Goal: Task Accomplishment & Management: Complete application form

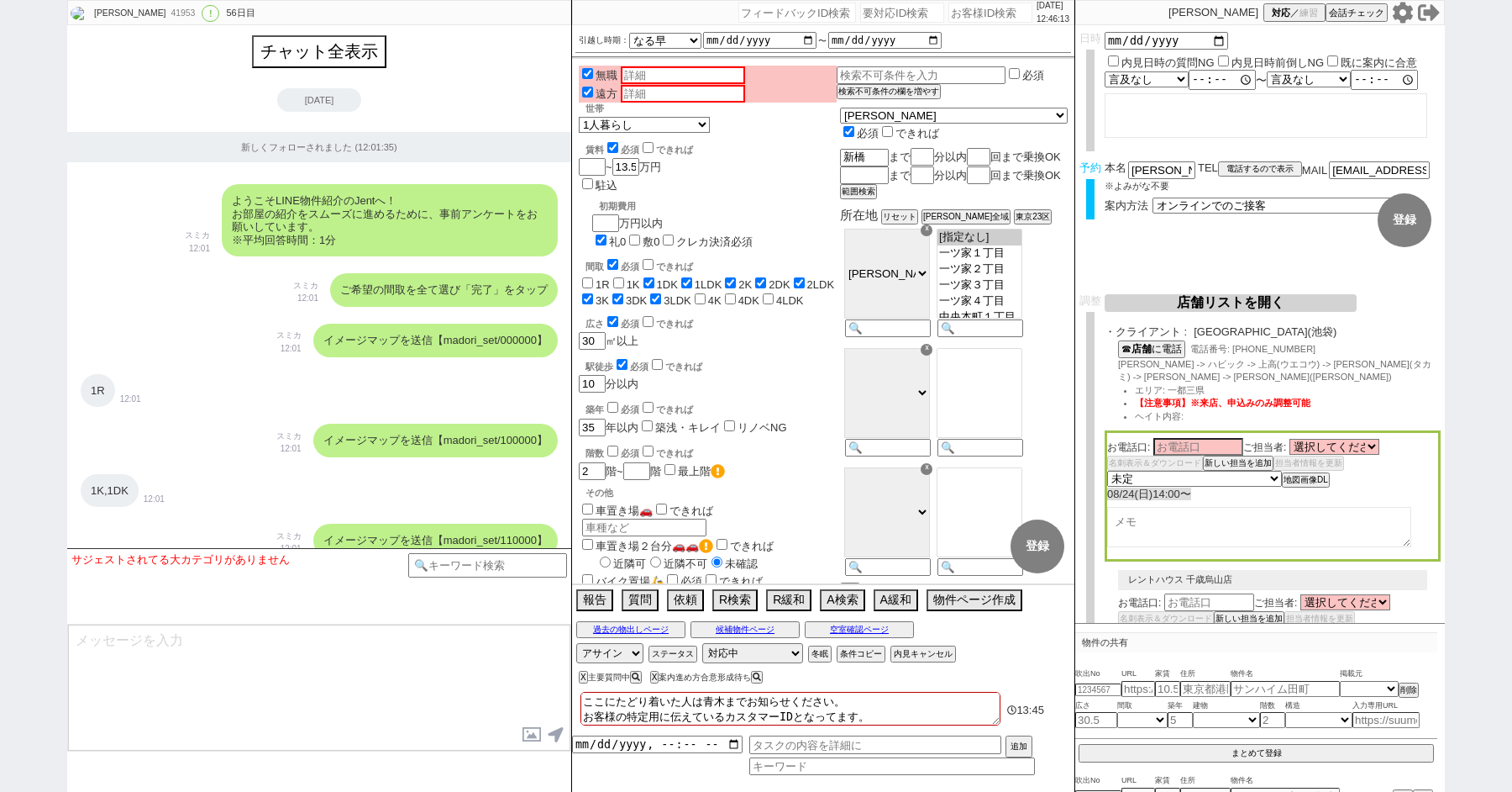
select select "13"
select select "0"
select select "21"
select select "33"
select select "959"
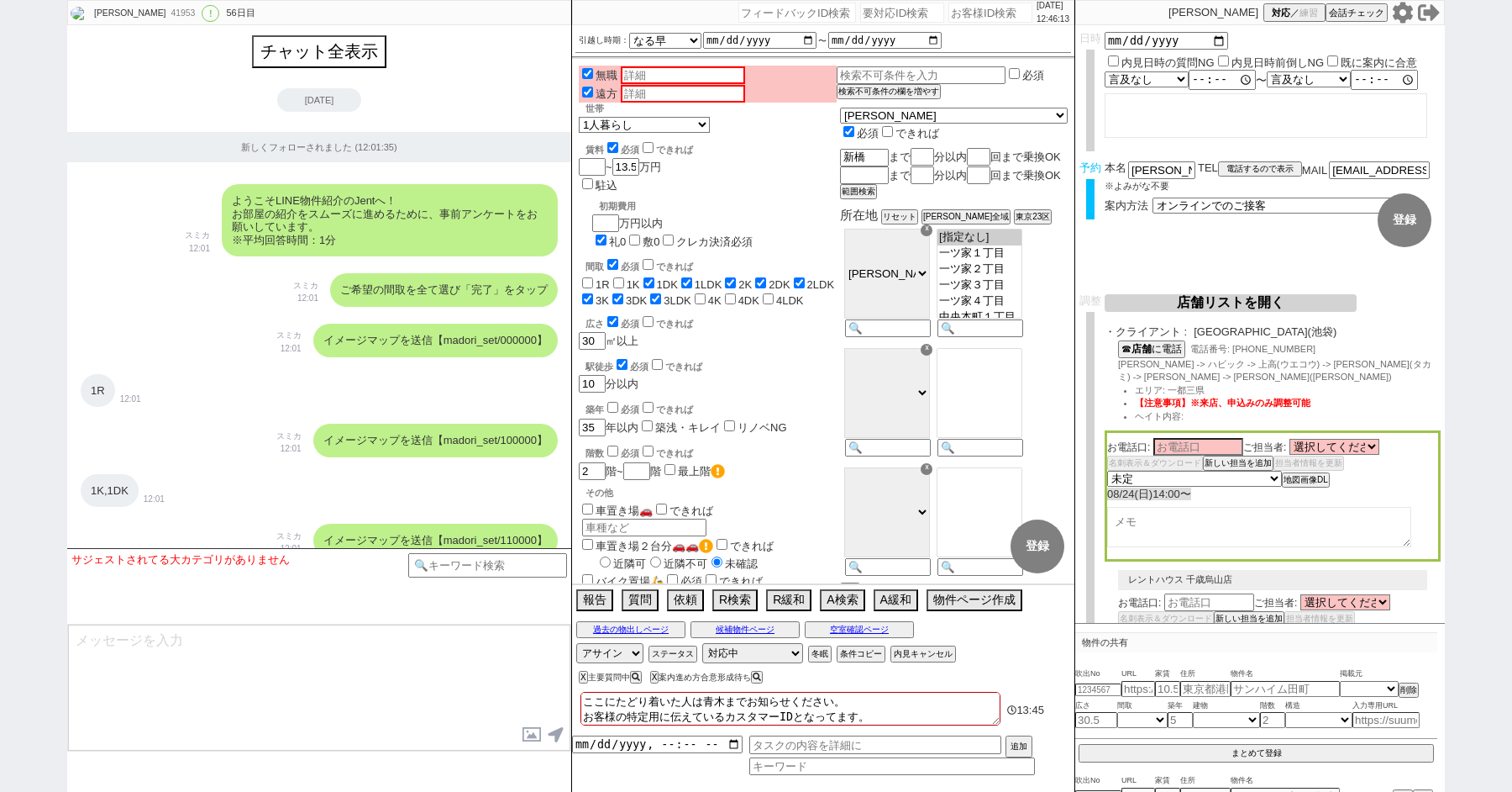
select select "4"
select select "10"
select select "8"
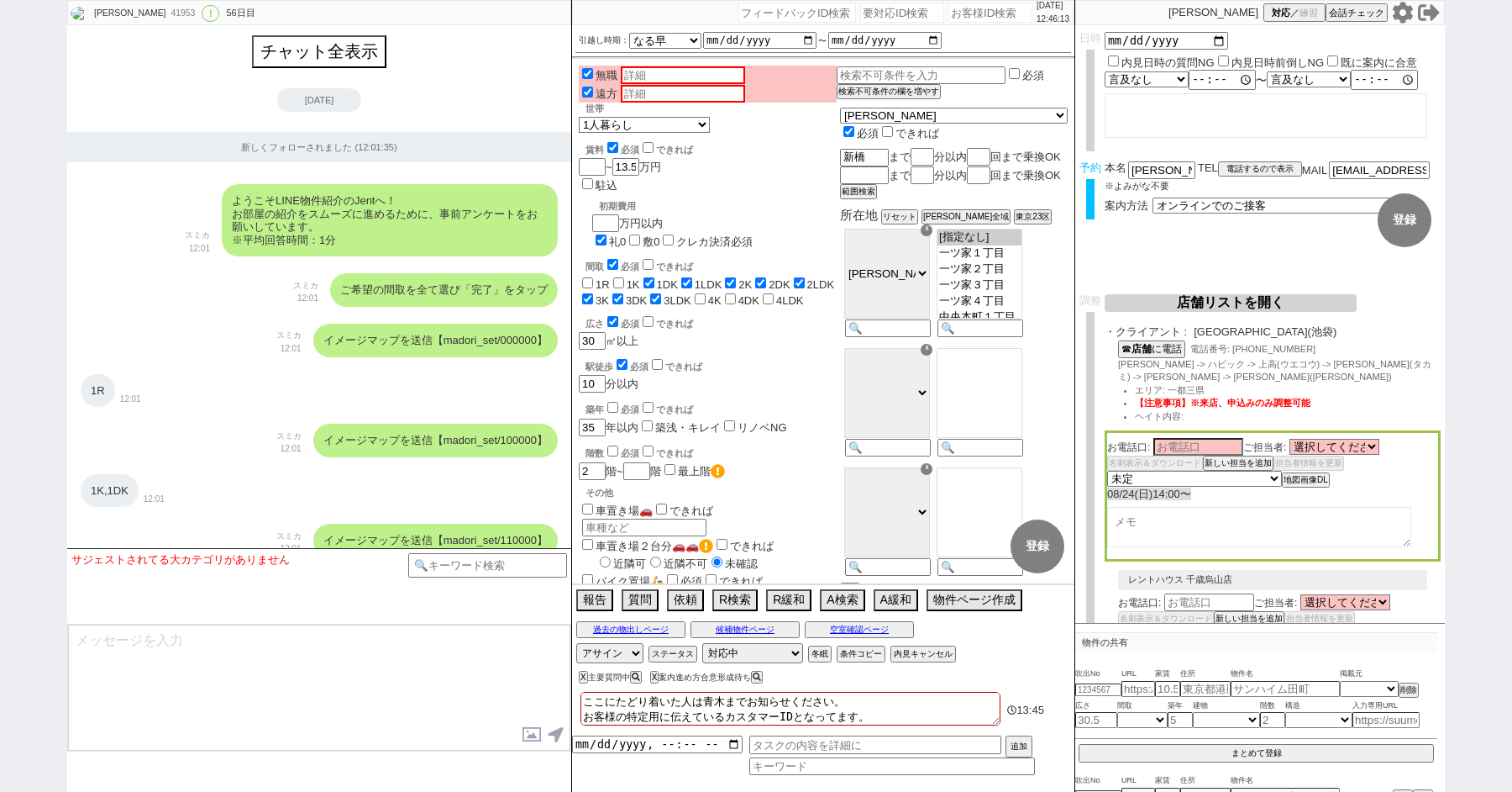
select select "8"
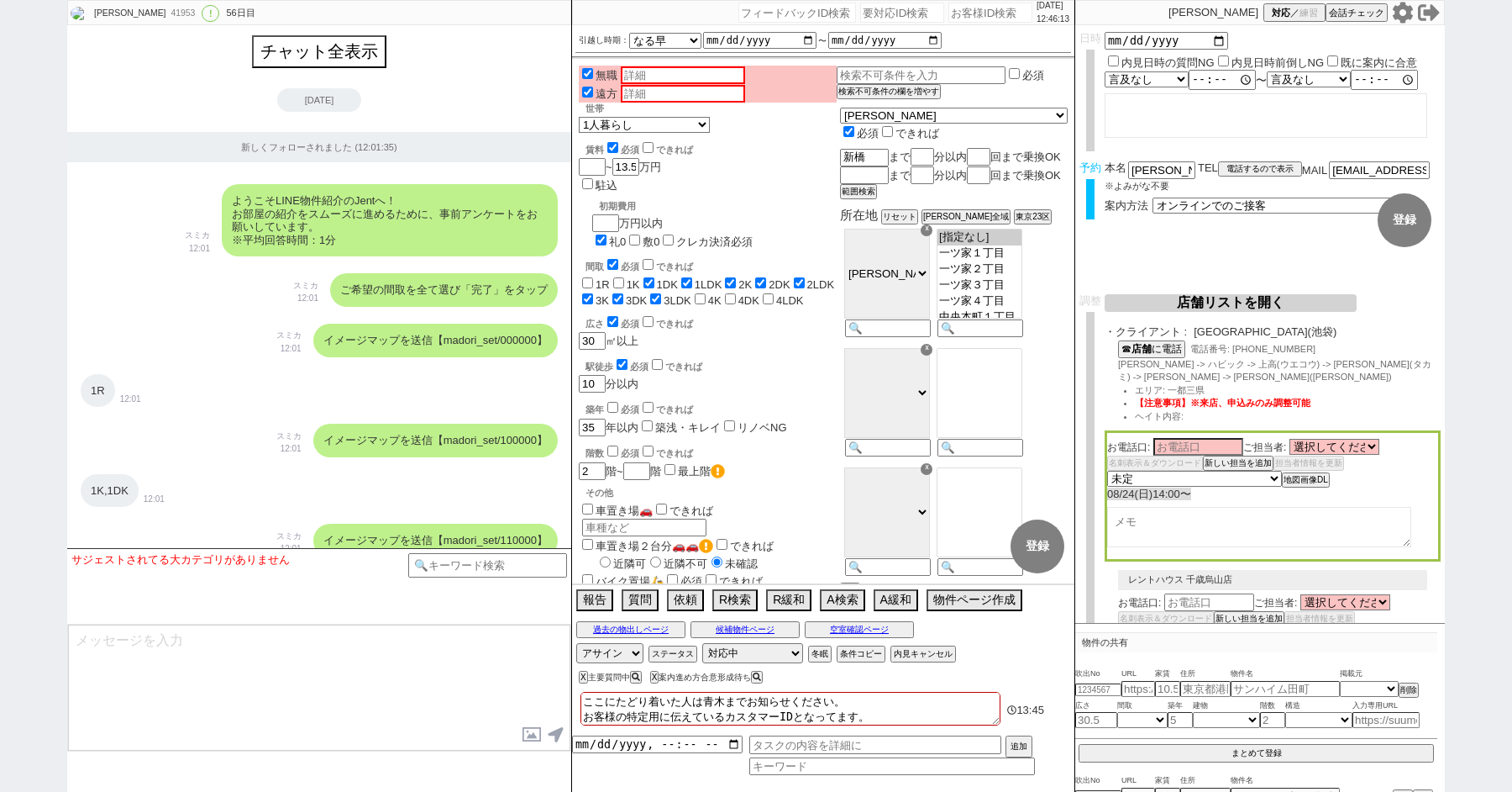
select select "8"
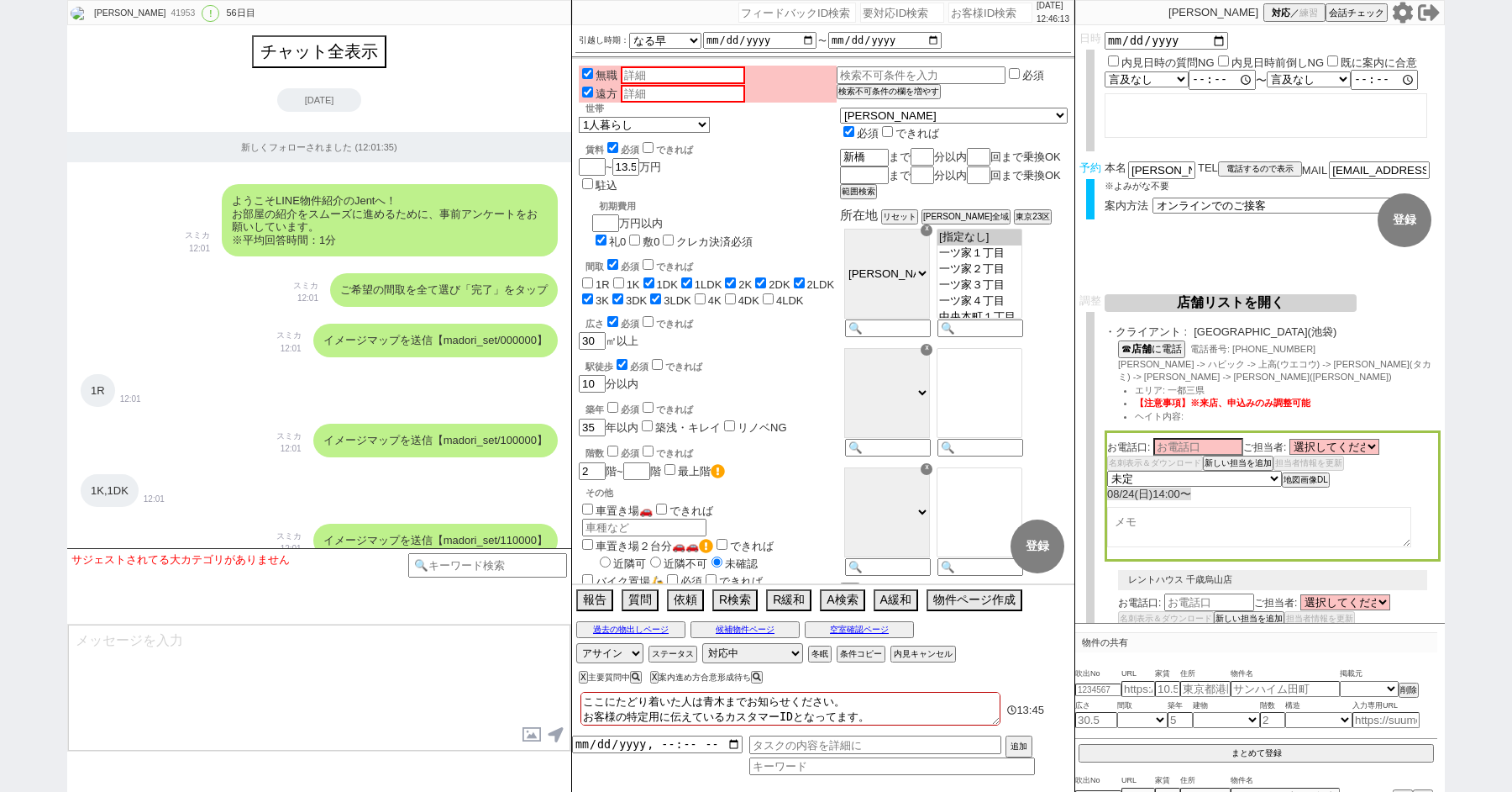
select select "8"
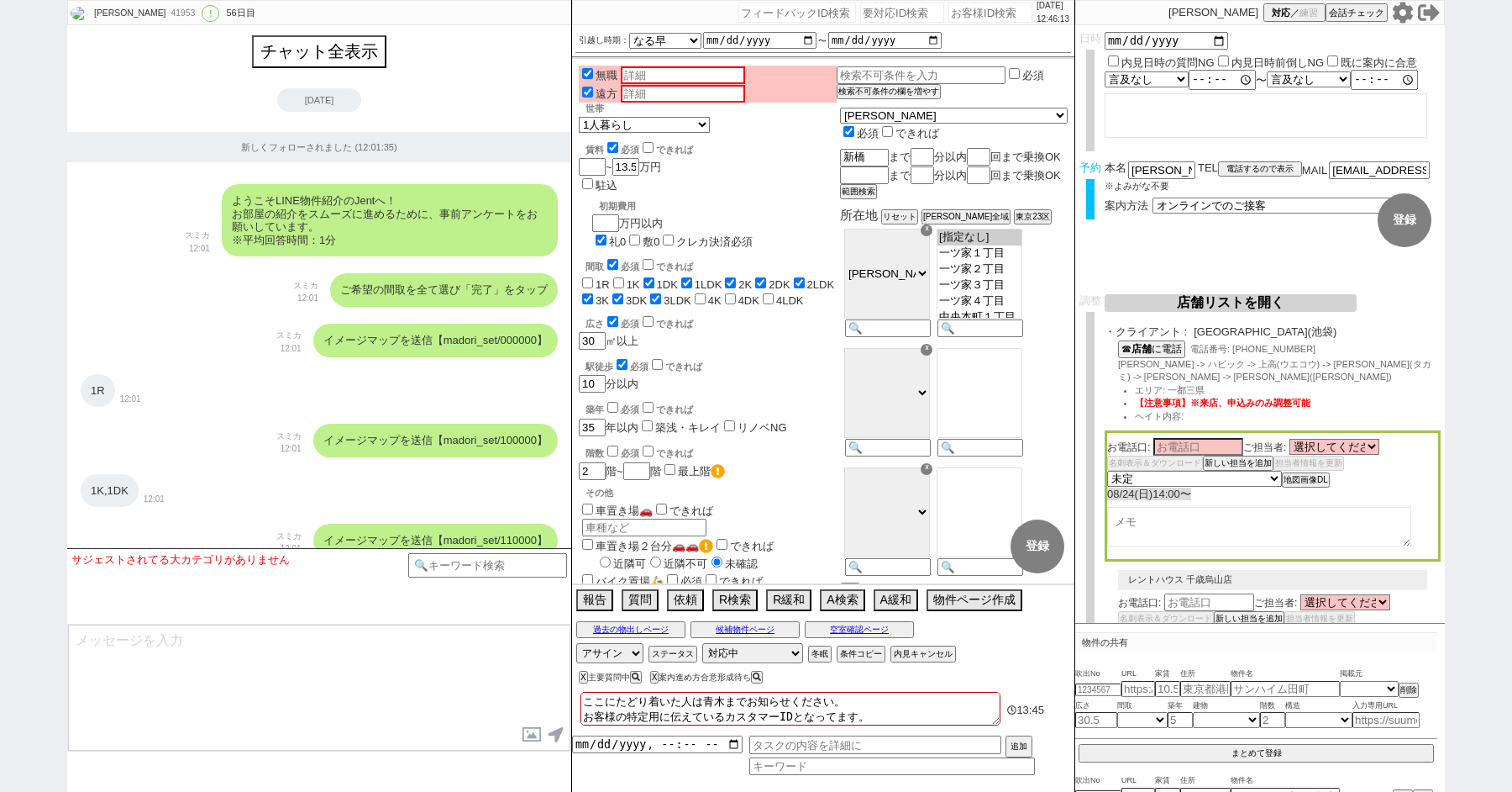
select select "8"
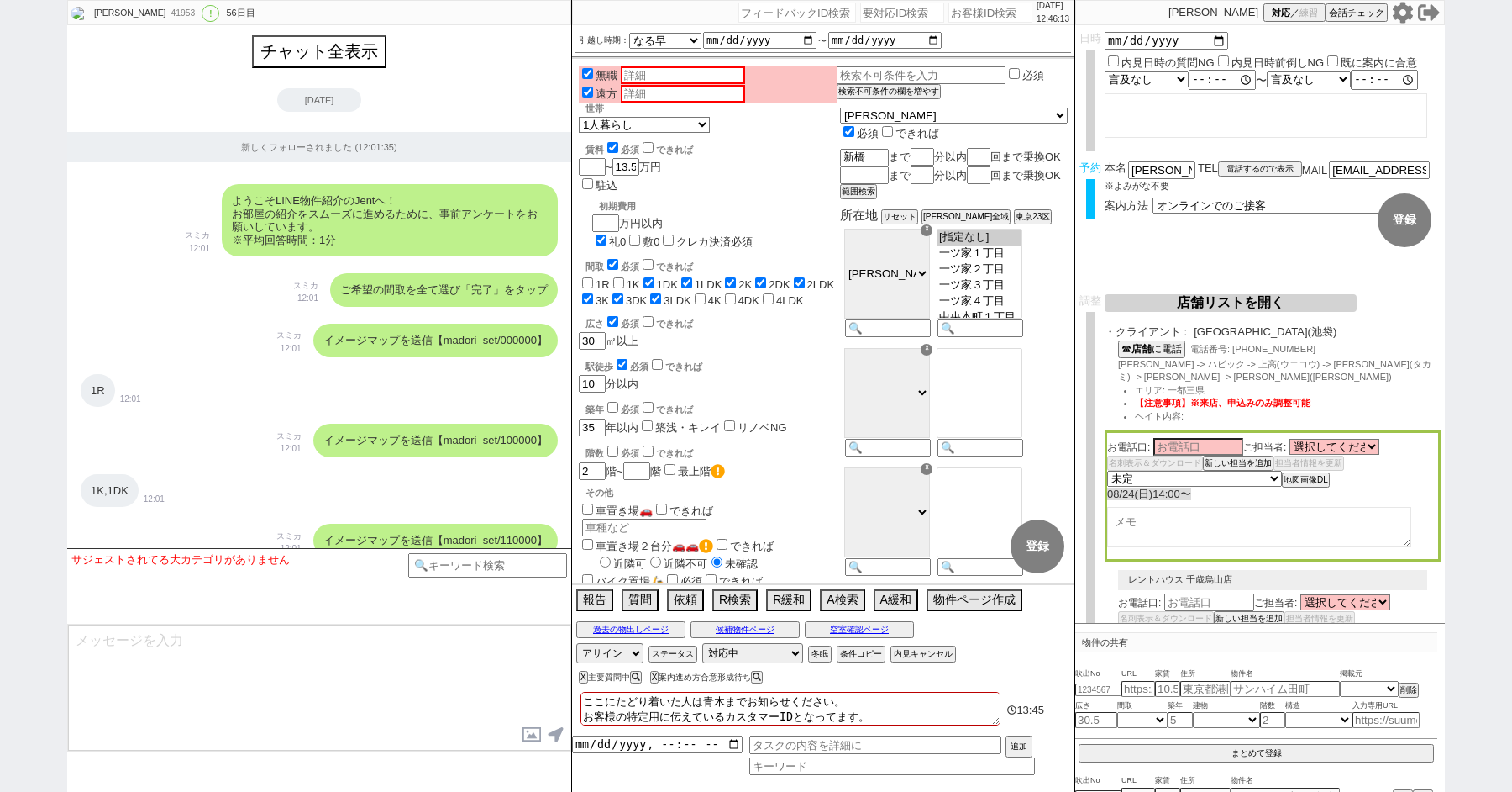
select select "8"
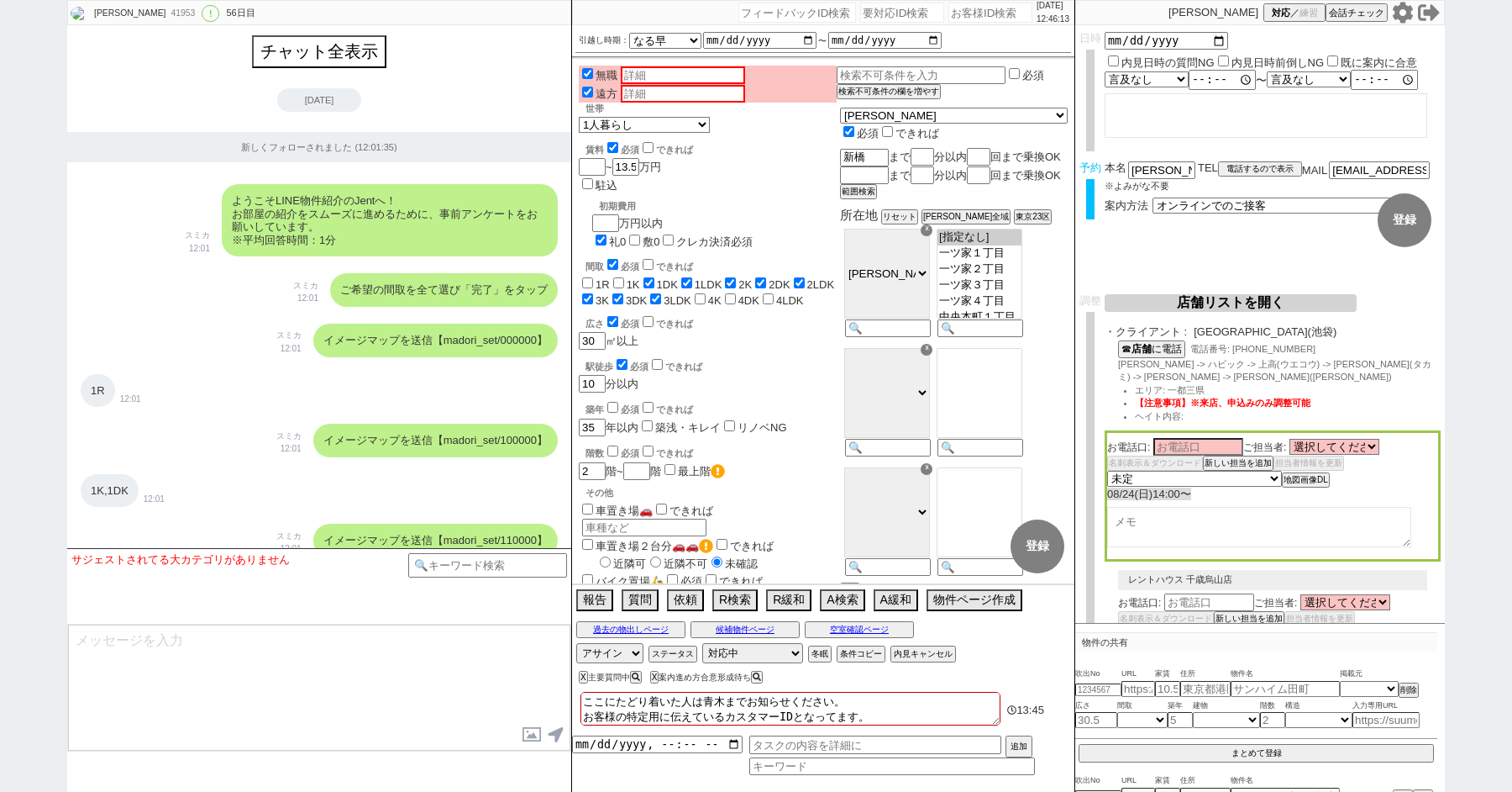
select select "8"
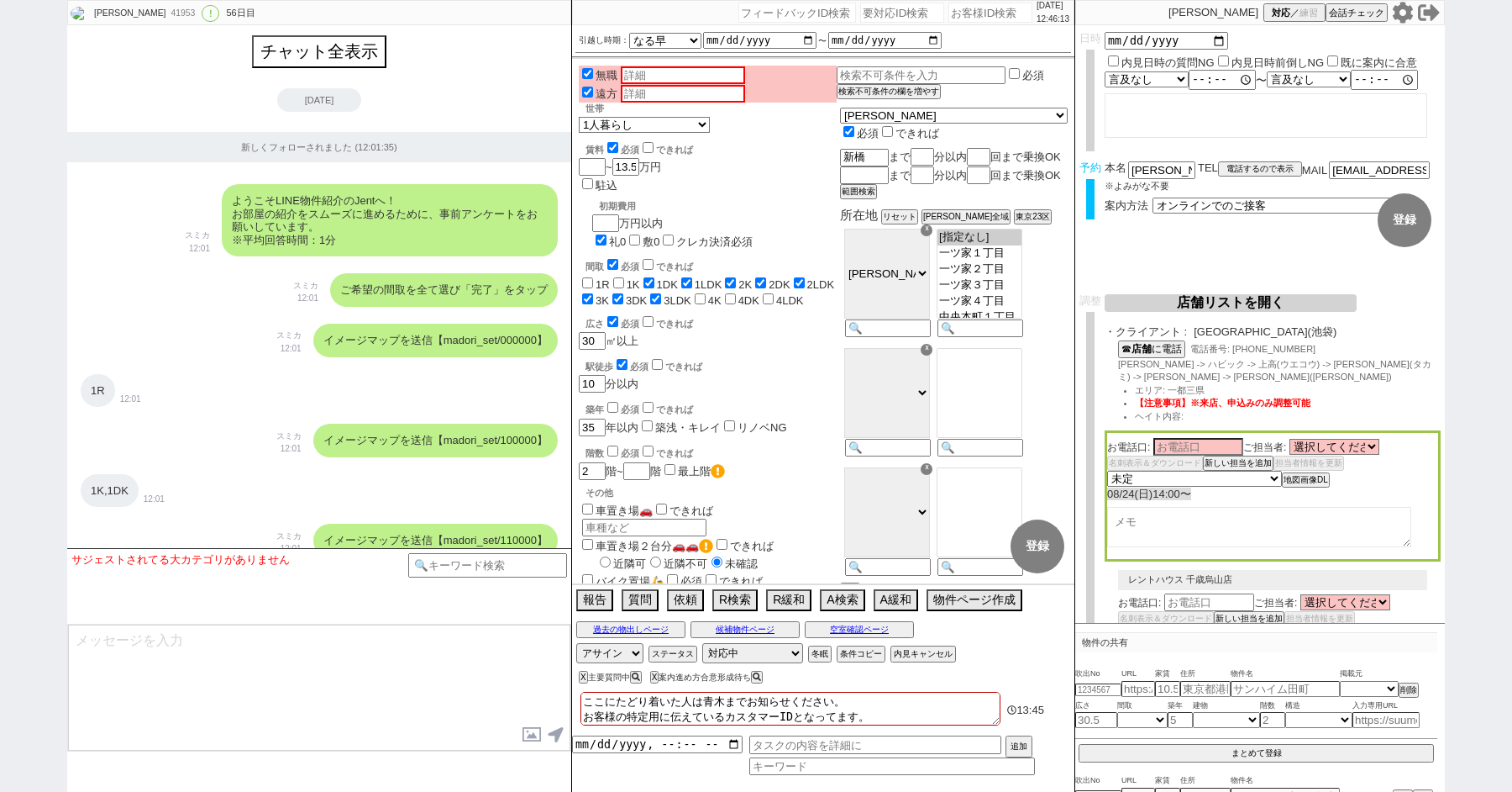
select select "8"
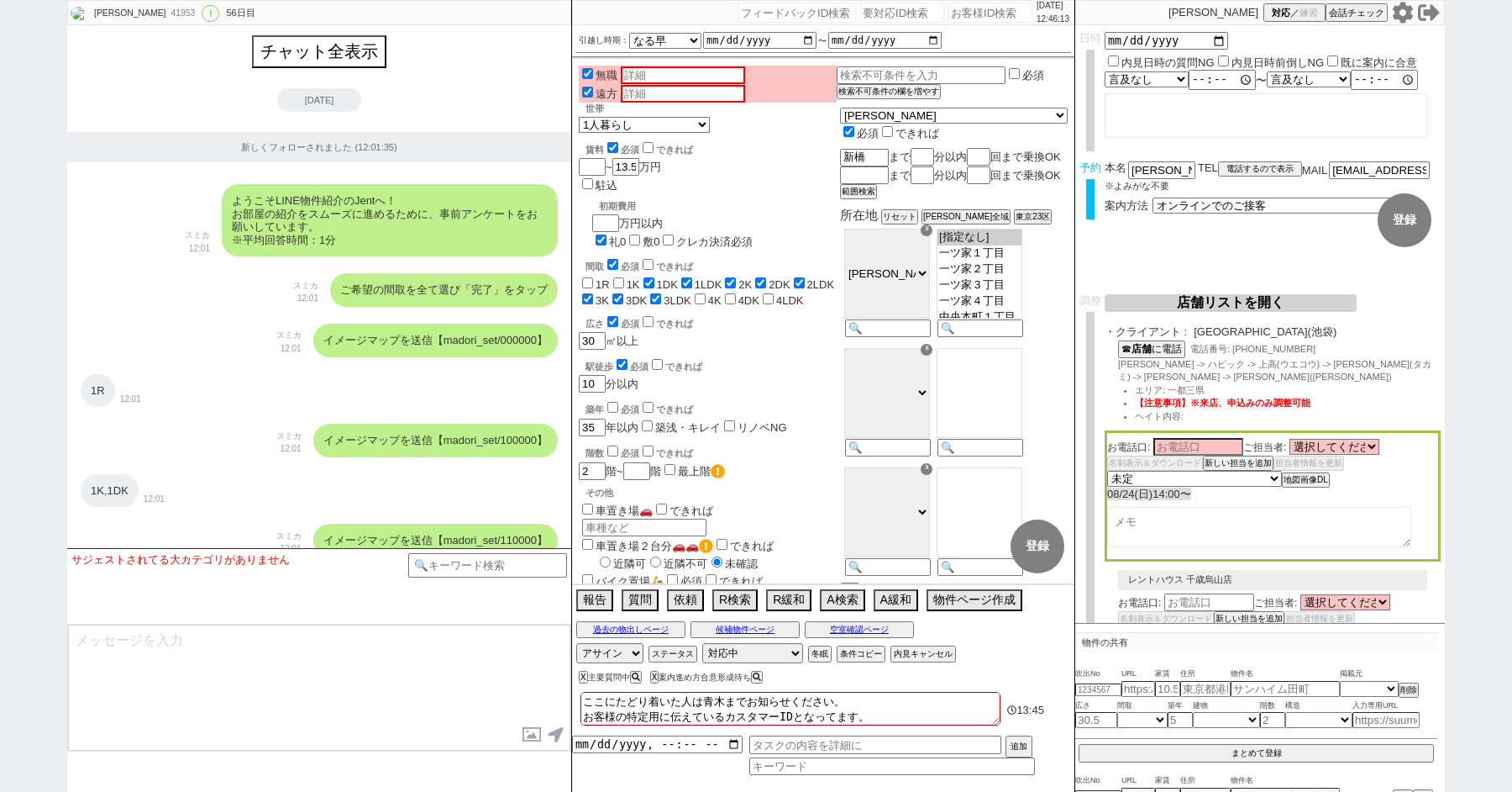
select select "8"
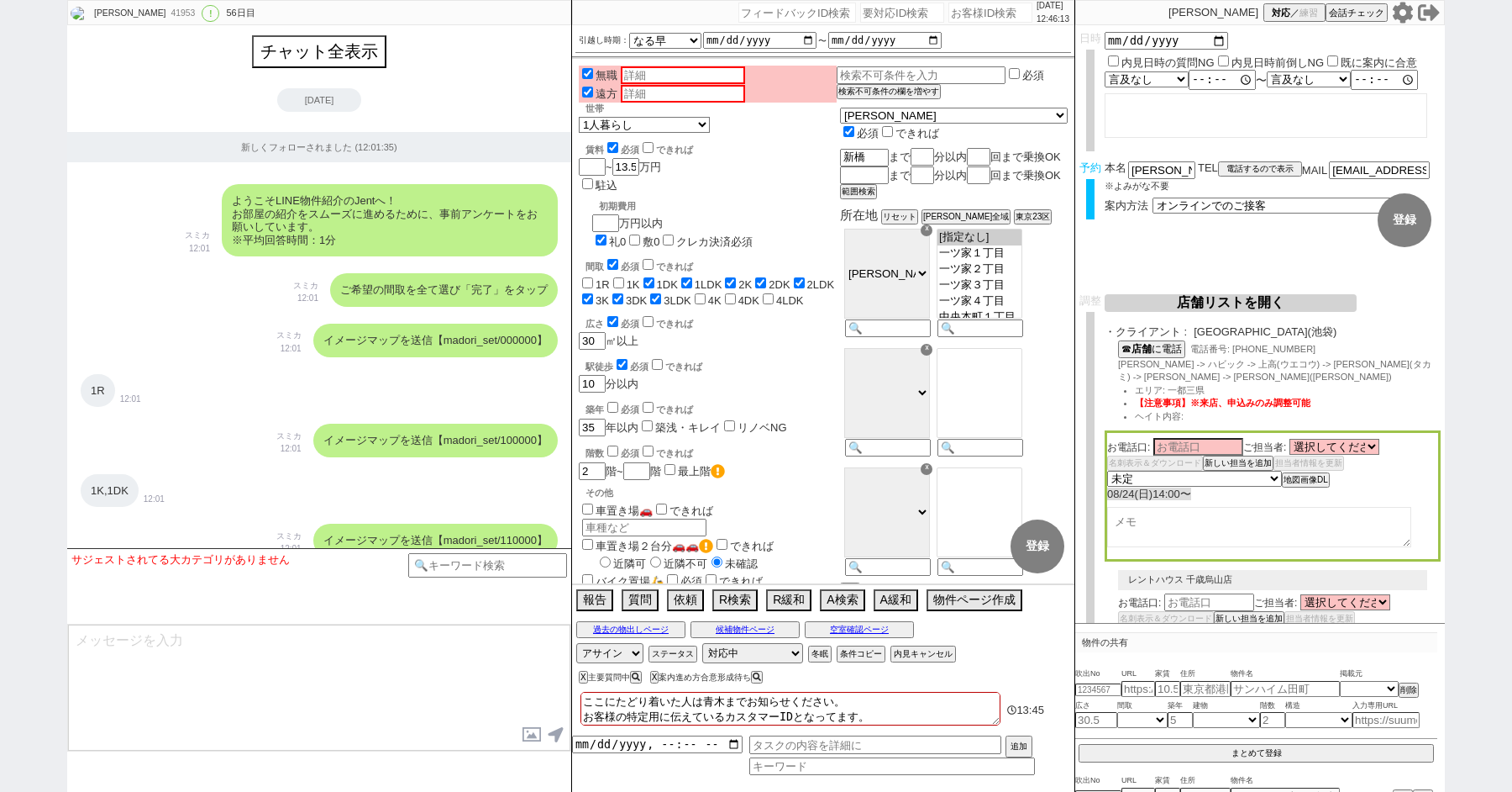
select select "8"
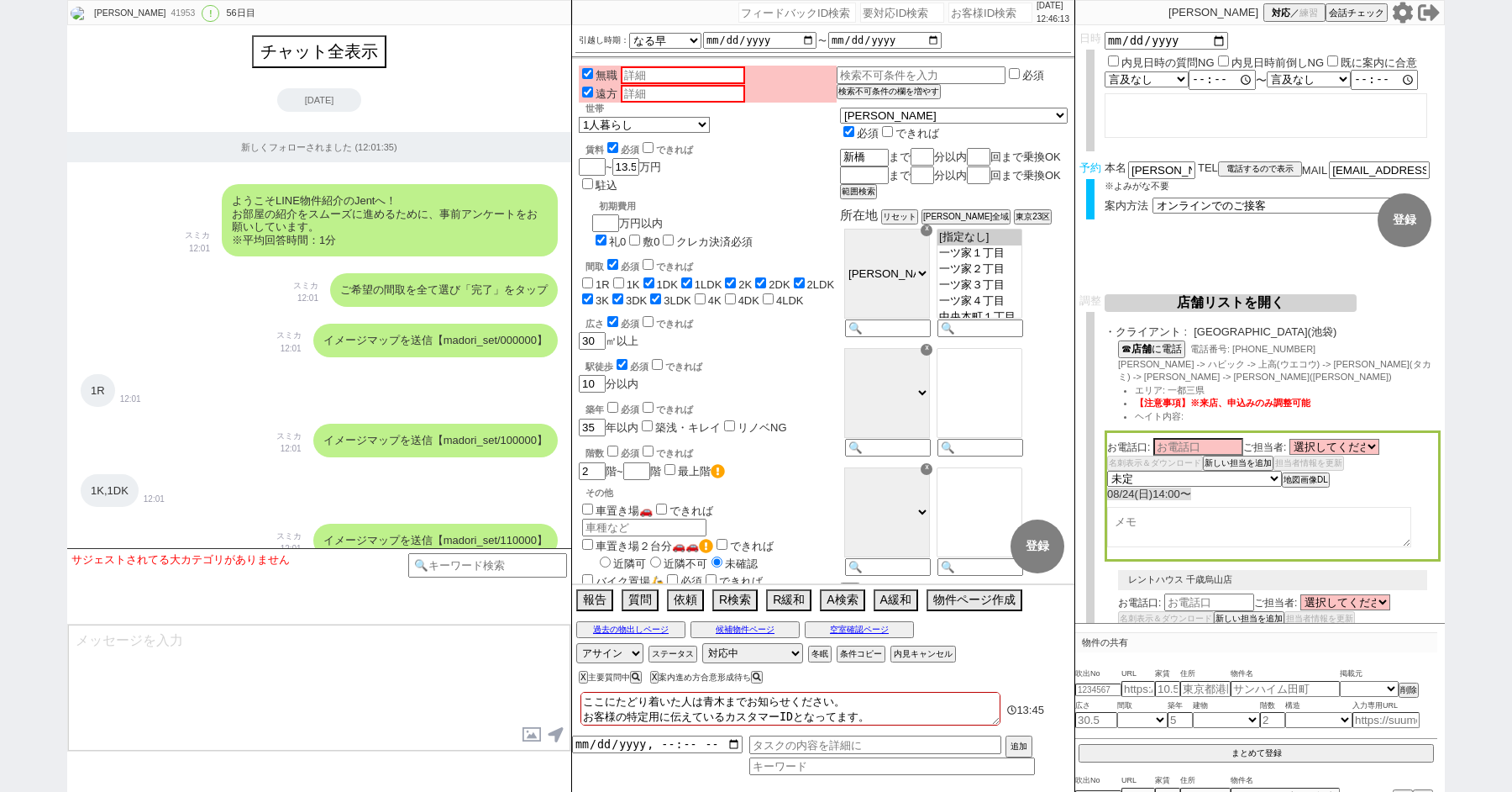
select select "8"
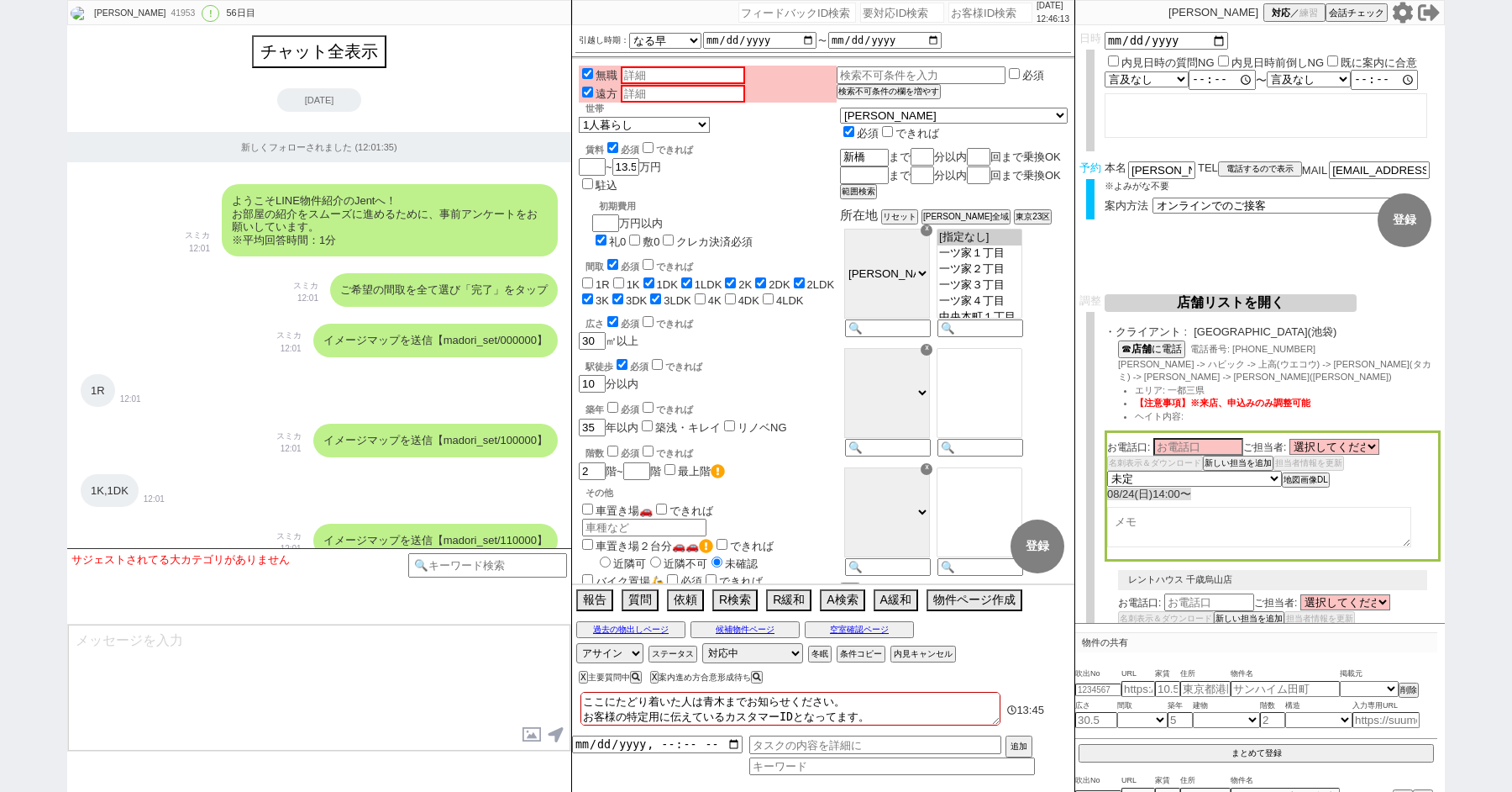
select select "8"
select select "10"
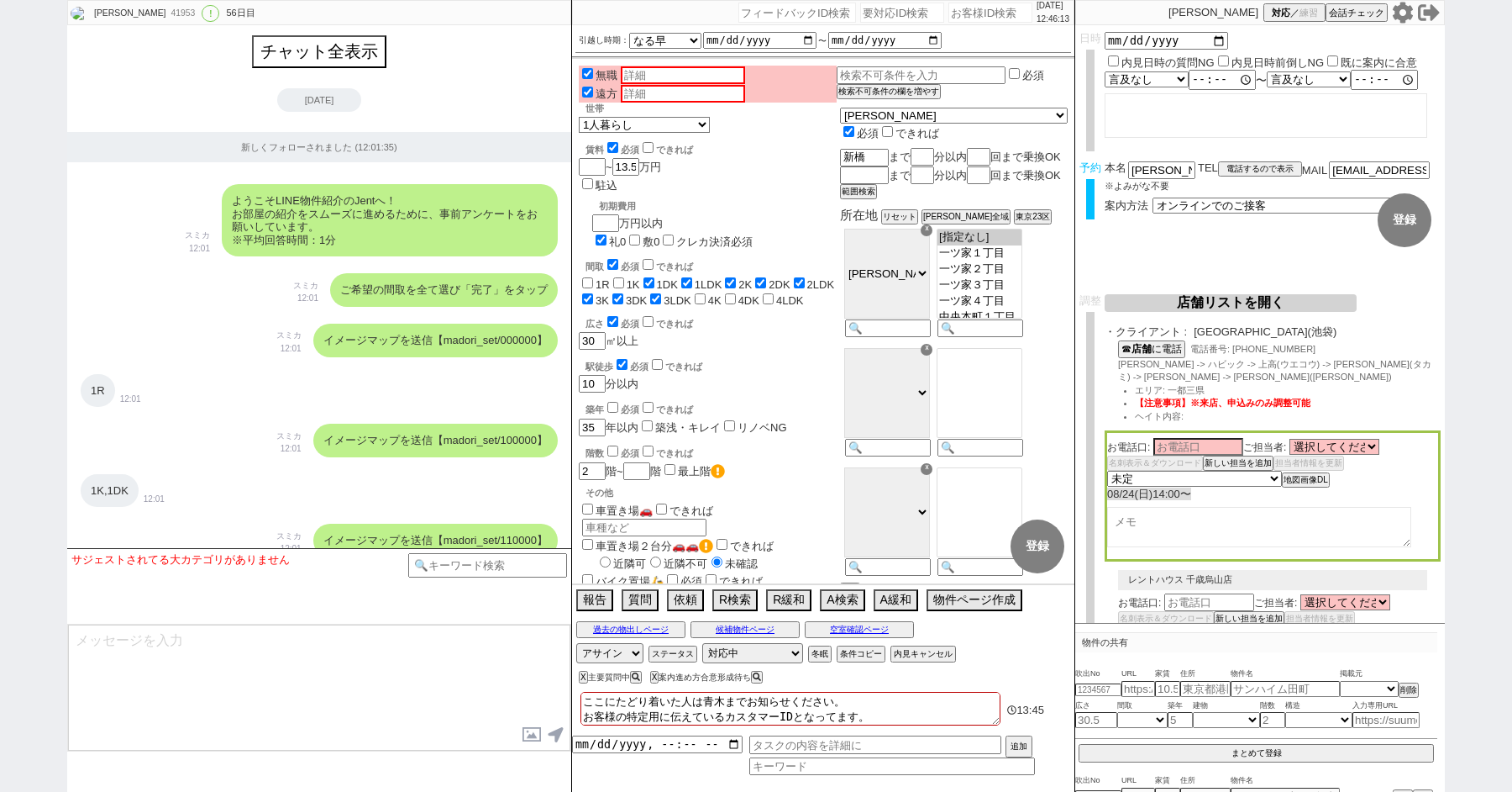
select select "10"
select select "8"
select select "10"
select select "8"
select select "3"
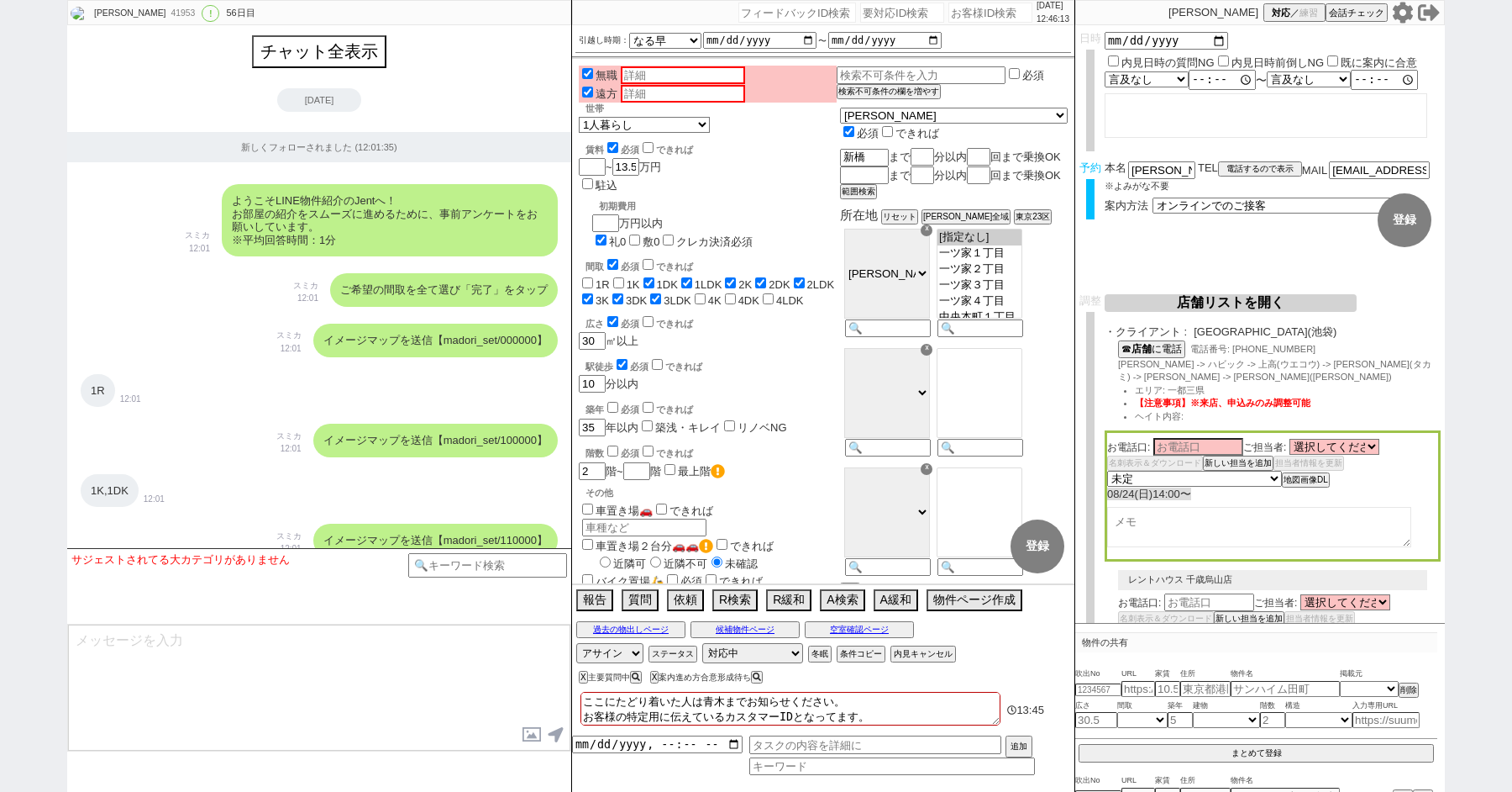
select select "8"
select select
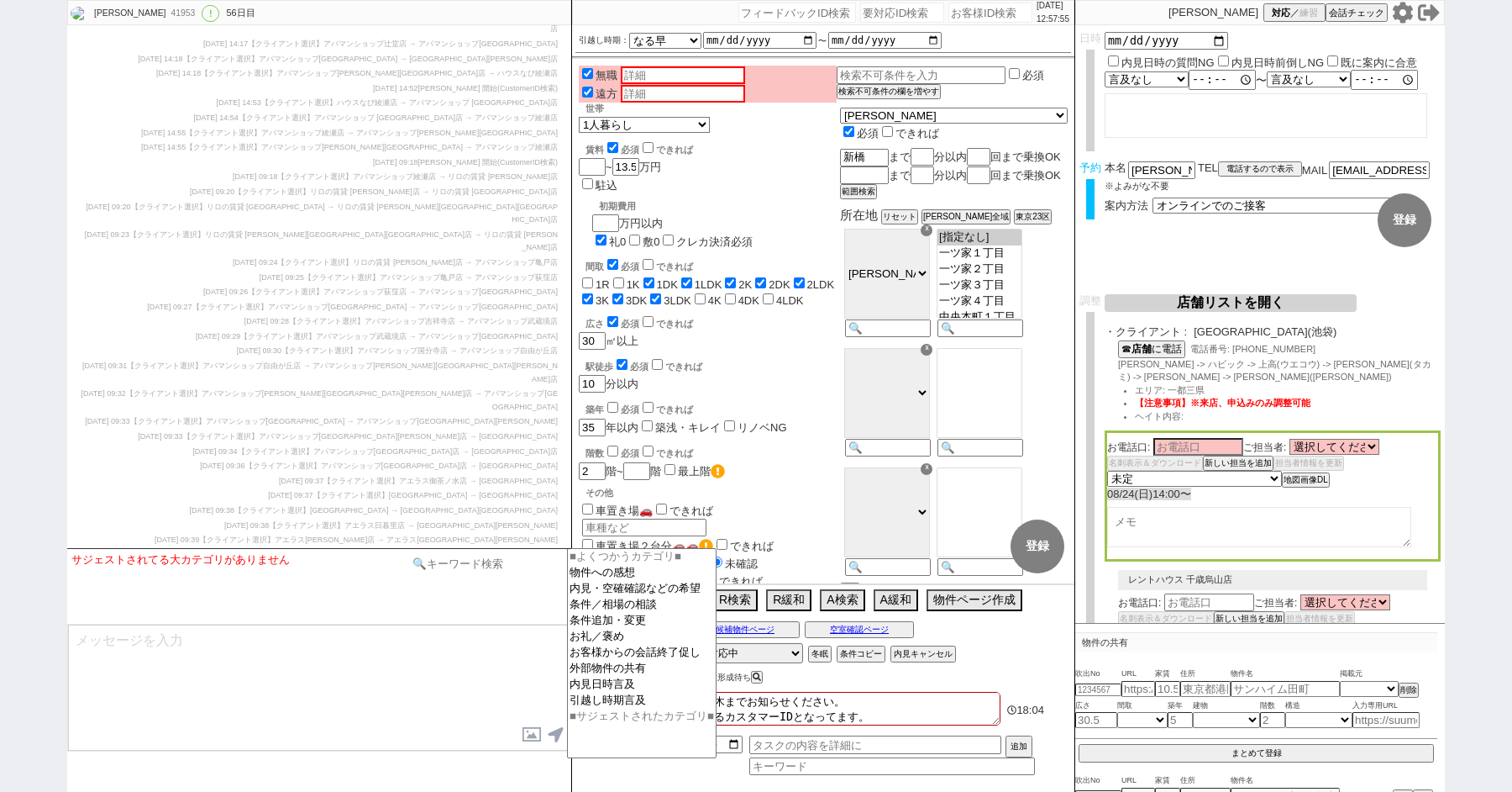
click at [479, 559] on input at bounding box center [488, 564] width 159 height 21
type input "預貯金"
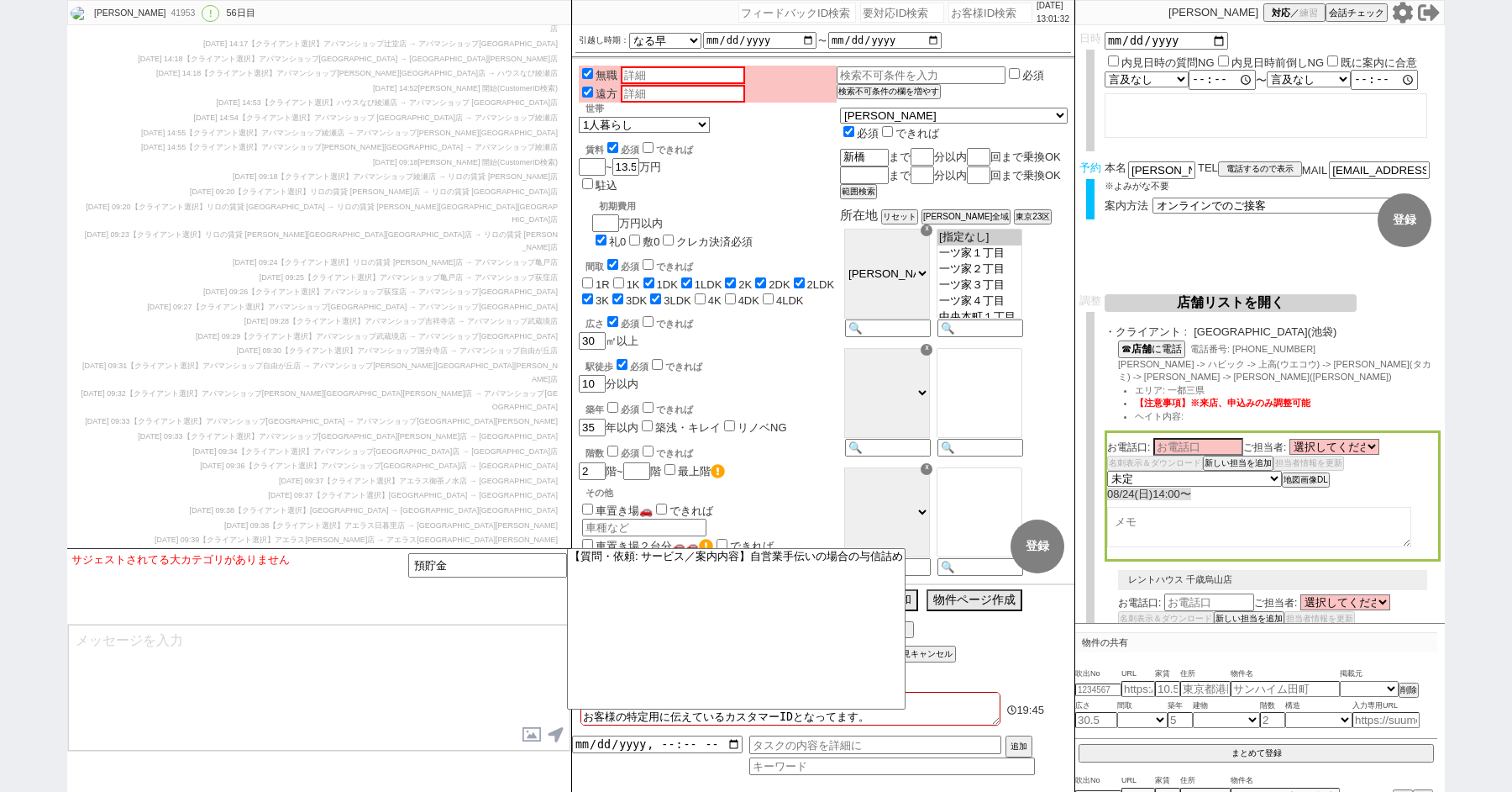
click at [26, 153] on div "[PERSON_NAME] 41953 ! 0 56日目 冬眠中 自社客 スミカ スミカ_BPO チャット全表示 [DATE] 新しくフォローされました (1…" at bounding box center [756, 396] width 1512 height 792
paste input "486632"
type input "486632"
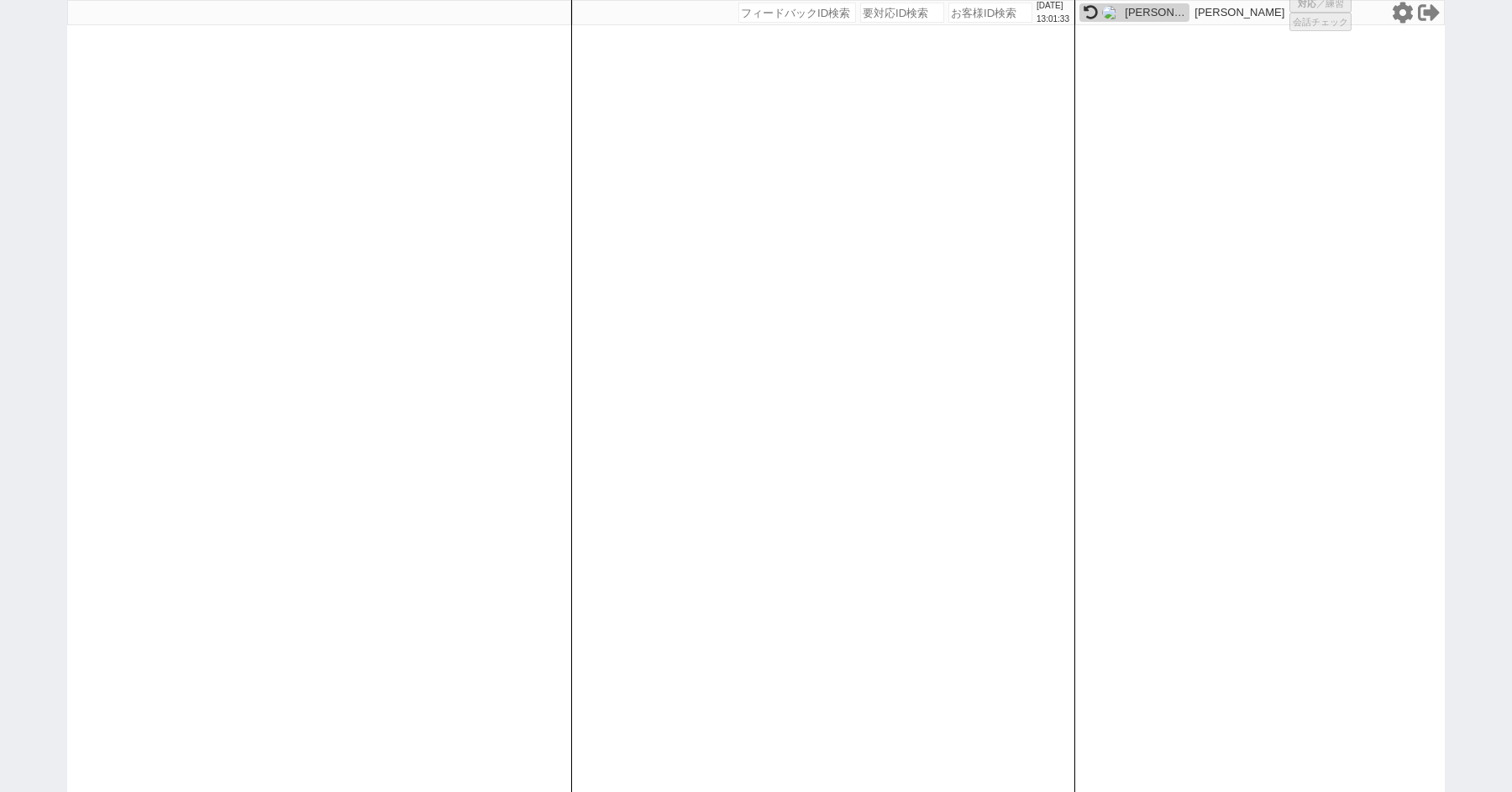
select select "100"
select select "1"
select select "6"
select select "2"
select select "5"
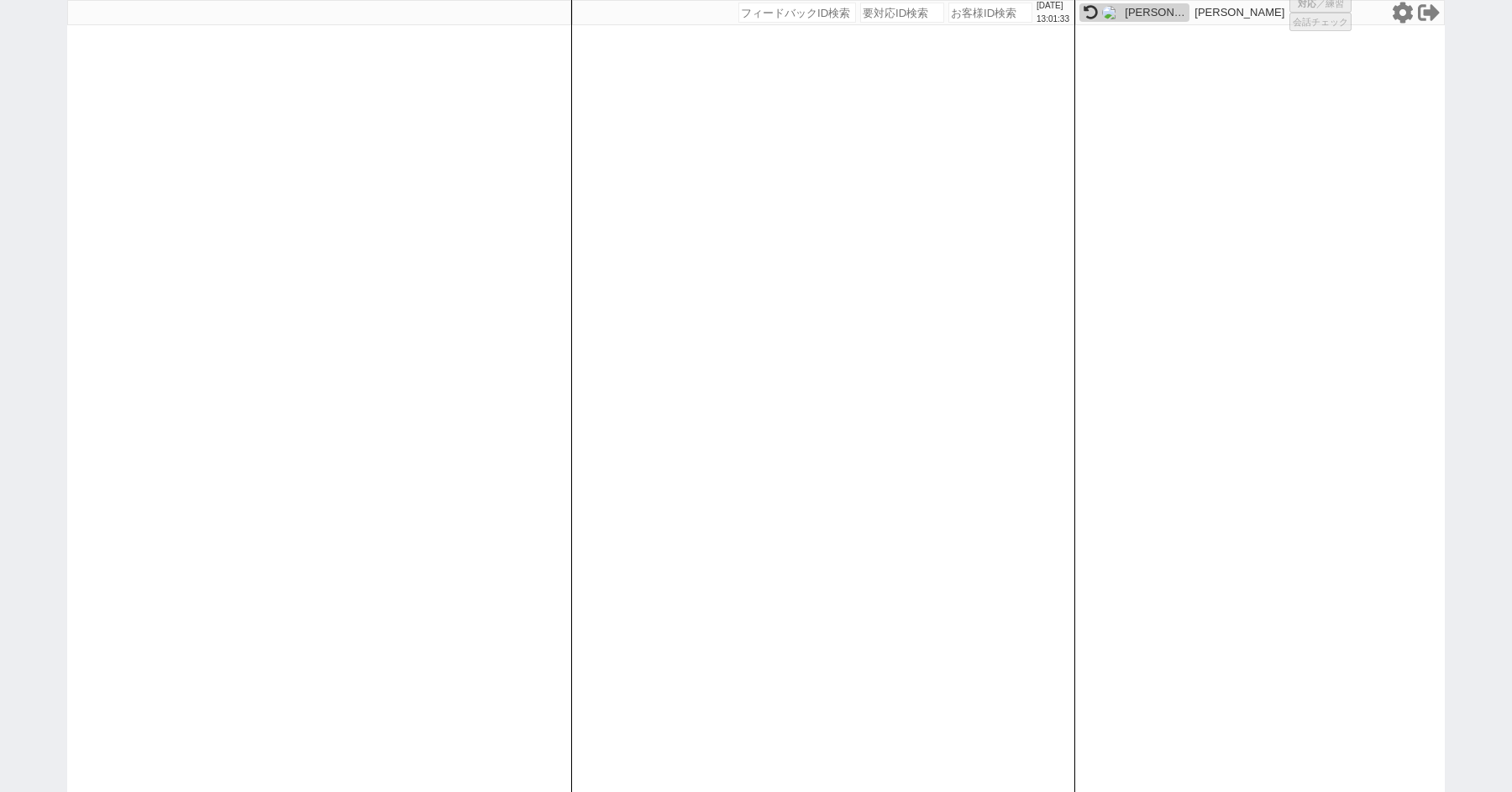
select select "9"
select select "8"
select select
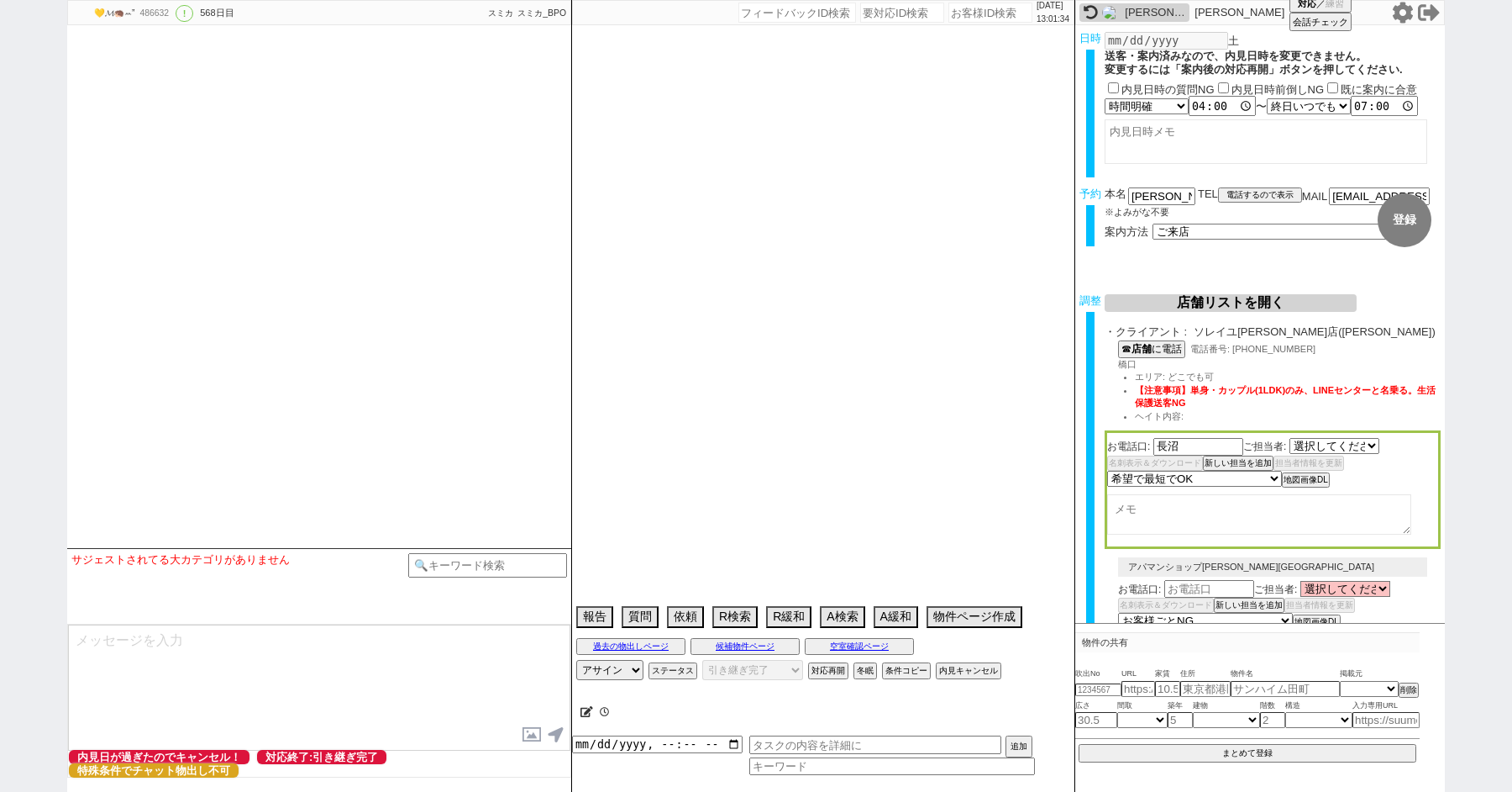
select select "527"
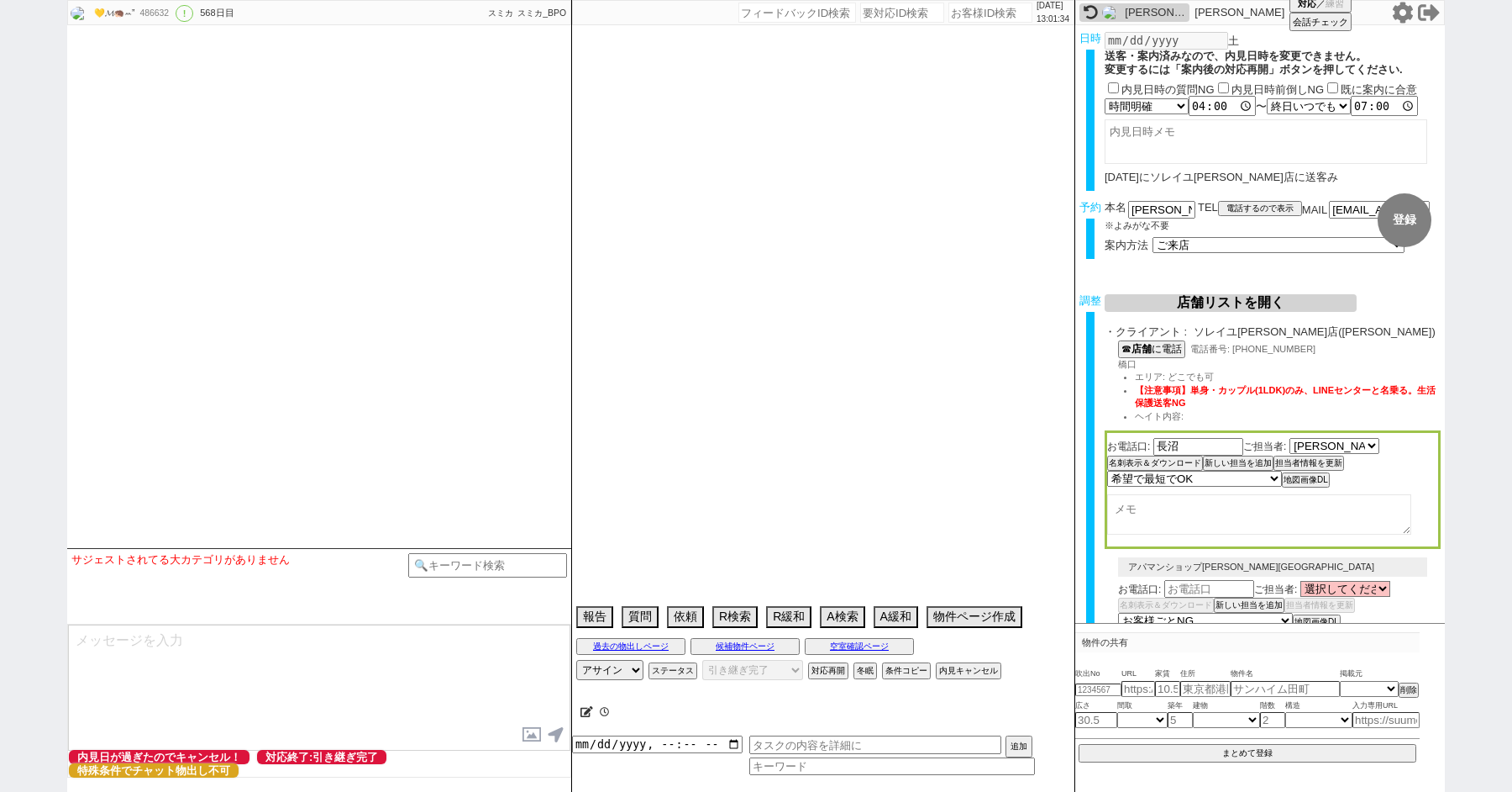
type textarea "486633でも登録有、こちらのIDで進める アパマンショップ[GEOGRAPHIC_DATA]　　　3日 14:14　出ない"
select select "[DATE]"
select select "2"
select select "36"
select select "0"
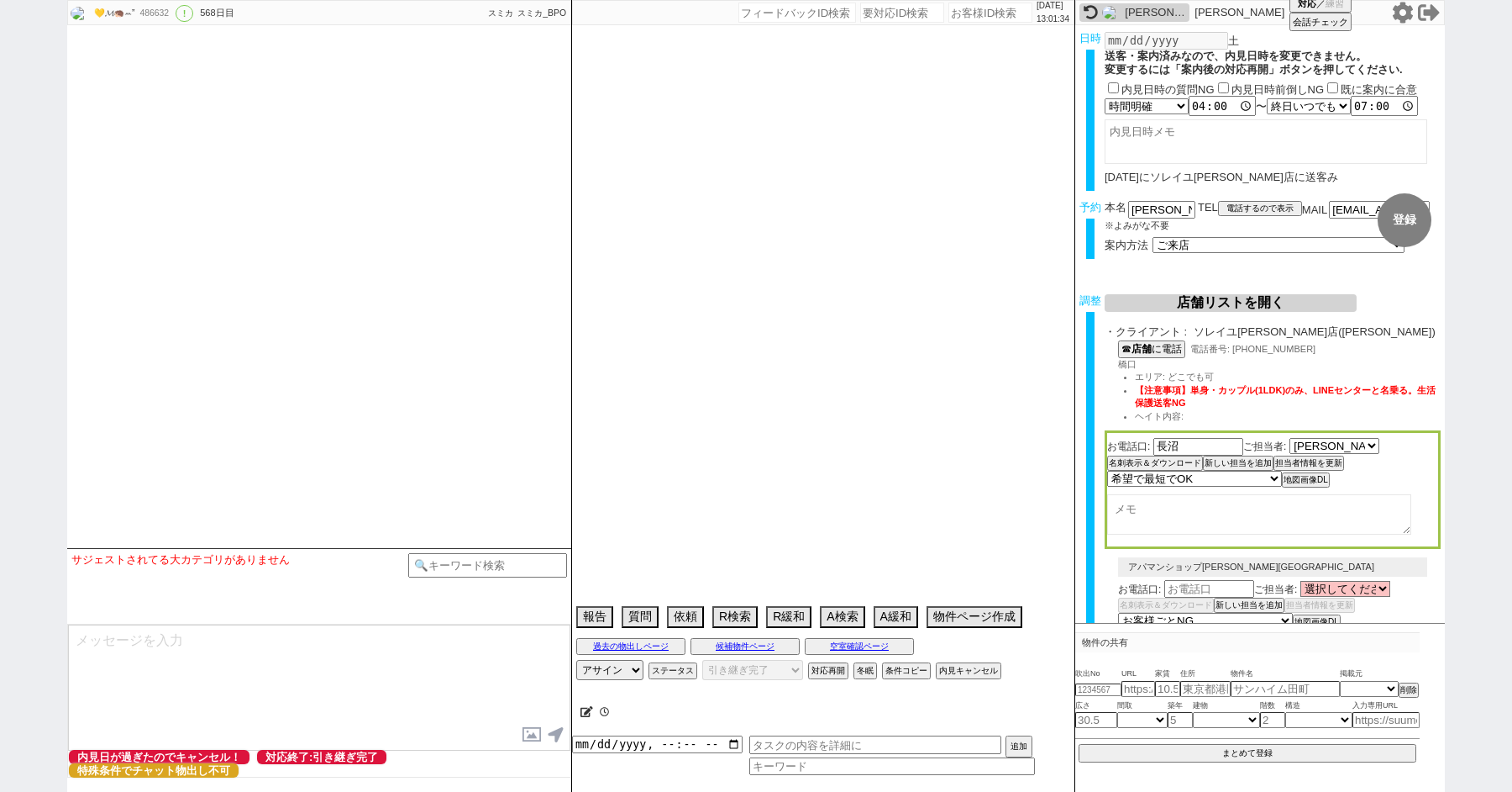
select select "53"
select select "55"
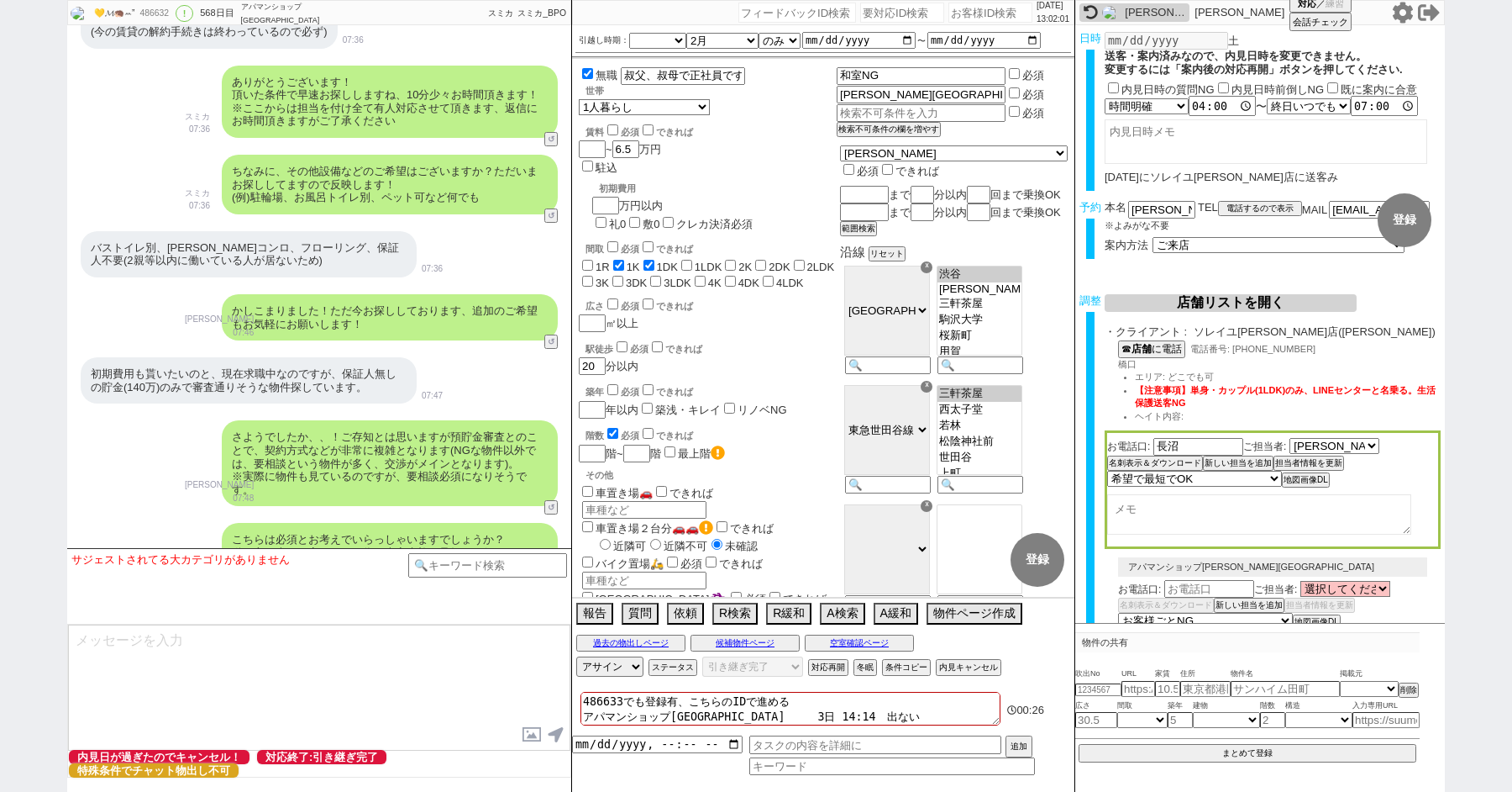
scroll to position [1218, 0]
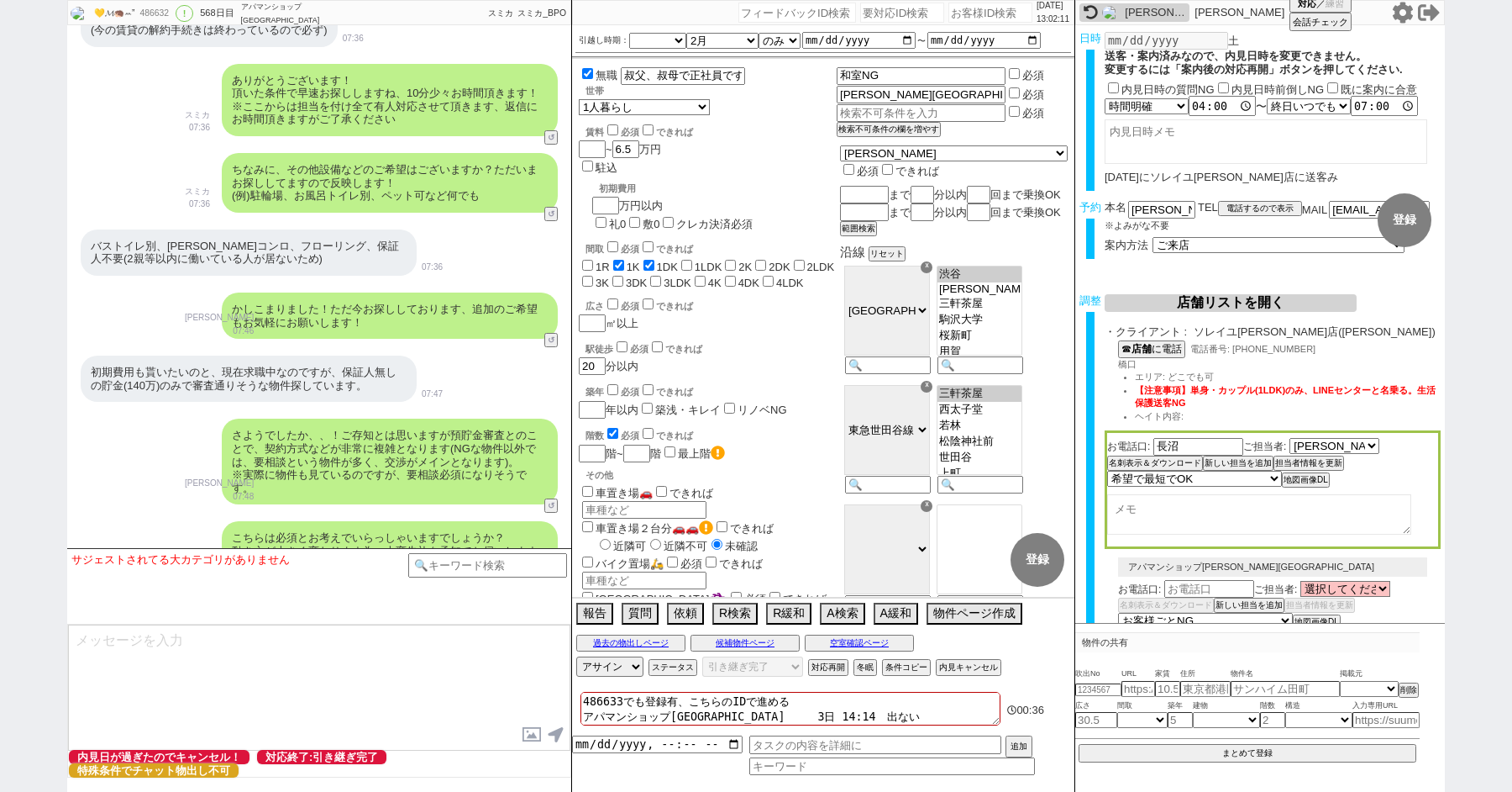
click at [955, 9] on input "number" at bounding box center [989, 12] width 84 height 20
type input "41953"
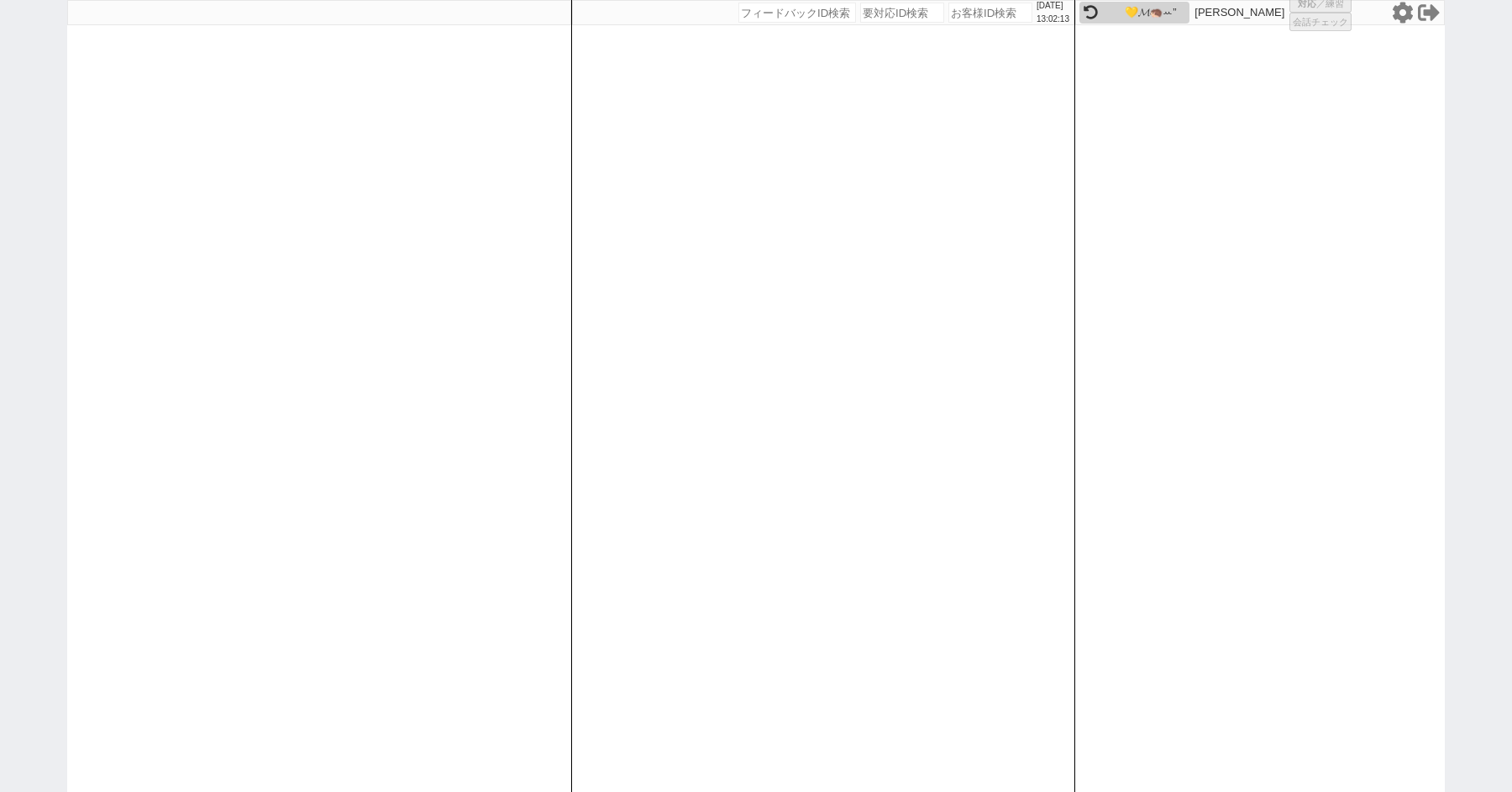
select select "4"
select select "10"
select select "8"
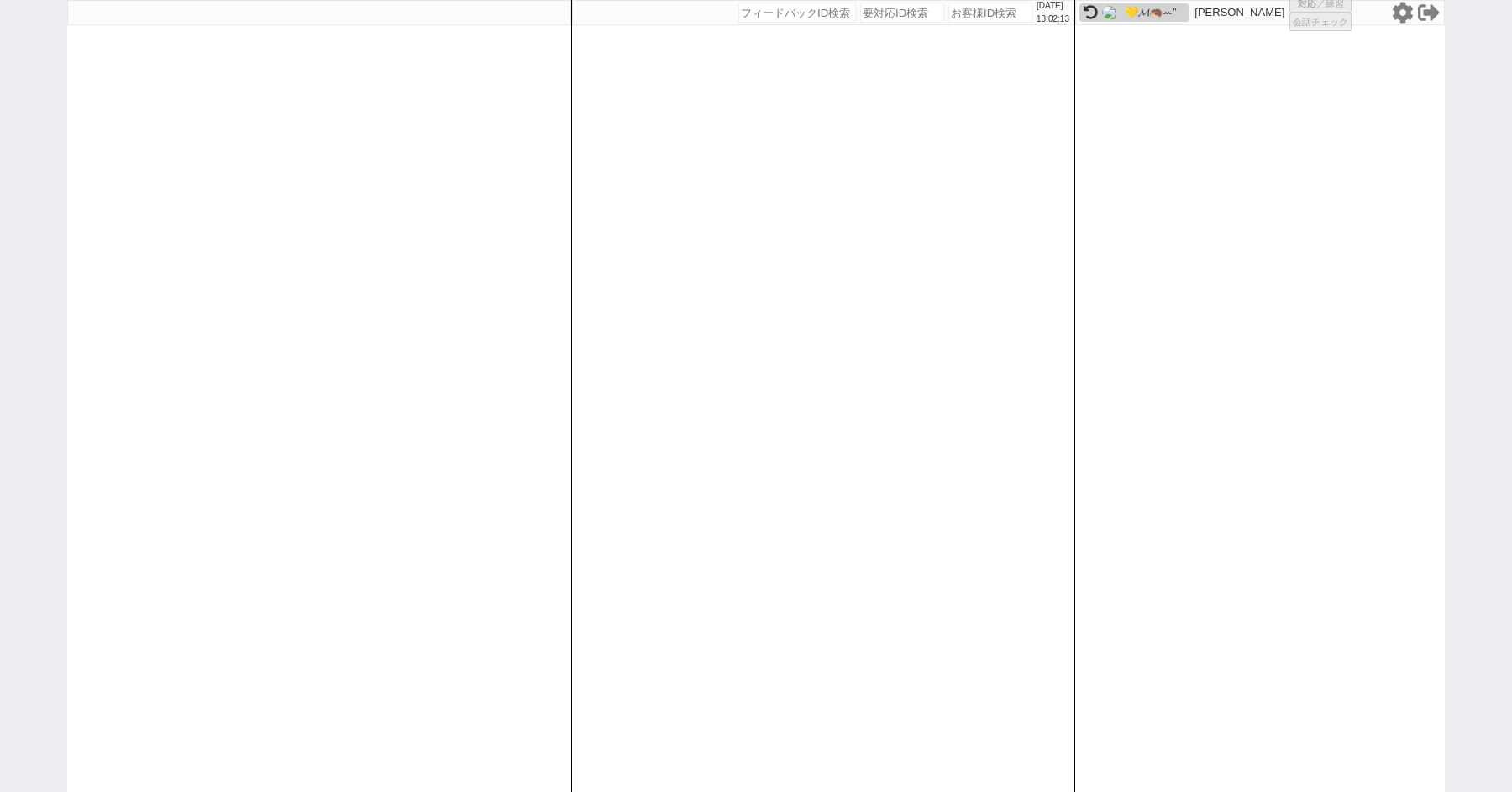
select select "8"
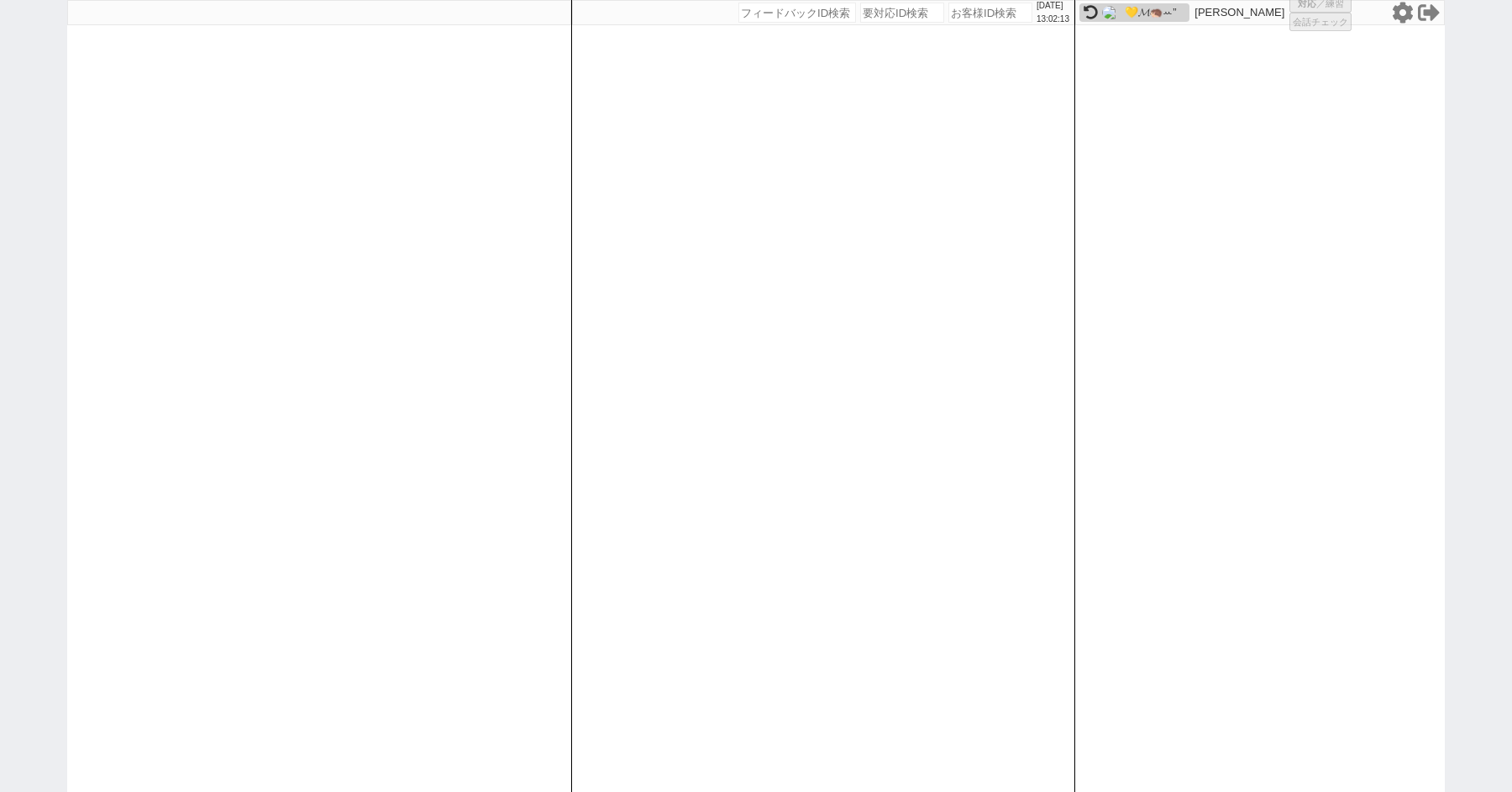
select select "8"
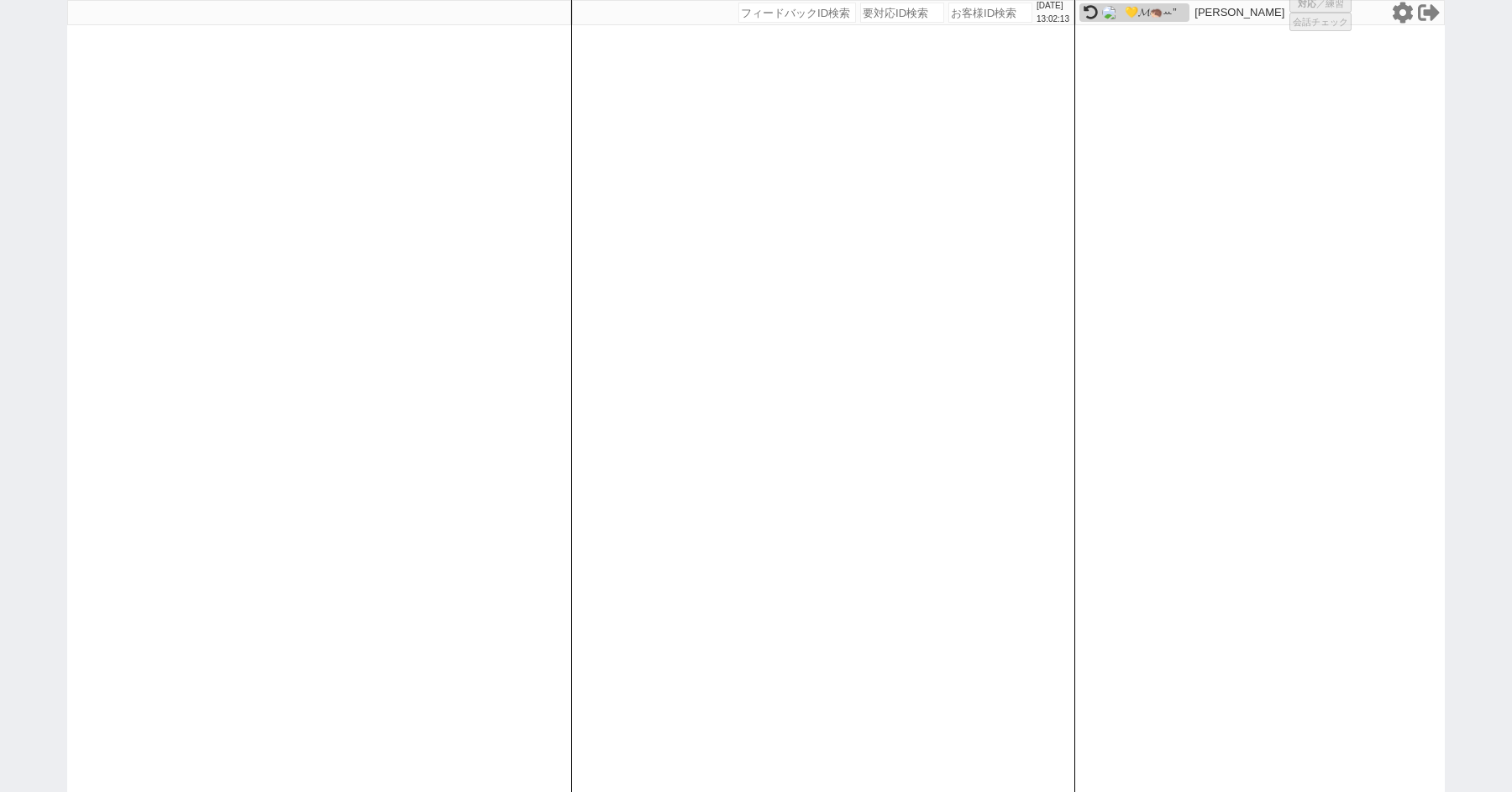
select select "8"
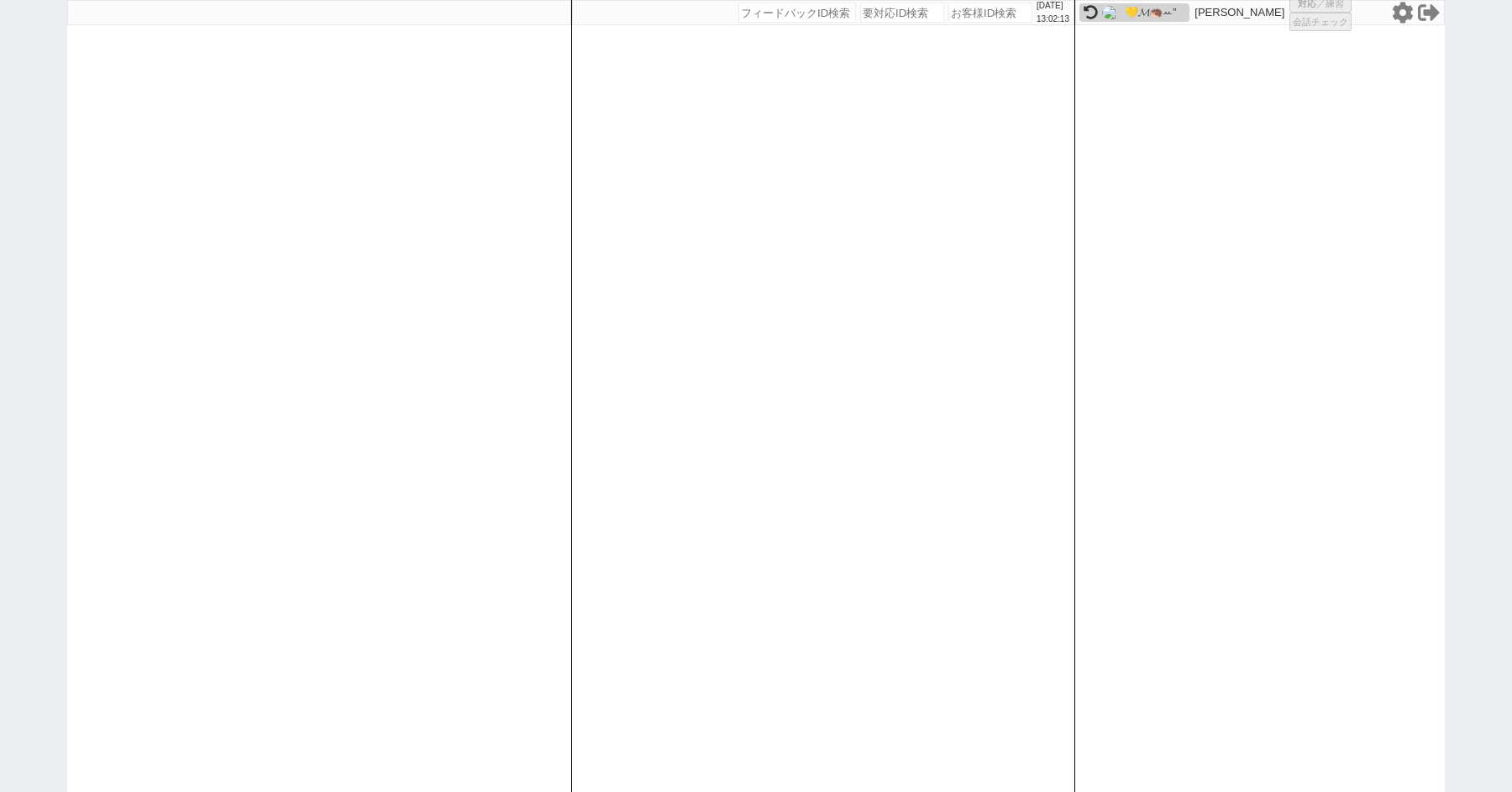
select select "8"
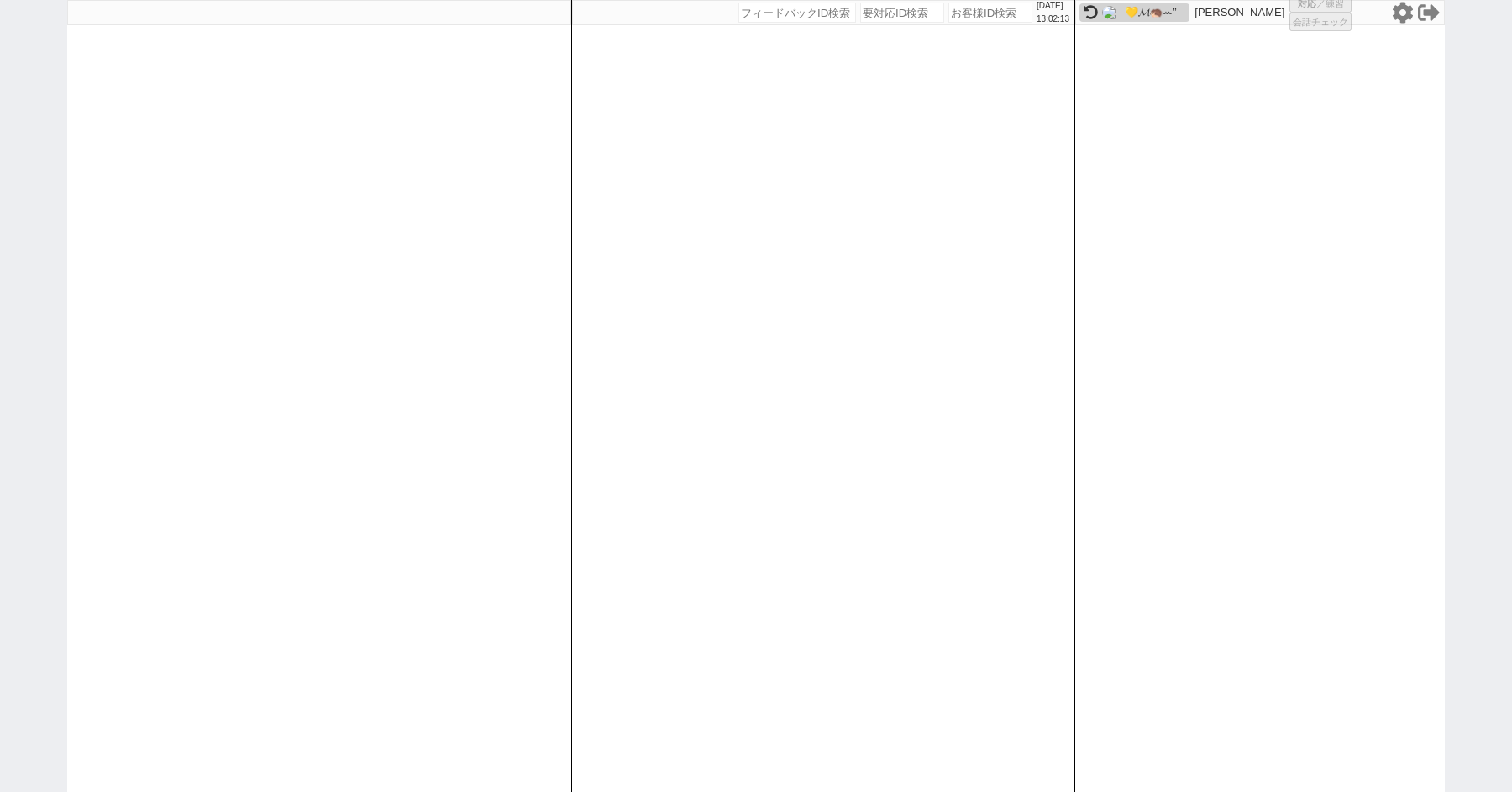
select select "8"
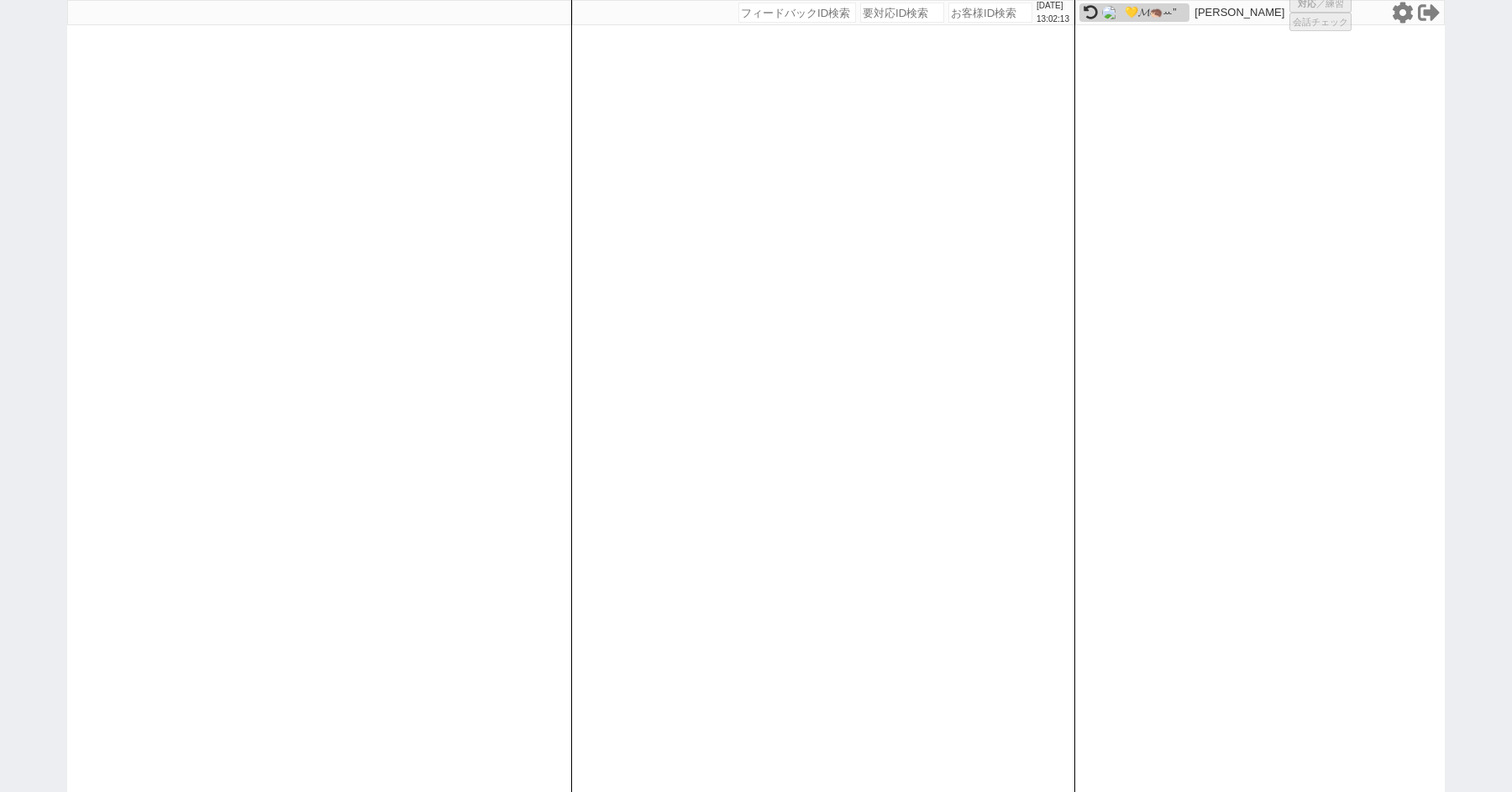
select select "8"
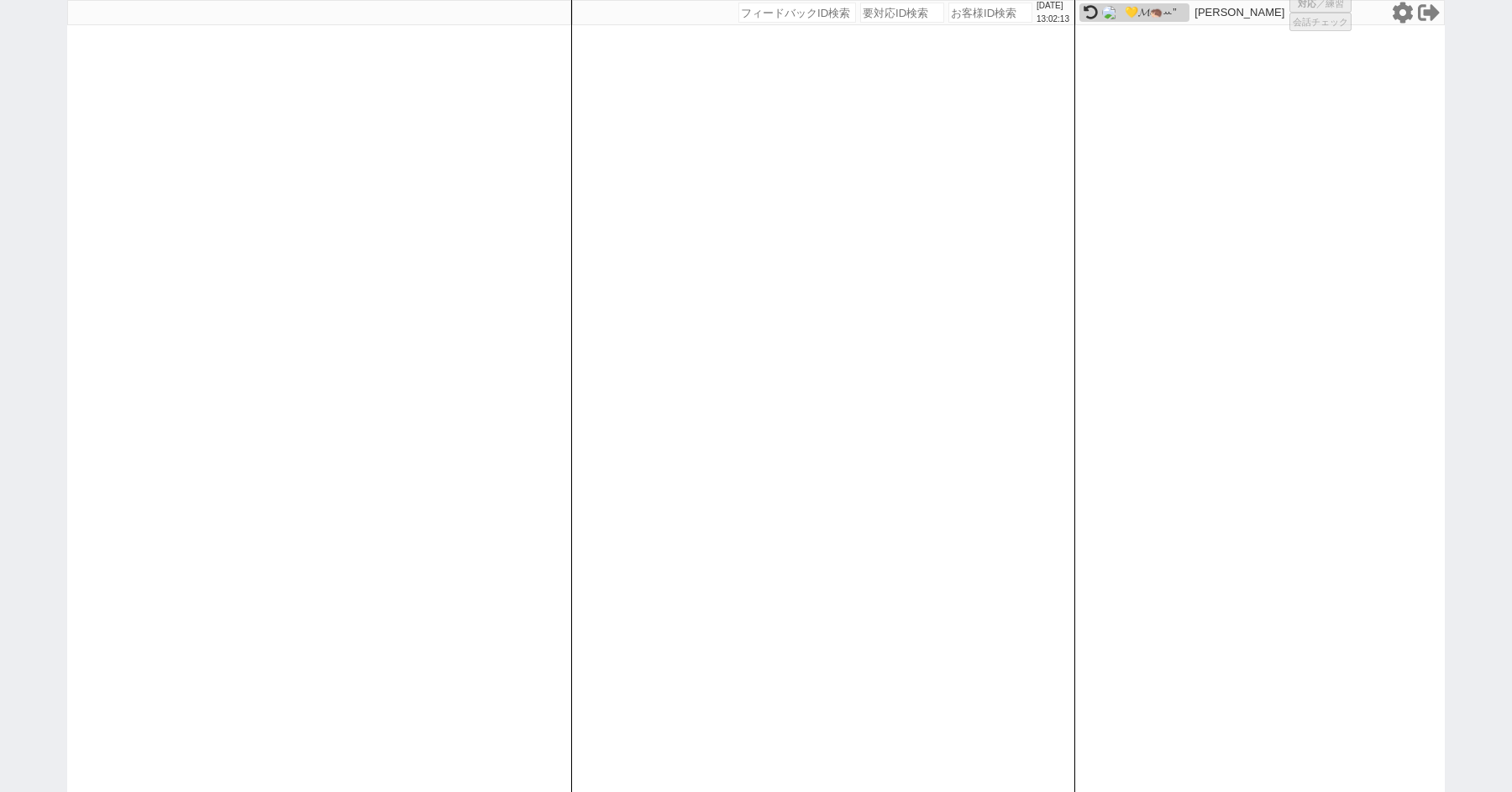
select select "8"
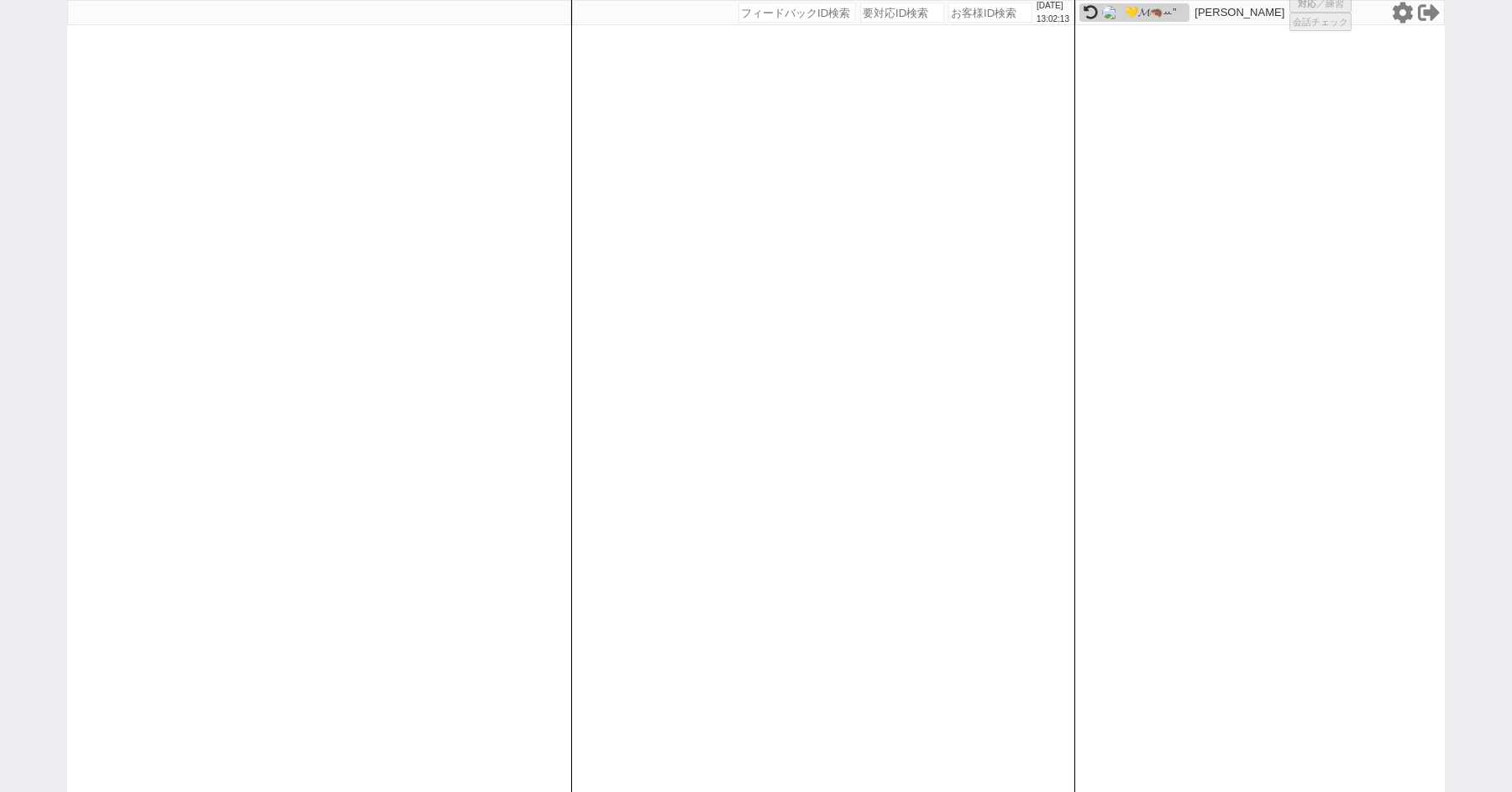
select select "8"
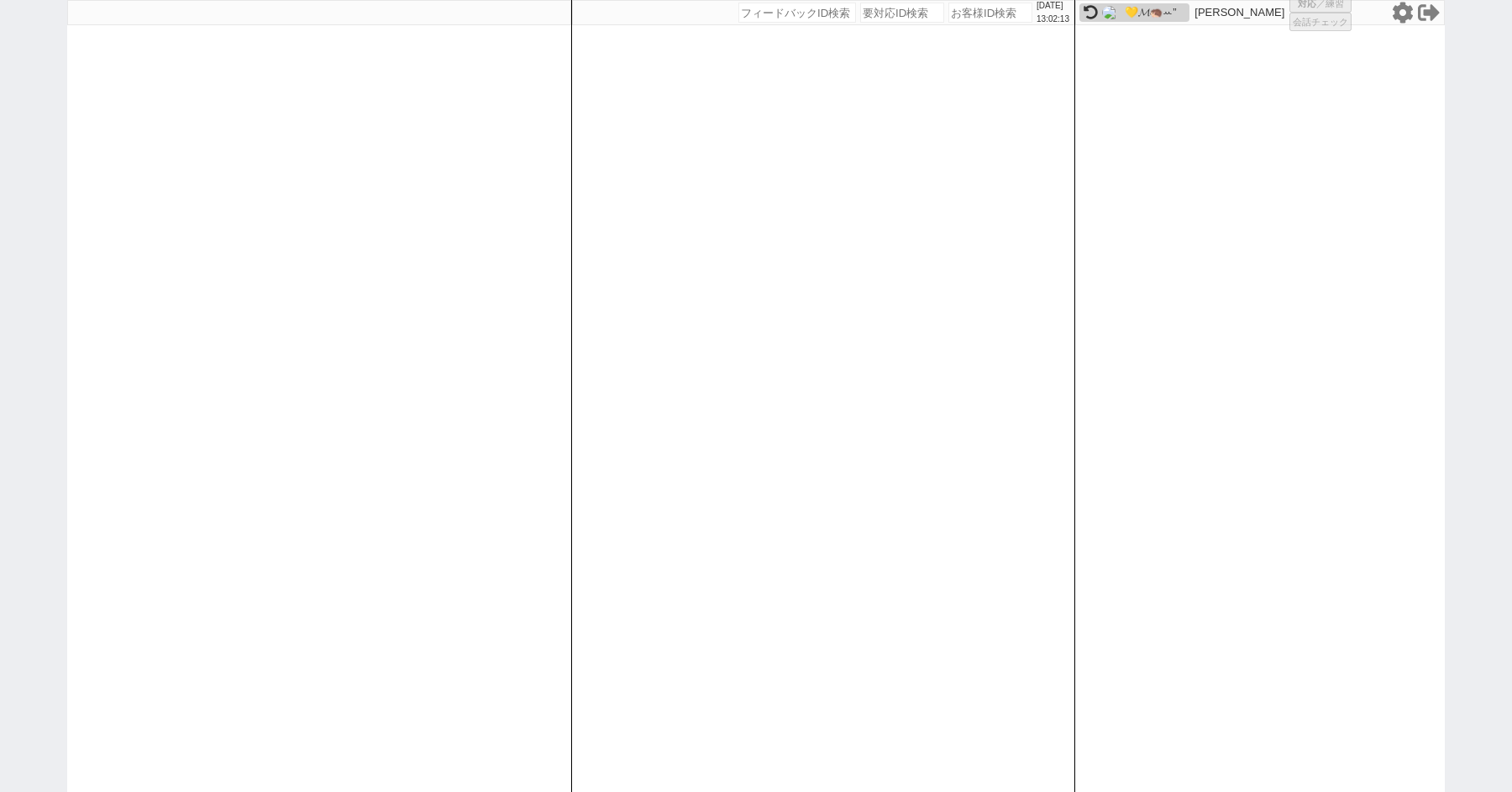
select select "8"
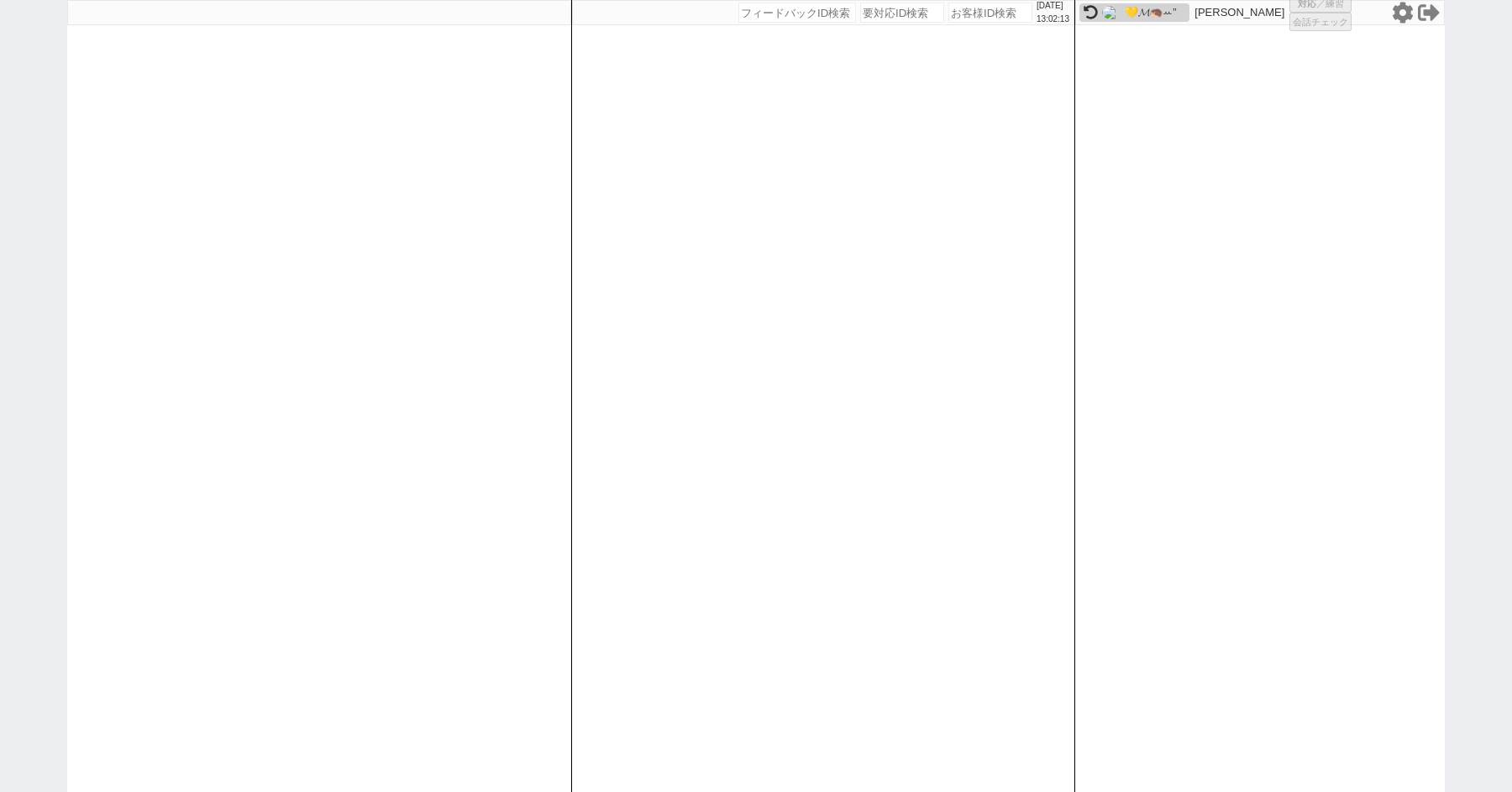
select select "8"
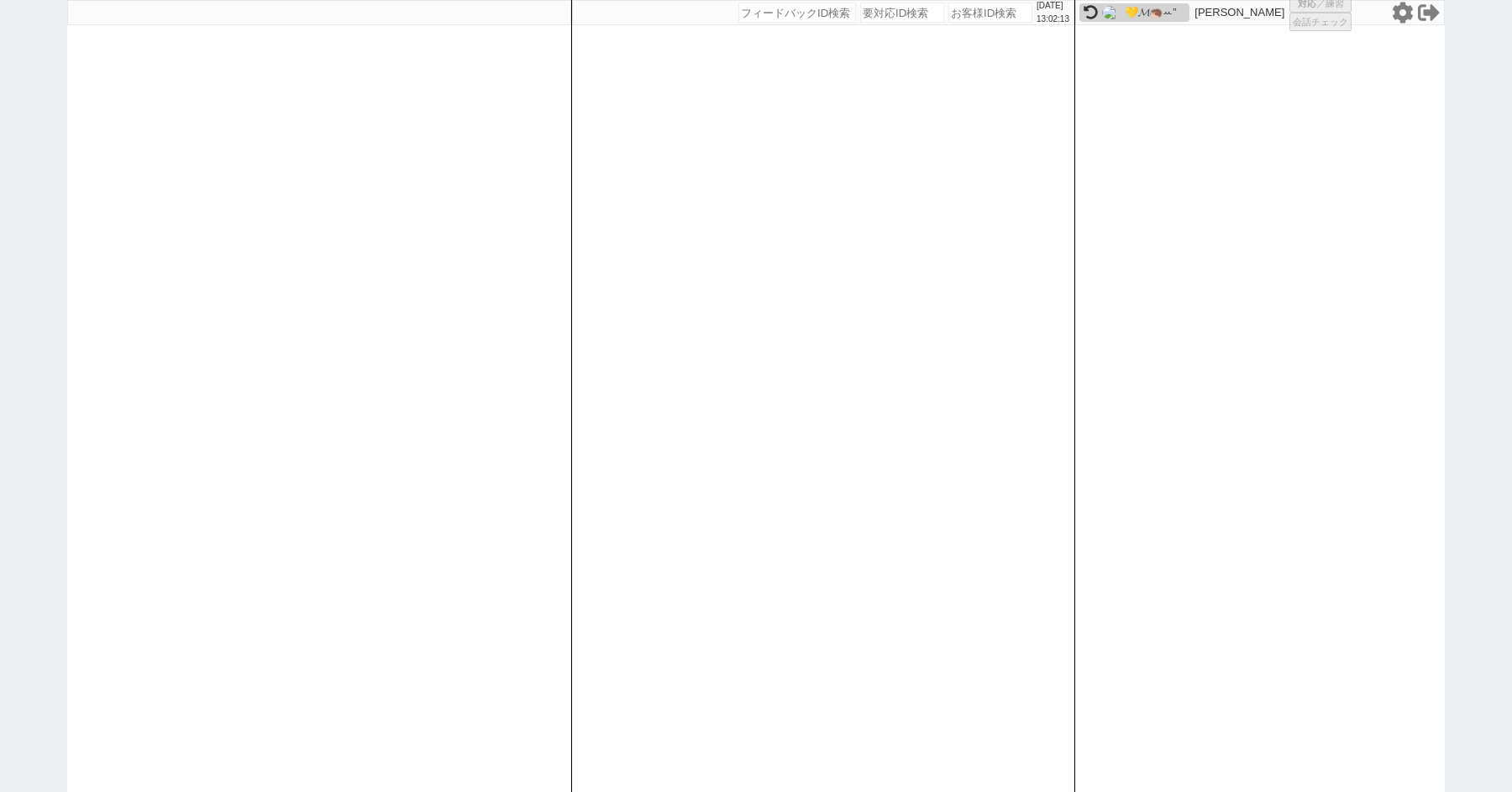
select select "8"
select select "10"
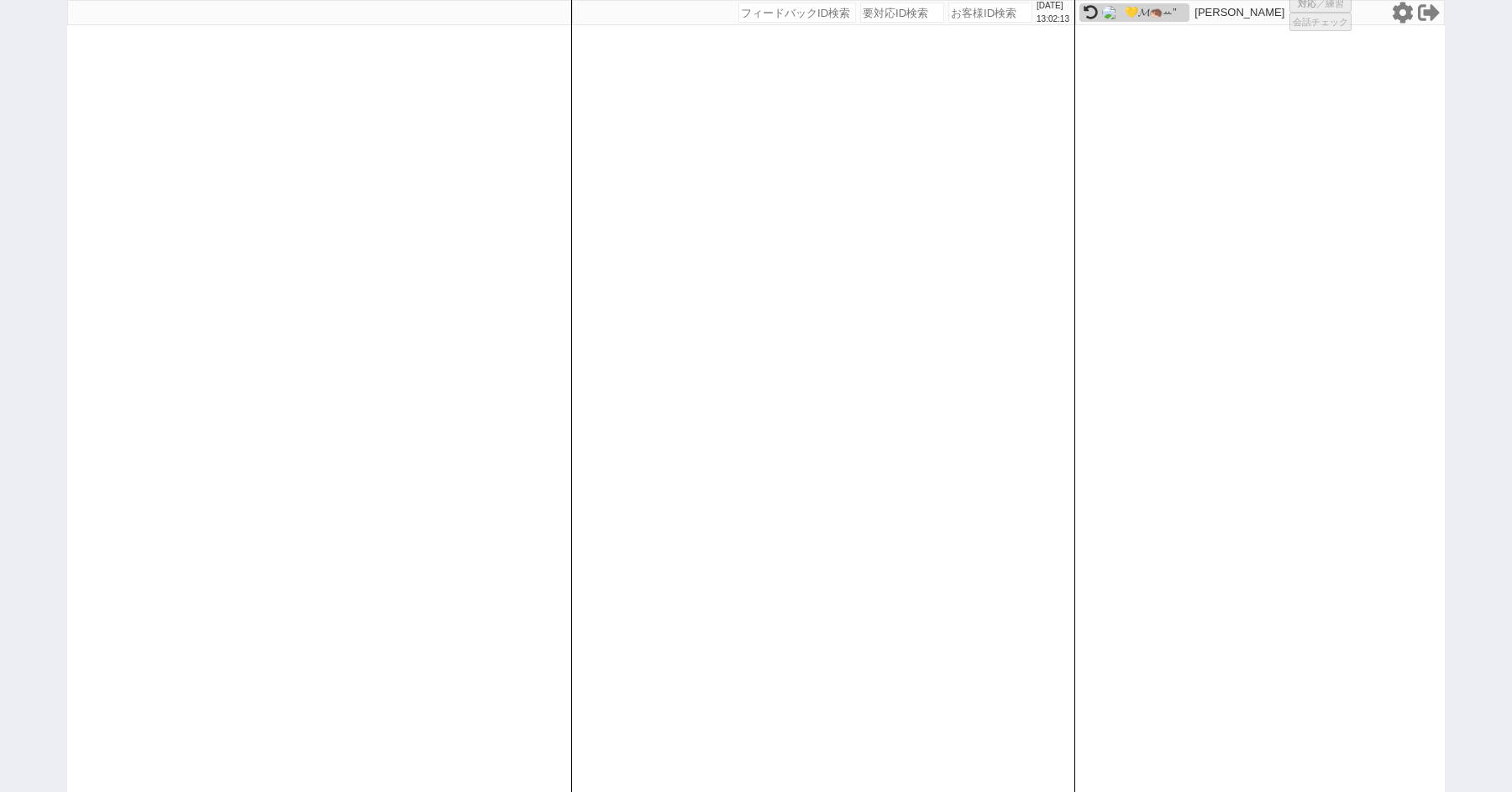
select select "10"
select select "8"
select select "10"
select select "8"
select select "3"
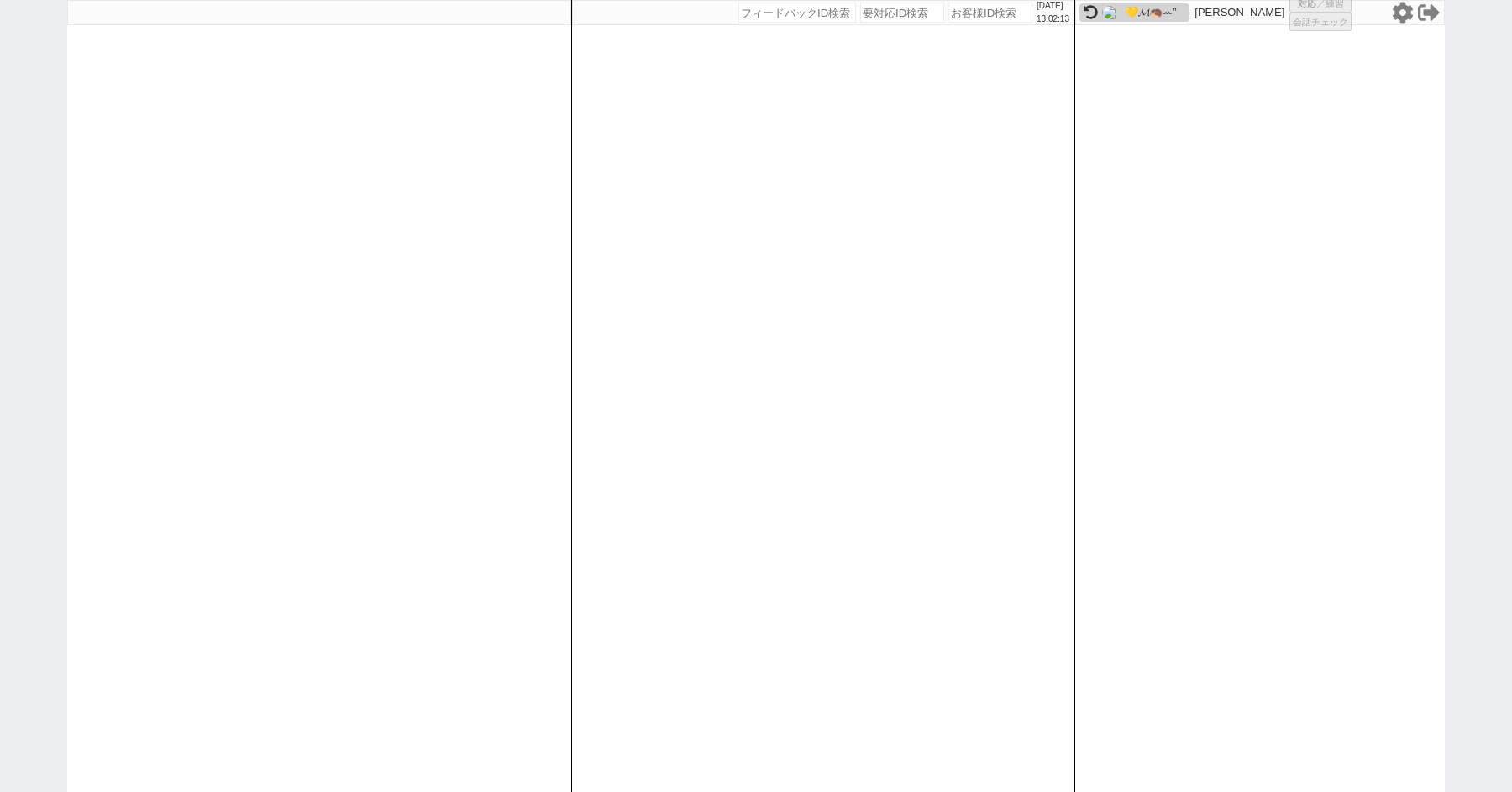
select select "8"
select select
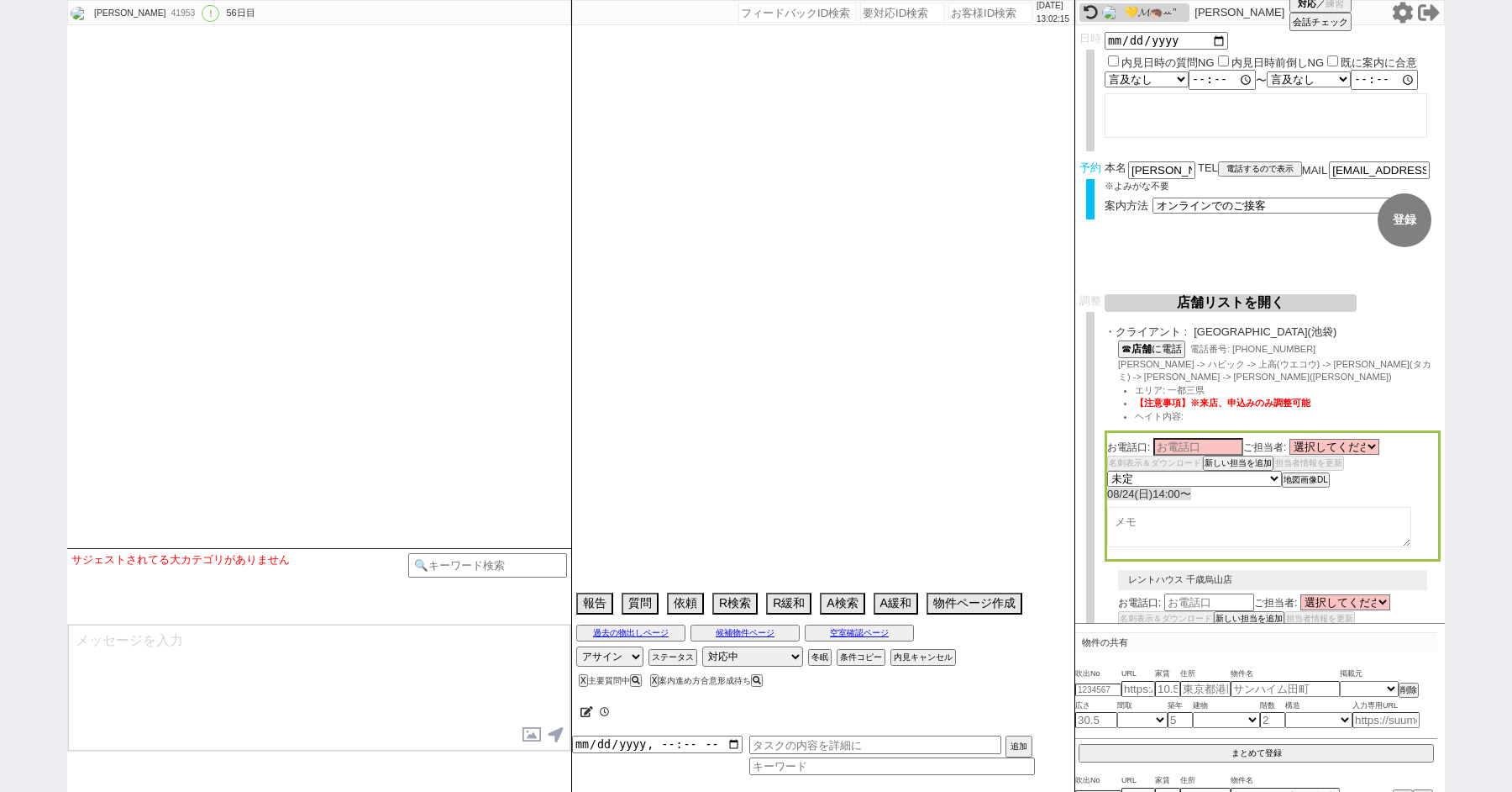
type textarea "ここにたどり着いた人は青木までお知らせください。 お客様の特定用に伝えているカスタマーIDとなってます。"
select select "13"
select select "0"
select select "21"
select select "33"
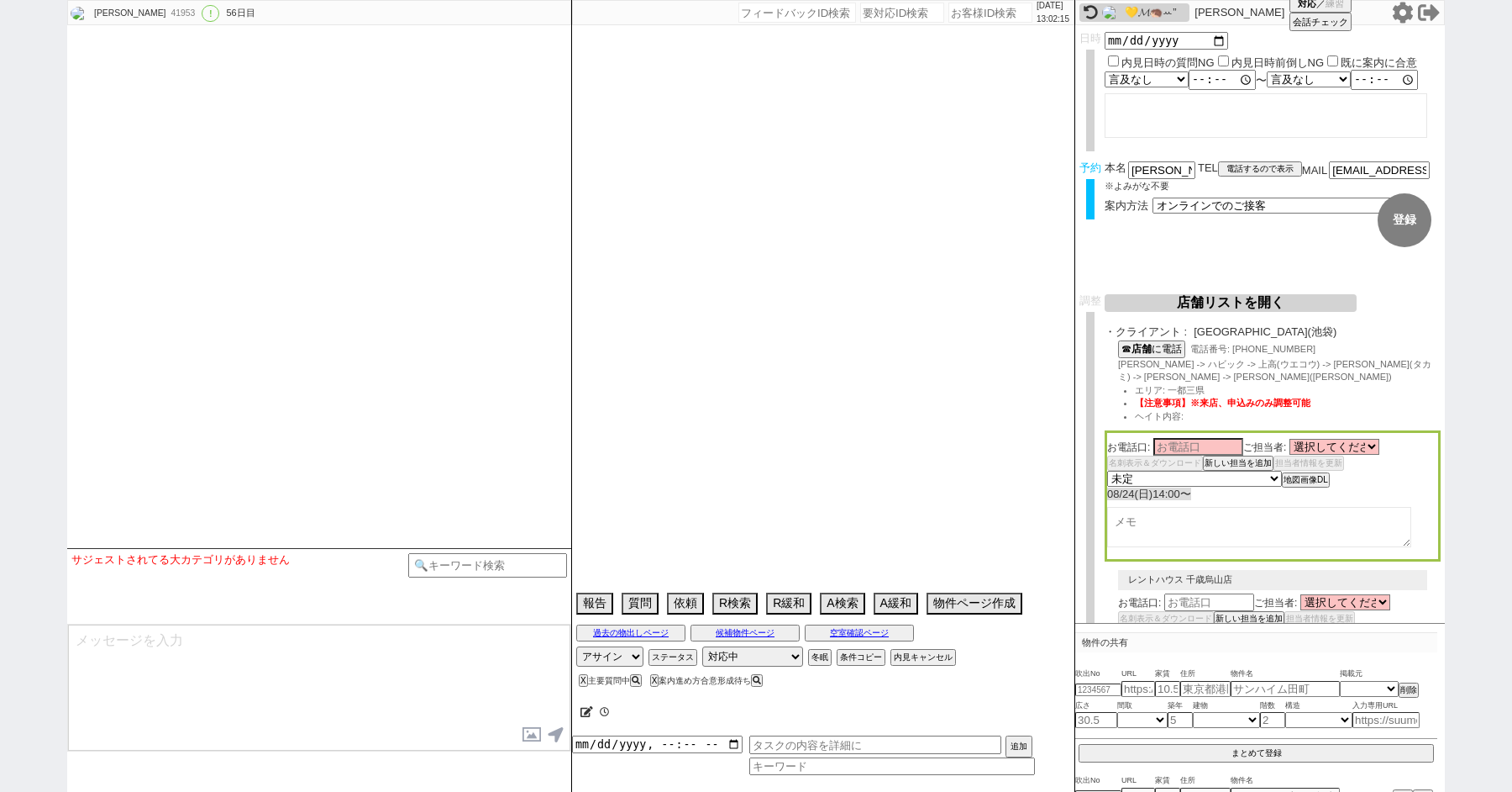
select select "959"
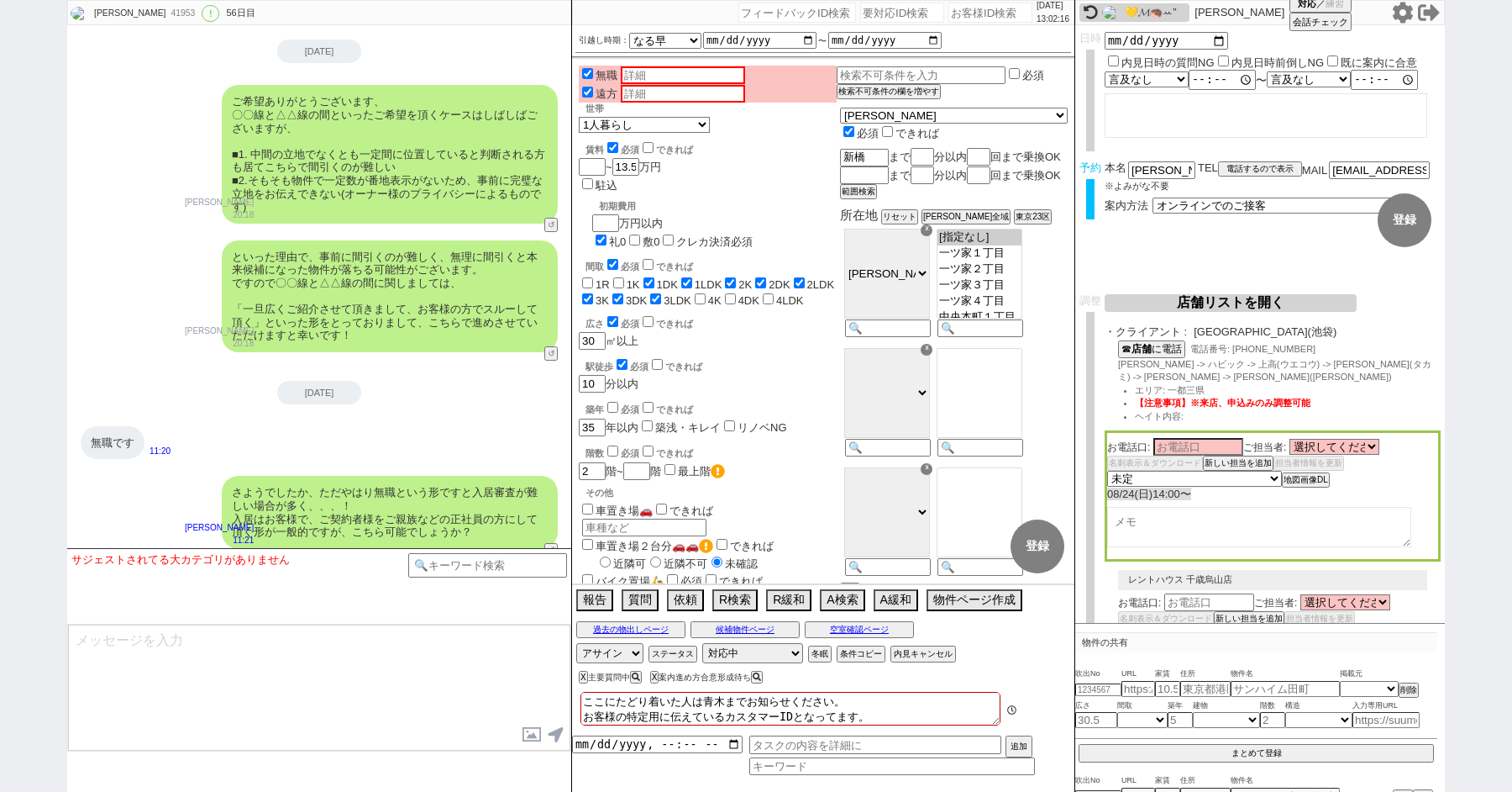
scroll to position [112, 0]
click at [459, 556] on input at bounding box center [488, 564] width 159 height 21
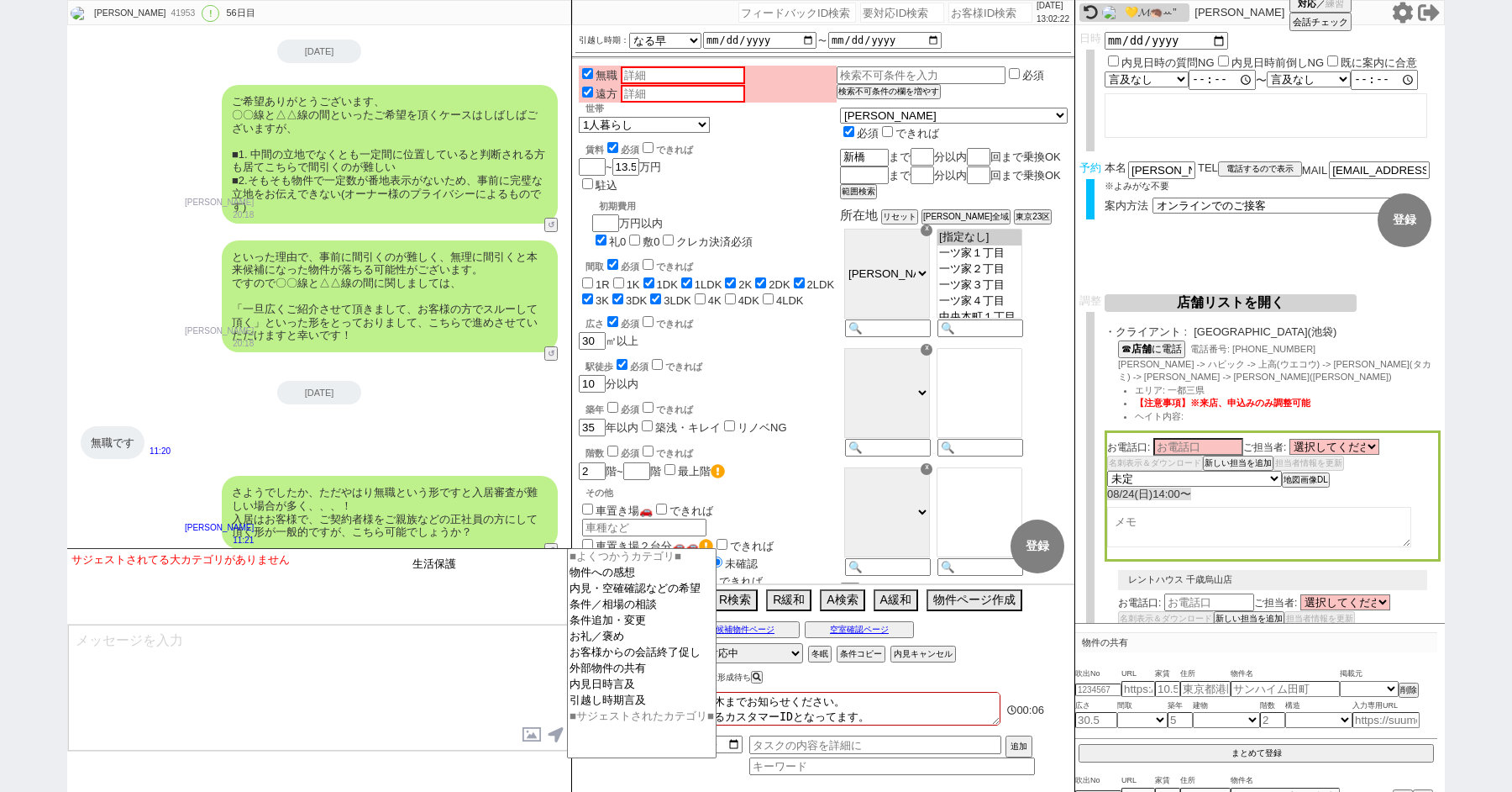
type input "生活保護"
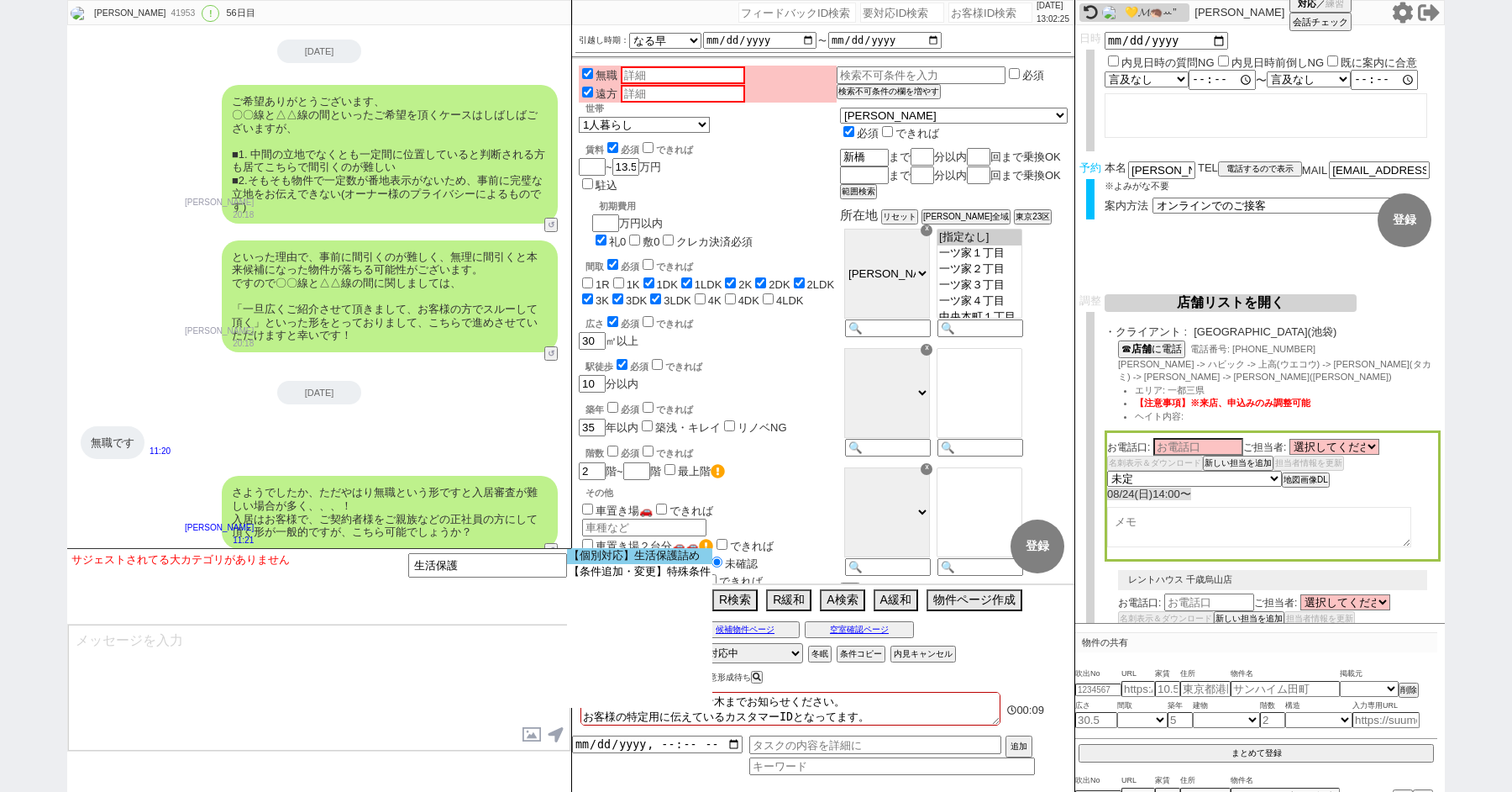
click at [0, 0] on option "【個別対応】生活保護詰め" at bounding box center [0, 0] width 0 height 0
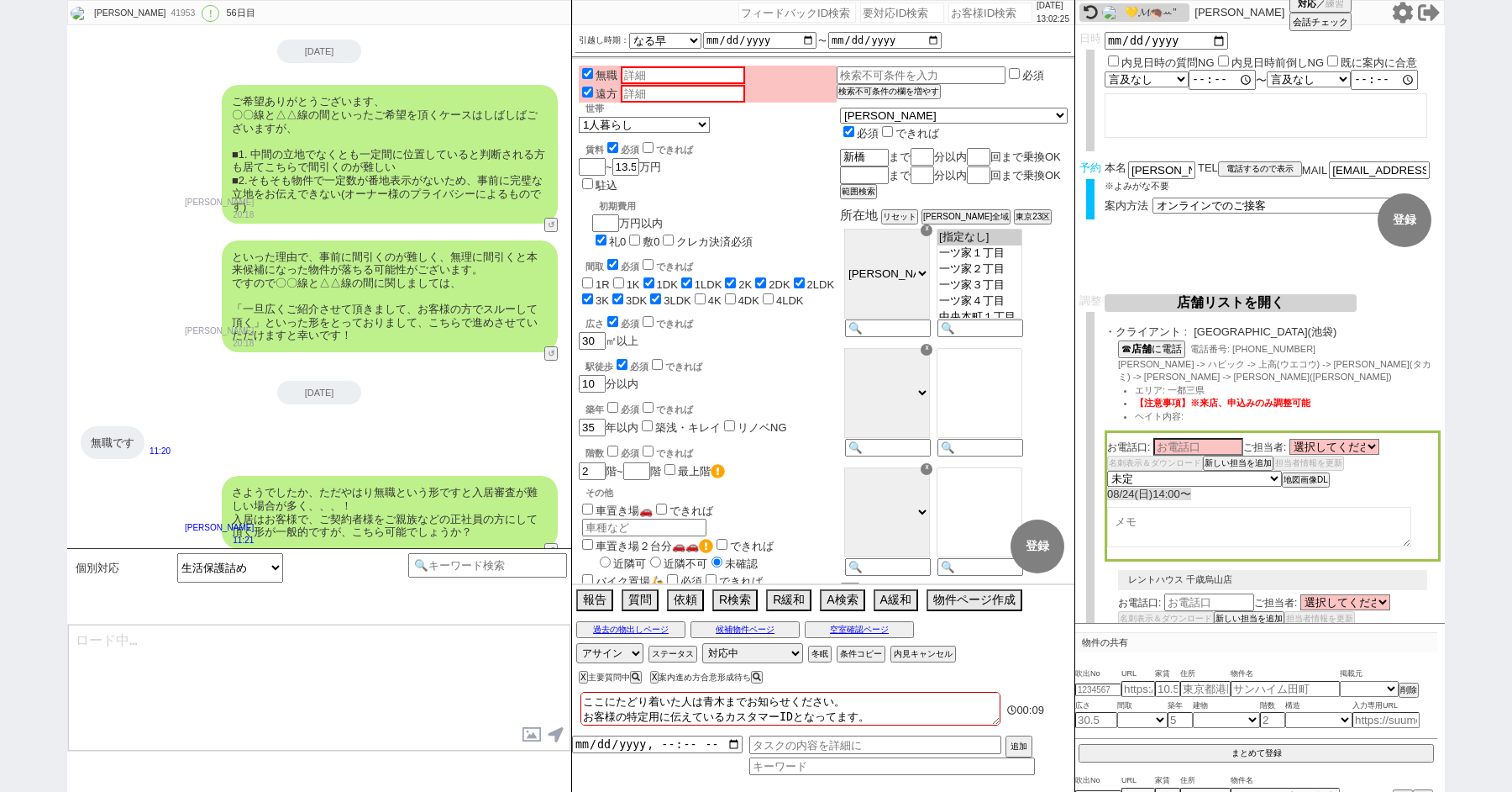
type textarea "@@【@@メッセージは打たず、以下やってください@@】@@ @@【@@生活保護を詰めるため、 1. 生活保護にチェック 2. 生活保護が既にチェックされてたら…"
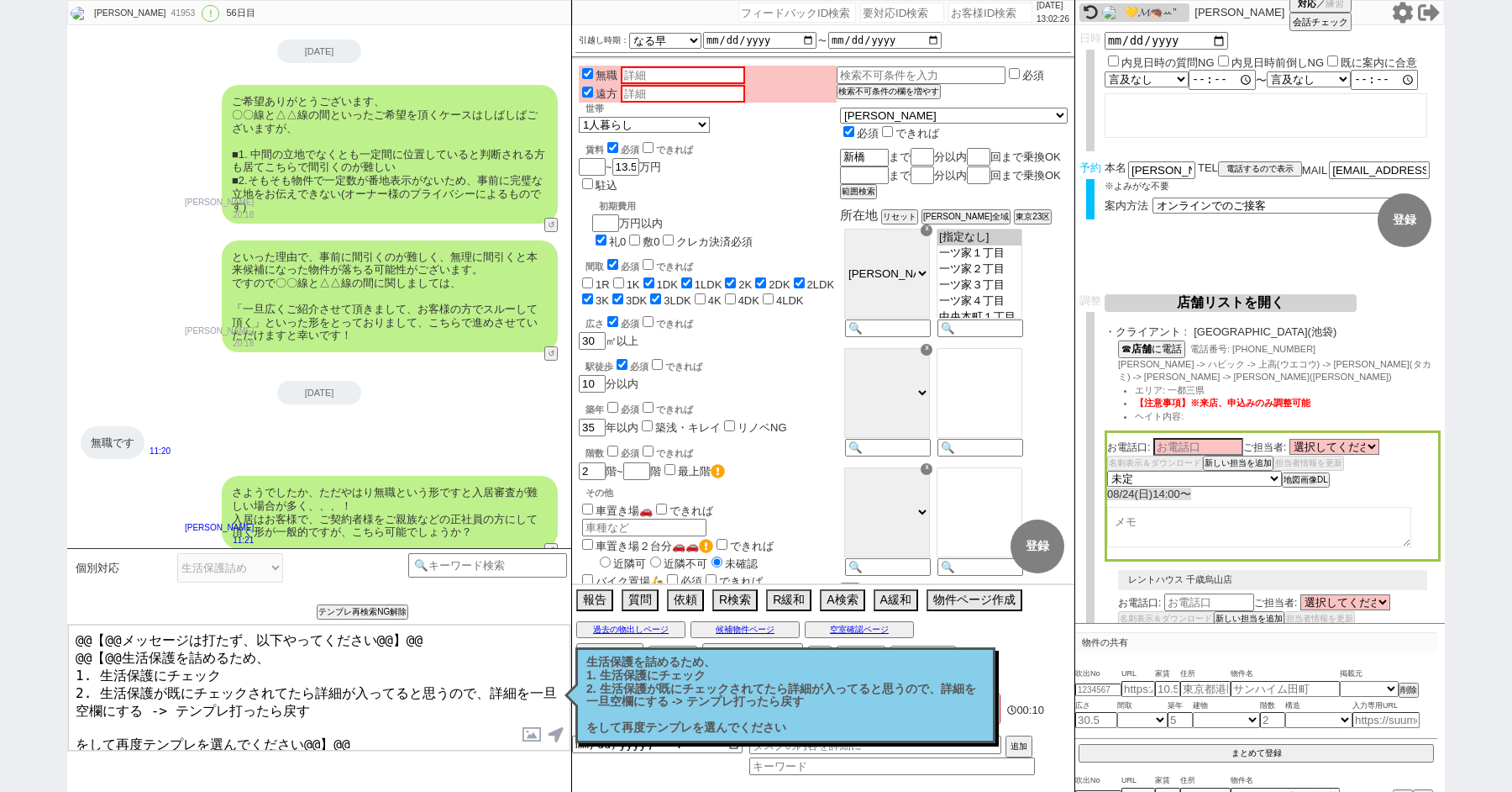
scroll to position [925, 0]
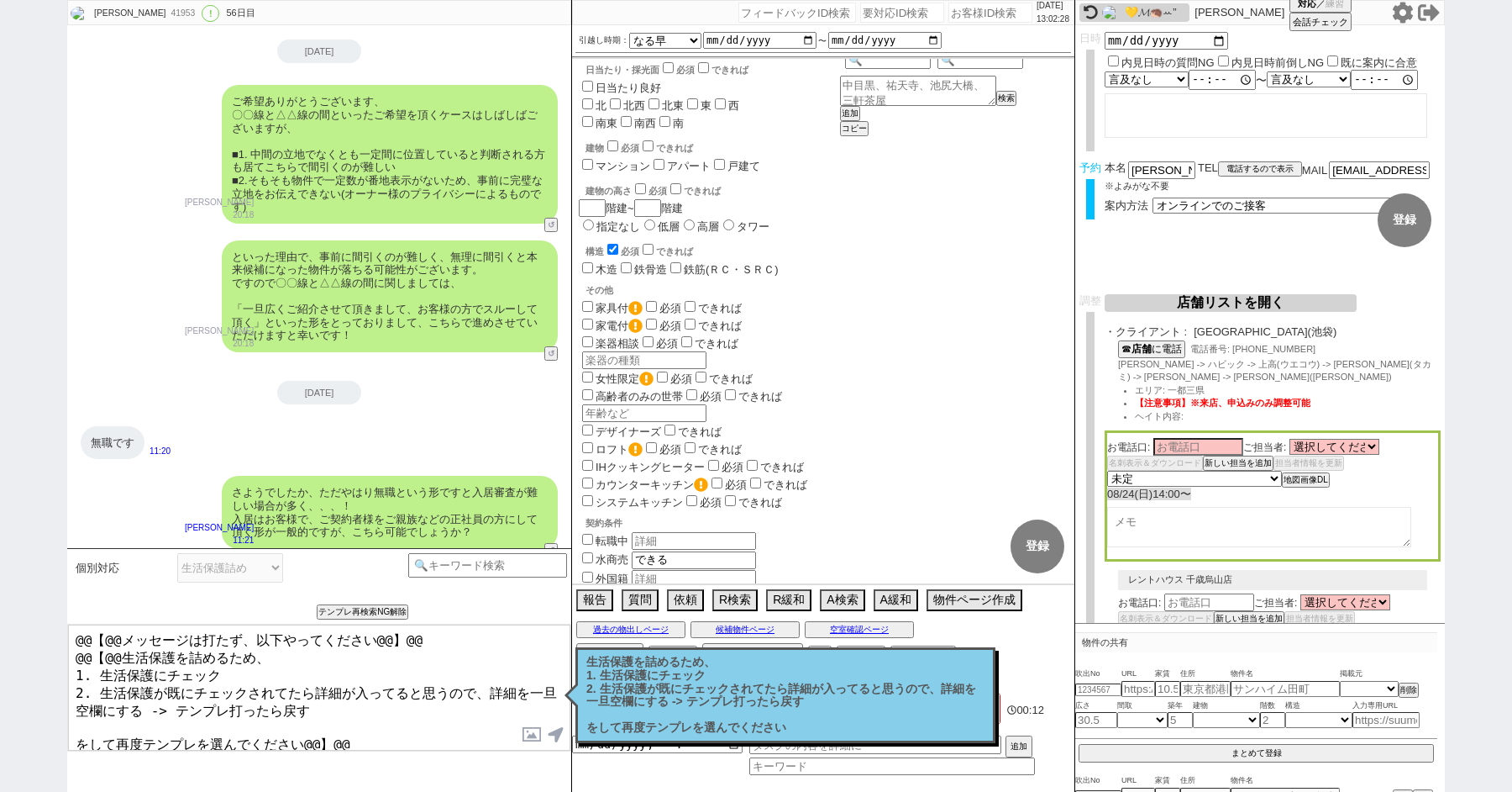
click at [583, 662] on input "生活保護" at bounding box center [588, 668] width 11 height 11
checkbox input "true"
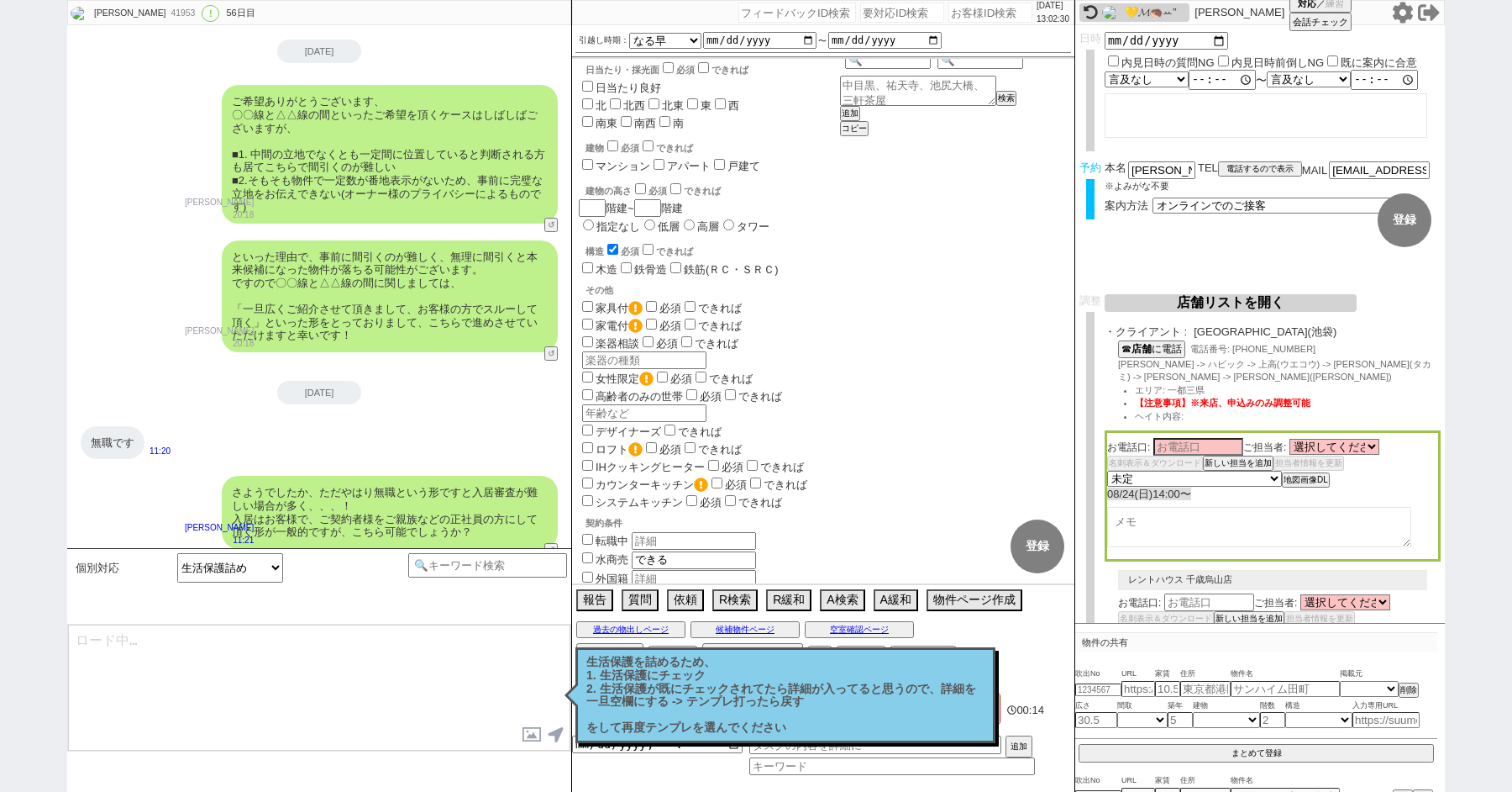
type textarea "生活保護を受給してらっしゃるとのことで、物件の交渉の前段階として以下などが必要となってまいります。それぞれいただけますでしょうか？"
select select "21"
select select "33"
select select "959"
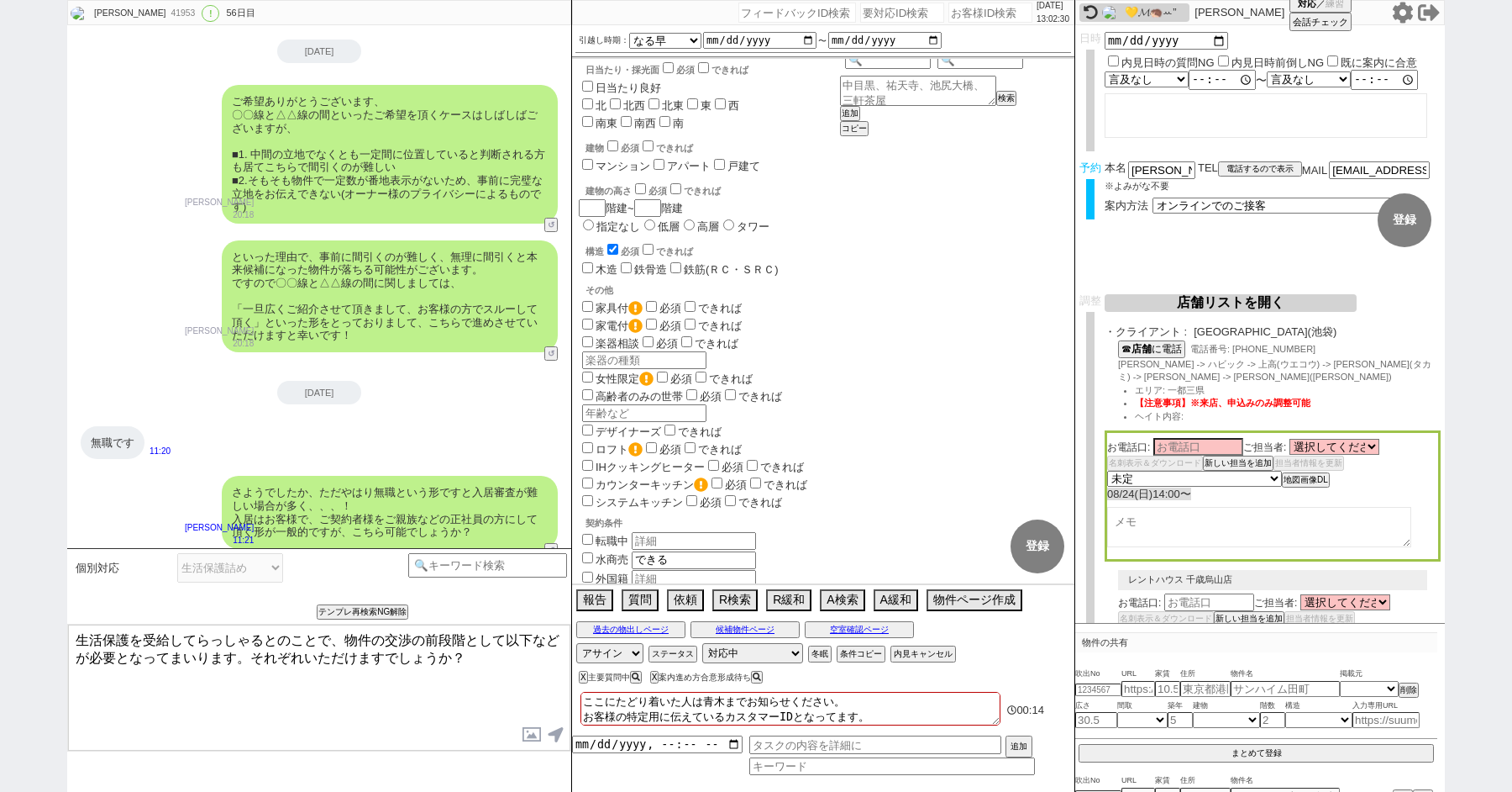
scroll to position [112, 0]
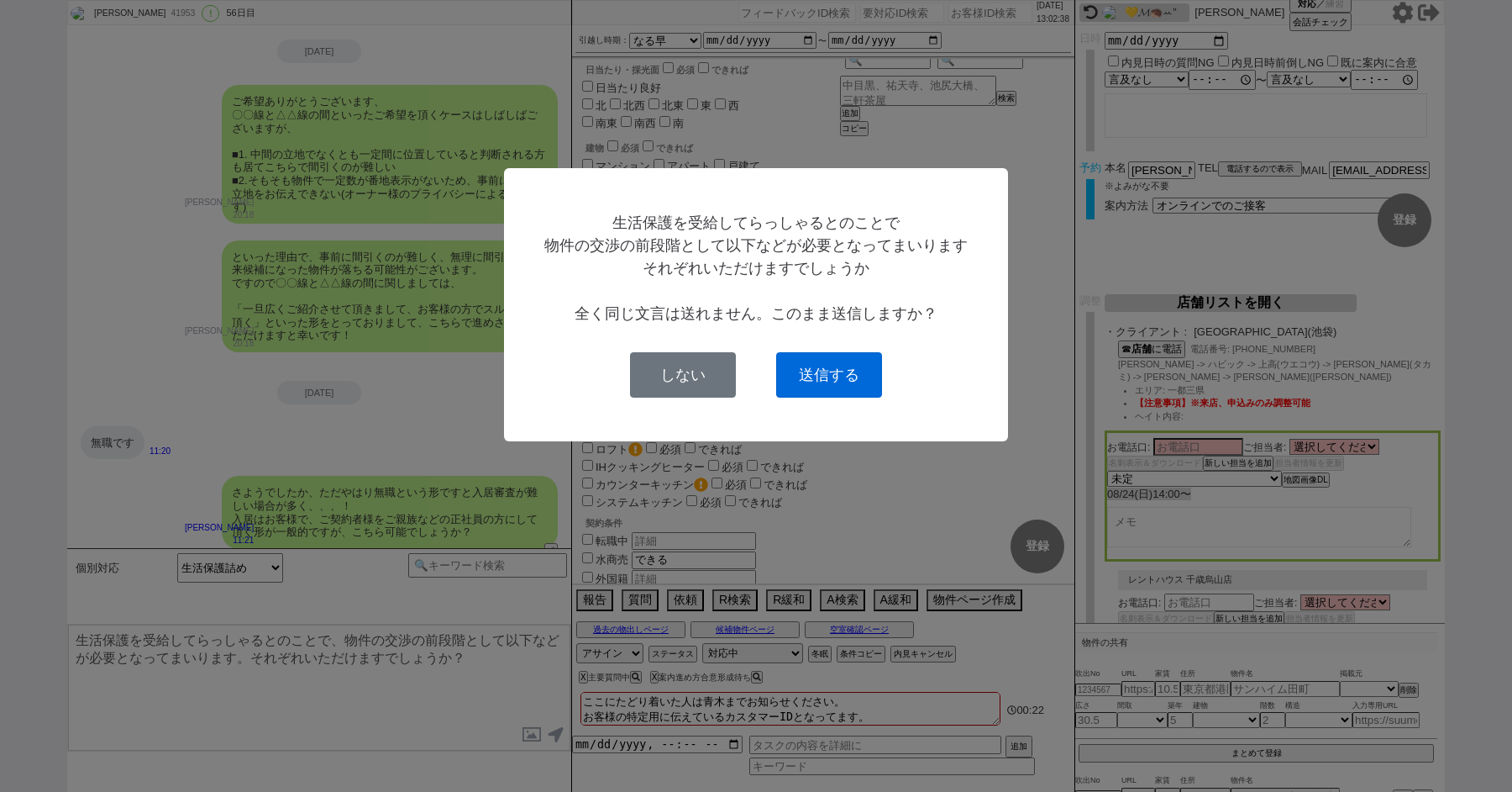
click at [822, 374] on button "送信する" at bounding box center [829, 375] width 106 height 45
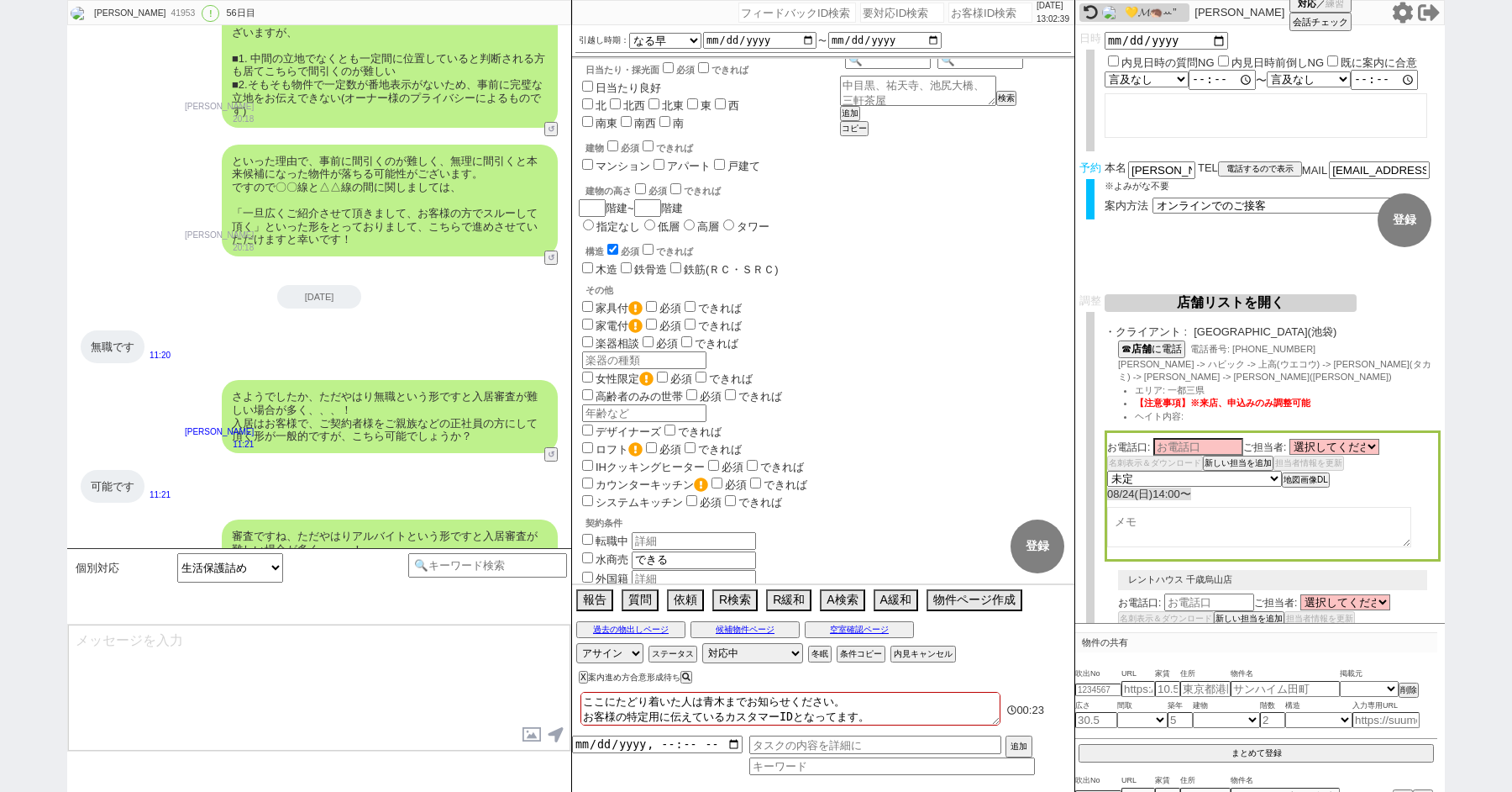
scroll to position [925, 0]
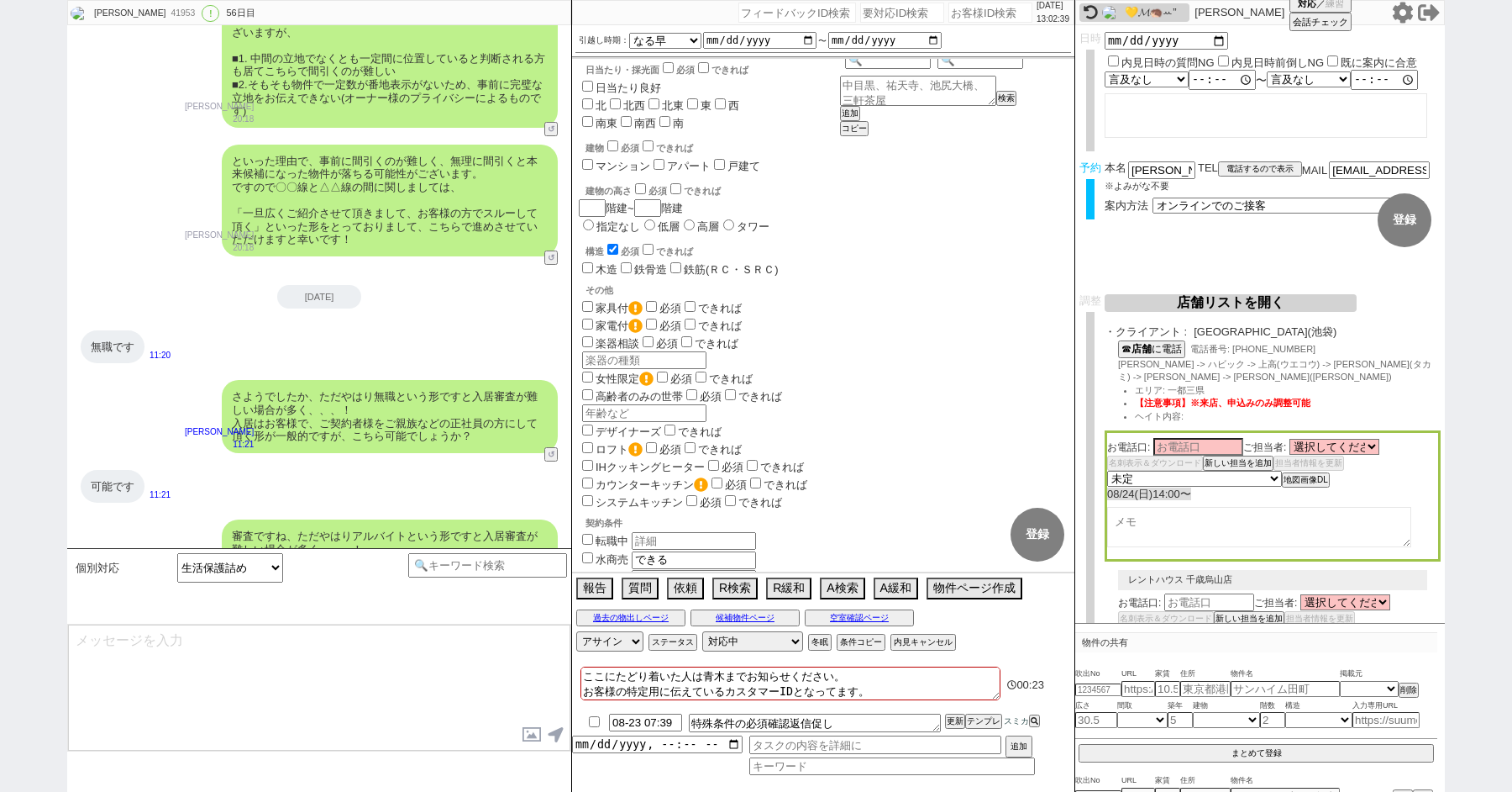
type textarea "・受給理由: 怪我等の身体的な理由 / 精神的なご病気が理由 / 経済的な理由 ※簡単に経緯等いただけますと幸いです ・[PERSON_NAME]等に相談して…"
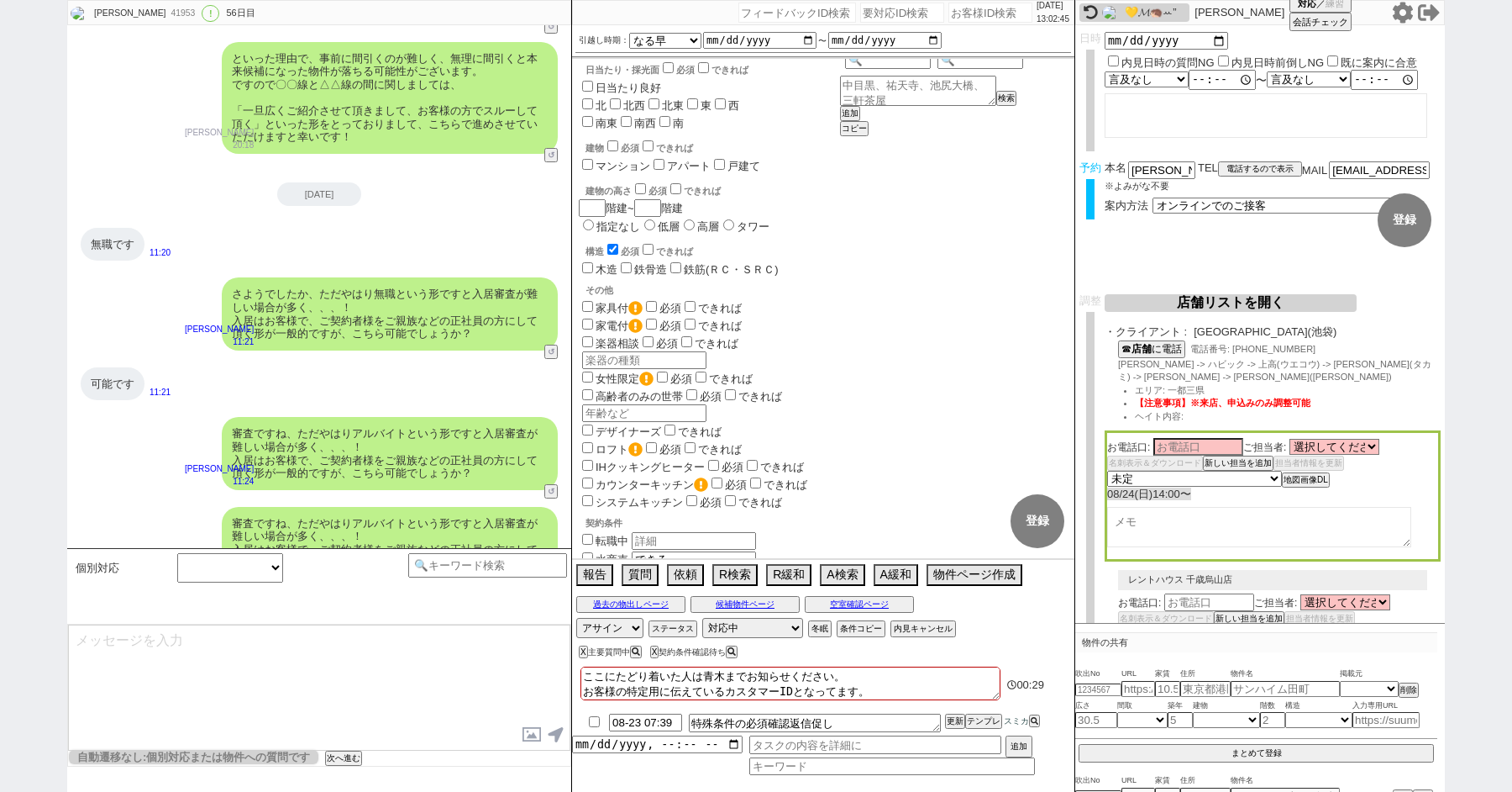
click at [593, 722] on input "checkbox" at bounding box center [595, 722] width 25 height 11
checkbox input "true"
click at [647, 655] on div "X 主要質問中" at bounding box center [693, 652] width 93 height 9
click at [580, 653] on button "X" at bounding box center [581, 652] width 6 height 9
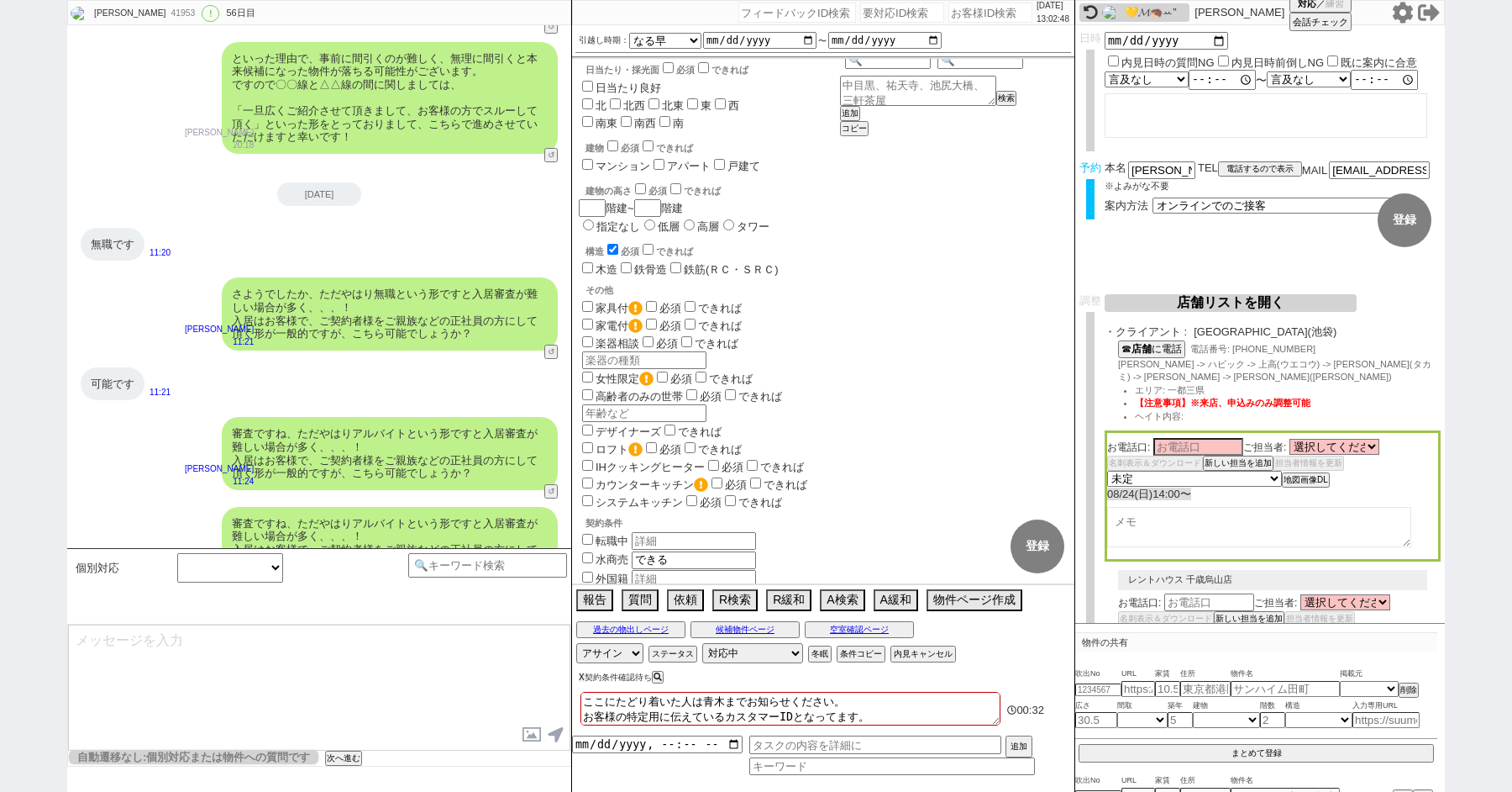
click at [580, 675] on button "X" at bounding box center [581, 677] width 6 height 9
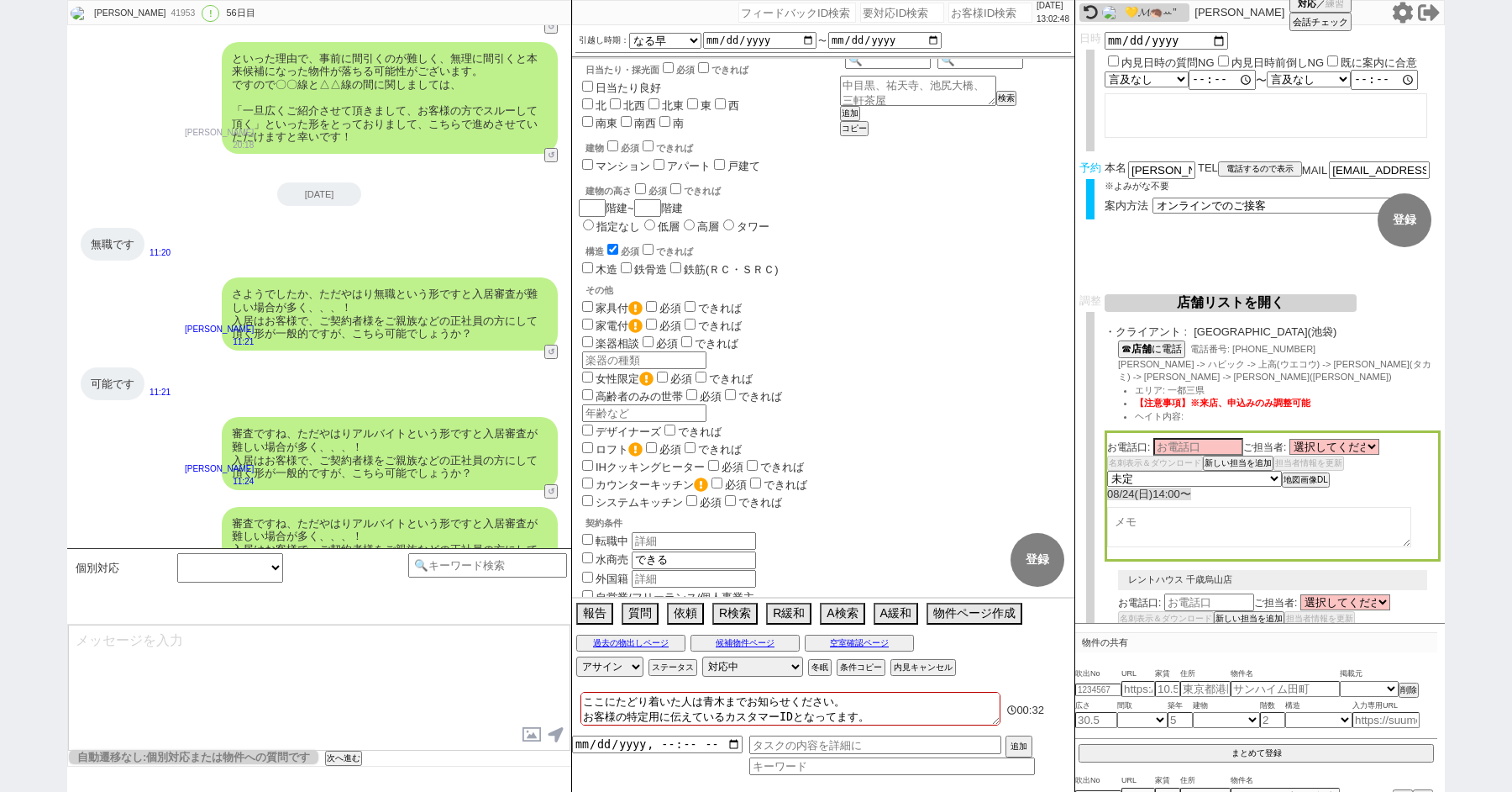
scroll to position [910, 0]
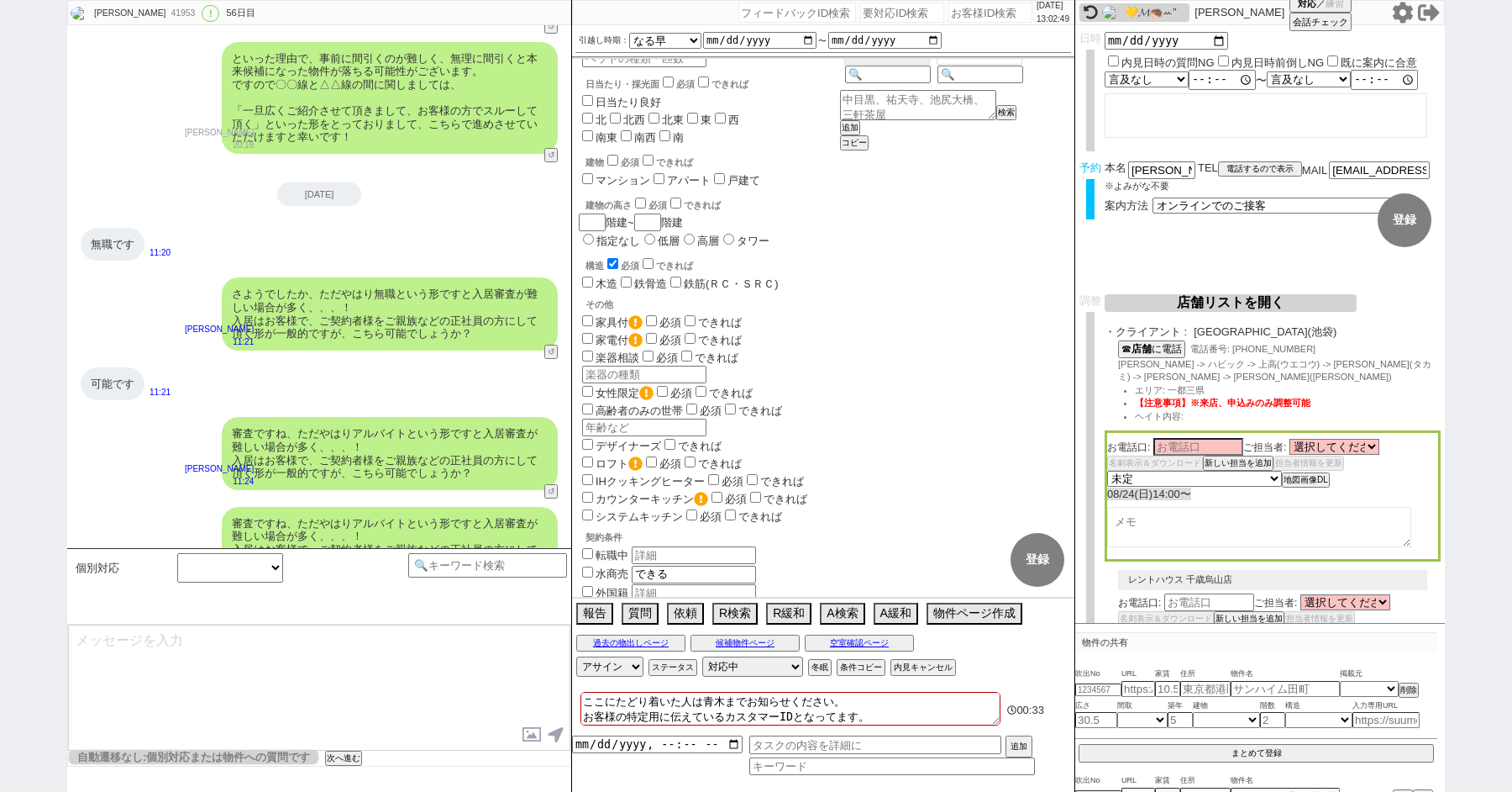
click at [202, 664] on div "・受給理由: 怪我等の身体的な理由 / 精神的なご病気が理由 / 経済的な理由 ※簡単に経緯等いただけますと幸いです ・[PERSON_NAME]等に相談して…" at bounding box center [319, 715] width 504 height 102
drag, startPoint x: 232, startPoint y: 377, endPoint x: 353, endPoint y: 403, distance: 123.8
click at [353, 596] on div "生活保護を受給してらっしゃるとのことで、物件の交渉の前段階として以下などが必要となってまいります。それぞれいただけますでしょうか？" at bounding box center [389, 625] width 336 height 60
copy div "生活保護を受給してらっしゃるとのことで、物件の交渉の前段階として以下などが必要となってまいります。それぞれいただけますでしょうか？"
drag, startPoint x: 234, startPoint y: 452, endPoint x: 432, endPoint y: 502, distance: 204.2
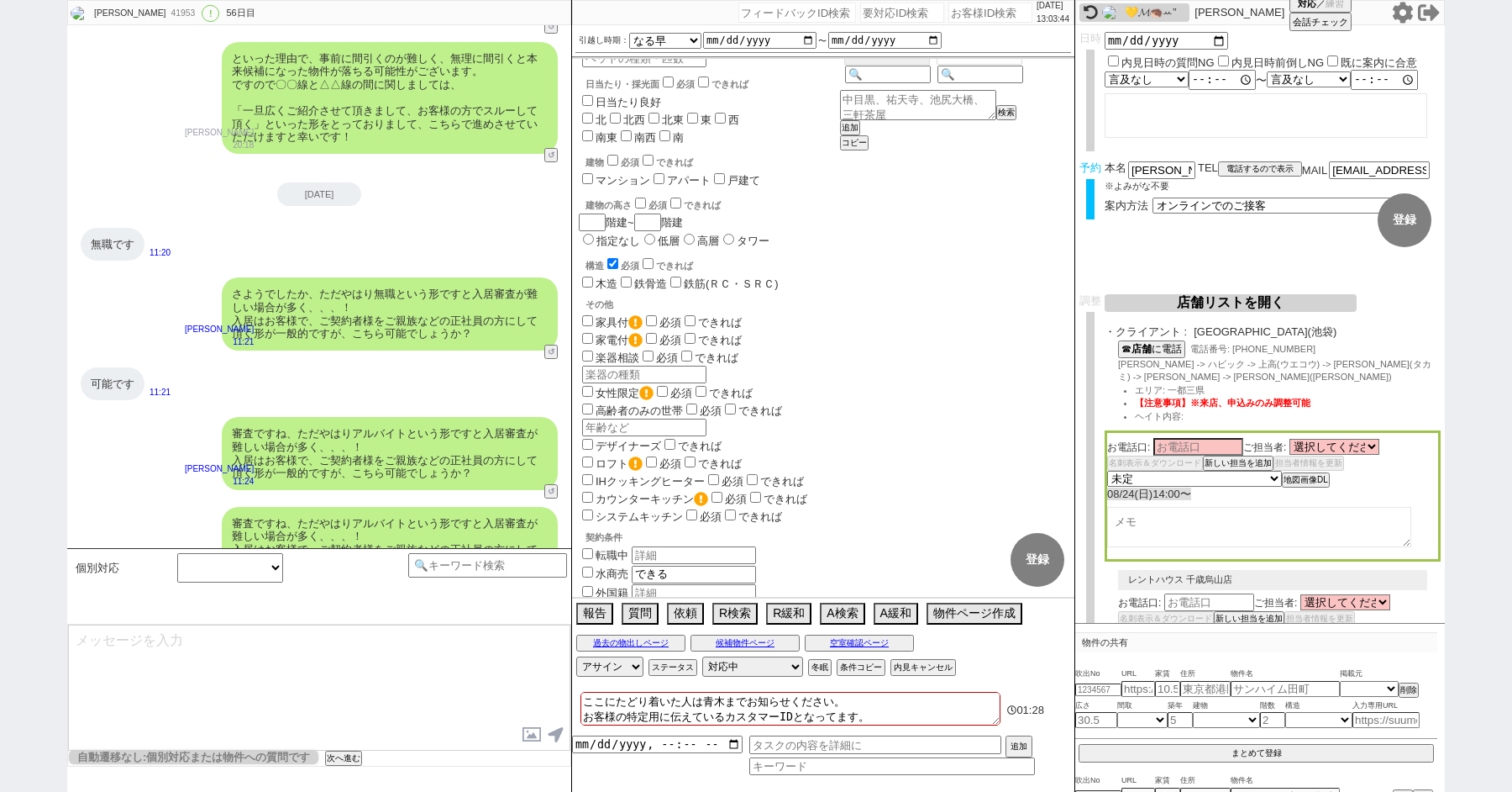
click at [432, 673] on div "・受給理由: 怪我等の身体的な理由 / 精神的なご病気が理由 / 経済的な理由 ※簡単に経緯等いただけますと幸いです ・[PERSON_NAME]等に相談して…" at bounding box center [389, 715] width 336 height 85
copy div "・受給理由: 怪我等の身体的な理由 / 精神的なご病気が理由 / 経済的な理由 ※簡単に経緯等いただけますと幸いです ・[PERSON_NAME]等に相談して…"
click at [15, 178] on div "[PERSON_NAME] 41953 ! 0 56日目 冬眠中 自社客 スミカ スミカ_BPO チャット全表示 [DATE] 新しくフォローされました (1…" at bounding box center [756, 396] width 1512 height 792
paste input "447758"
type input "447758"
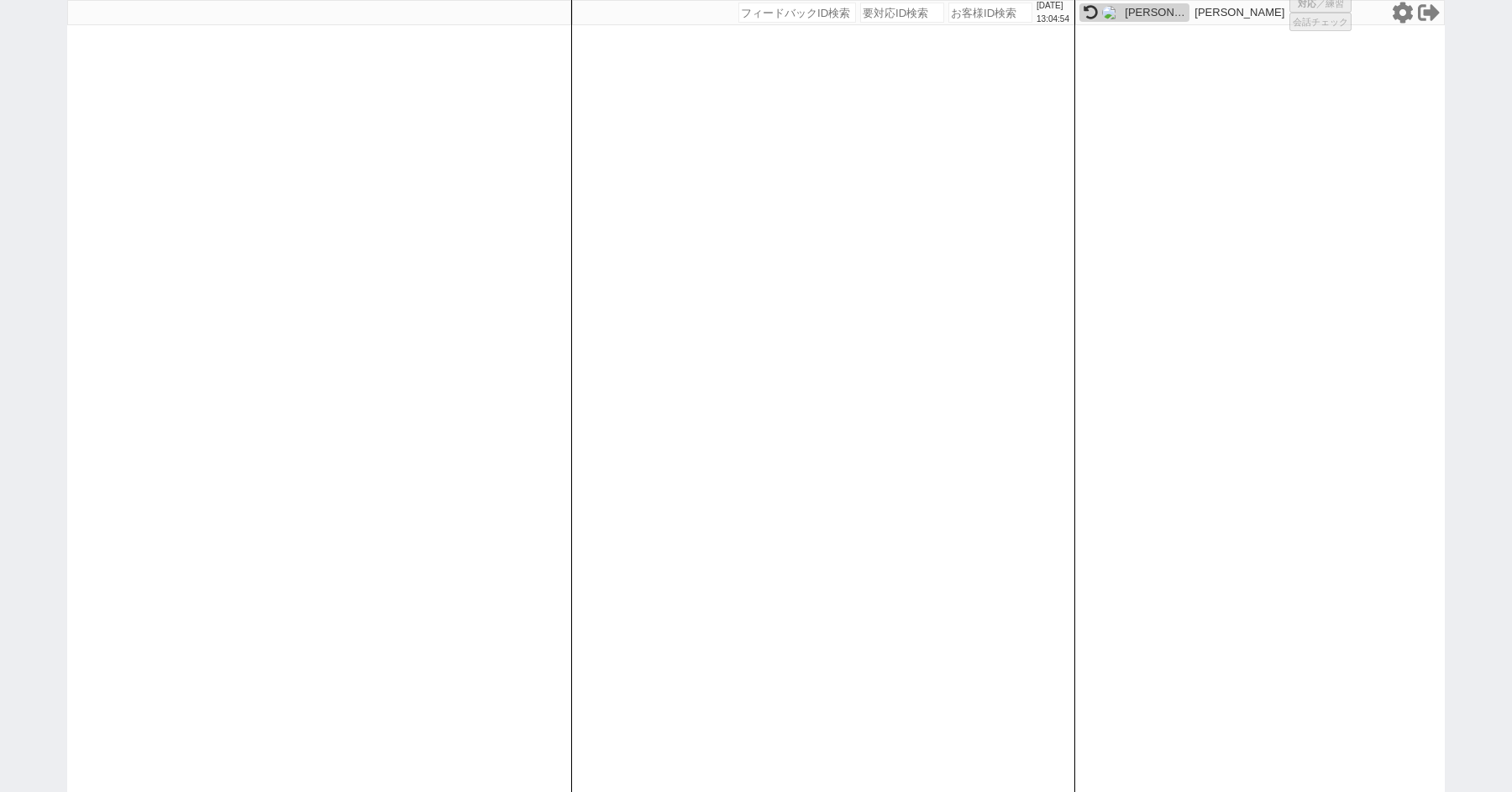
select select "100"
select select "2"
select select "1"
select select "2"
select select "5"
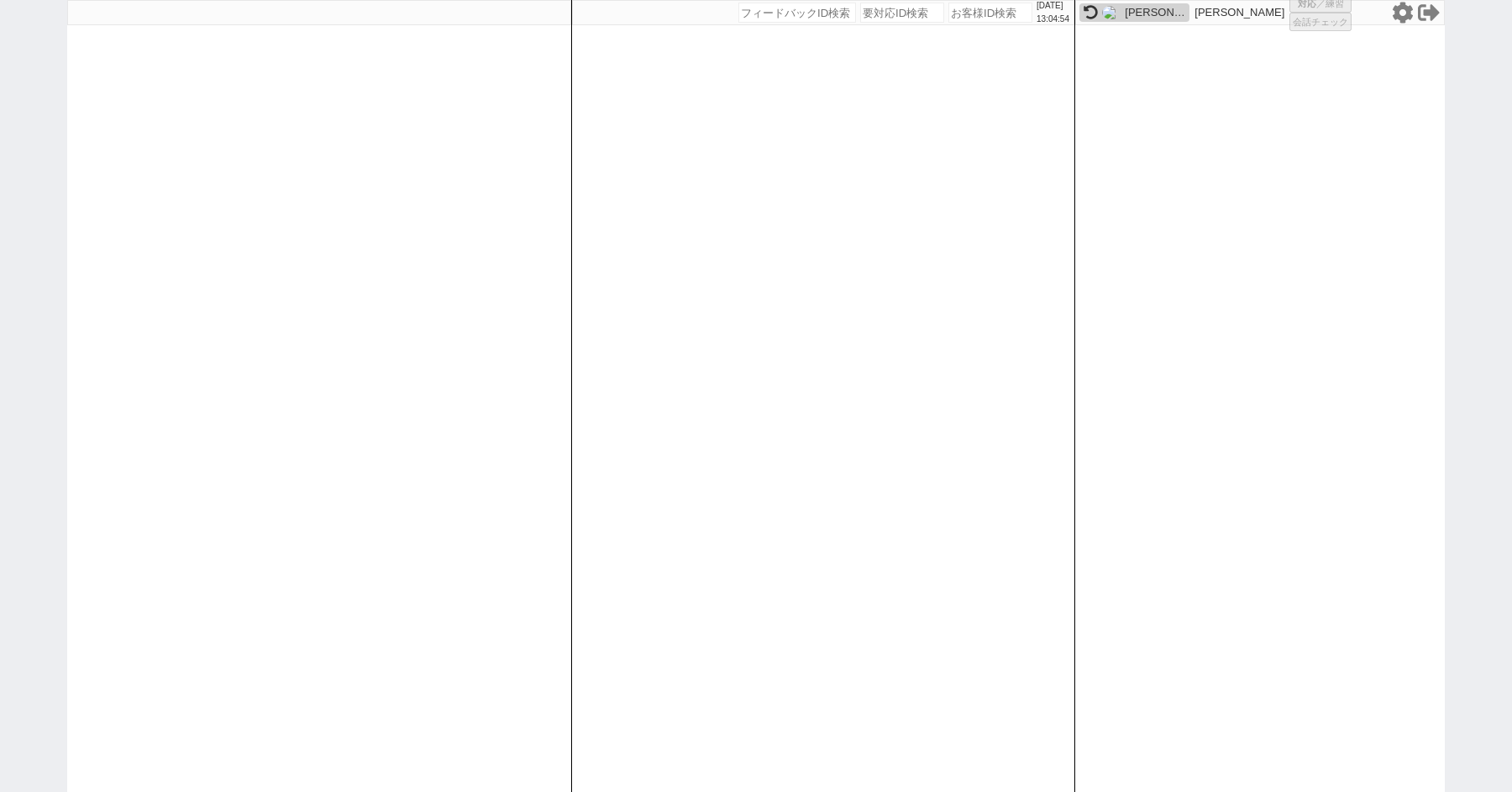
select select
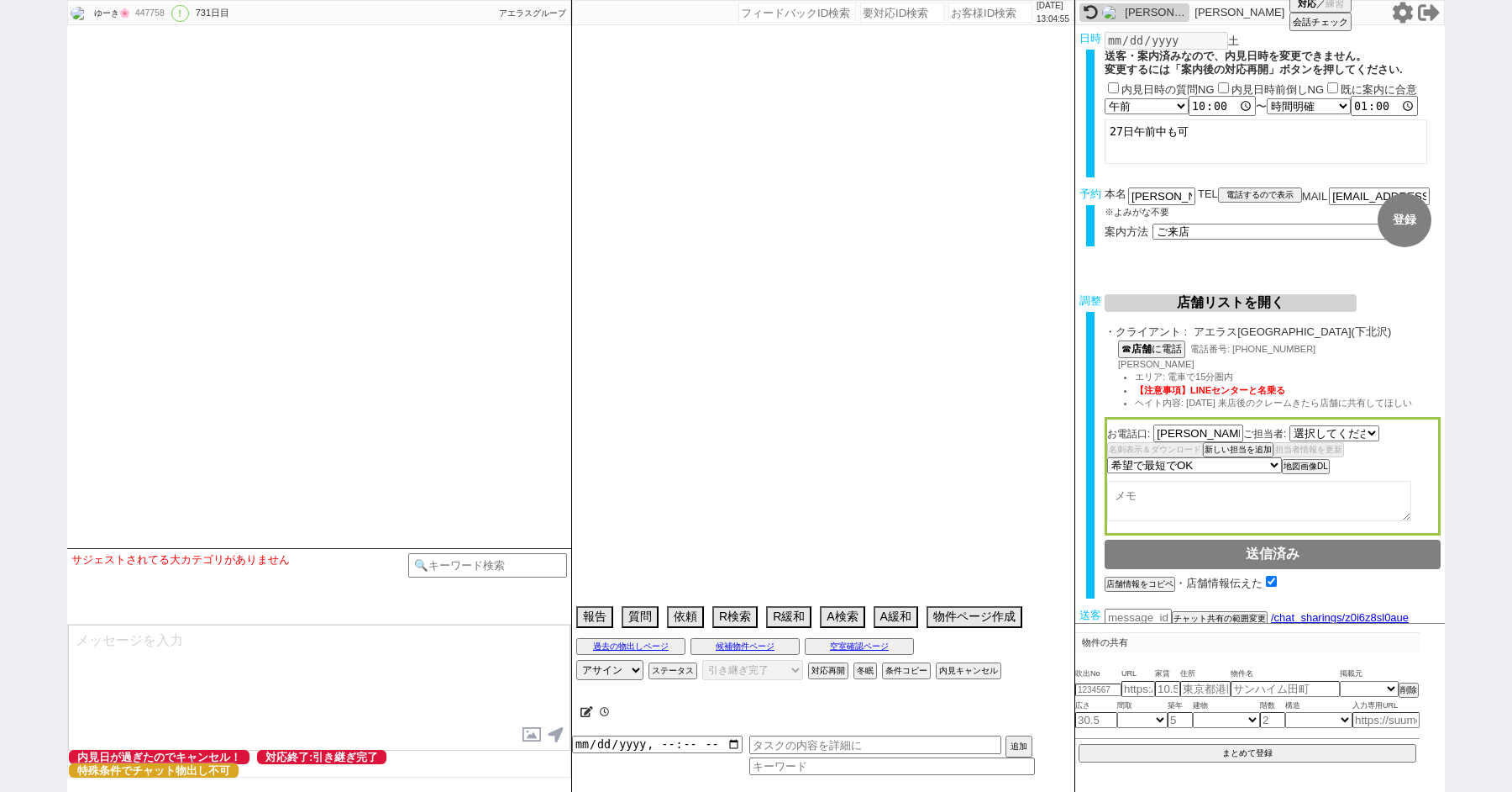
select select "719"
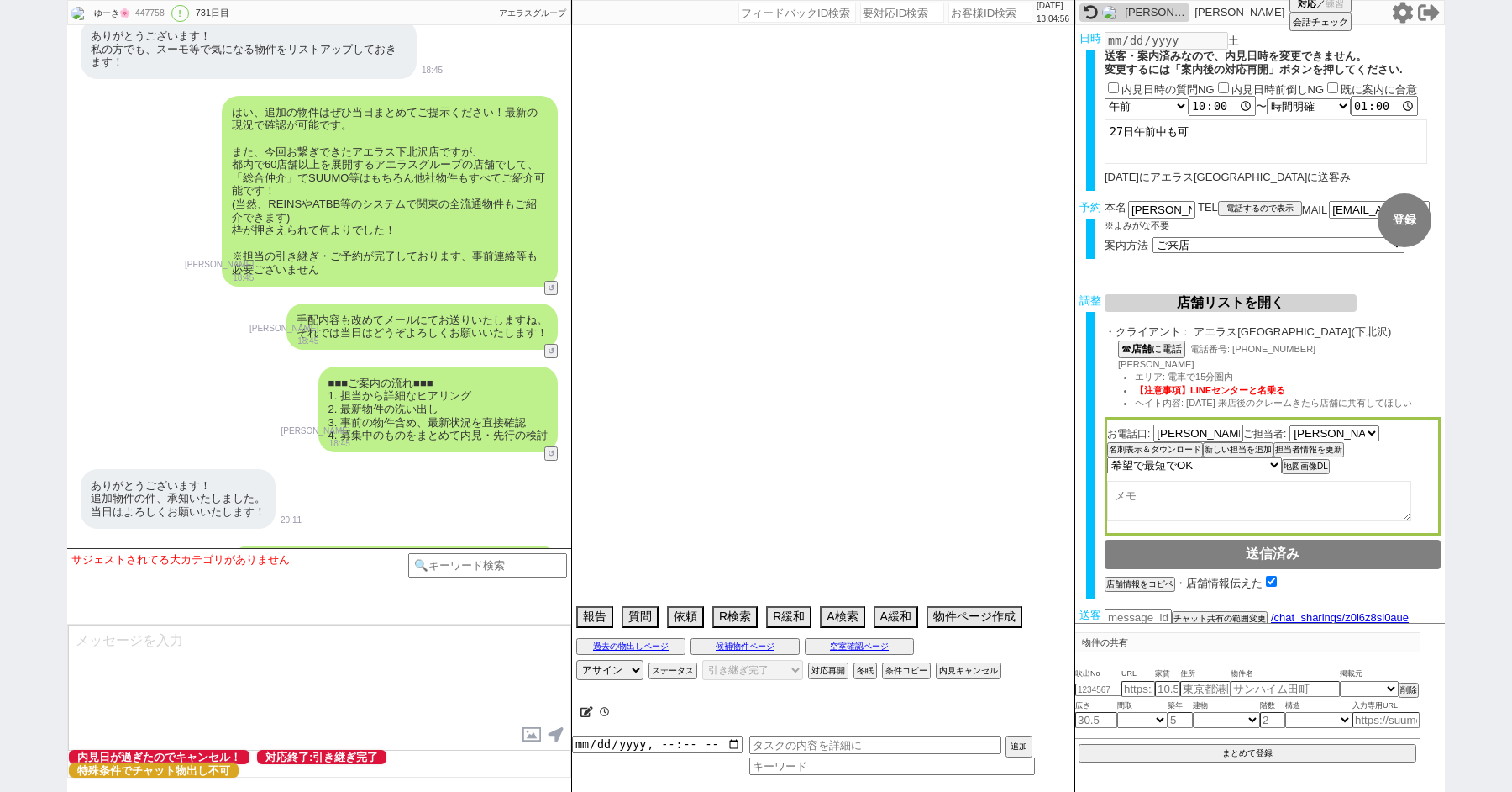
select select "13"
select select "0"
select select "50"
select select "53"
select select "47"
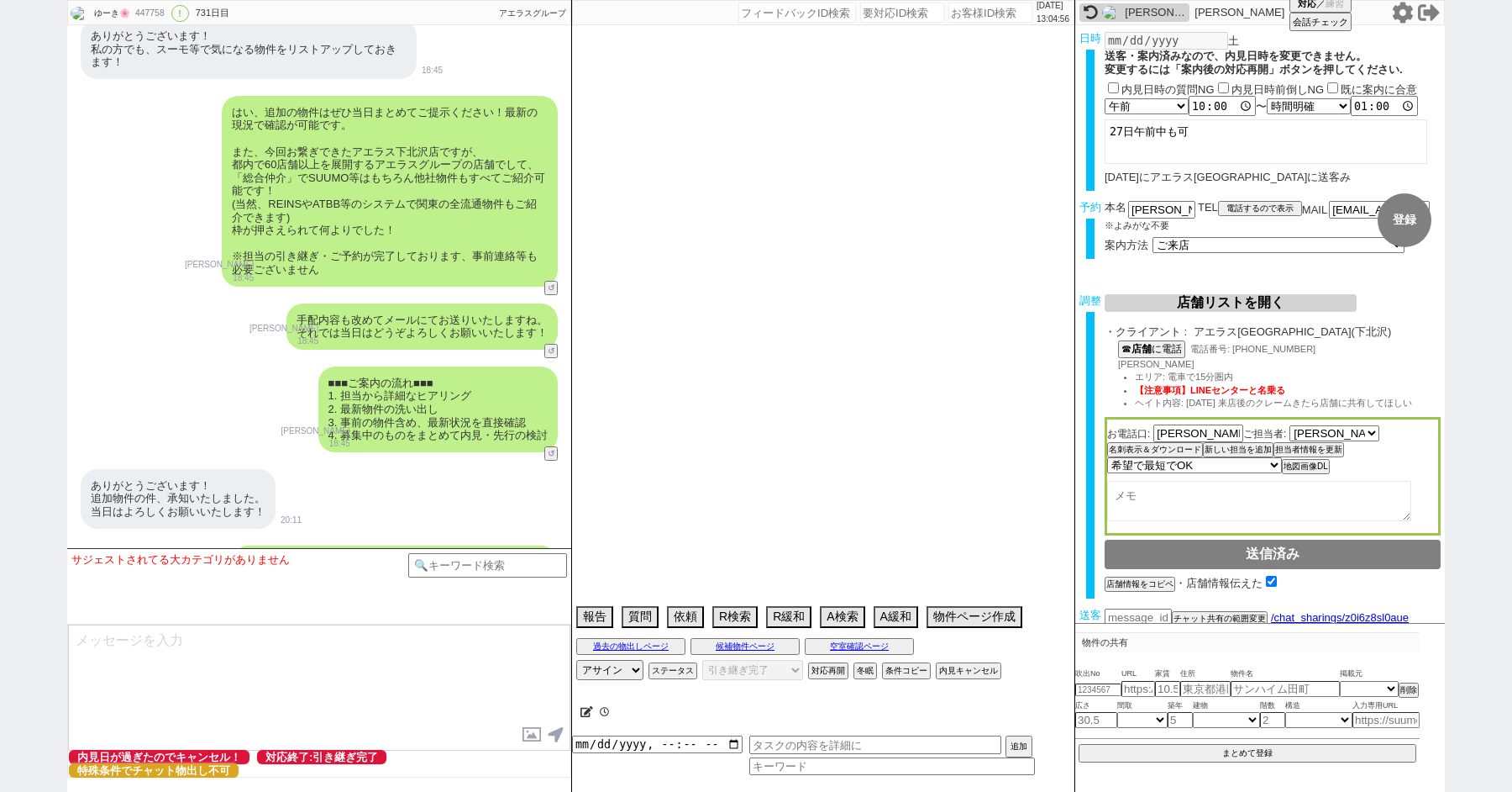
select select "66"
select select "59"
select select "[DATE]"
select select "25"
select select "3116"
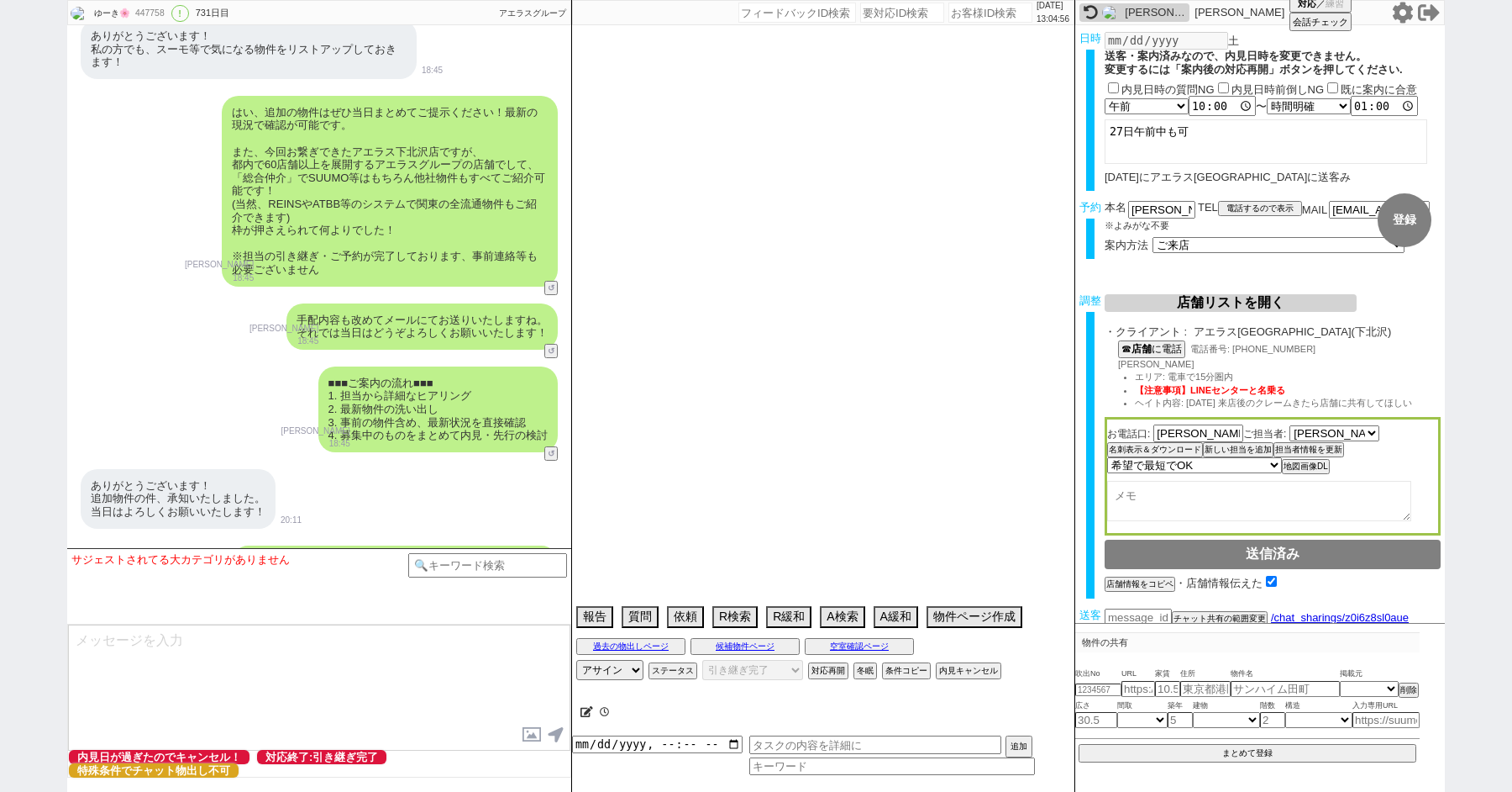
select select "68"
select select "[DATE]"
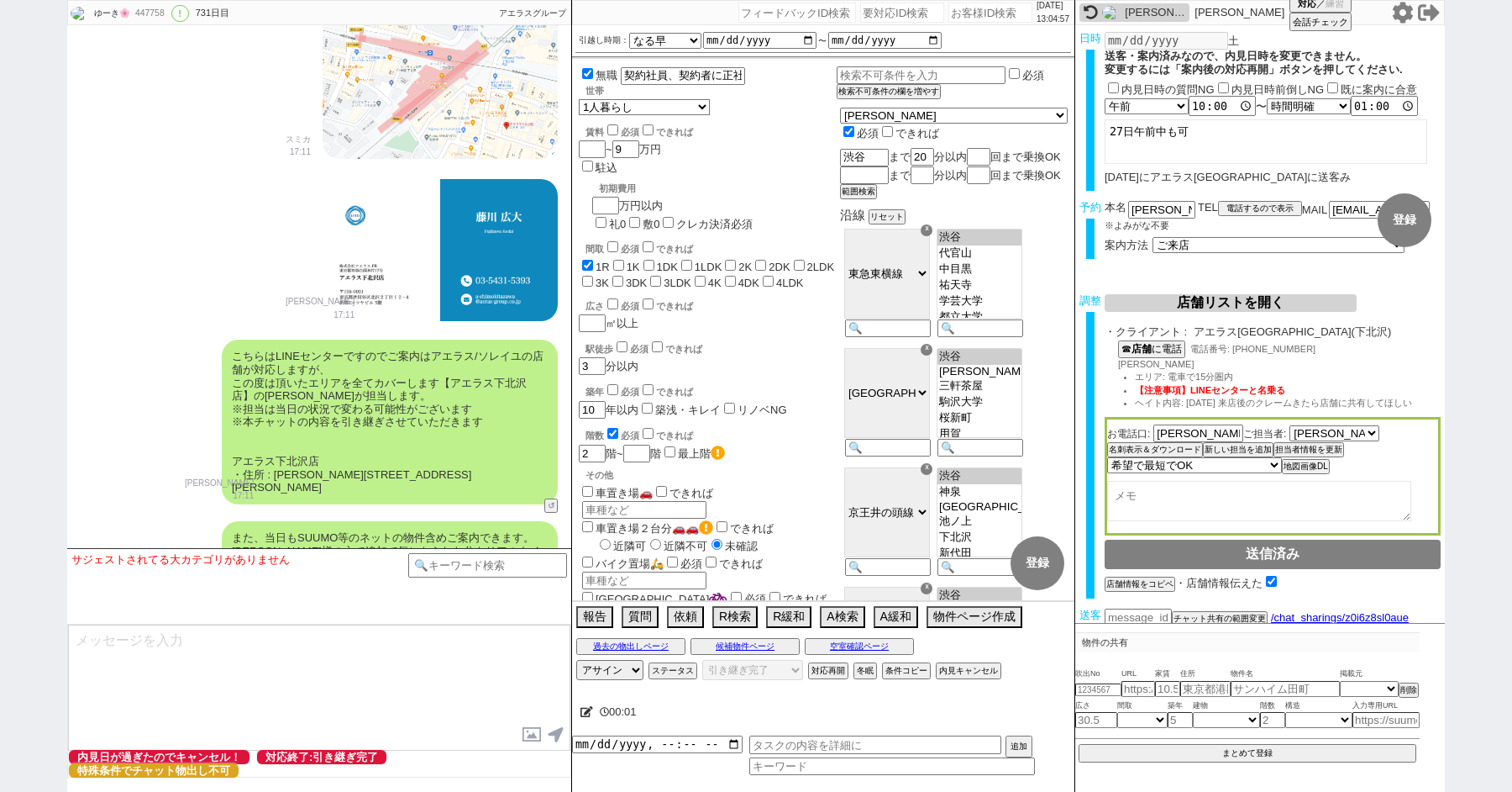
scroll to position [0, 0]
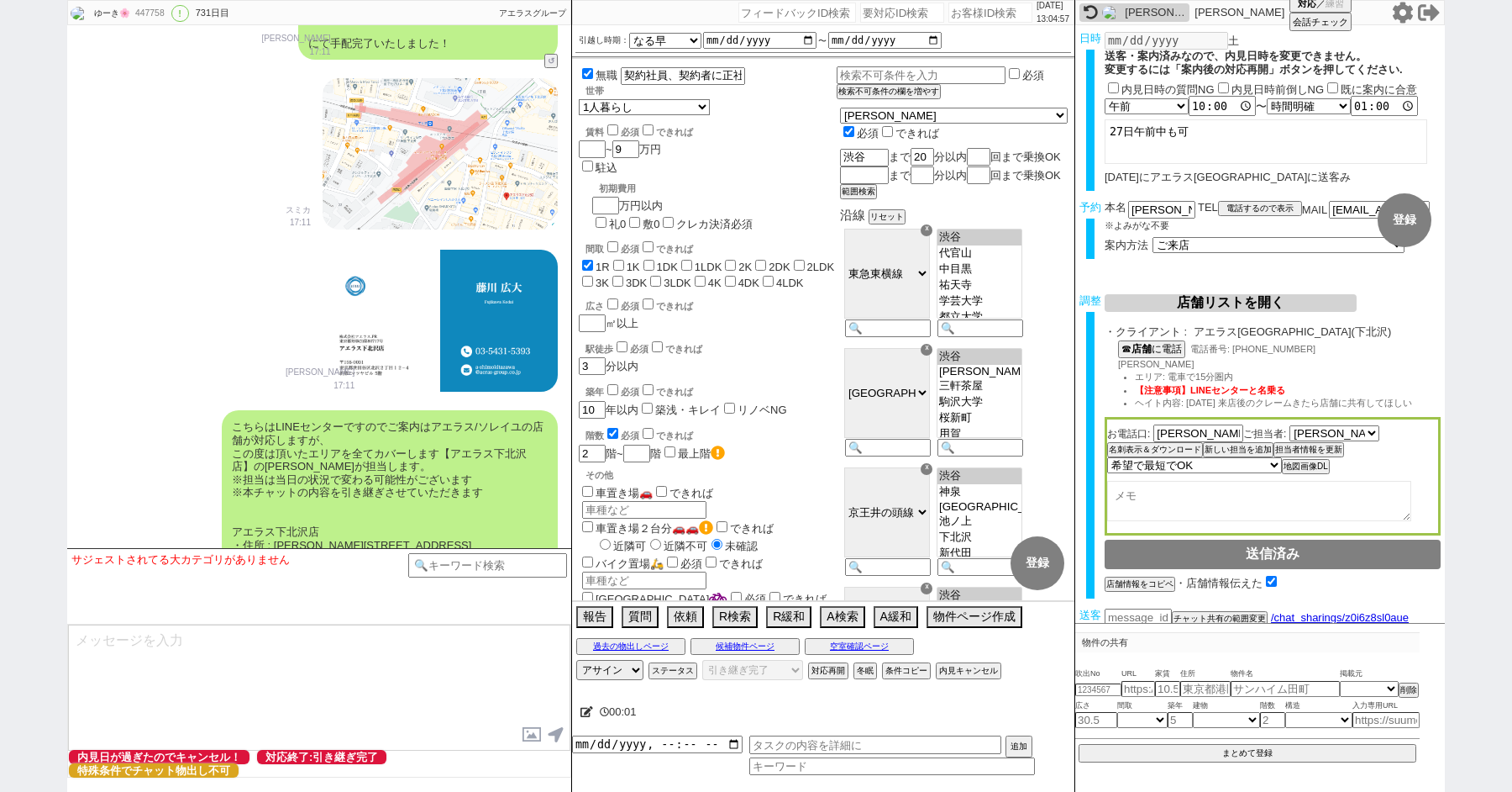
click at [145, 243] on div "[PERSON_NAME] 17:11" at bounding box center [319, 320] width 504 height 162
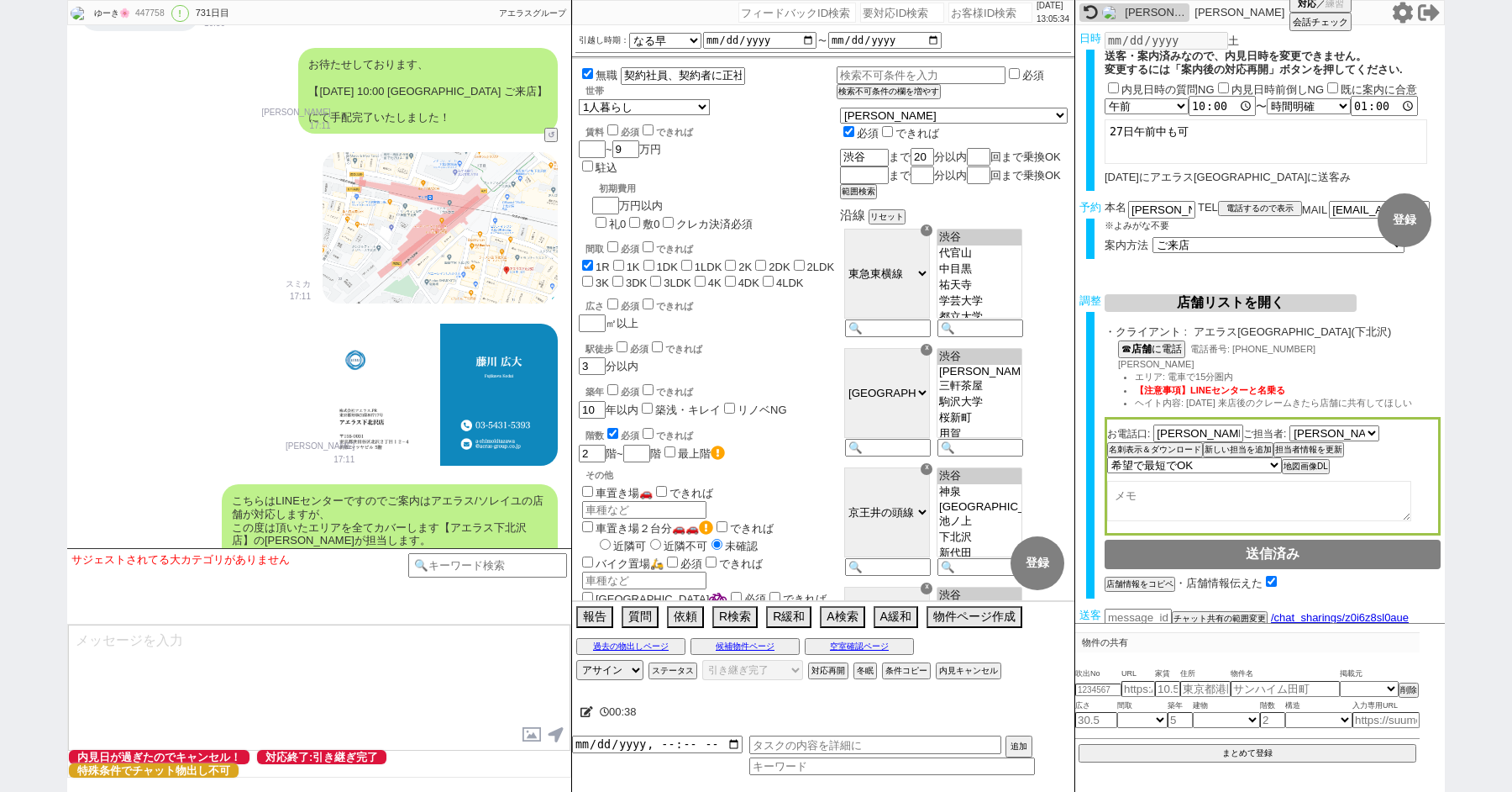
scroll to position [5202, 0]
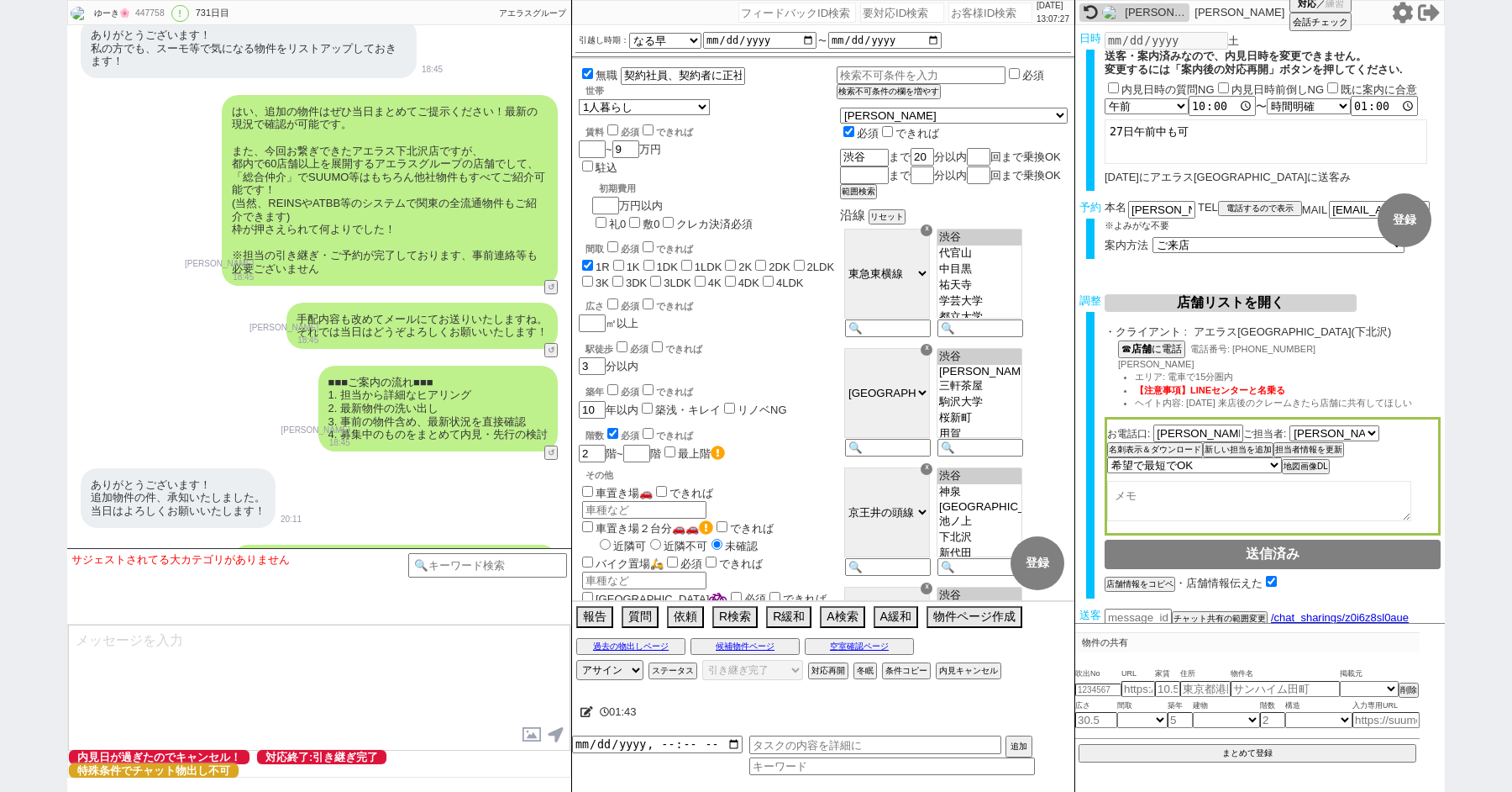
click at [0, 217] on div "ゆーき🌸 447758 ! 0 731日目 冬眠中 自社客 アエラスグループ スミカ_BPO チャット全表示 [DATE] ようこそLINE物件紹介のアエラス…" at bounding box center [756, 396] width 1512 height 792
paste input "589442"
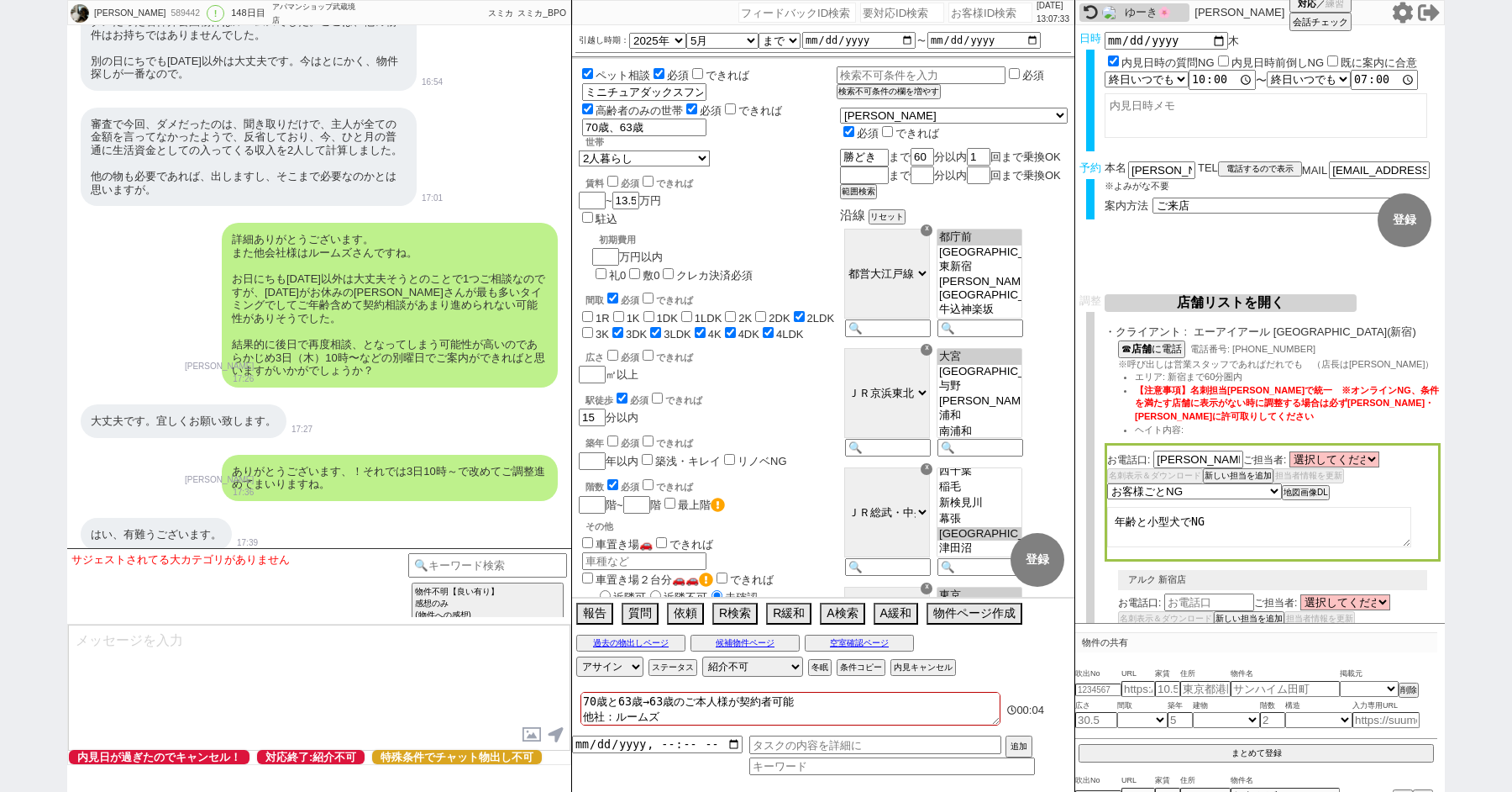
scroll to position [15122, 0]
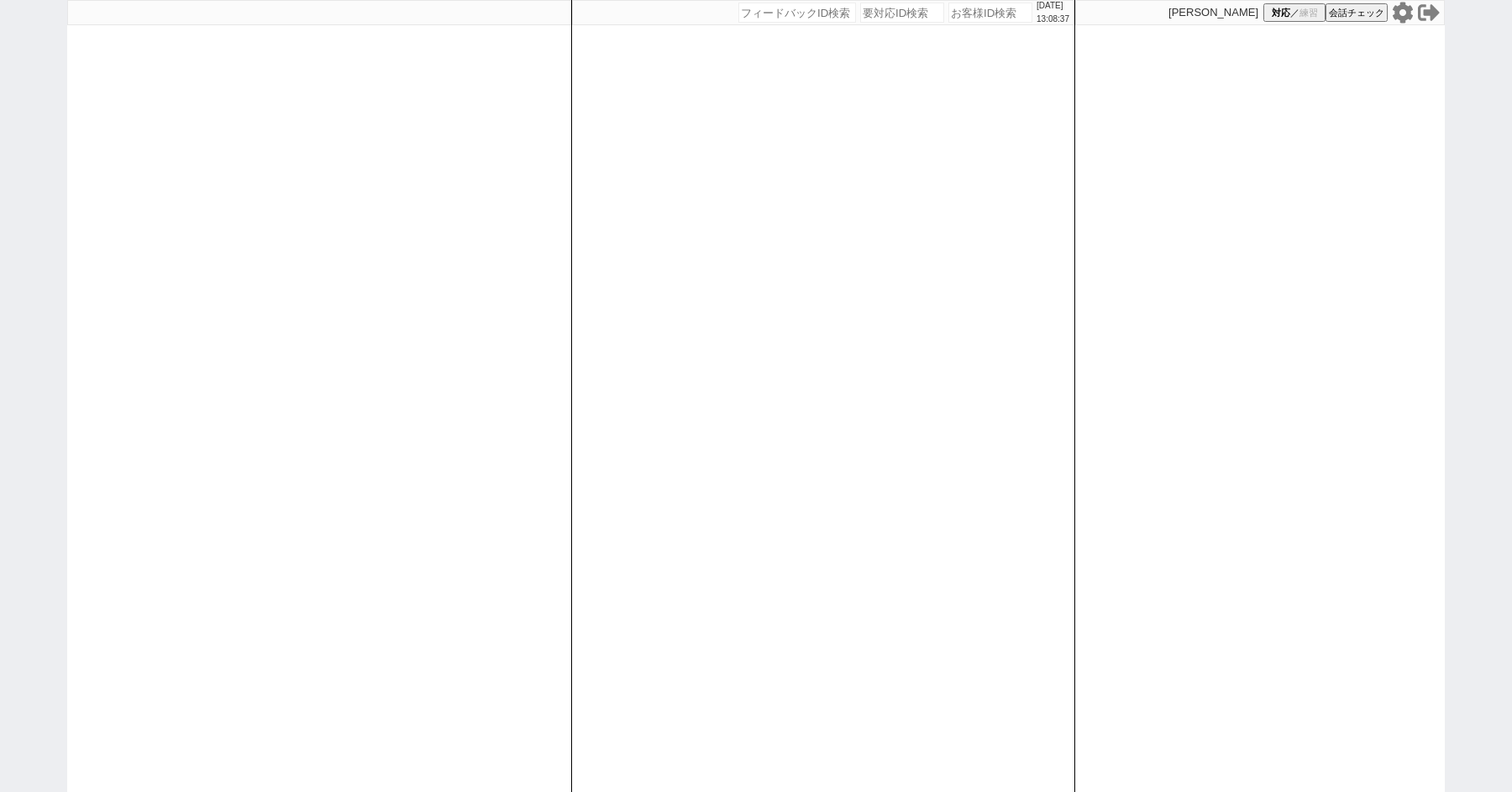
click at [31, 176] on div "[DATE] 13:08:37 候補物件を追加してしてください 紹介した物件一覧 他社物件を追加する 空室確認ページに追加・削除 紹介した物件一覧 他社物件を…" at bounding box center [756, 396] width 1512 height 792
paste input "598894"
type input "598894"
select select "100"
select select "3"
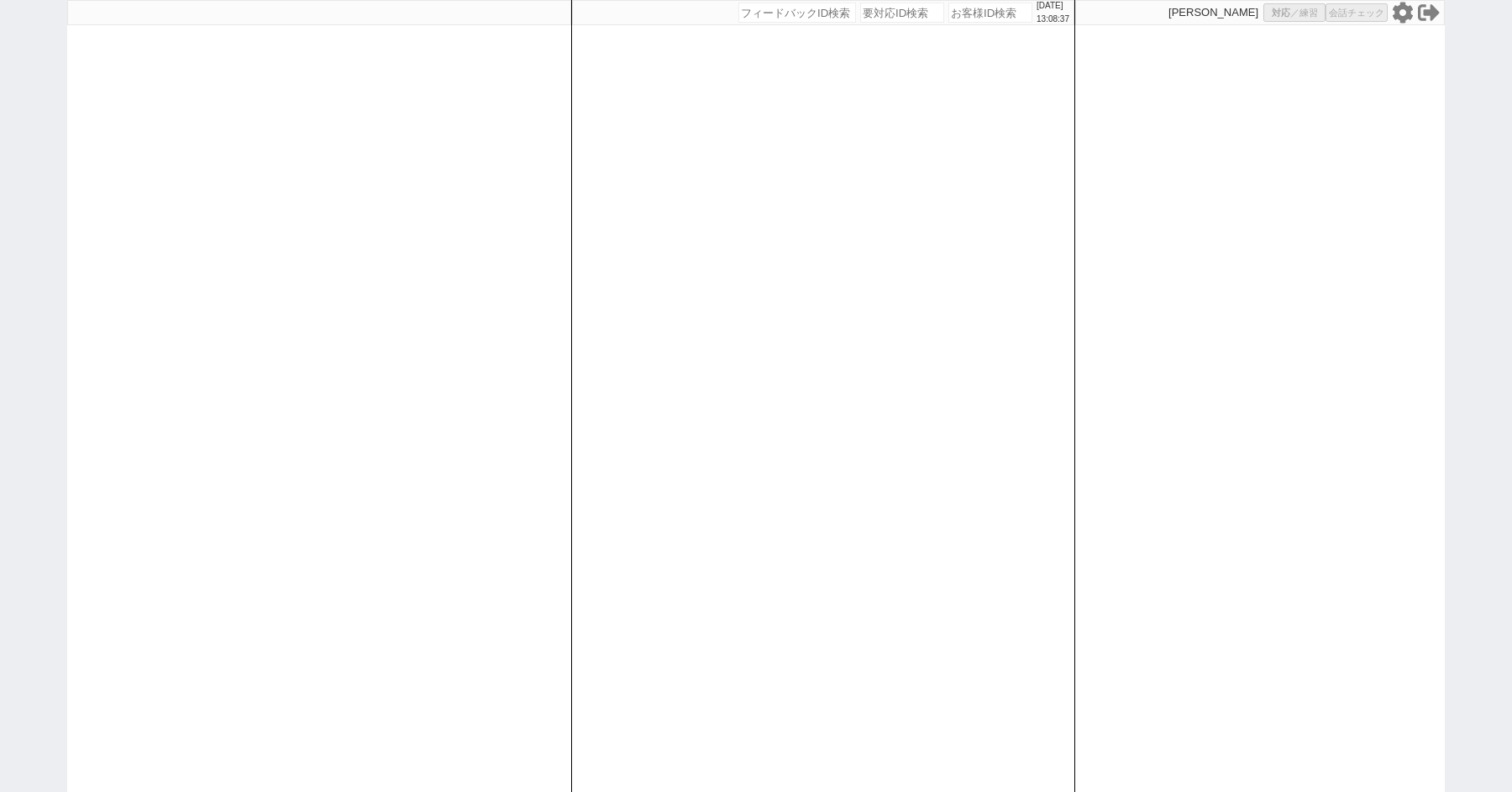
select select "3"
select select "2"
select select "5"
select select
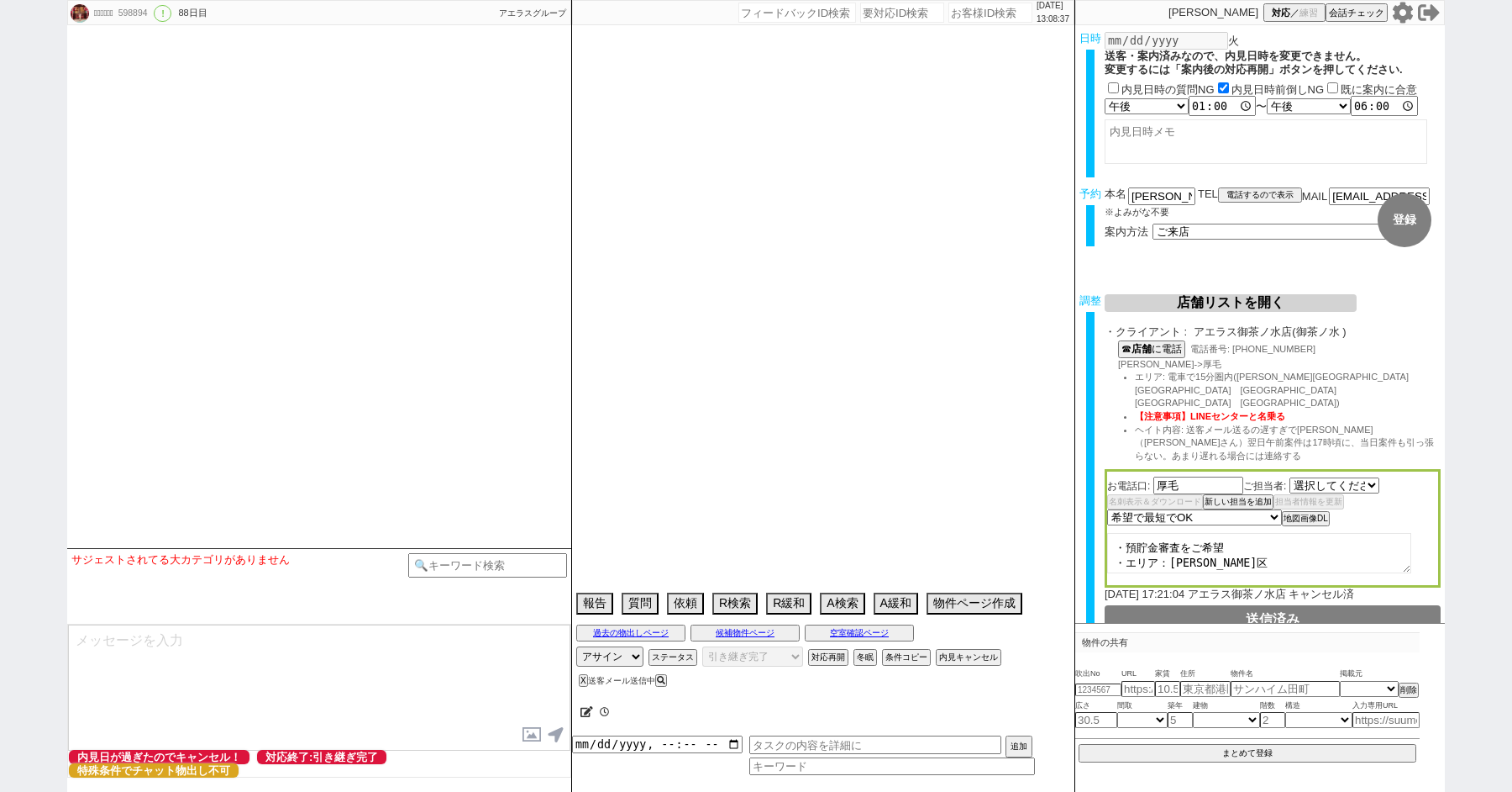
select select "481"
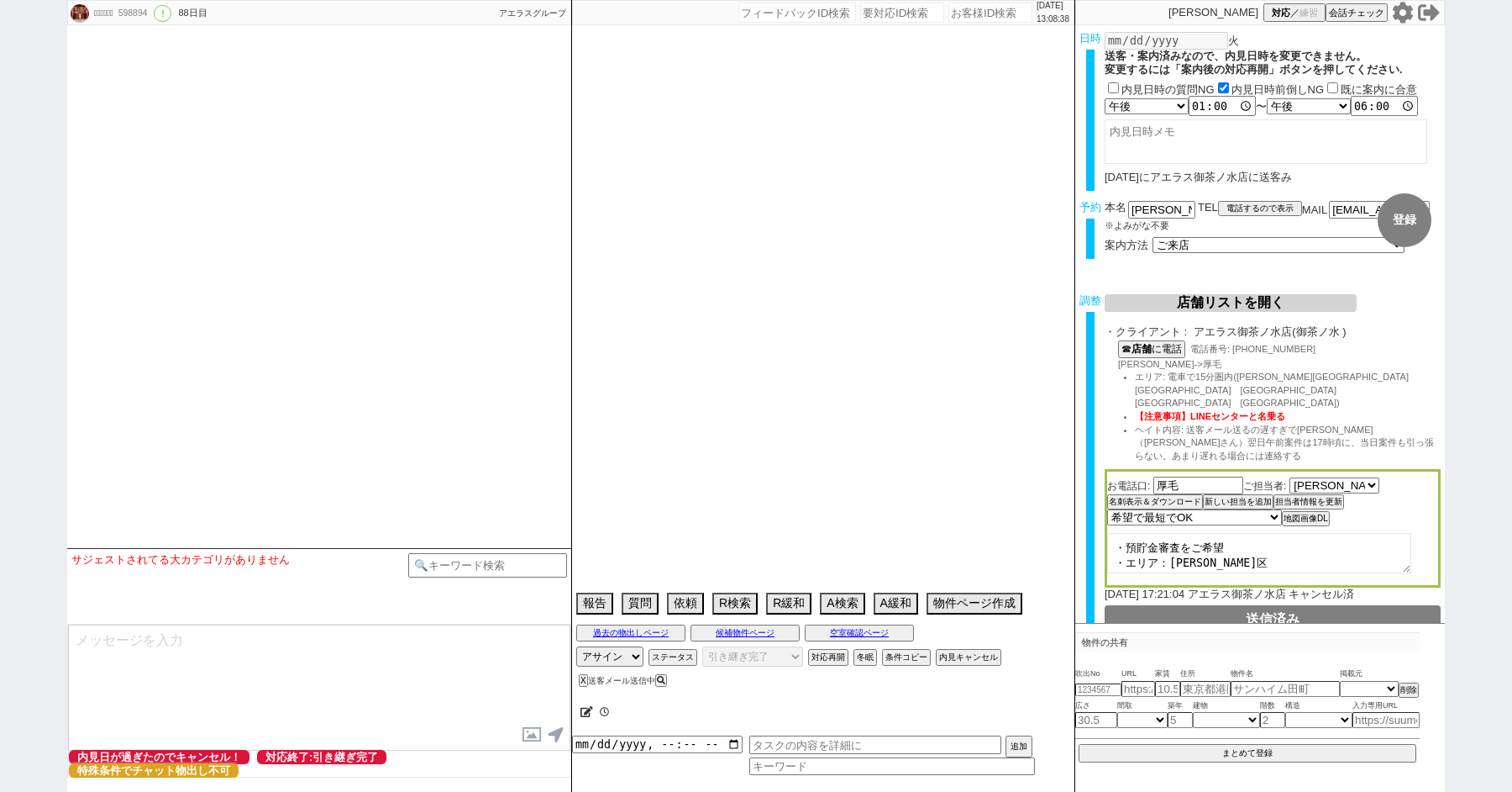
type textarea "預貯金審査"
select select "13"
select select "7"
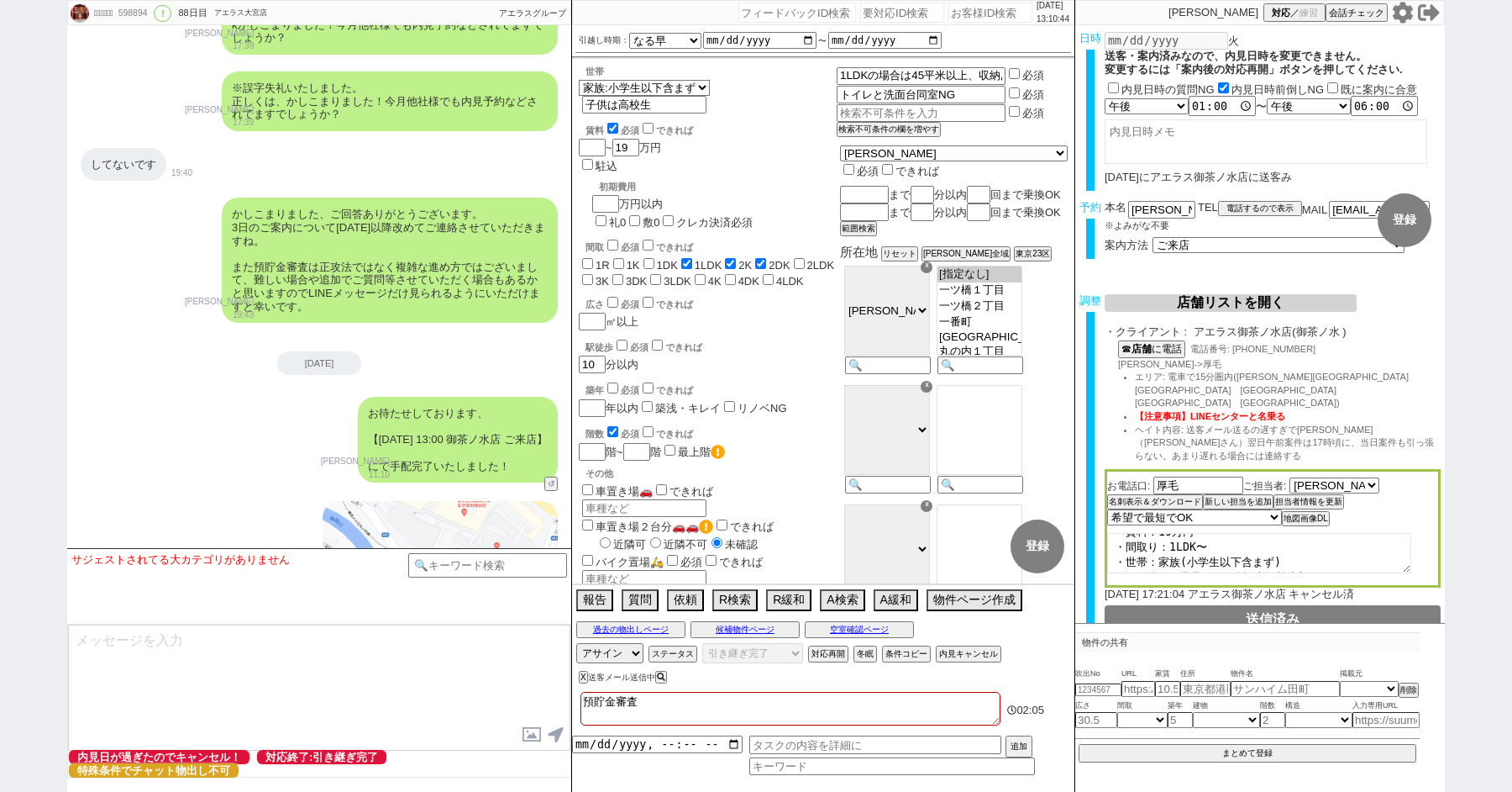
scroll to position [7740, 0]
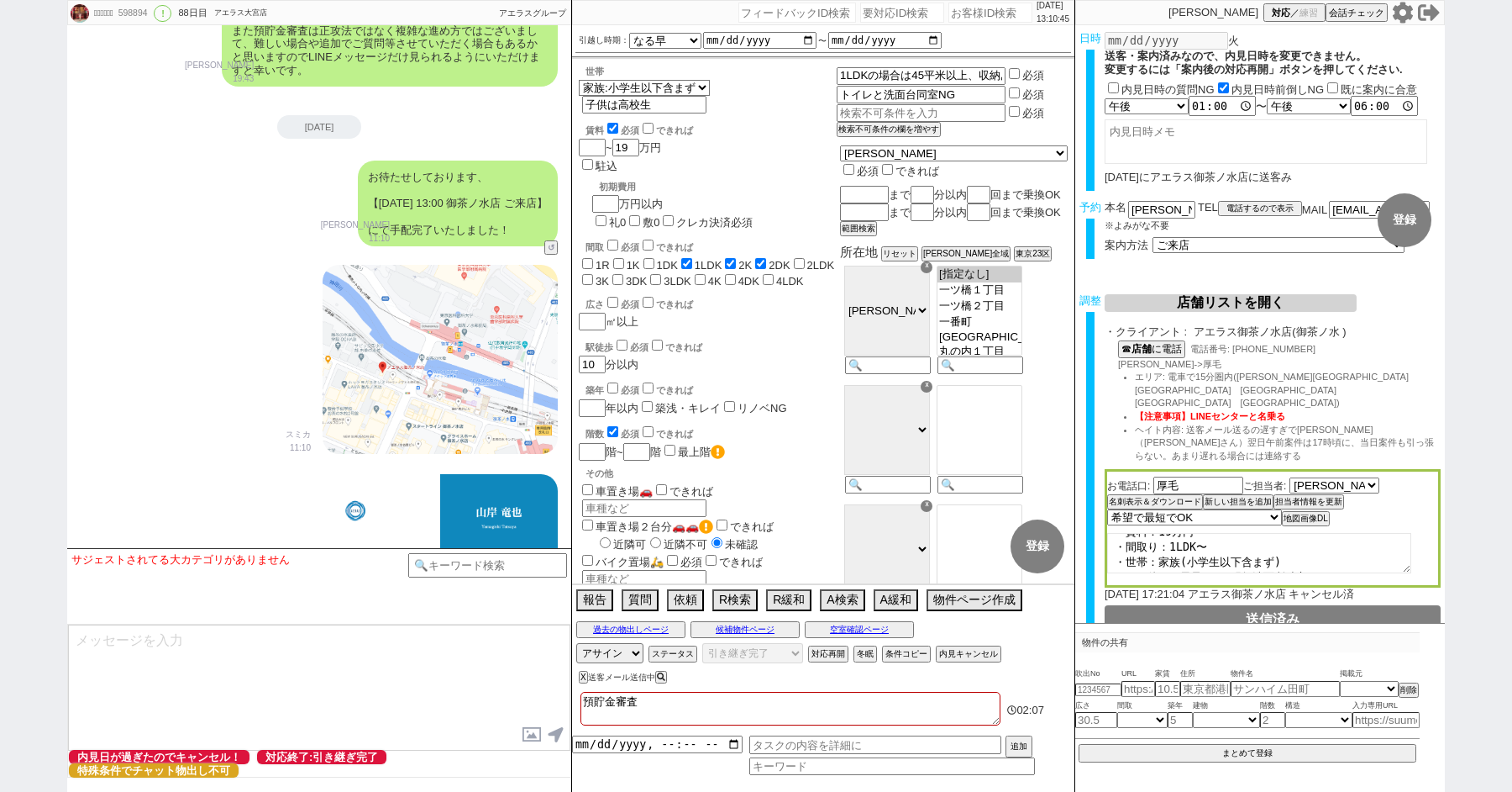
click at [958, 11] on input "number" at bounding box center [989, 12] width 84 height 20
type input "41953"
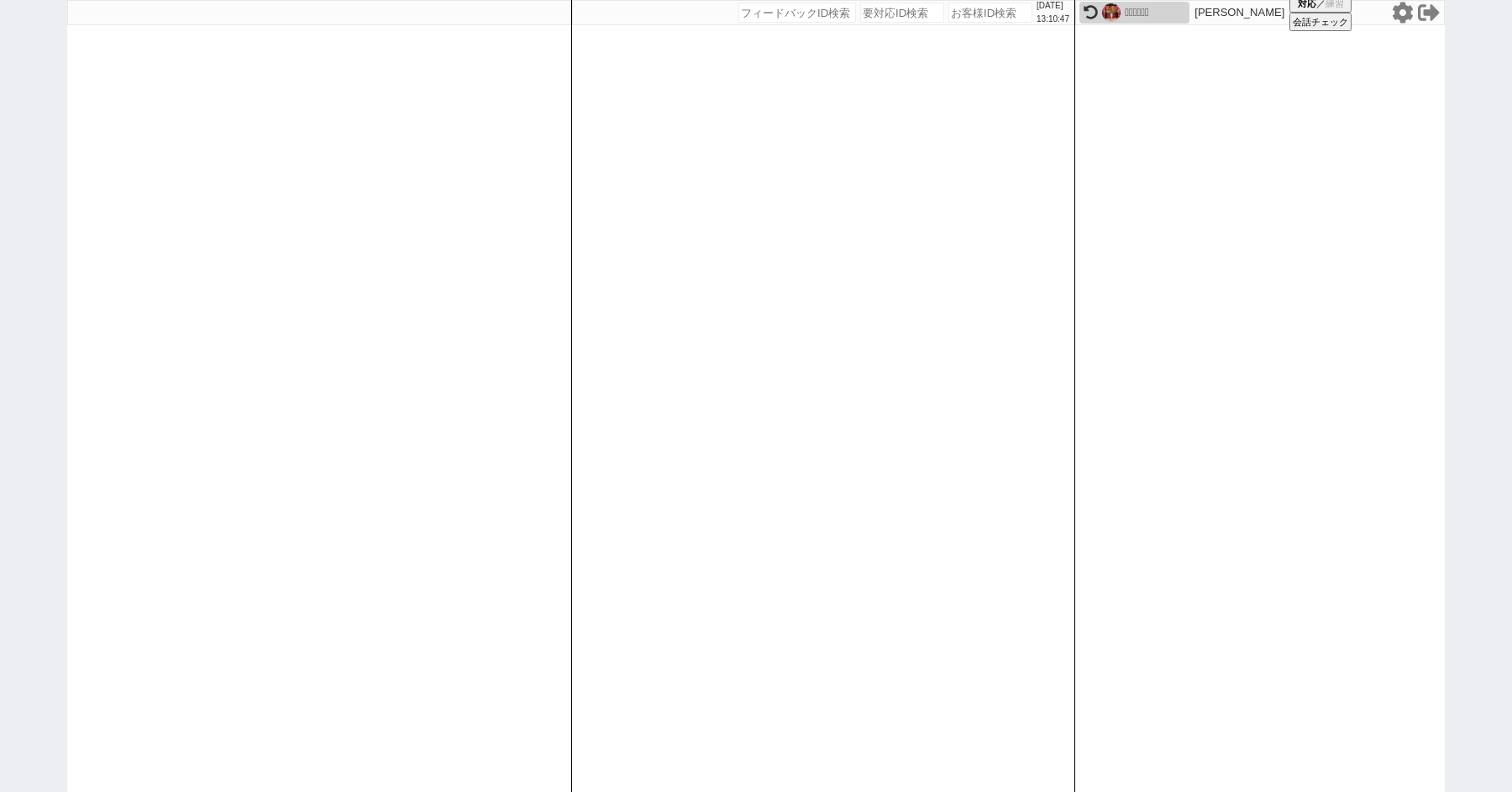
select select "4"
select select "10"
select select "8"
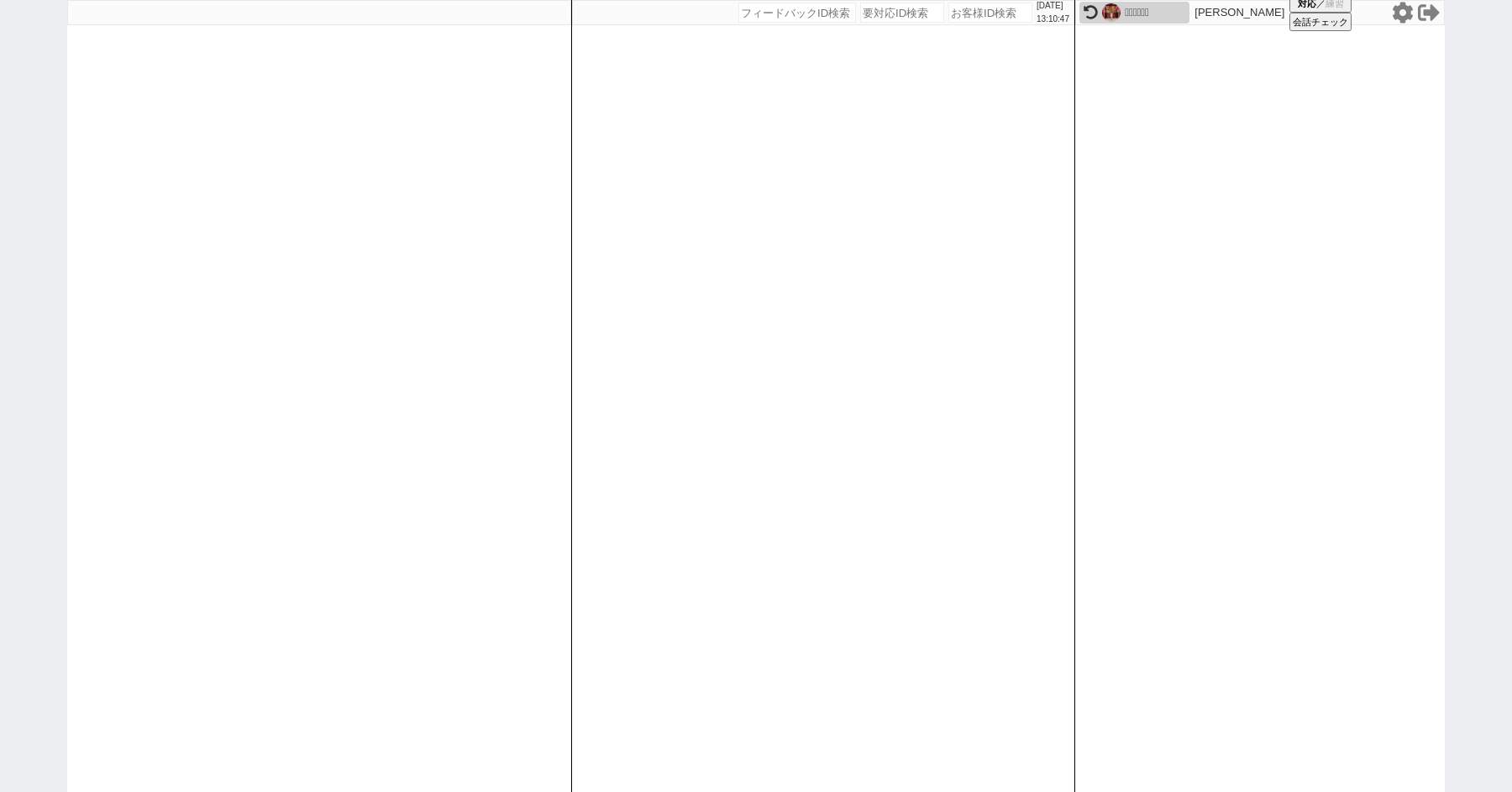
select select "8"
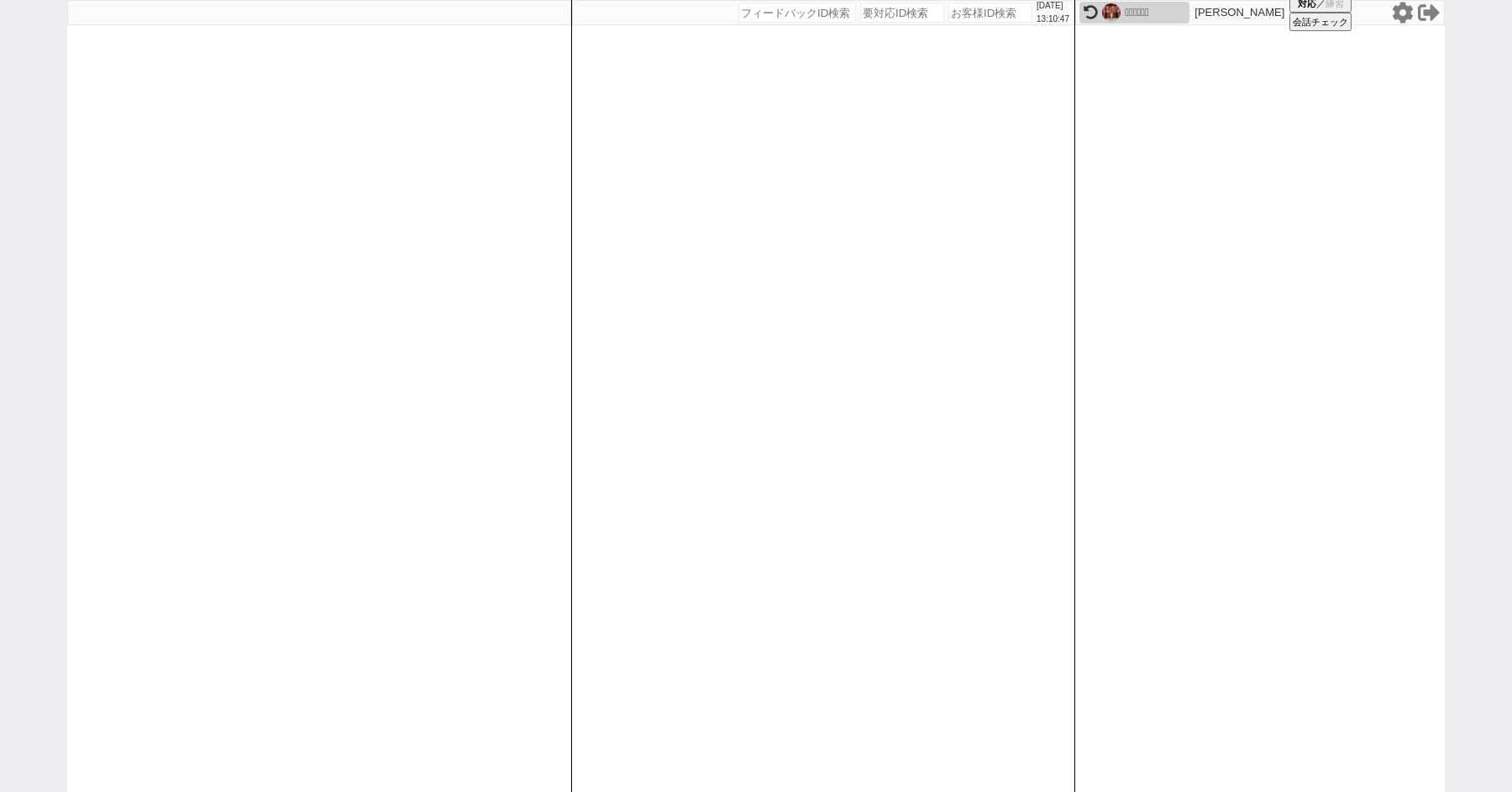
select select "8"
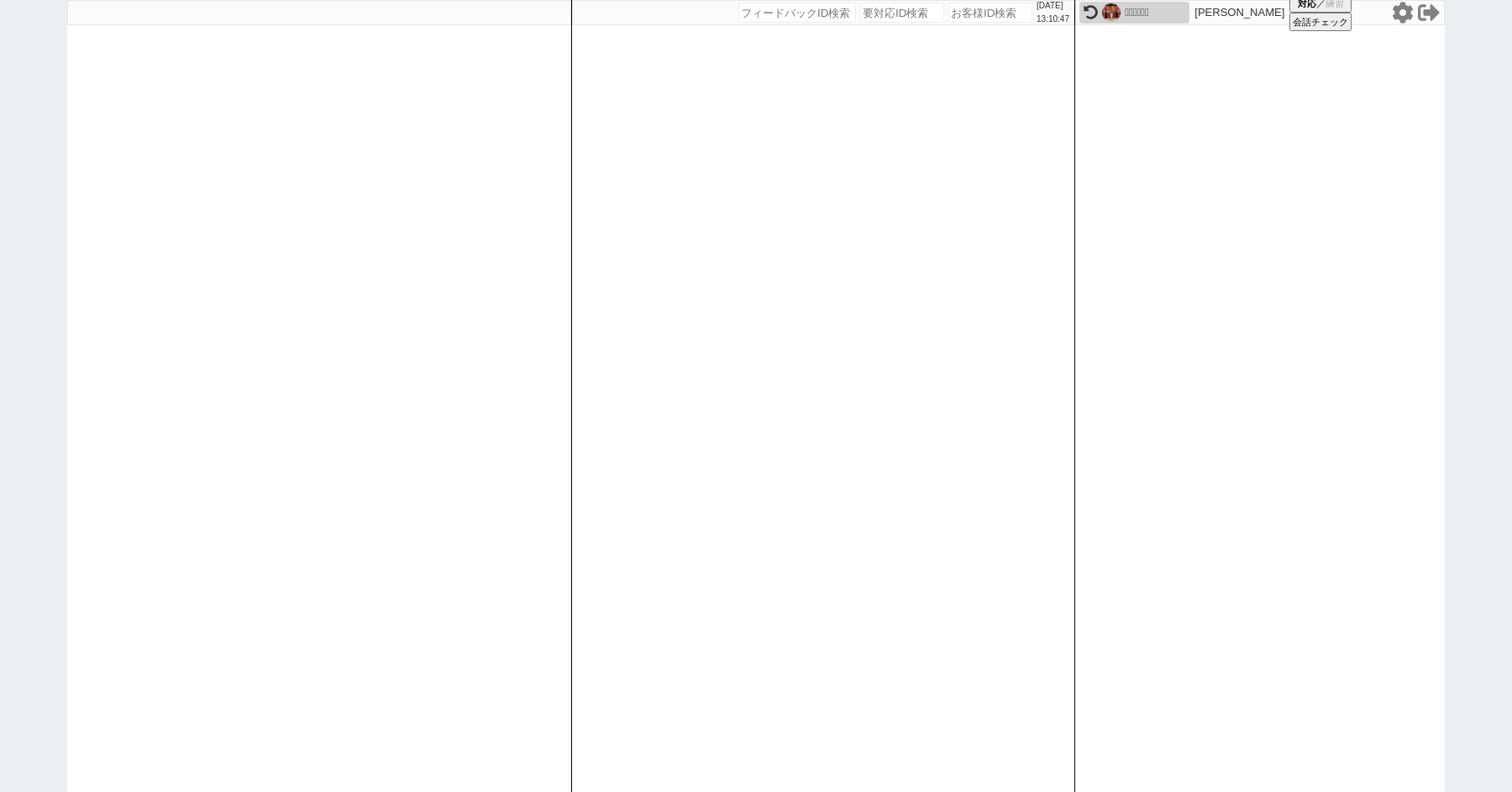
select select "8"
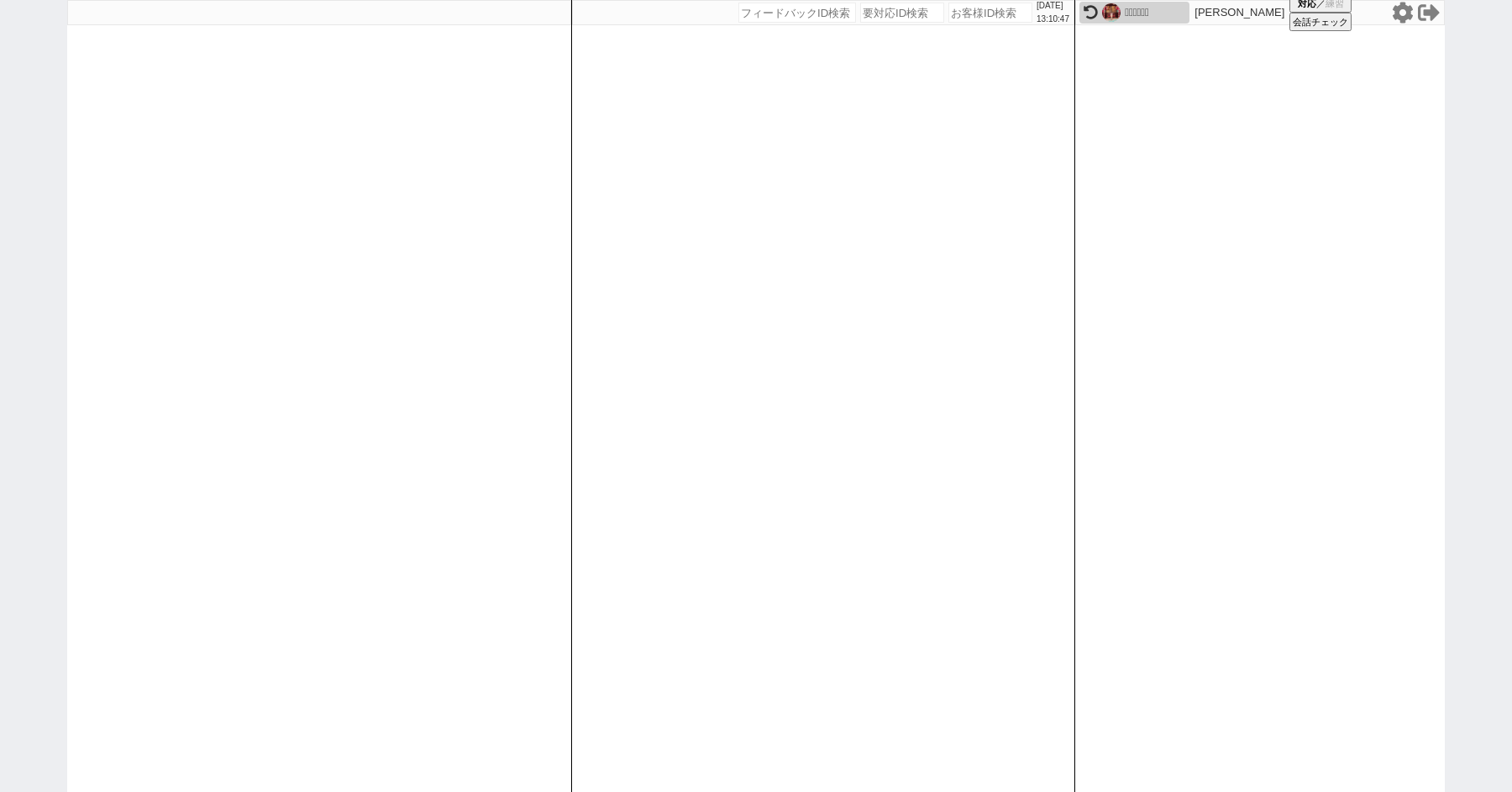
select select "8"
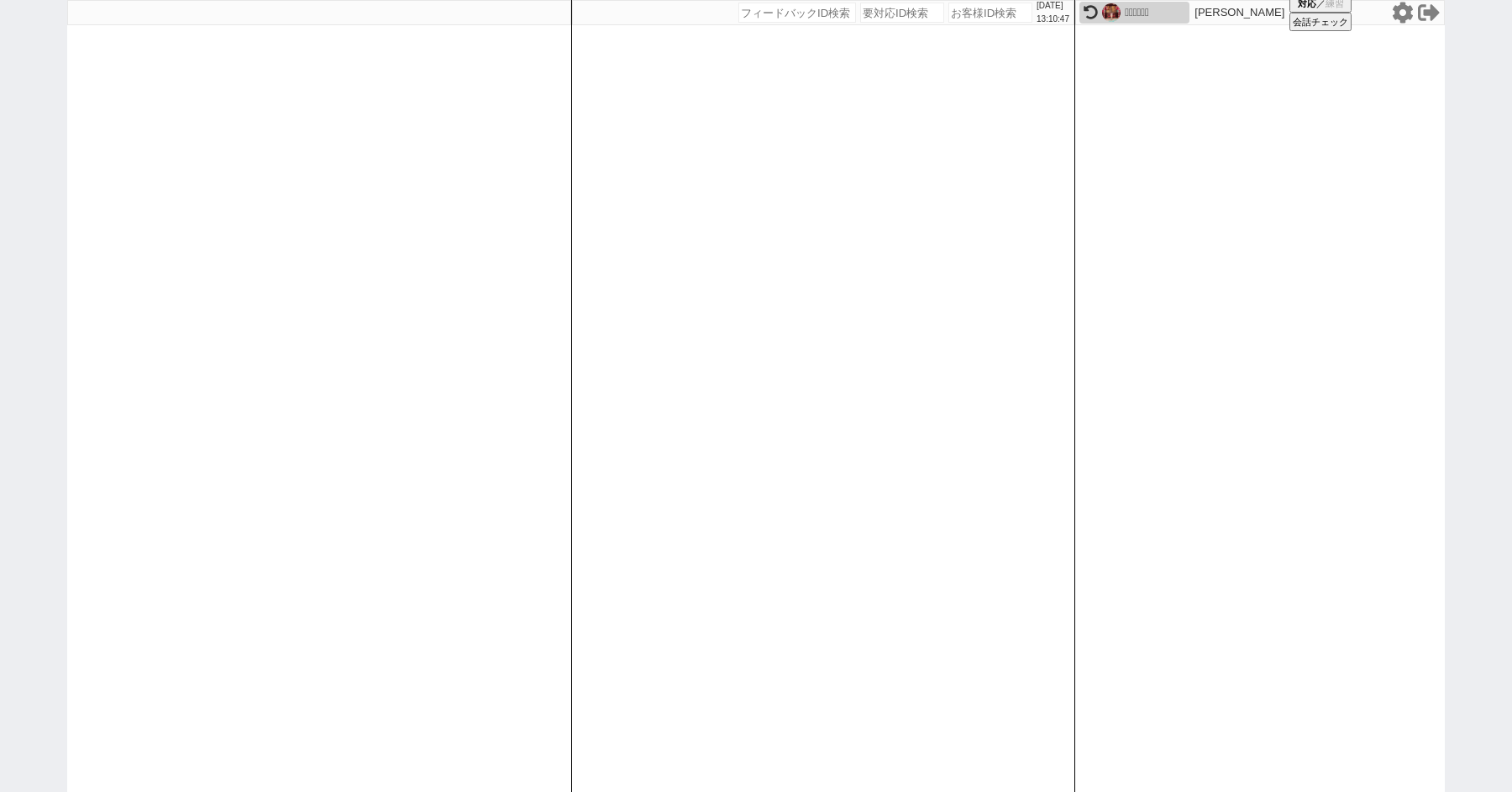
select select "8"
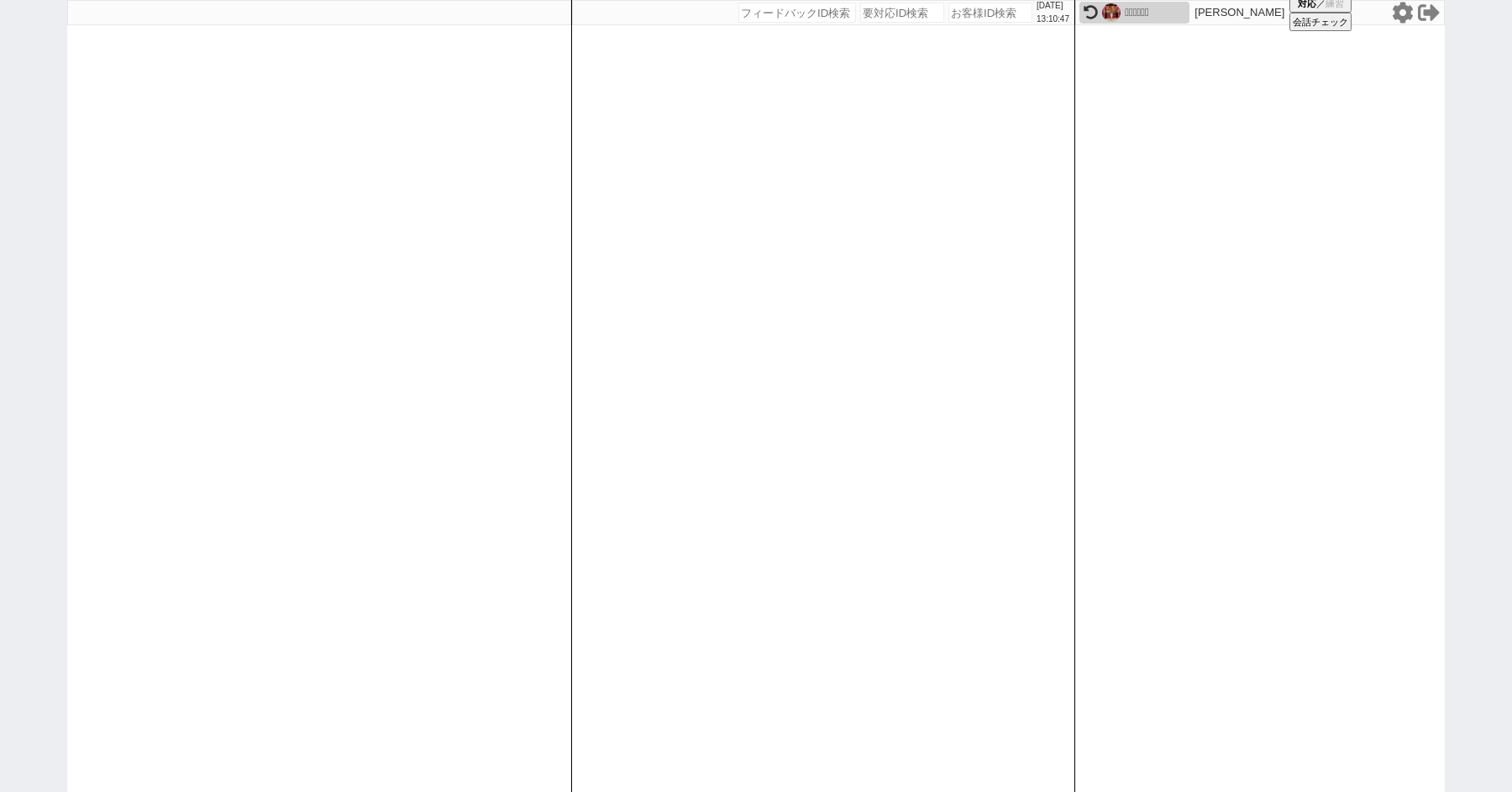
select select "8"
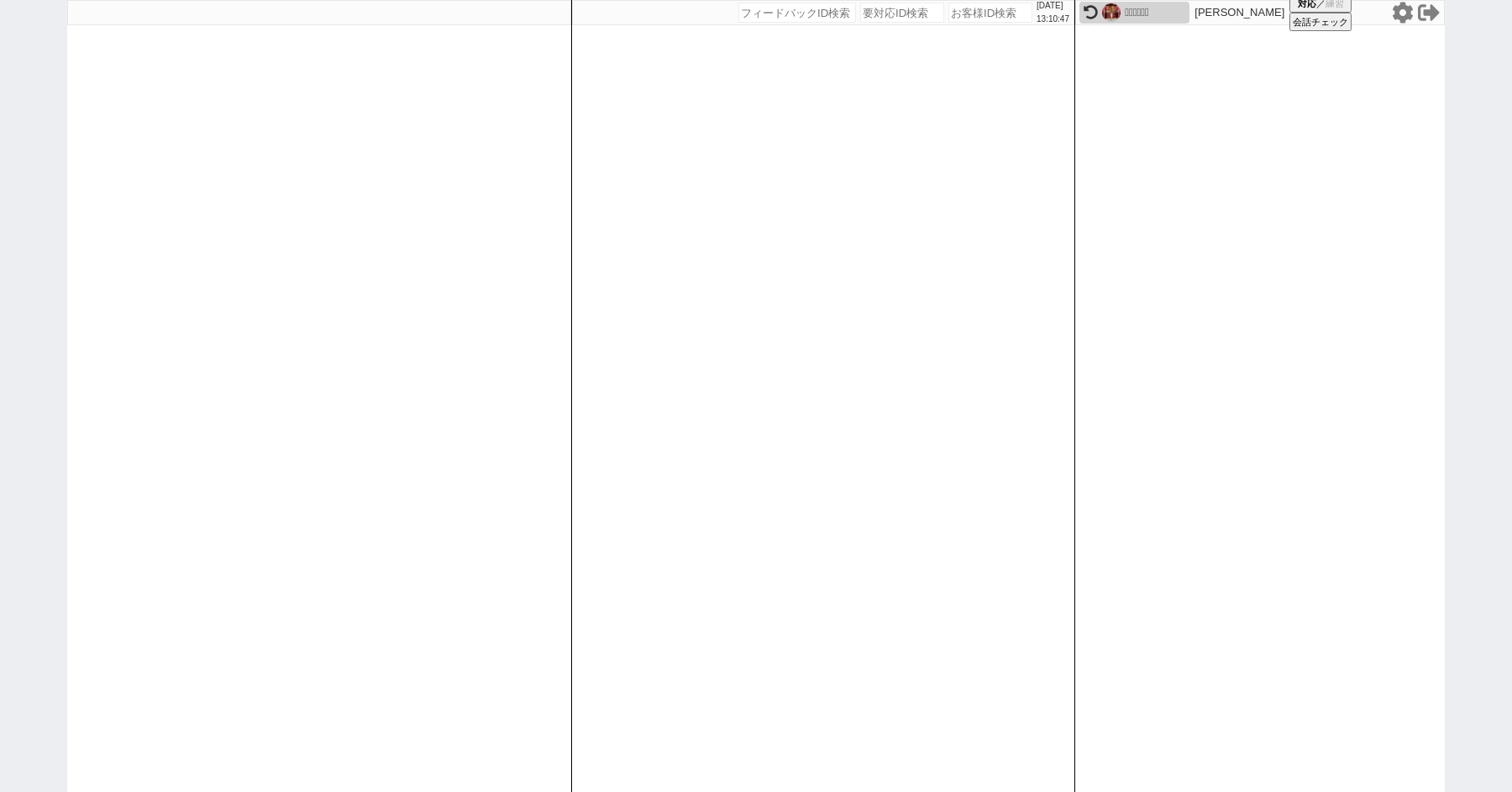
select select "8"
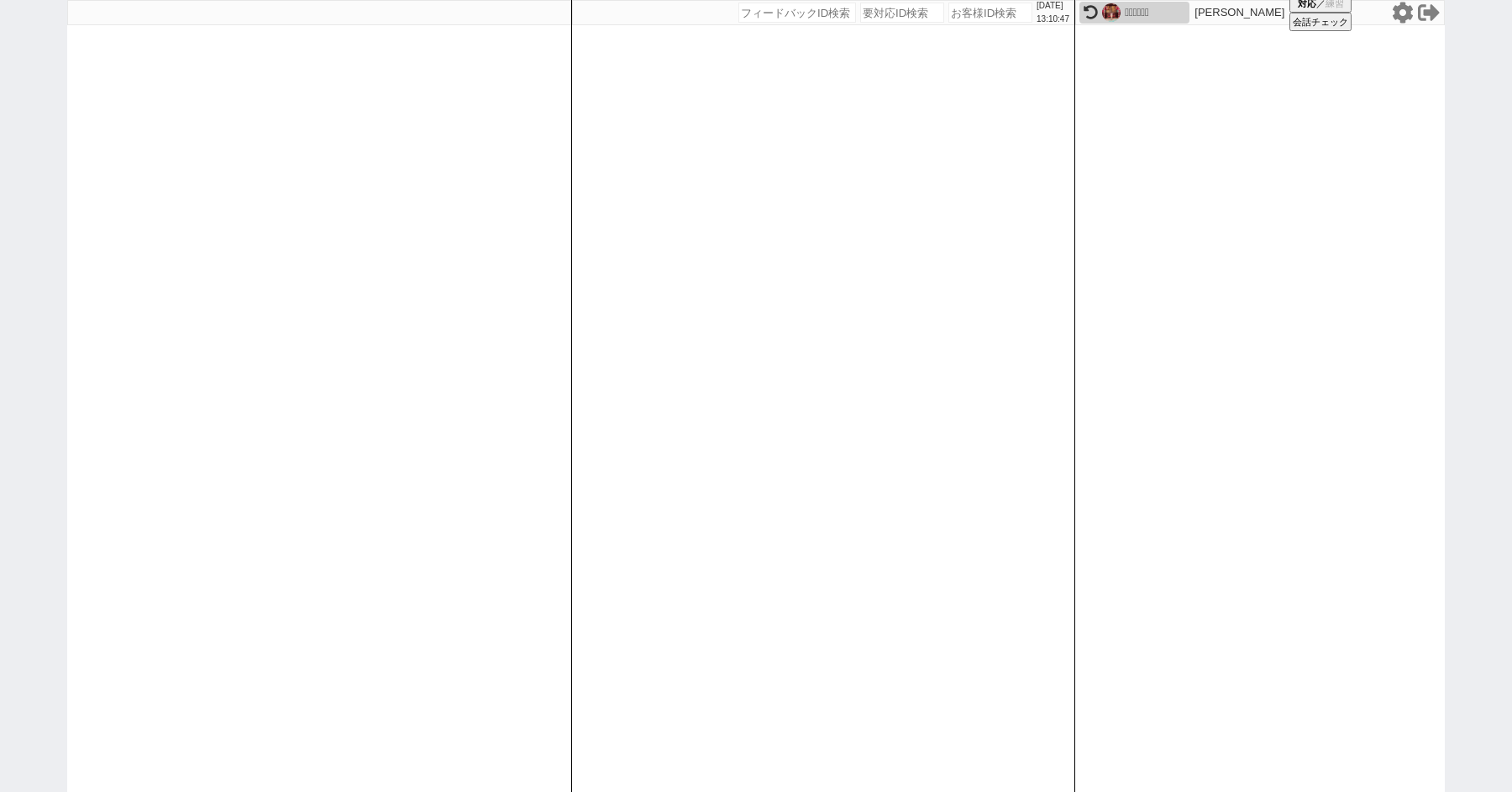
select select "8"
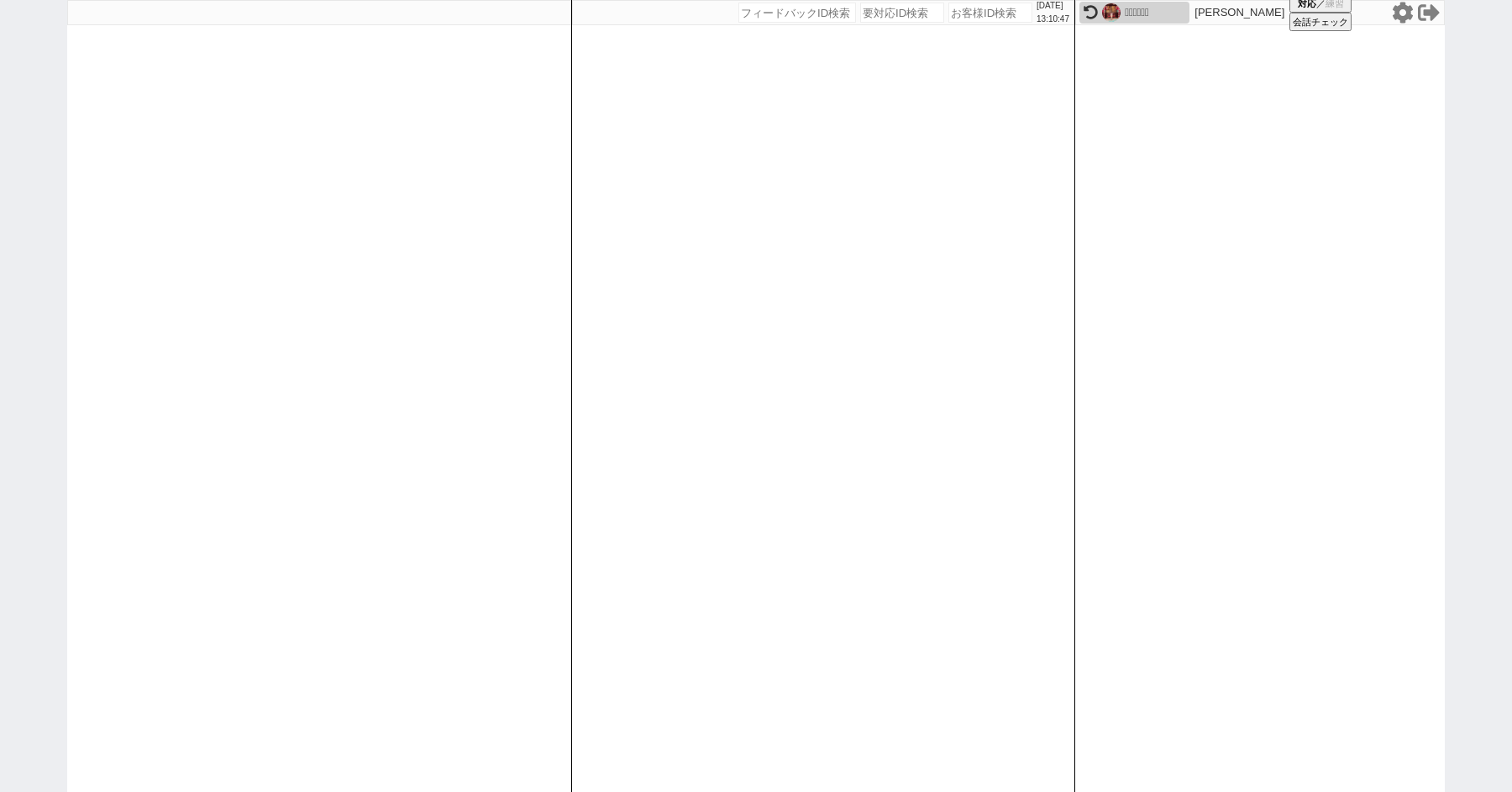
select select "8"
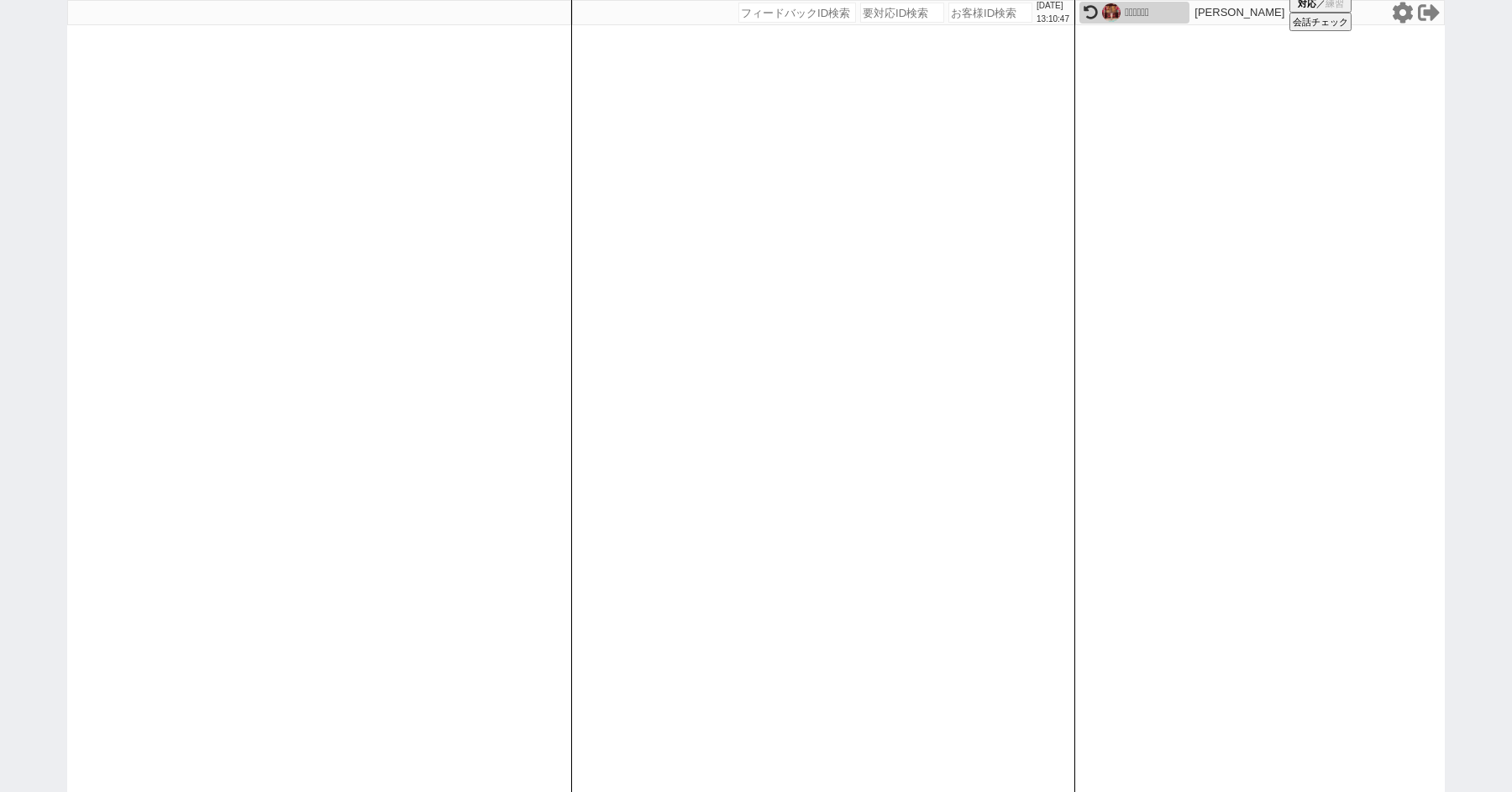
select select "8"
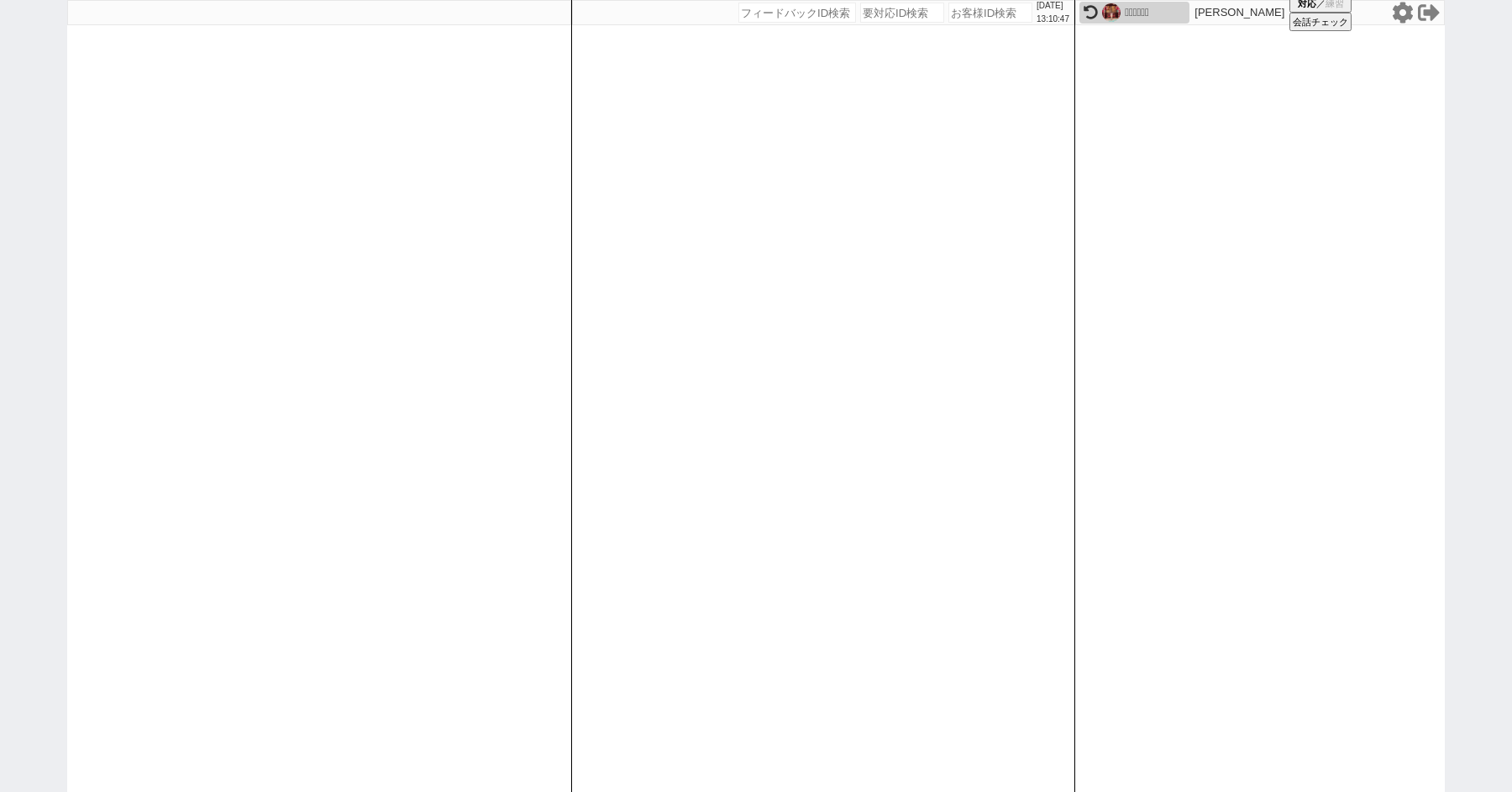
select select "8"
select select "10"
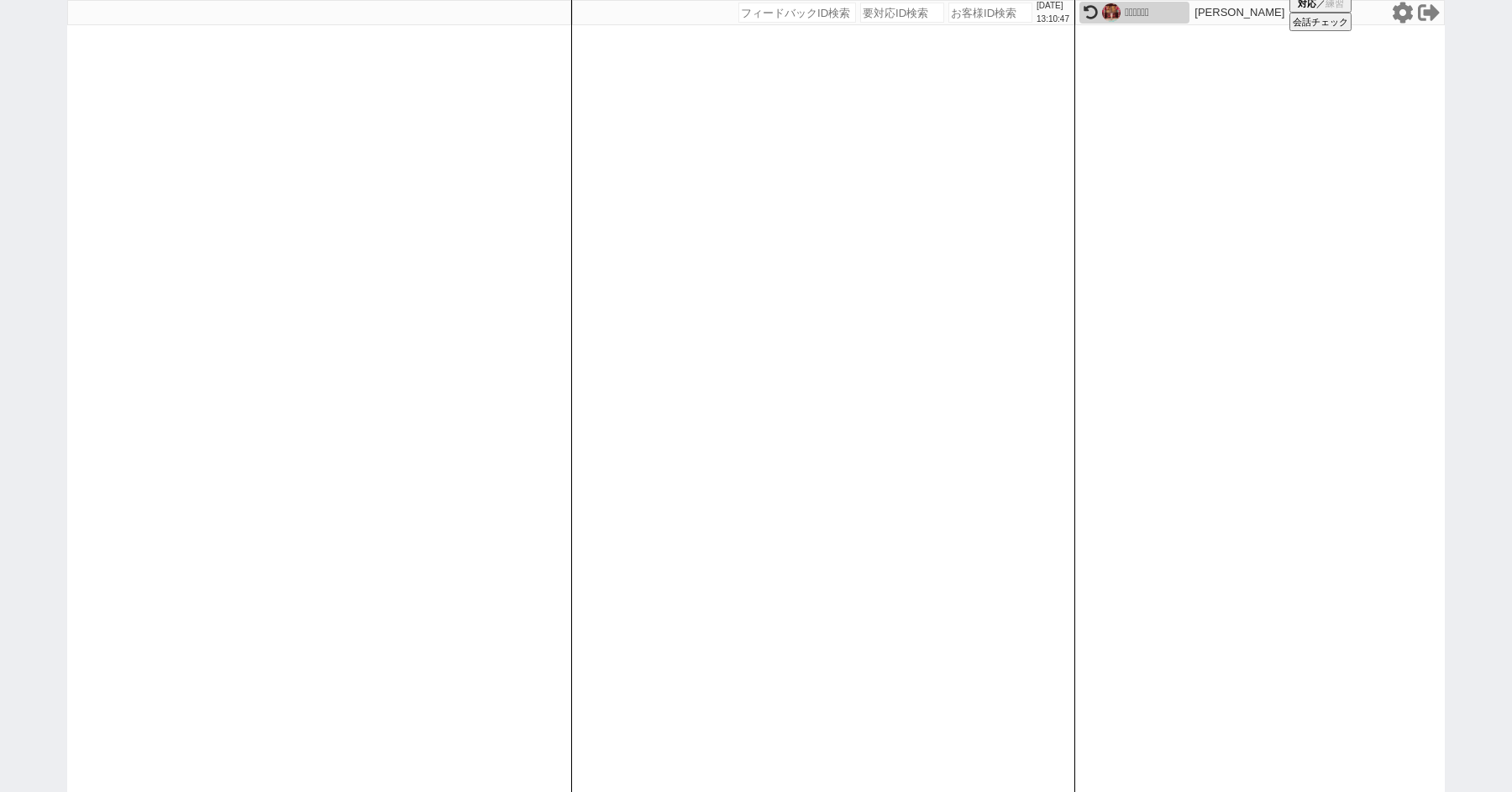
select select "10"
select select "8"
select select "10"
select select "8"
select select "3"
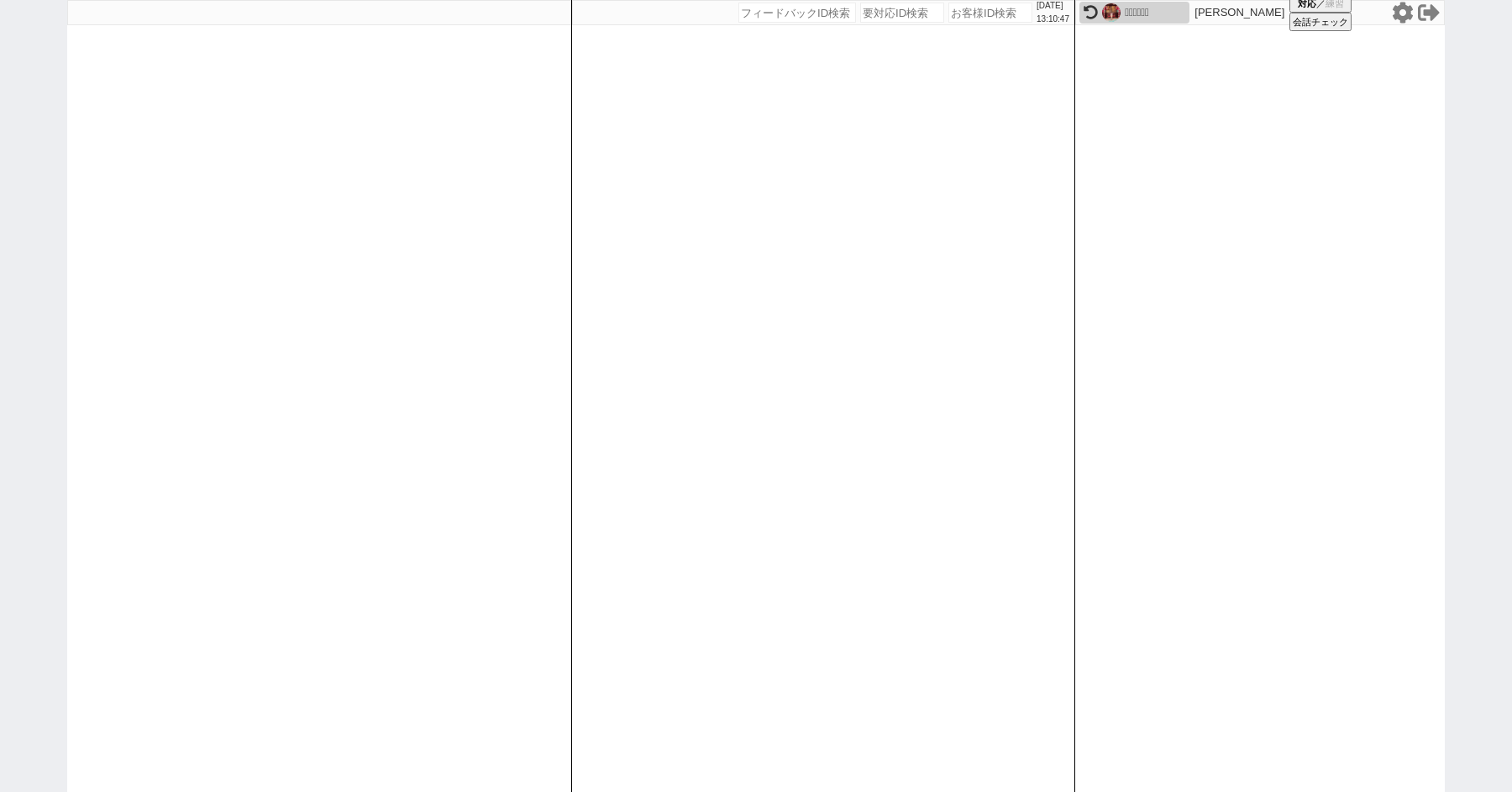
select select "8"
select select
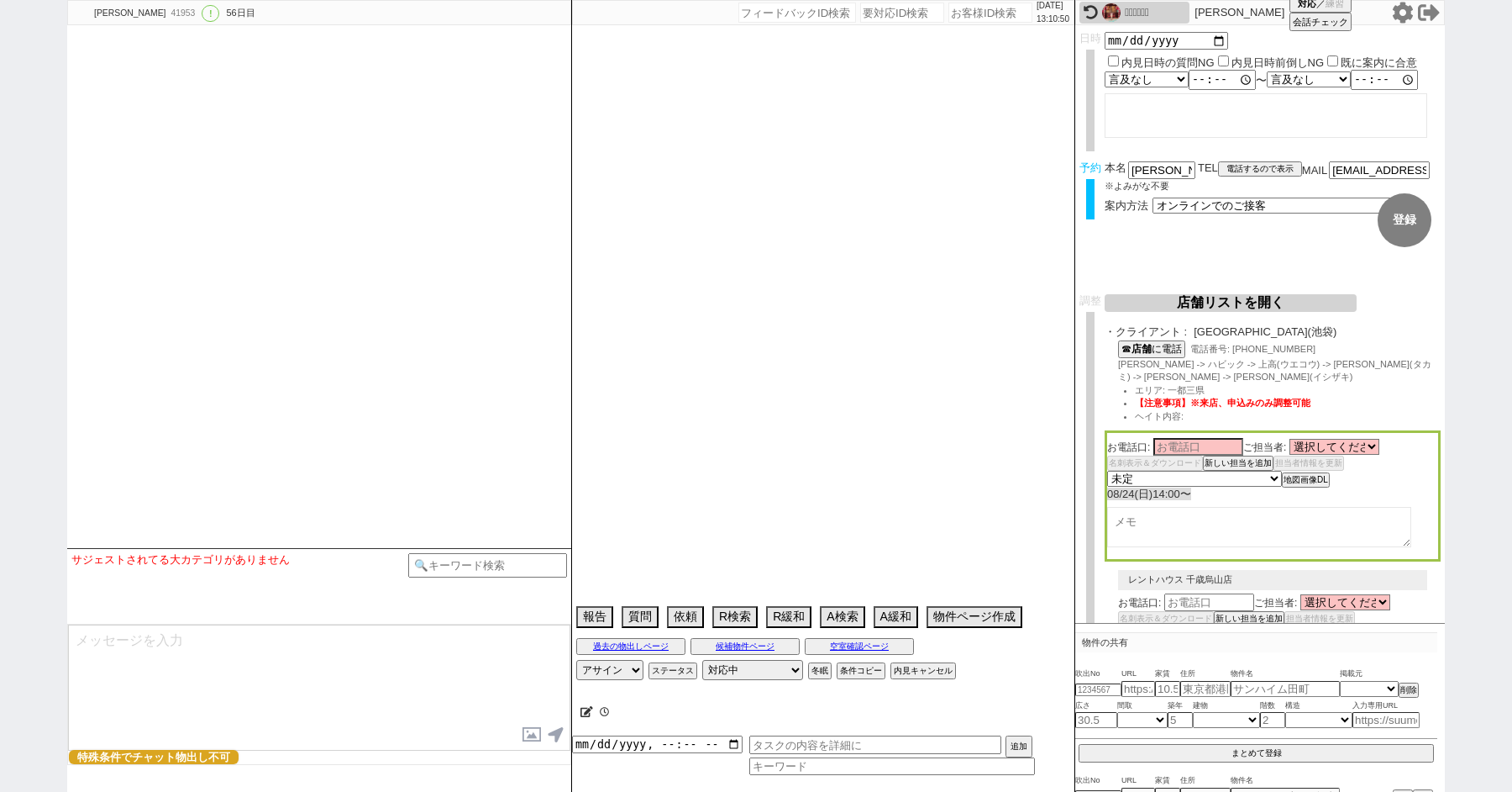
type textarea "ここにたどり着いた人は青木までお知らせください。 お客様の特定用に伝えているカスタマーIDとなってます。"
select select "13"
select select "0"
select select "21"
select select "33"
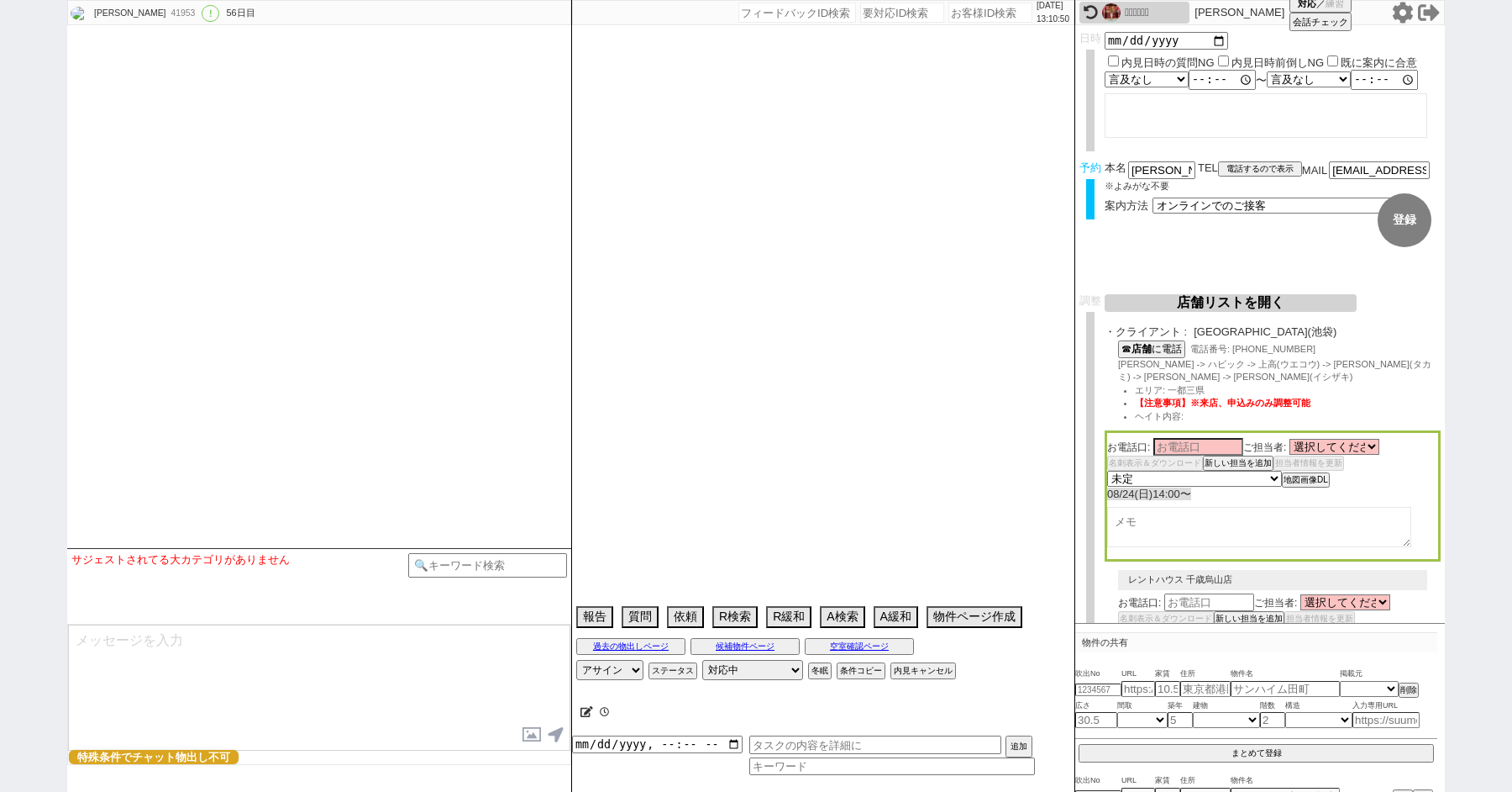
select select "959"
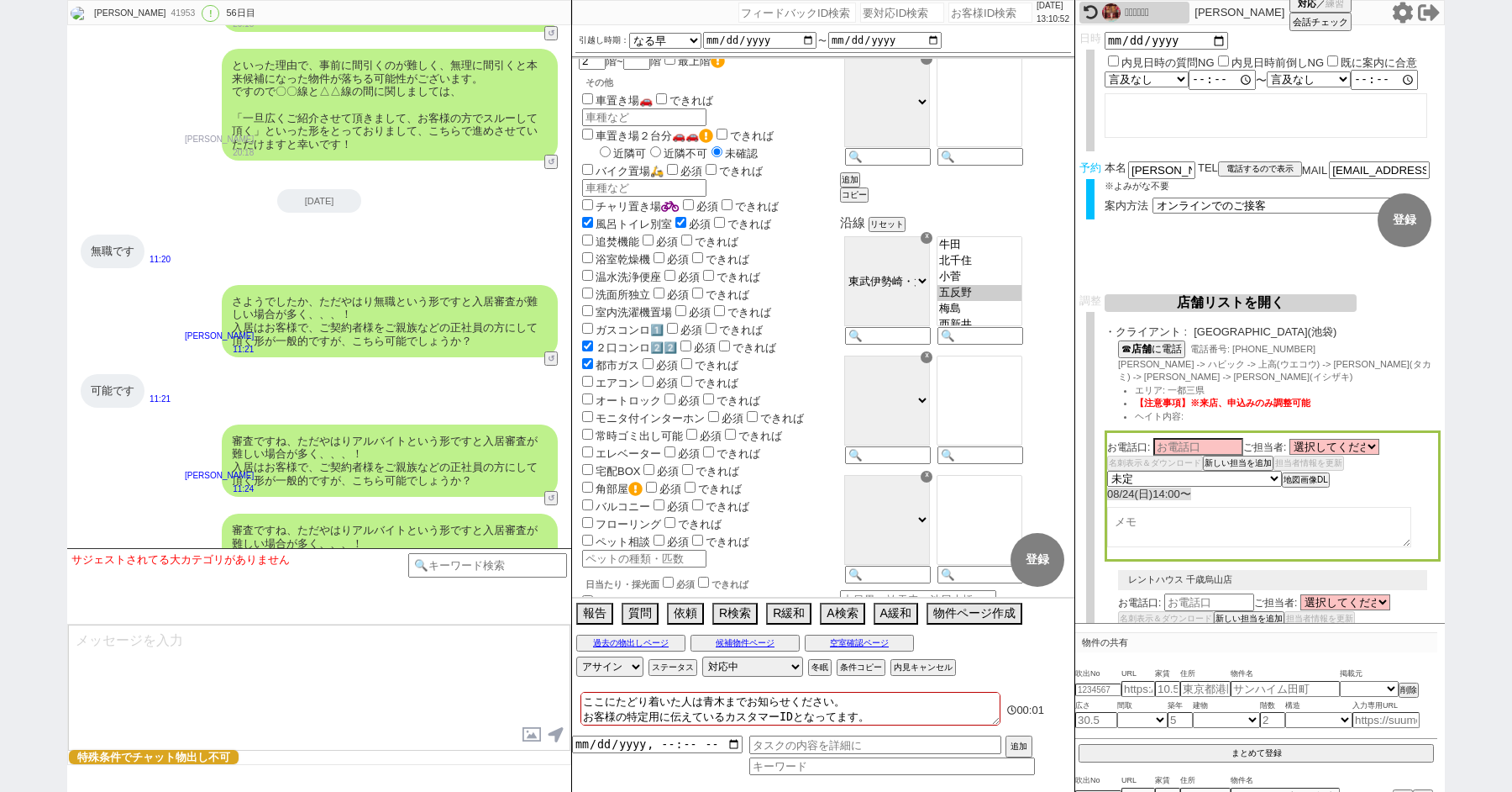
scroll to position [0, 0]
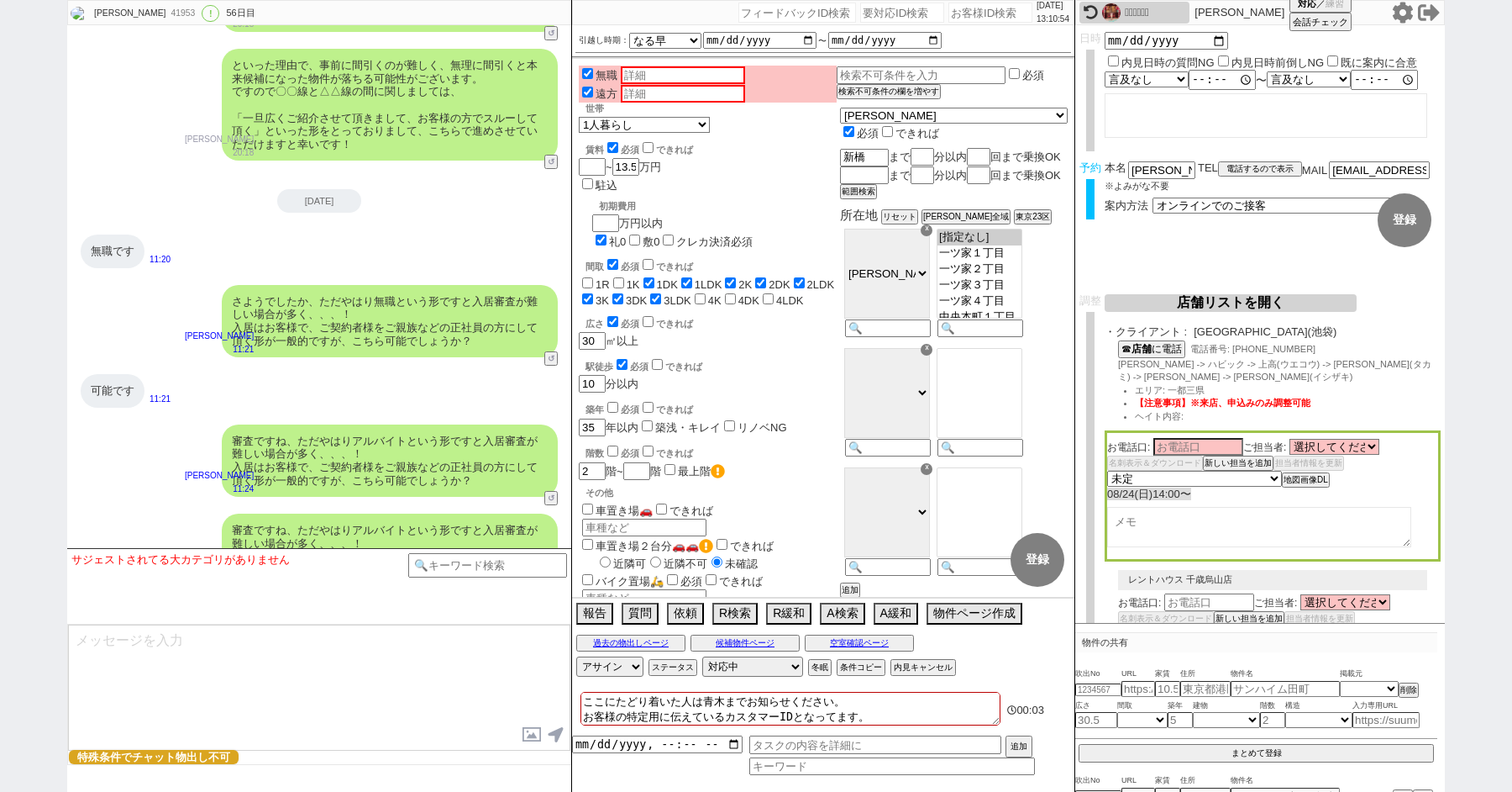
click at [550, 763] on button "↺" at bounding box center [552, 768] width 10 height 11
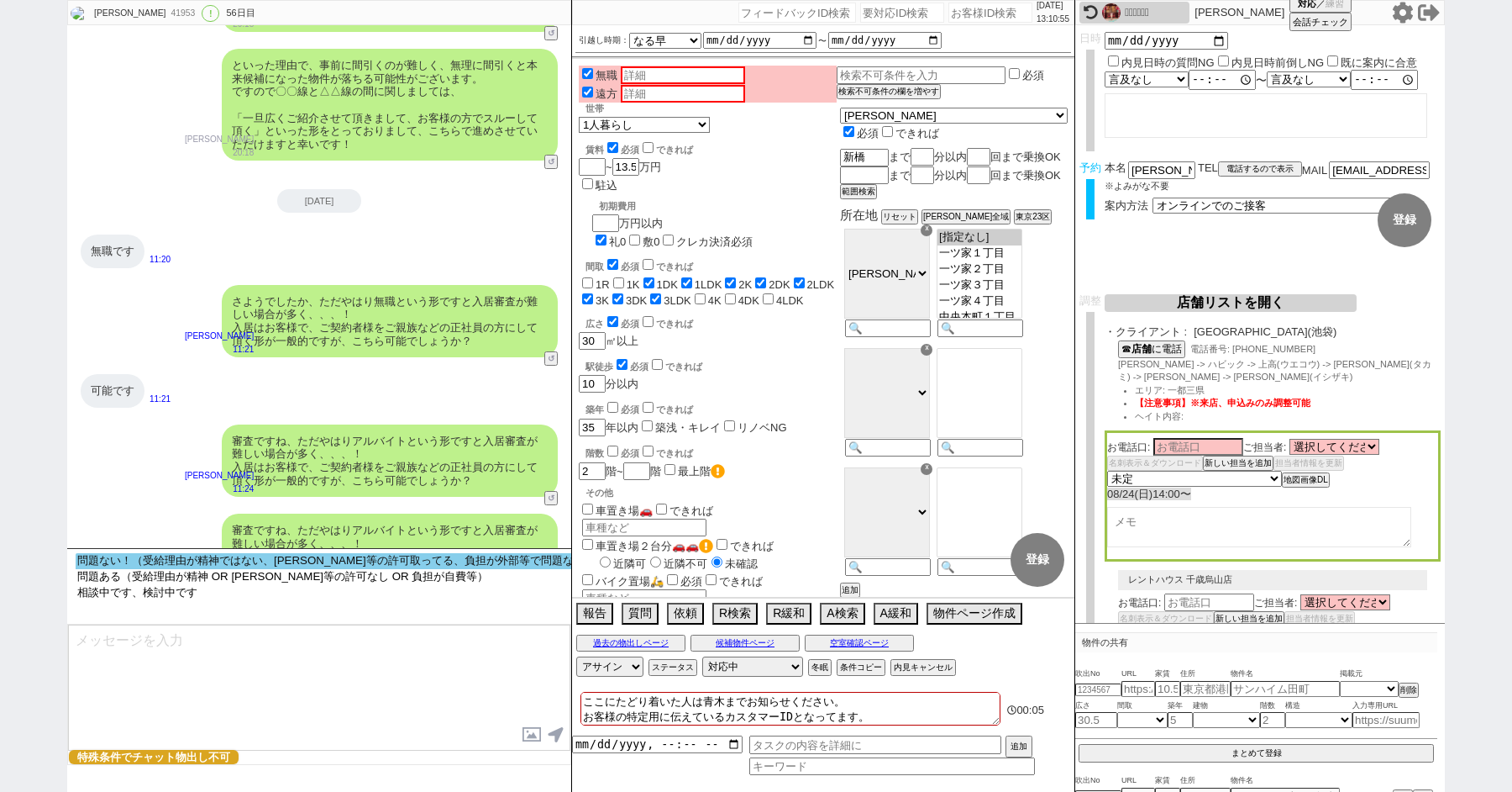
select select "問題ない！（受給理由が精神ではない、ケースワーカー等の許可取ってる、負担が外部等で問題ない）"
click at [345, 568] on option "問題ない！（受給理由が精神ではない、ケースワーカー等の許可取ってる、負担が外部等で問題ない）" at bounding box center [336, 576] width 522 height 16
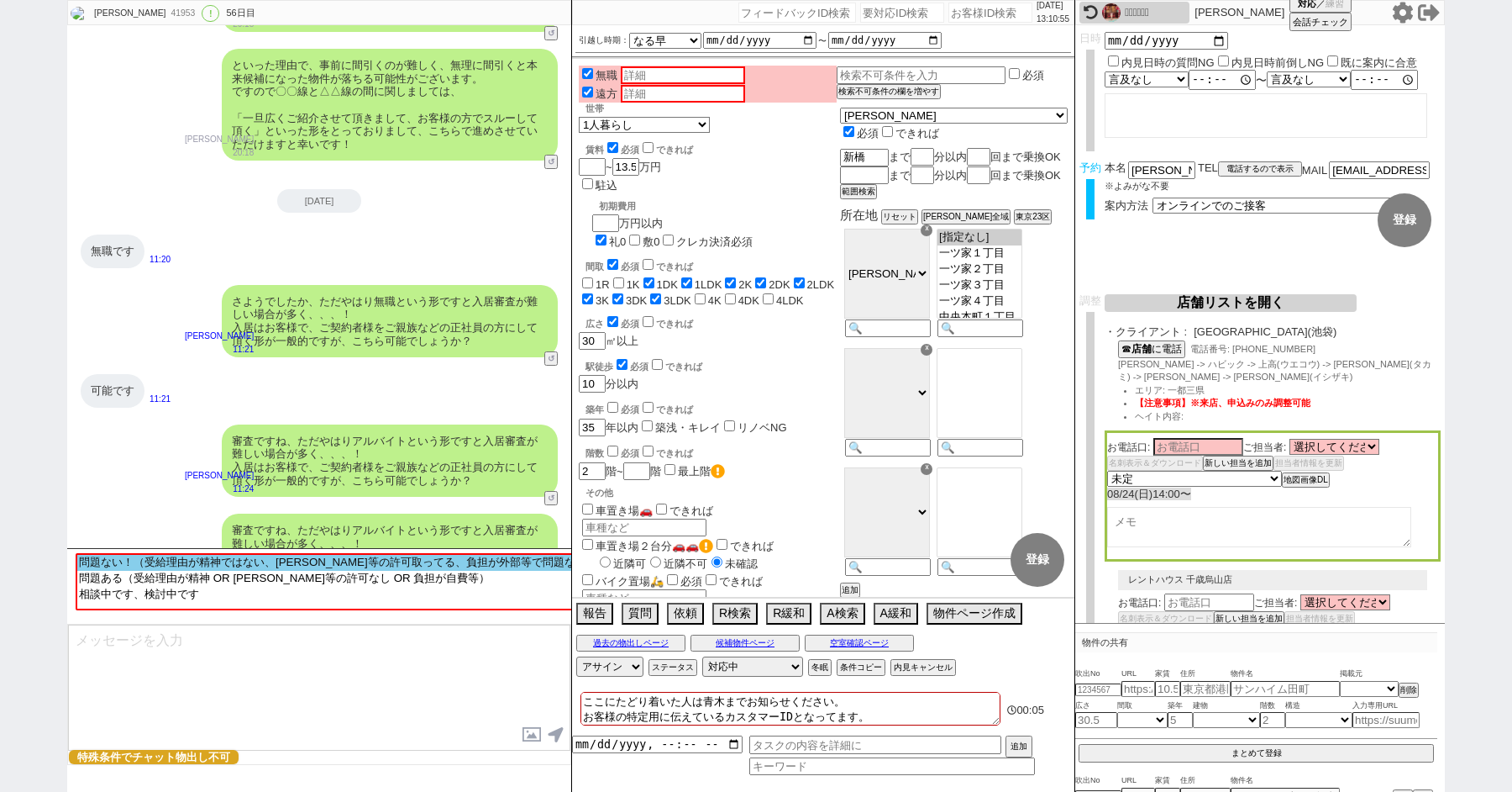
scroll to position [37227, 0]
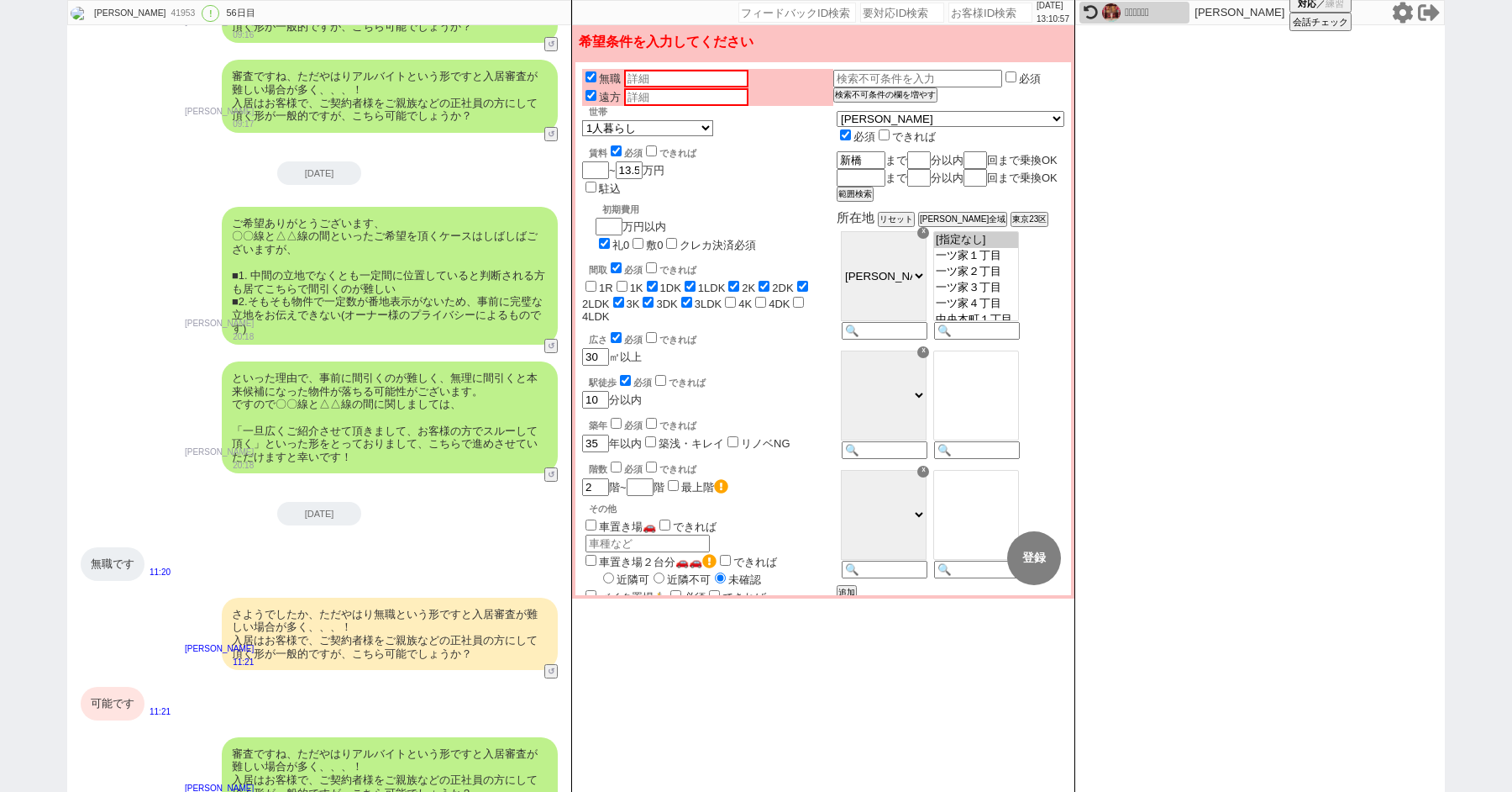
click at [610, 238] on input "礼0" at bounding box center [604, 243] width 11 height 11
checkbox input "false"
checkbox input "true"
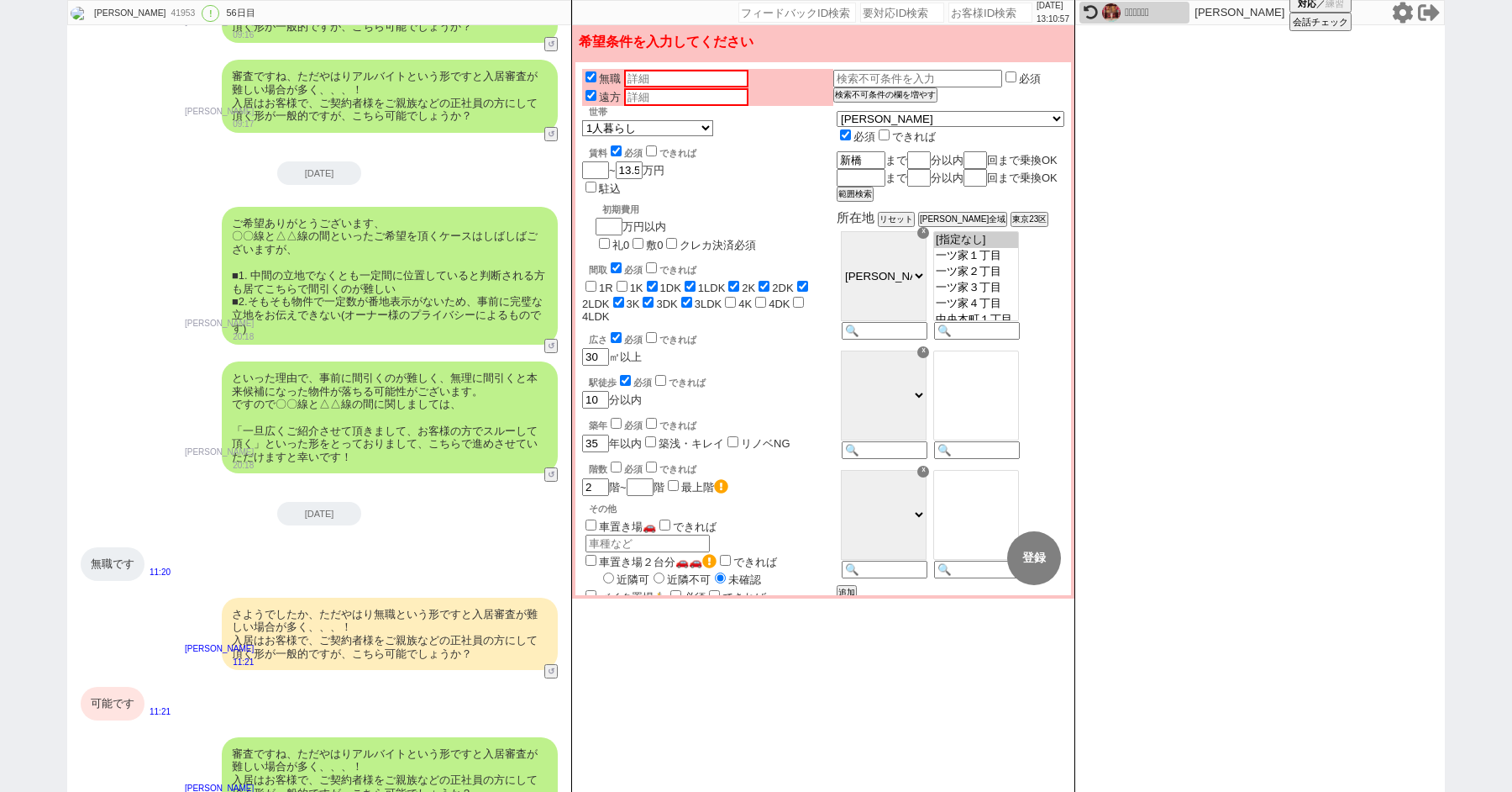
checkbox input "true"
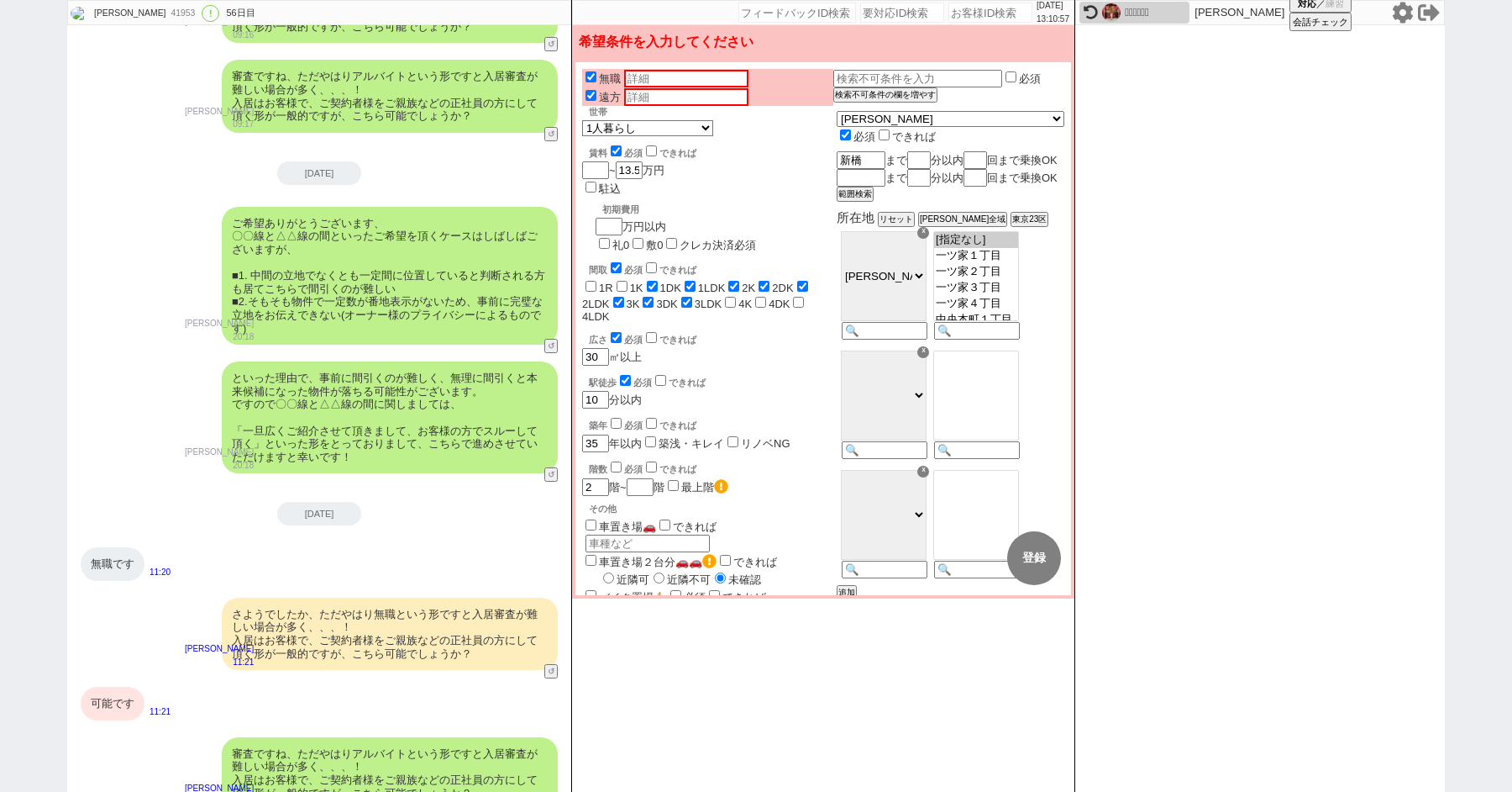
checkbox input "true"
checkbox input "false"
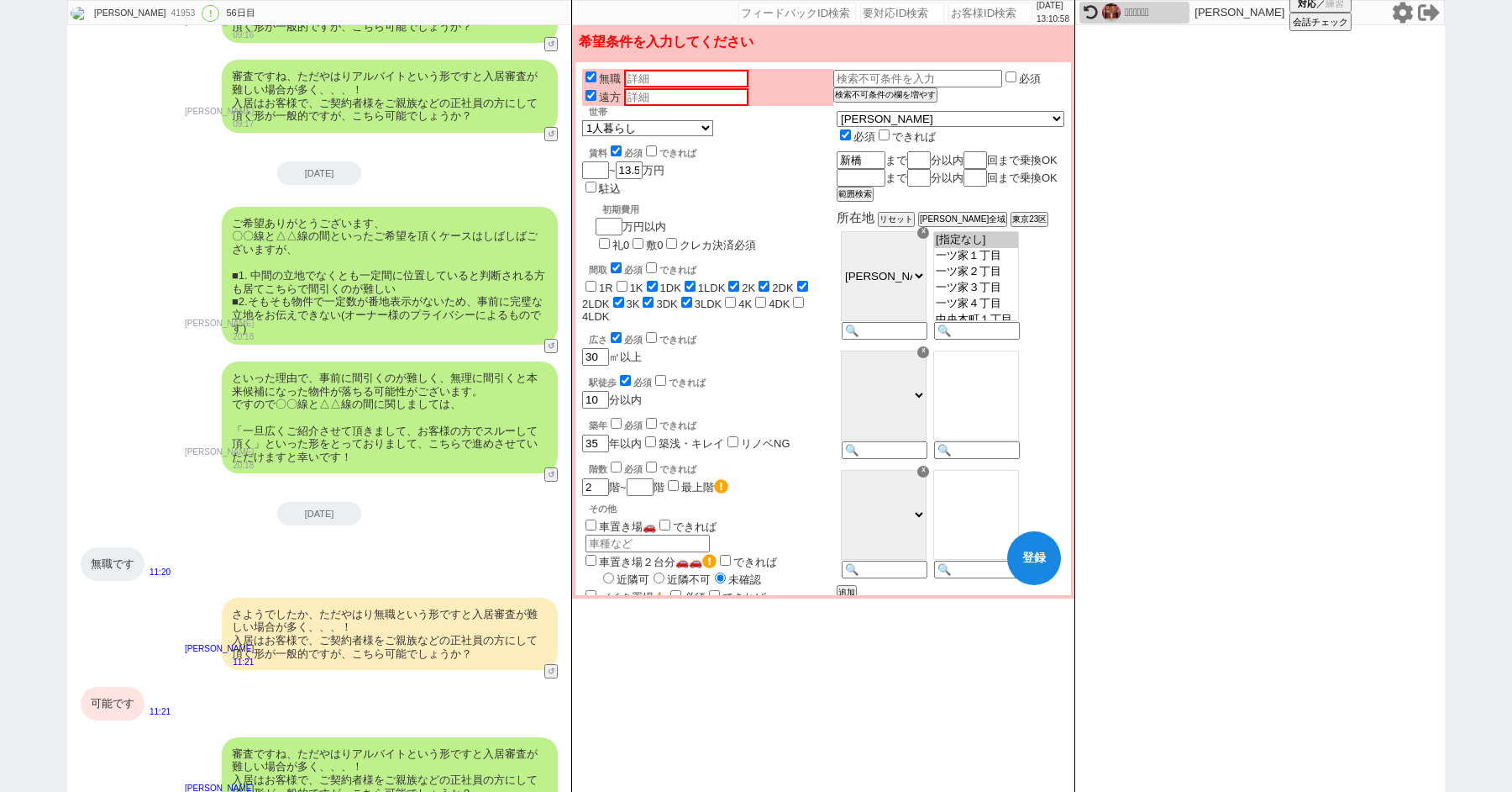
click at [610, 238] on input "礼0" at bounding box center [604, 243] width 11 height 11
checkbox input "true"
checkbox input "false"
checkbox input "true"
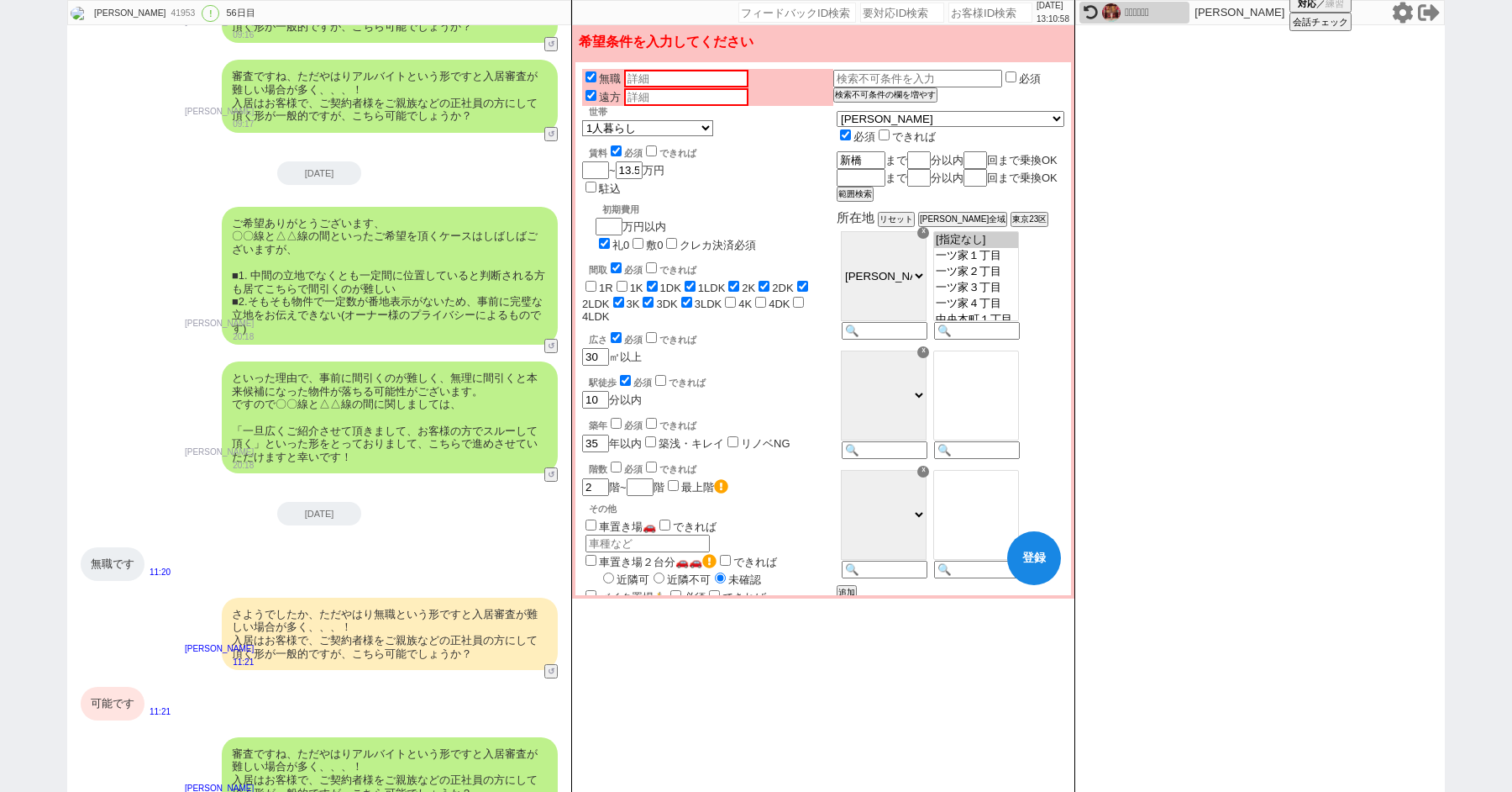
checkbox input "true"
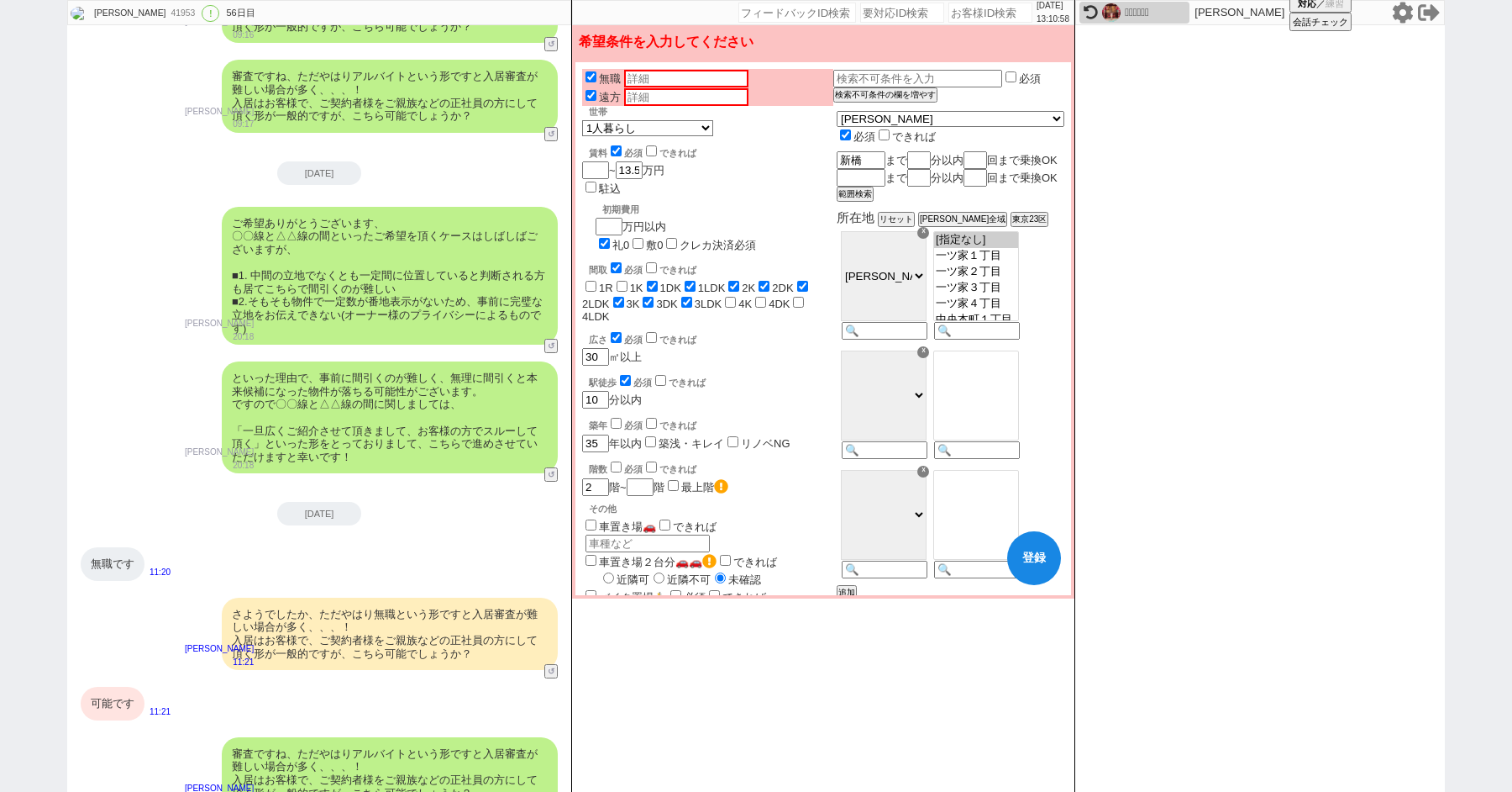
checkbox input "true"
checkbox input "false"
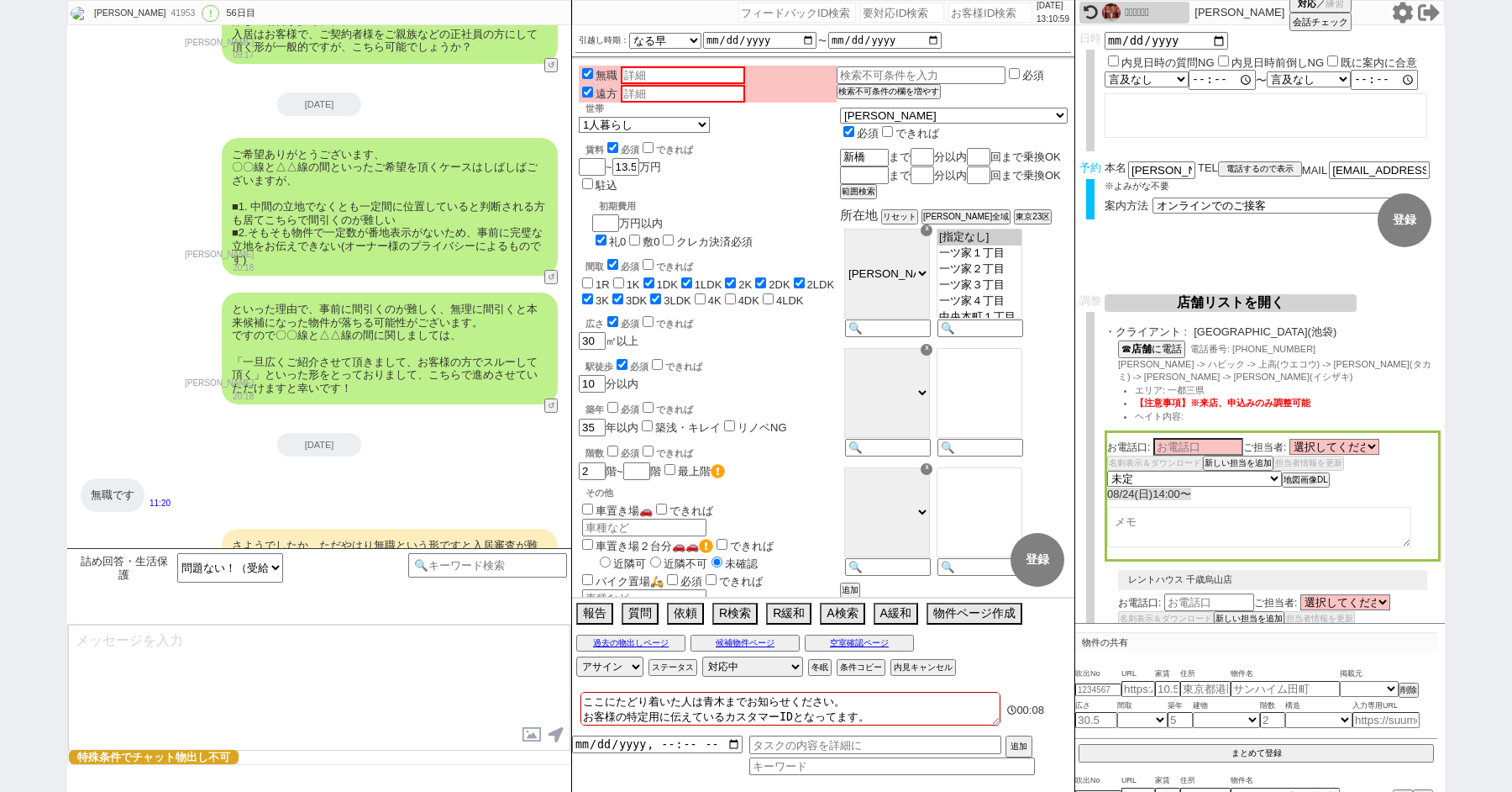
scroll to position [37539, 0]
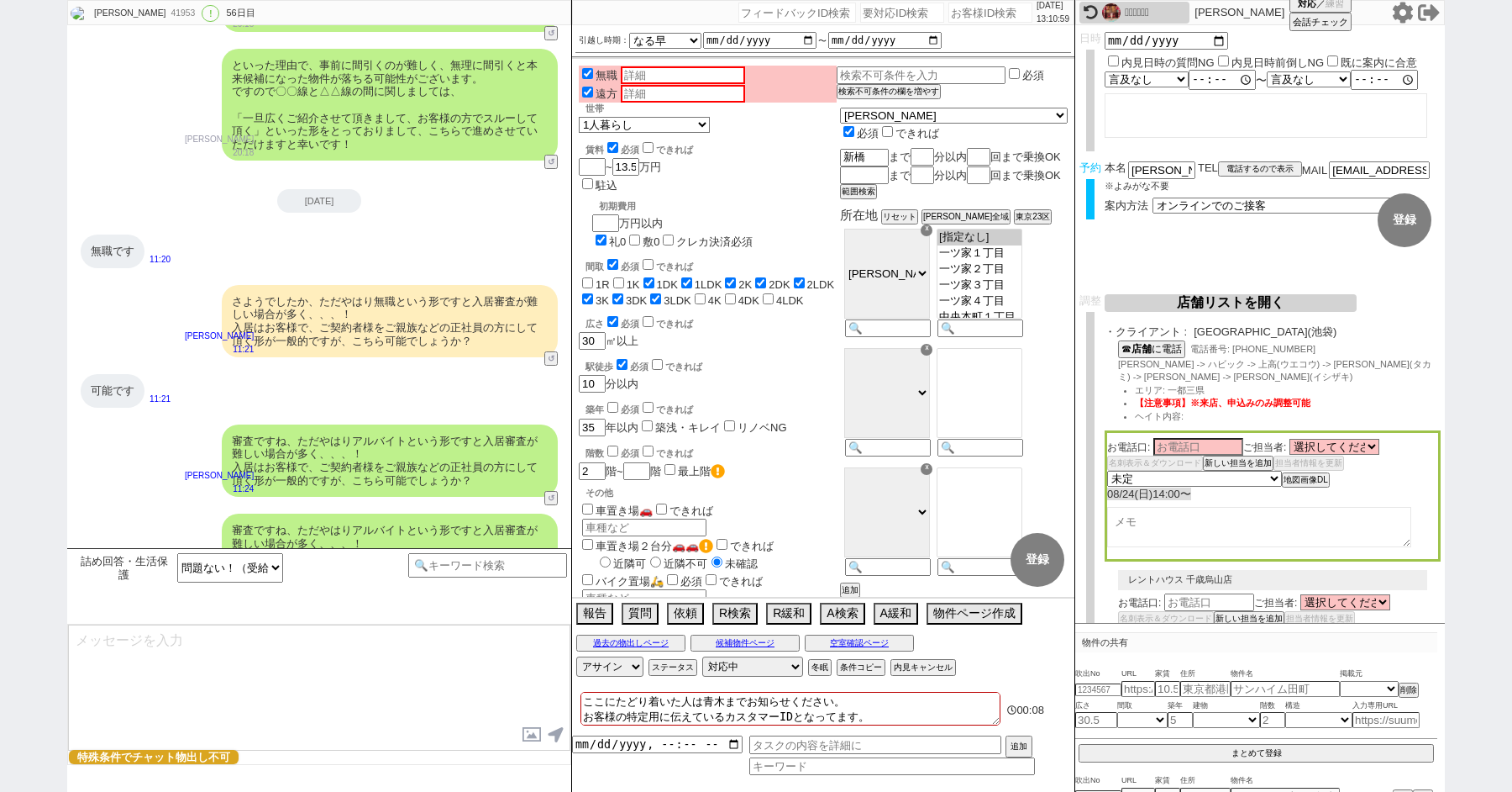
select select "21"
select select "33"
select select "959"
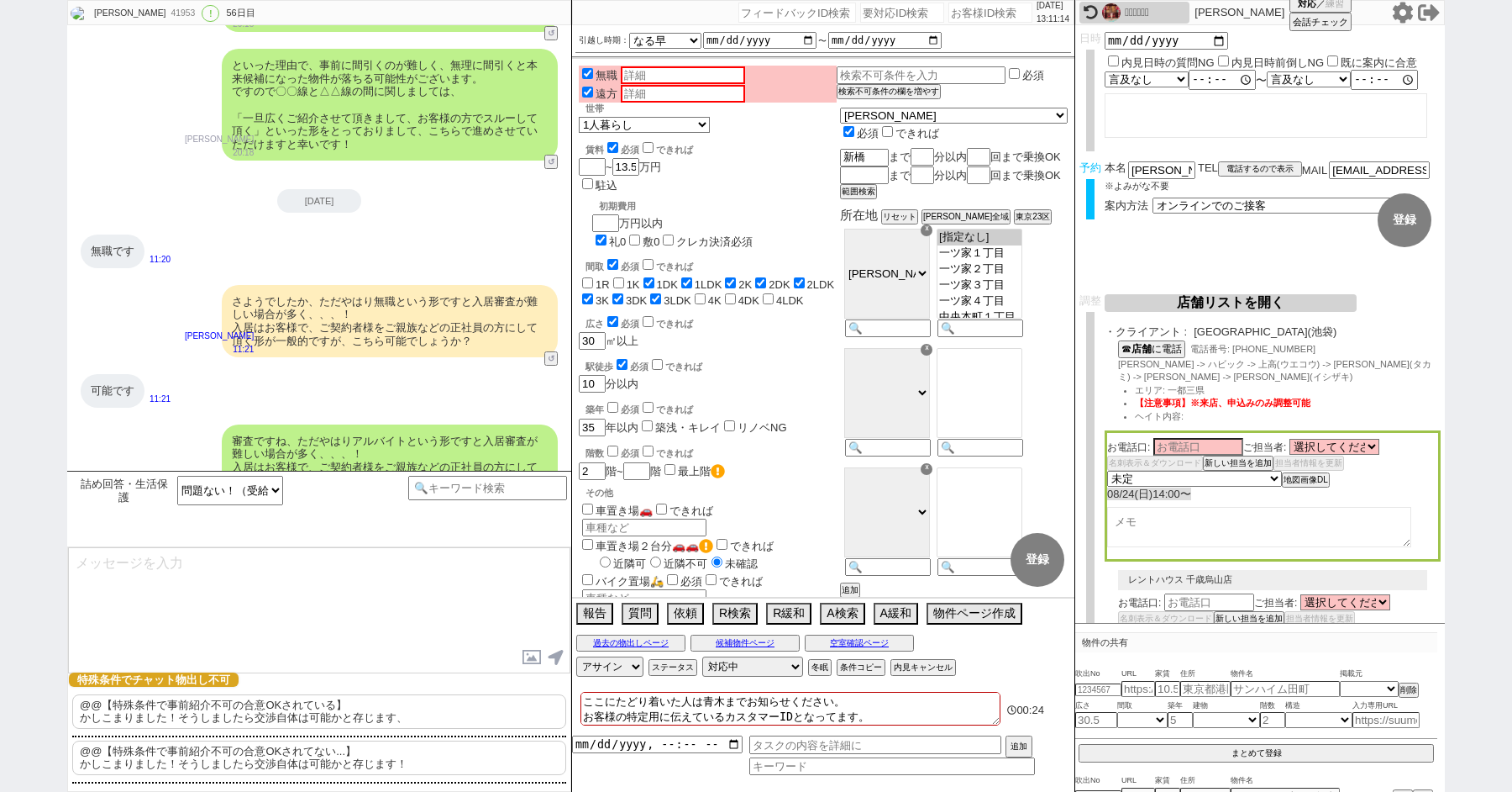
scroll to position [37615, 0]
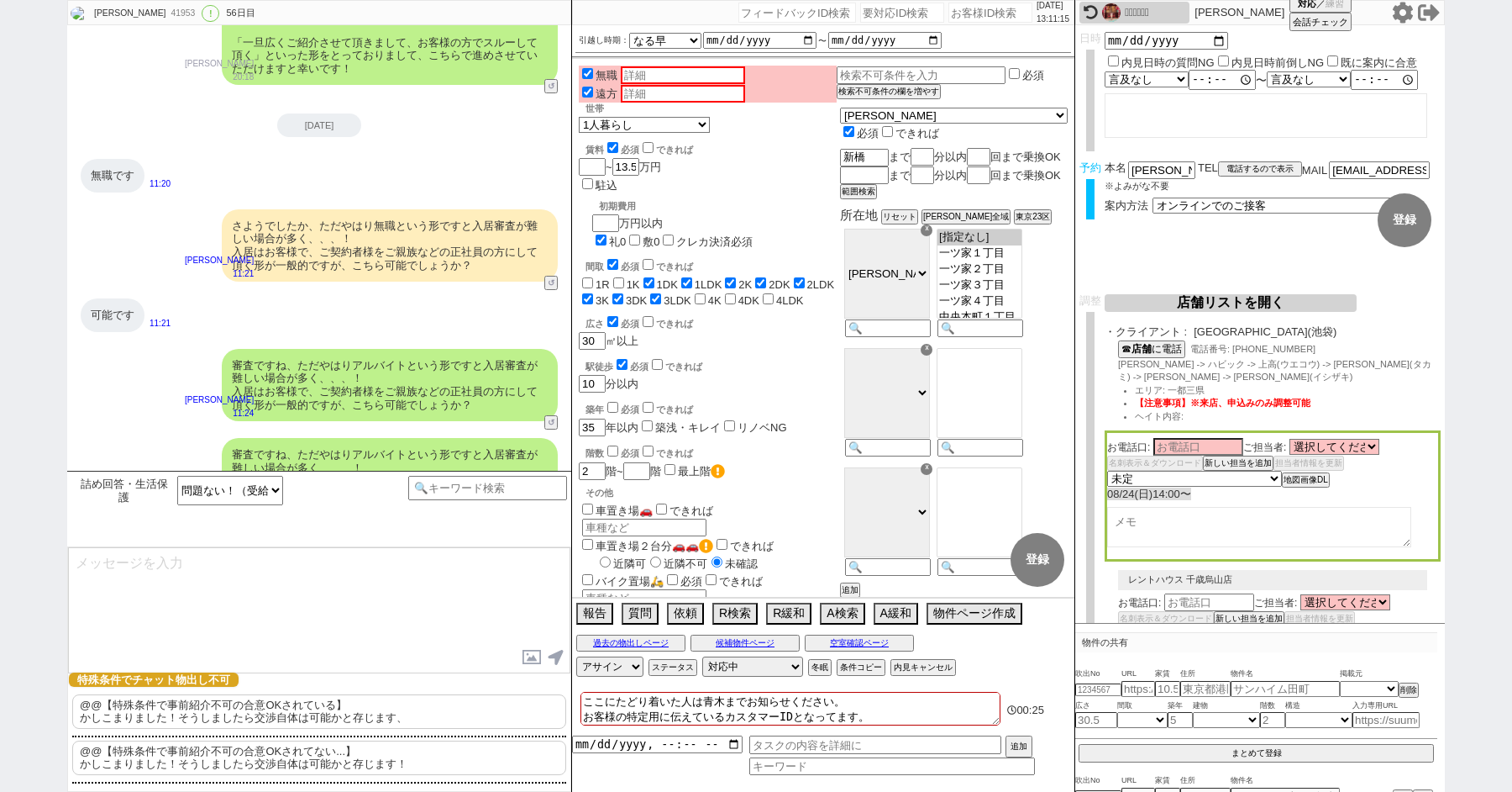
click at [266, 708] on p "@@【特殊条件で事前紹介不可の合意OKされている】 かしこまりました！そうしましたら交渉自体は可能かと存じます、" at bounding box center [319, 711] width 494 height 34
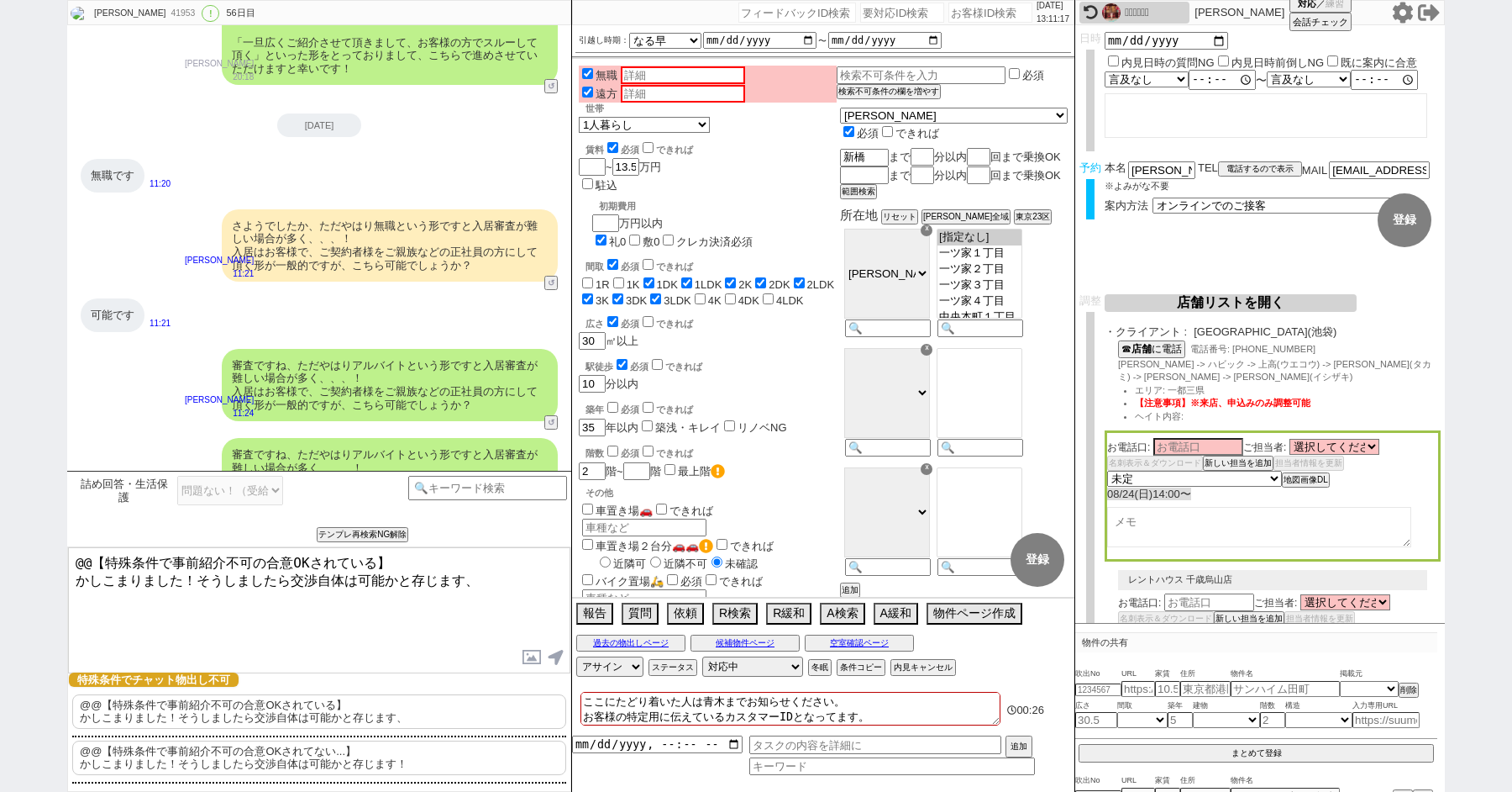
drag, startPoint x: 76, startPoint y: 572, endPoint x: 54, endPoint y: 526, distance: 51.0
click at [55, 528] on div "[PERSON_NAME] 41953 ! 0 56日目 冬眠中 自社客 スミカ スミカ_BPO チャット全表示 [DATE] 新しくフォローされました (1…" at bounding box center [756, 396] width 1512 height 792
click at [175, 762] on p "@@【特殊条件で事前紹介不可の合意OKされてない...】 かしこまりました！そうしましたら交渉自体は可能かと存じます！" at bounding box center [319, 757] width 494 height 34
drag, startPoint x: 69, startPoint y: 572, endPoint x: 62, endPoint y: 436, distance: 136.2
click at [62, 436] on div "[PERSON_NAME] 41953 ! 0 56日目 冬眠中 自社客 スミカ スミカ_BPO チャット全表示 [DATE] 新しくフォローされました (1…" at bounding box center [756, 396] width 1512 height 792
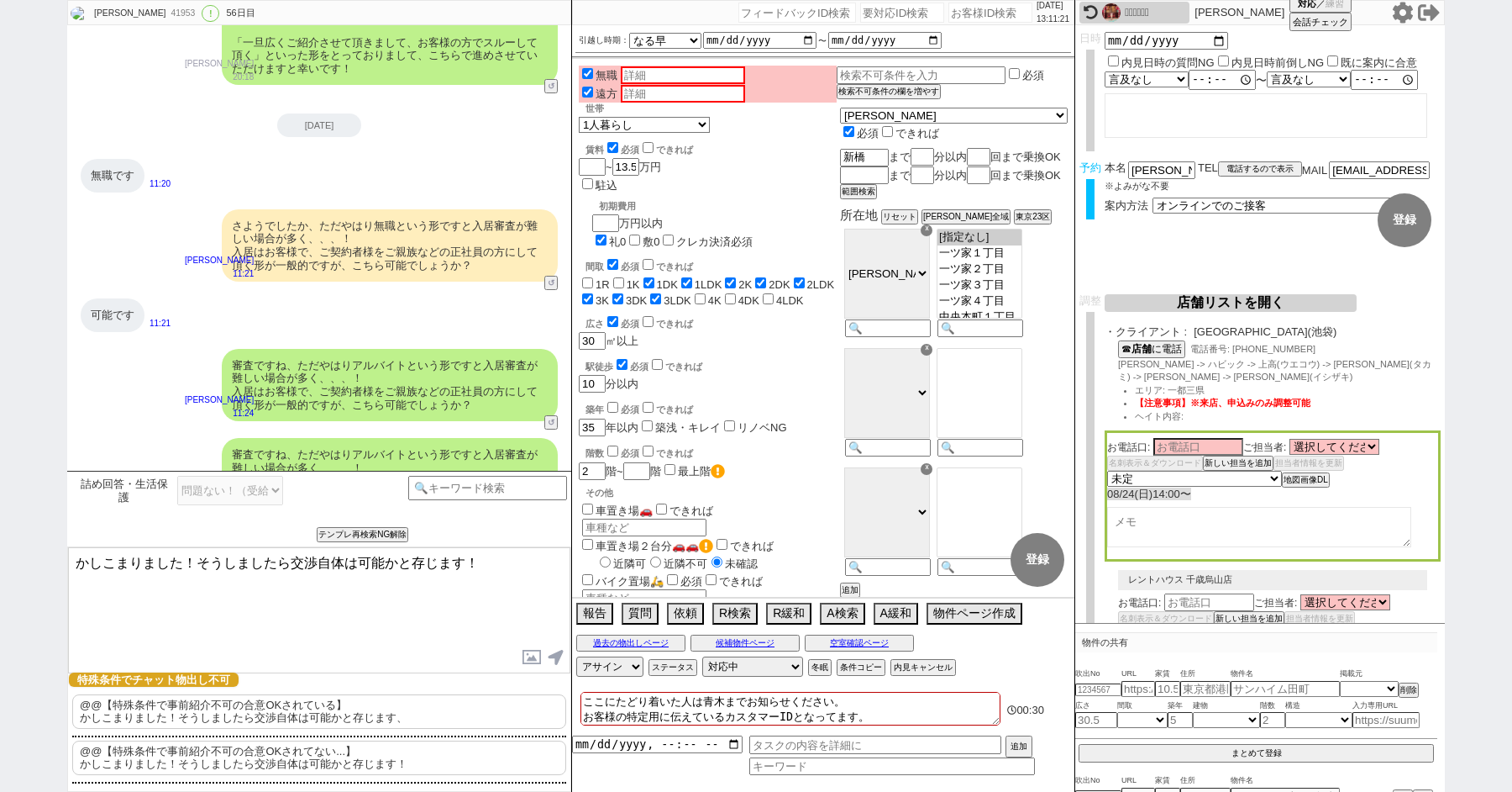
type textarea "かしこまりました！そうしましたら交渉自体は可能かと存じます！"
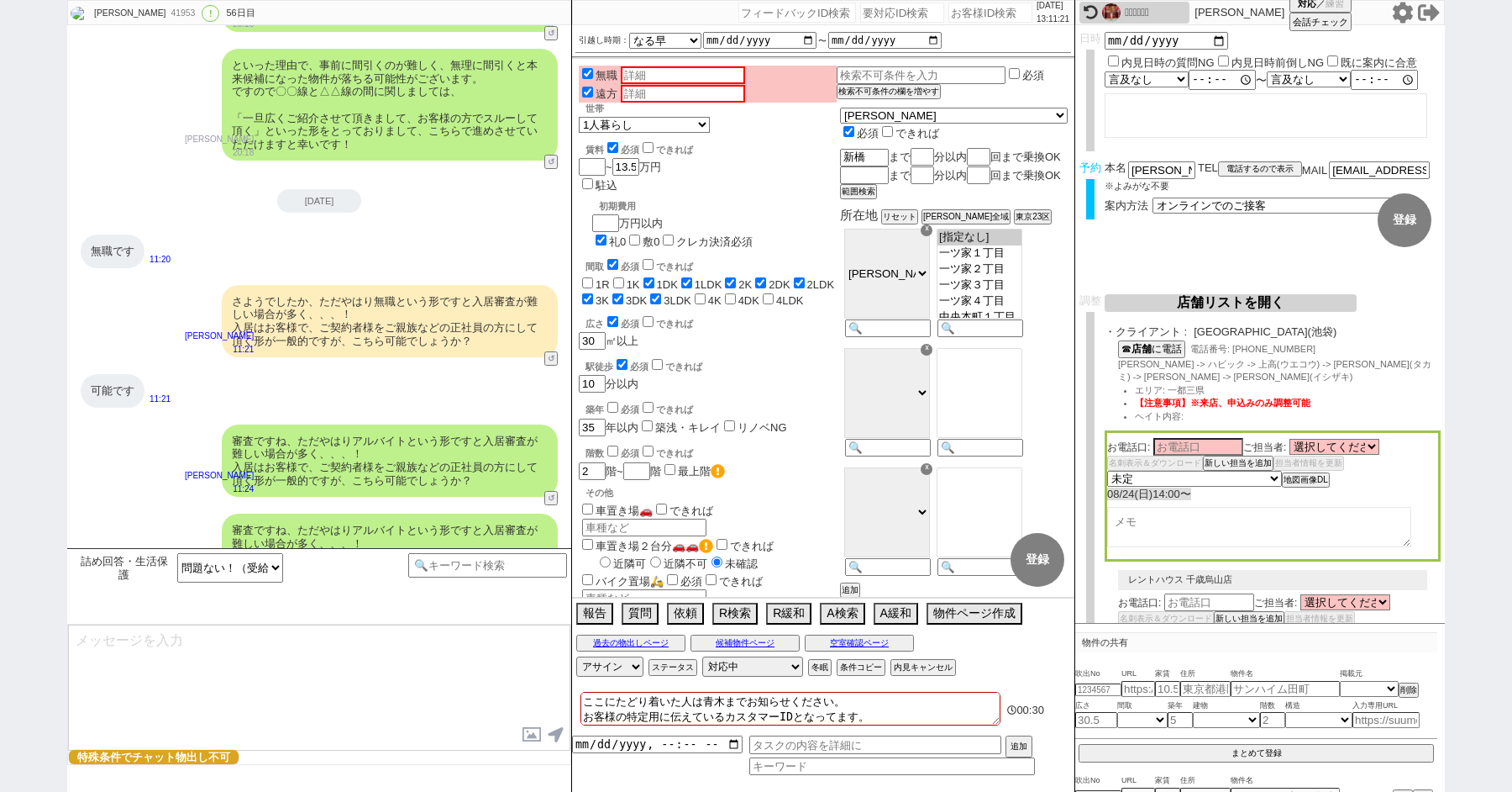
scroll to position [37603, 0]
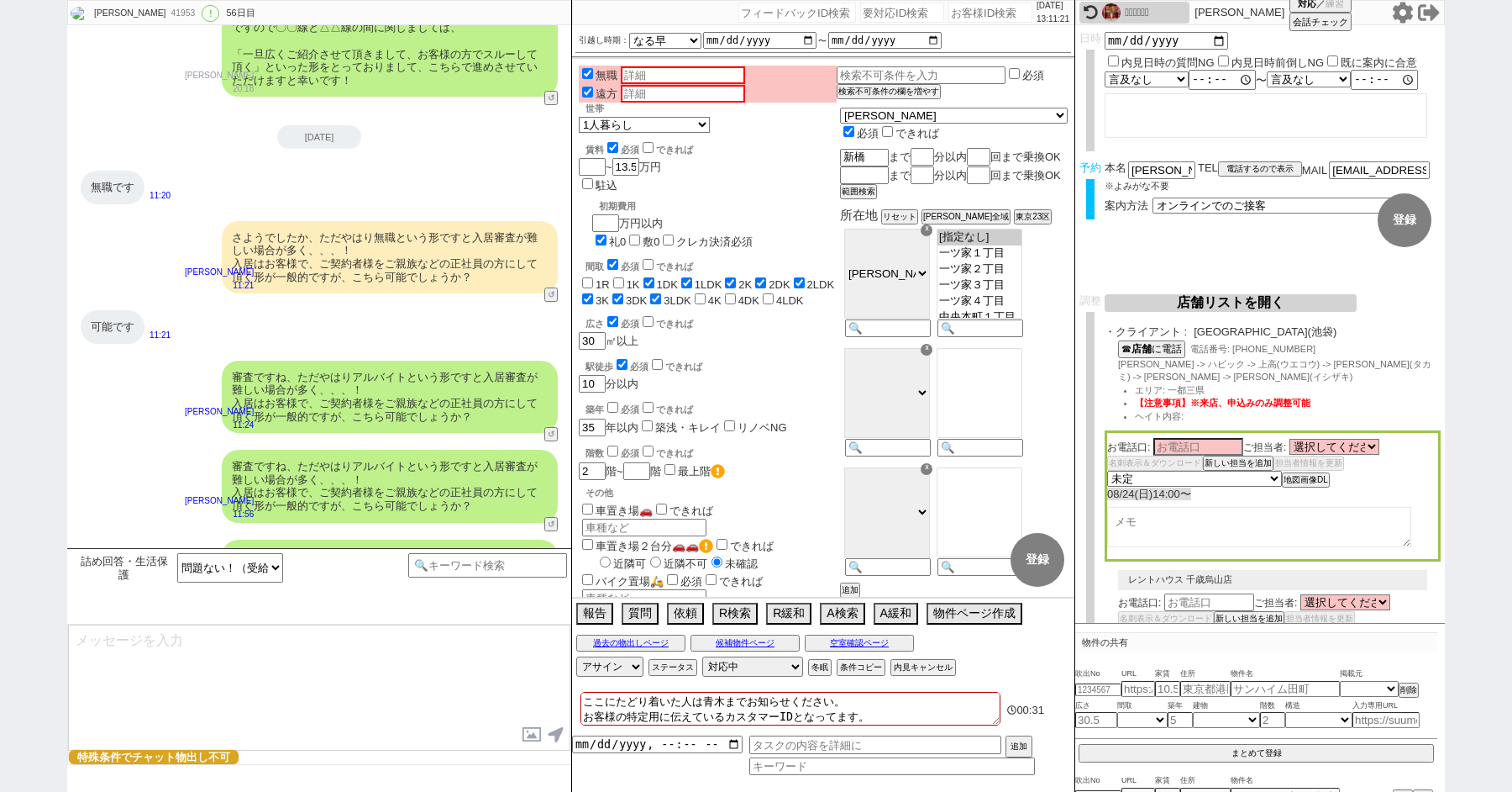
type textarea "生活保護を受給してらっしゃいますと契約条件が複雑でして、 (オーナー審査、保証会社審査もそうですが、役所やワーカーさん等のやり取りもございます) 交渉を前提と…"
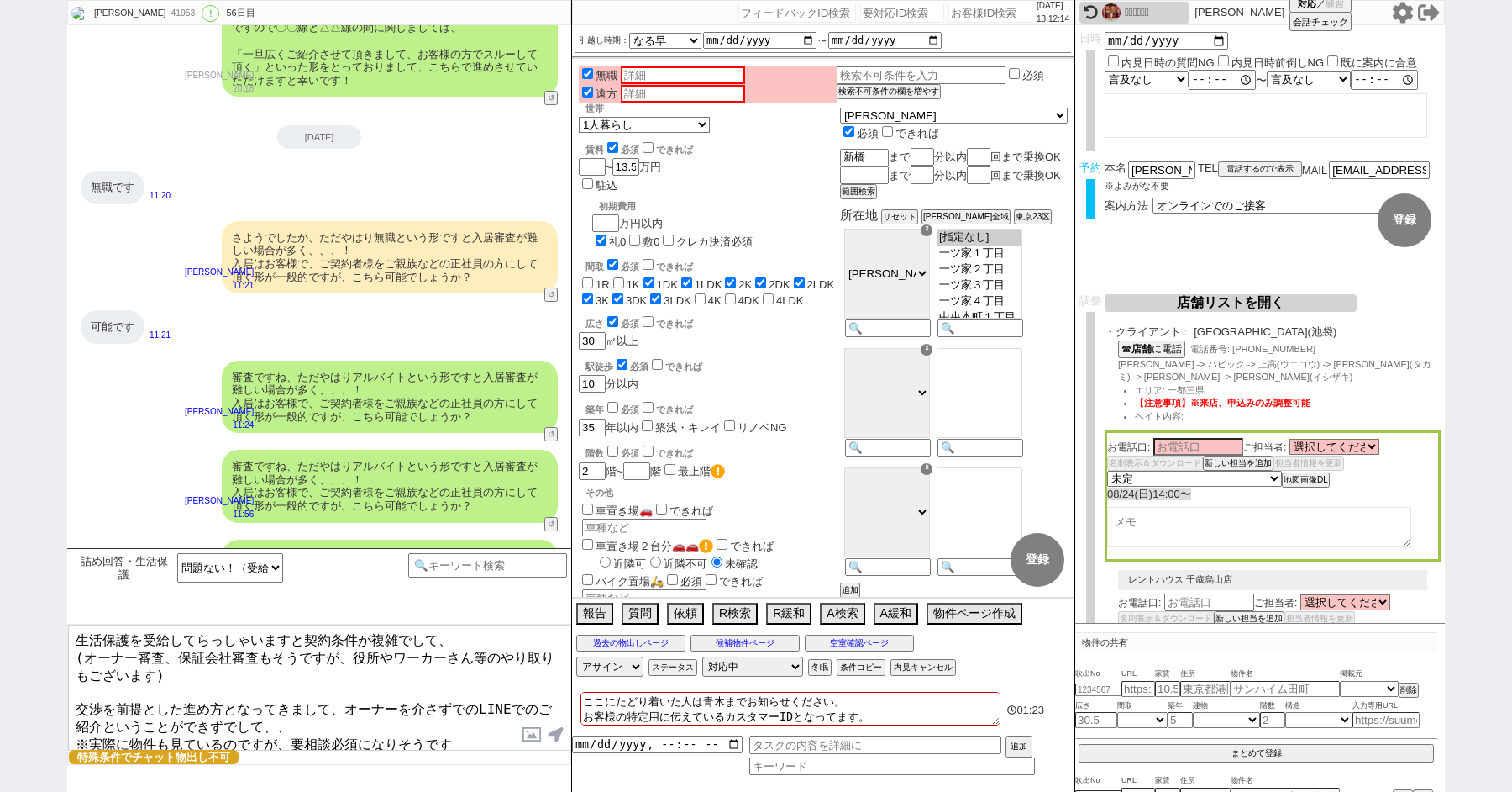
drag, startPoint x: 231, startPoint y: 507, endPoint x: 262, endPoint y: 522, distance: 34.4
click at [262, 717] on div "かしこまりました！そうしましたら交渉自体は可能かと存じます！" at bounding box center [389, 740] width 336 height 46
copy div "かしこまりました！そうしましたら交渉自体は可能かと存じます！"
drag, startPoint x: 77, startPoint y: 635, endPoint x: 398, endPoint y: 784, distance: 353.9
click at [398, 784] on div "詰め回答・生活保護 問題ない！（受給理由が精神ではない、ケースワーカー等の許可取ってる、負担が外部等で問題ない） 問題ある（受給理由が精神 OR ケースワーカ…" at bounding box center [319, 669] width 504 height 243
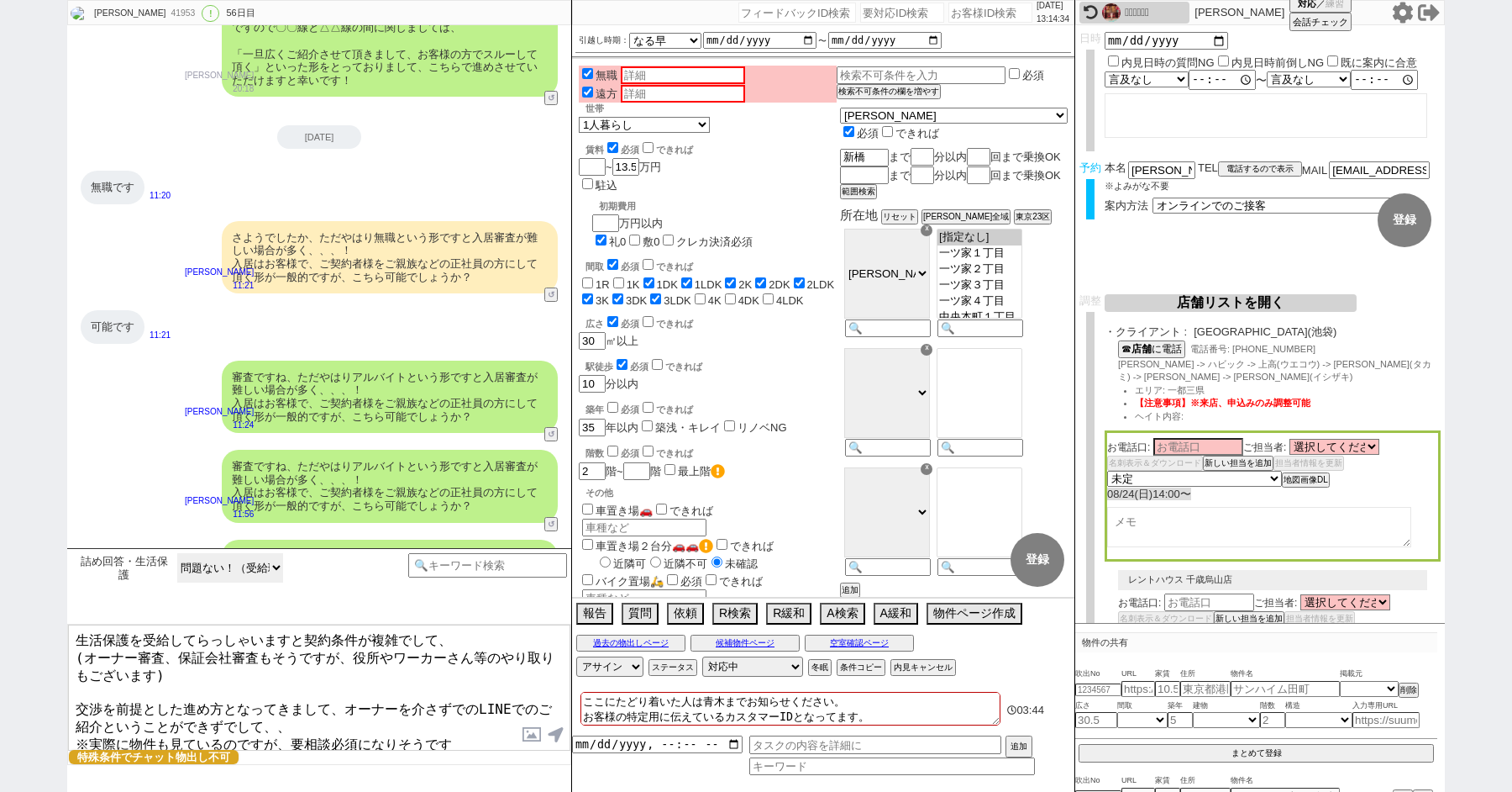
click at [206, 567] on select "問題ない！（受給理由が精神ではない、ケースワーカー等の許可取ってる、負担が外部等で問題ない） 問題ある（受給理由が精神 OR ケースワーカー等の許可なし OR…" at bounding box center [230, 567] width 106 height 29
click at [459, 711] on textarea "生活保護を受給してらっしゃいますと契約条件が複雑でして、 (オーナー審査、保証会社審査もそうですが、役所やワーカーさん等のやり取りもございます) 交渉を前提と…" at bounding box center [319, 687] width 502 height 126
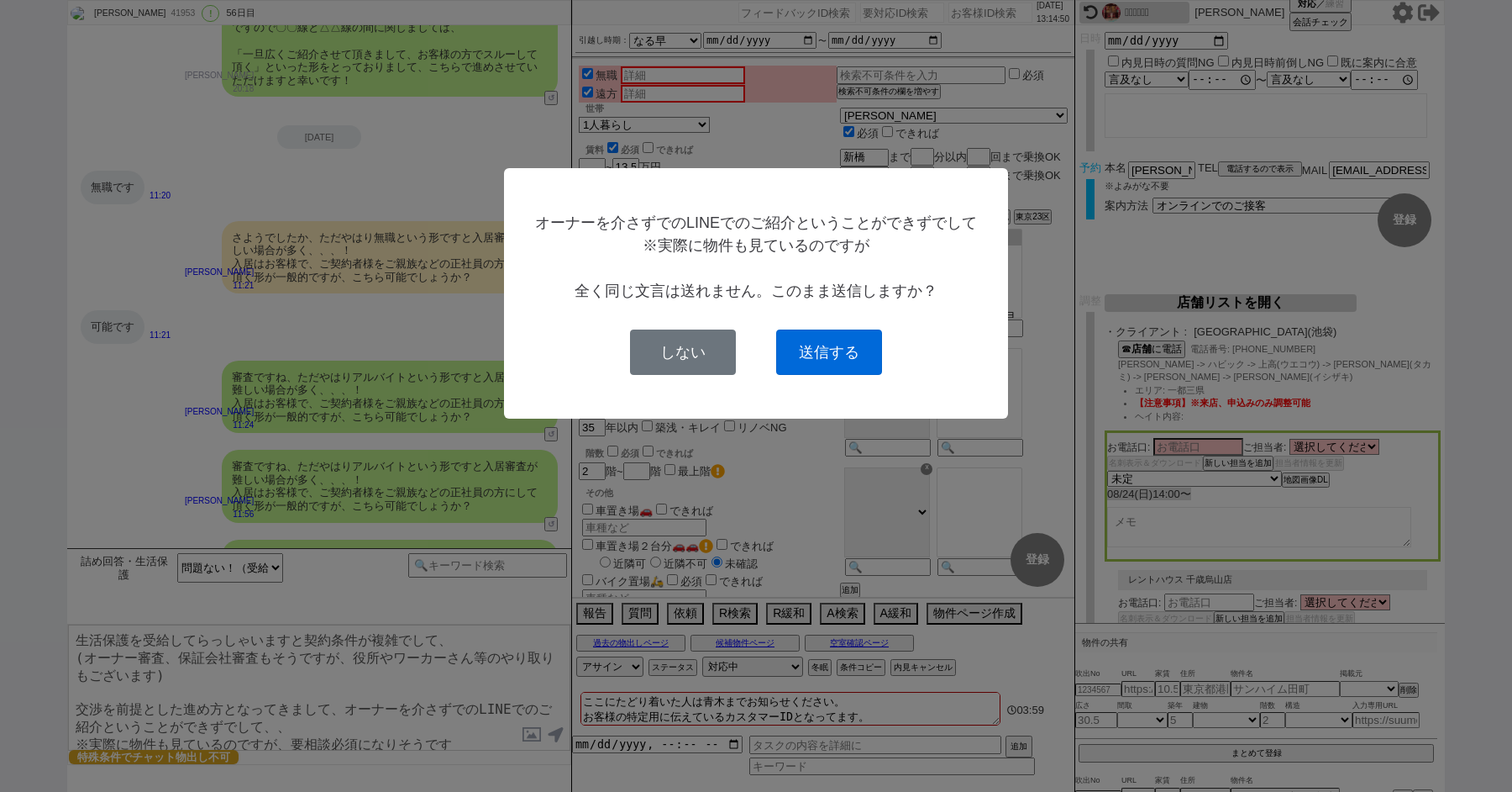
click at [840, 359] on button "送信する" at bounding box center [829, 352] width 106 height 45
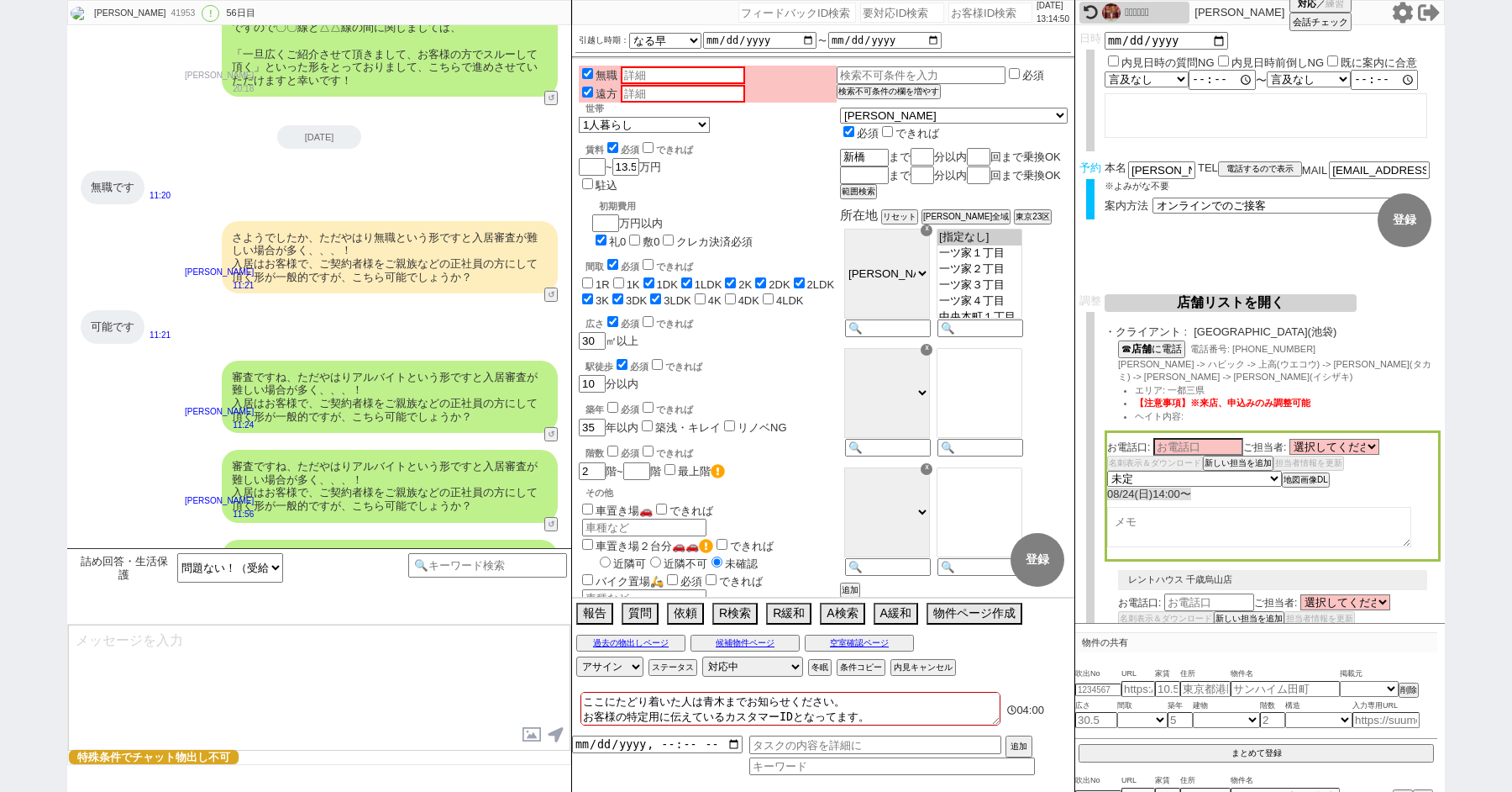
scroll to position [37732, 0]
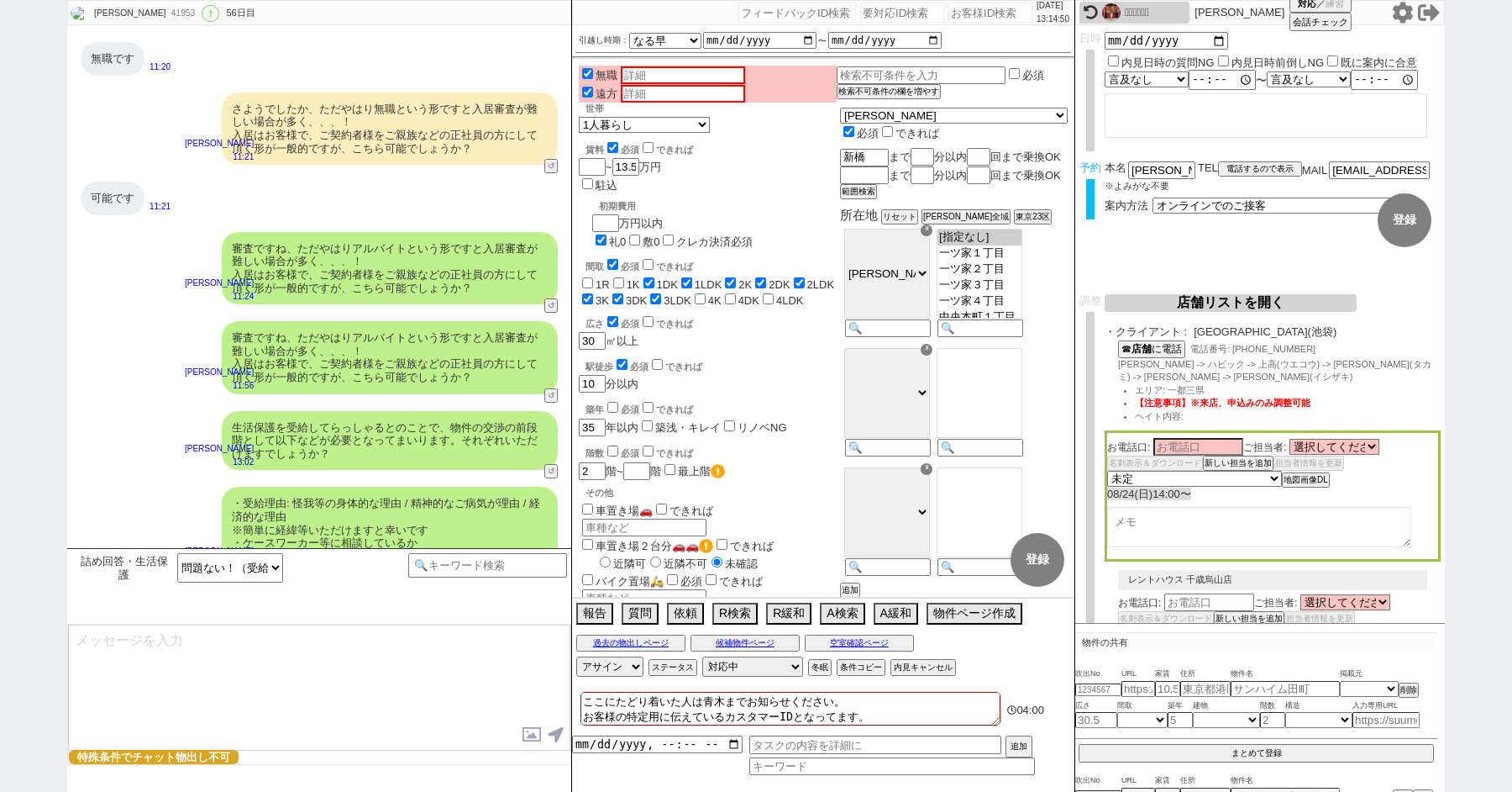
type textarea "プロのスタッフを付けまして、店舗にてリアルタイムに物件紹介 -> オーナー/管理会社へ交渉 -> そのまま内見と動く形で皆様ご案内させて頂いております。 お手…"
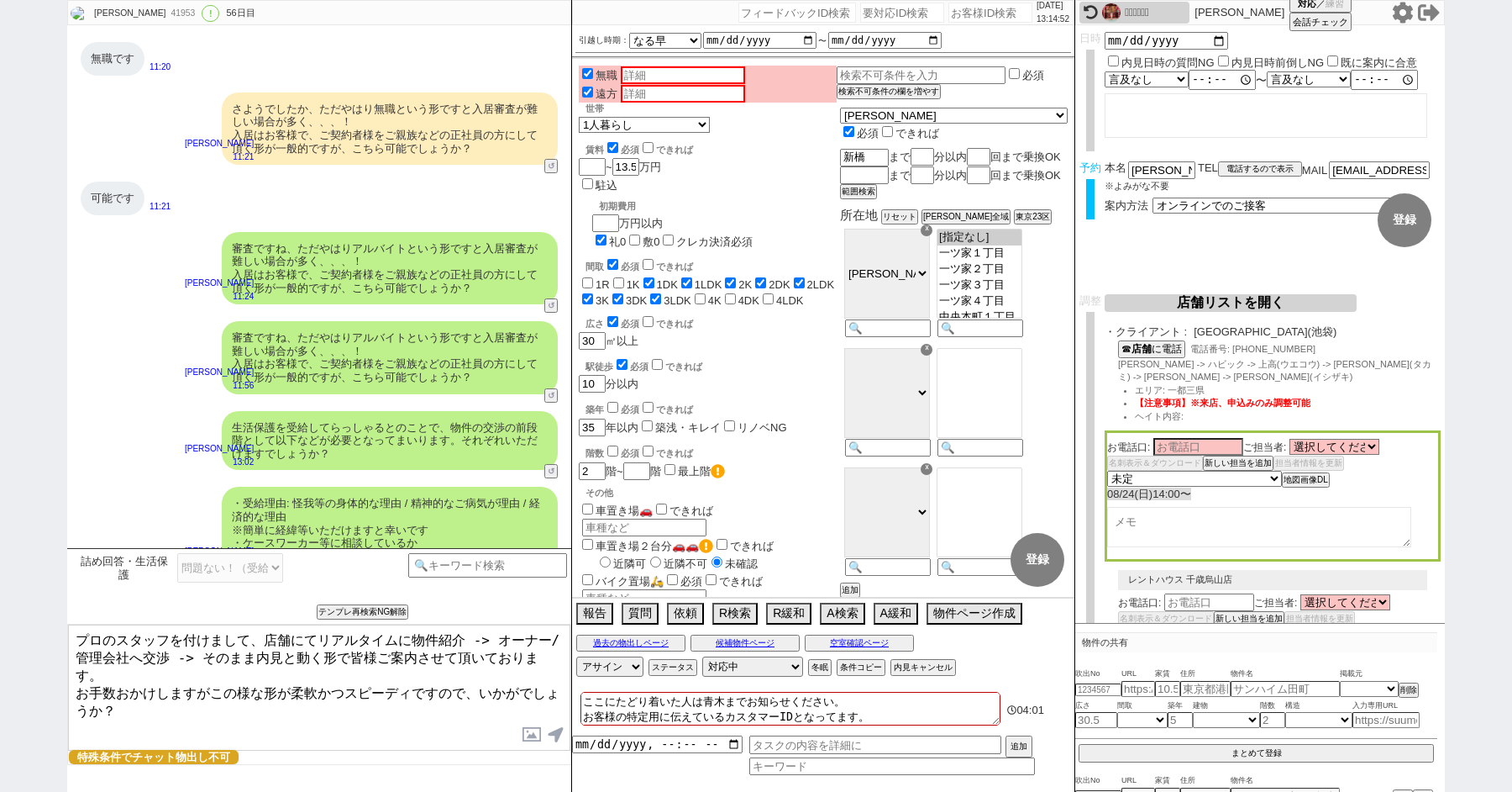
drag, startPoint x: 161, startPoint y: 680, endPoint x: 61, endPoint y: 599, distance: 128.7
click at [61, 599] on div "[PERSON_NAME] 41953 ! 0 56日目 冬眠中 自社客 スミカ スミカ_BPO チャット全表示 [DATE] 新しくフォローされました (1…" at bounding box center [756, 396] width 1512 height 792
click at [140, 5] on div "青木琢磨 41953 ! 0 56日目" at bounding box center [167, 13] width 197 height 26
click at [552, 569] on button "↺" at bounding box center [552, 575] width 10 height 11
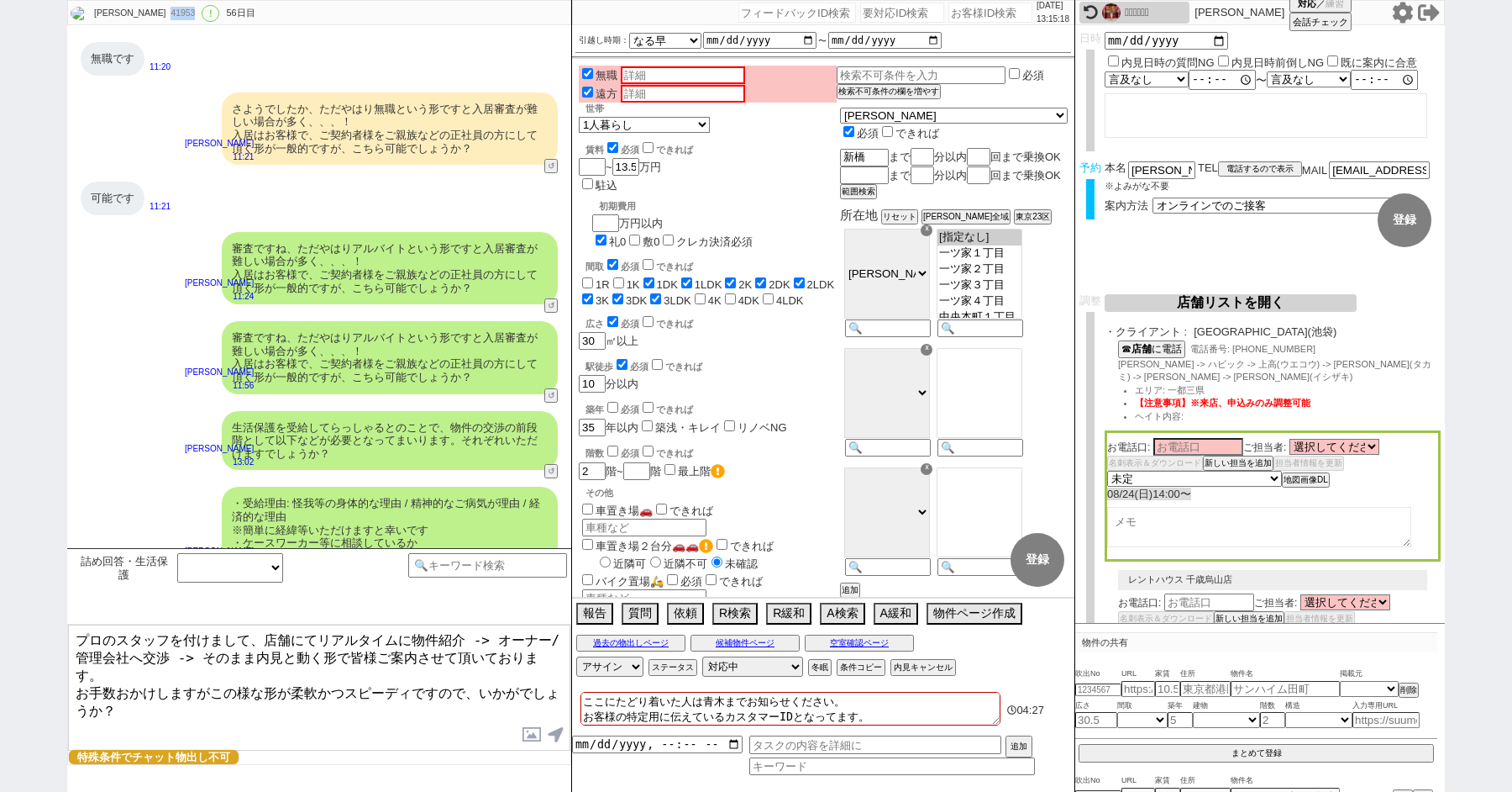
click at [552, 569] on button "↺" at bounding box center [552, 575] width 10 height 11
click at [182, 570] on select "中カテゴリを選択 問題ない！（受給理由が精神ではない、ケースワーカー等の許可取ってる、負担が外部等で問題ない） 問題ある（受給理由が精神 OR ケースワーカー…" at bounding box center [230, 567] width 106 height 29
select select "問題ない！（受給理由が精神ではない、ケースワーカー等の許可取ってる、負担が外部等で問題ない）"
click select "中カテゴリを選択 問題ない！（受給理由が精神ではない、ケースワーカー等の許可取ってる、負担が外部等で問題ない） 問題ある（受給理由が精神 OR ケースワーカー…" at bounding box center [230, 567] width 106 height 29
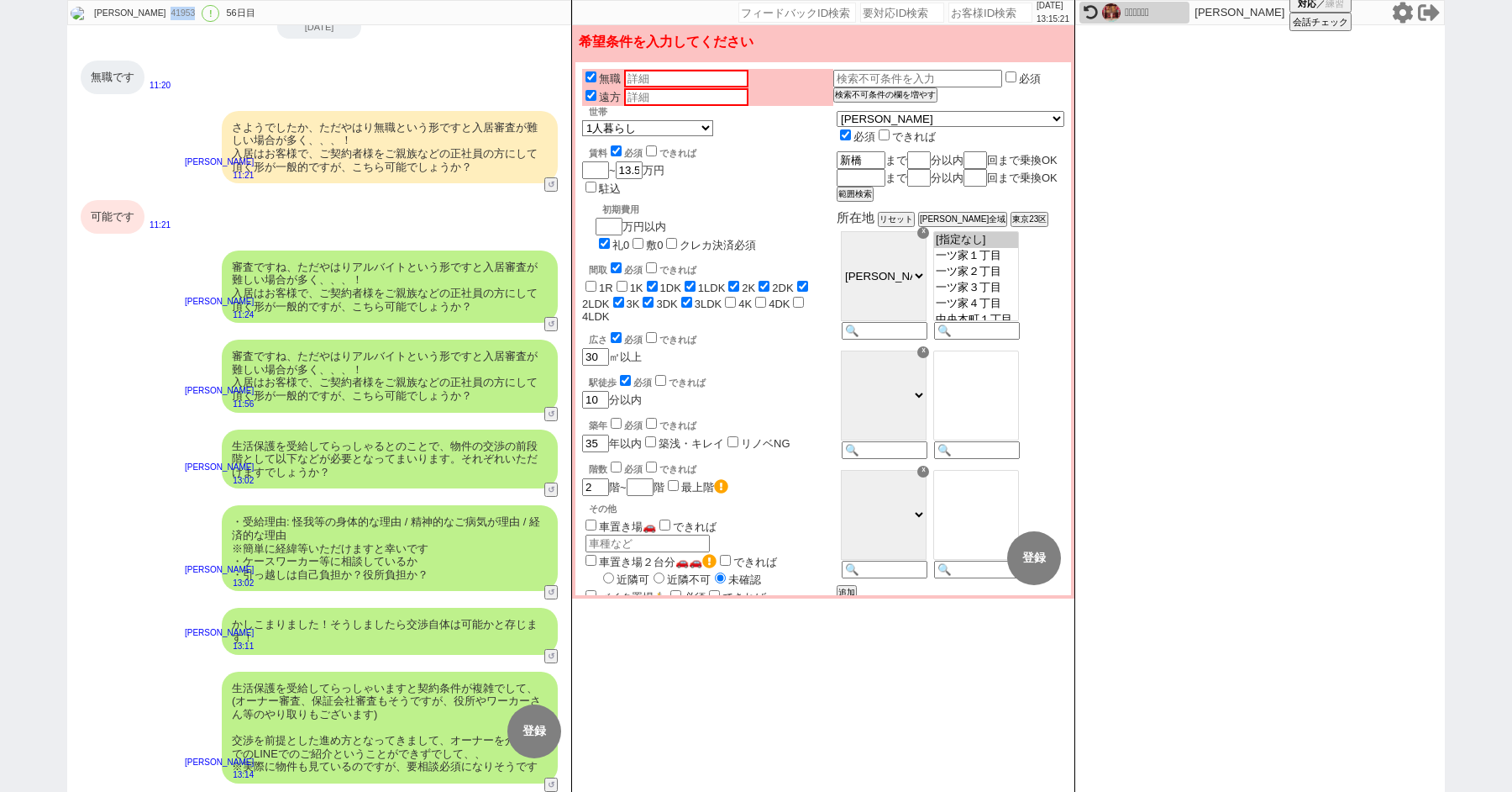
scroll to position [37227, 0]
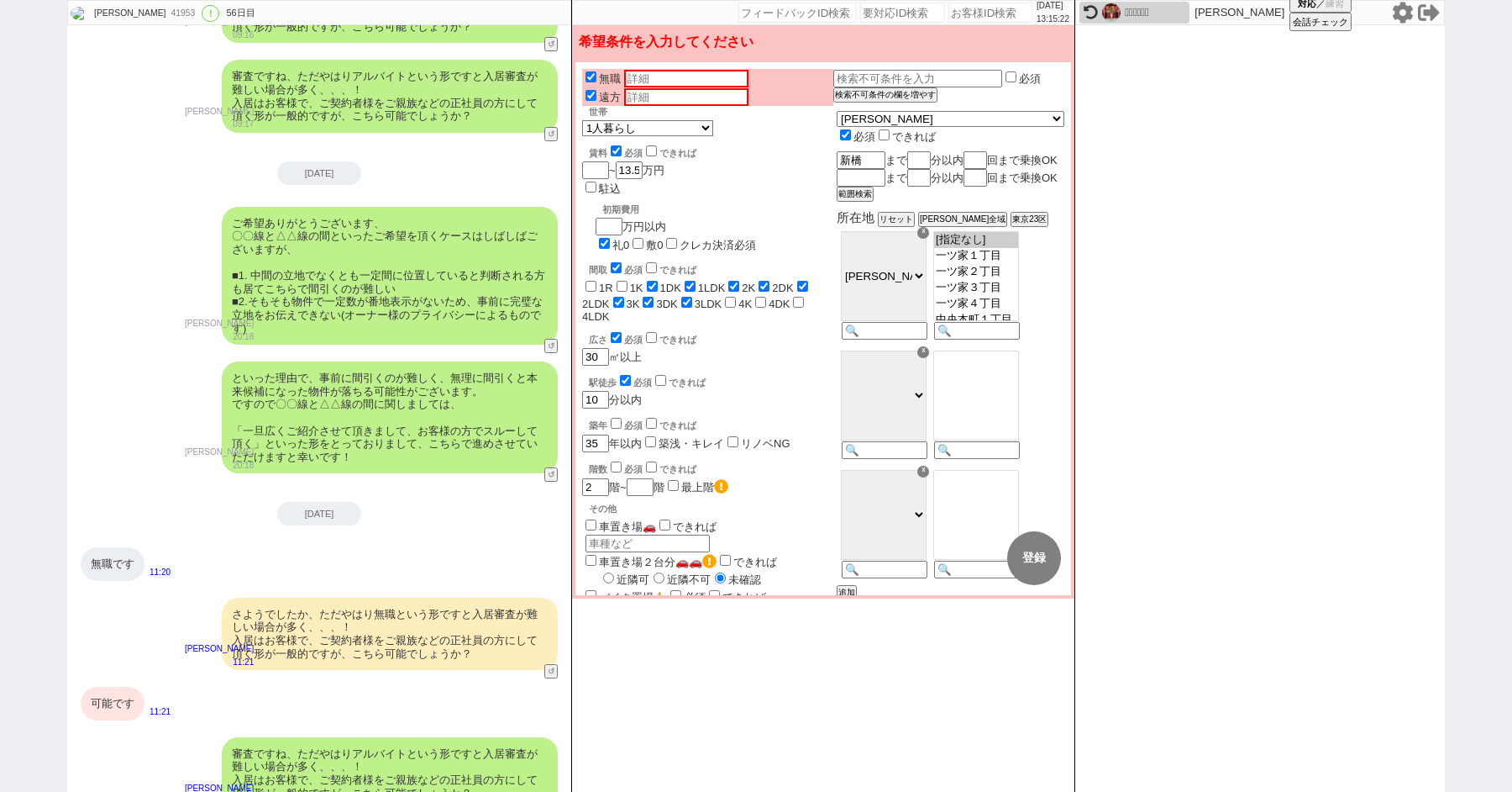
click at [113, 687] on div "可能です" at bounding box center [112, 703] width 63 height 33
click at [963, 538] on button "変更 なし" at bounding box center [959, 558] width 54 height 54
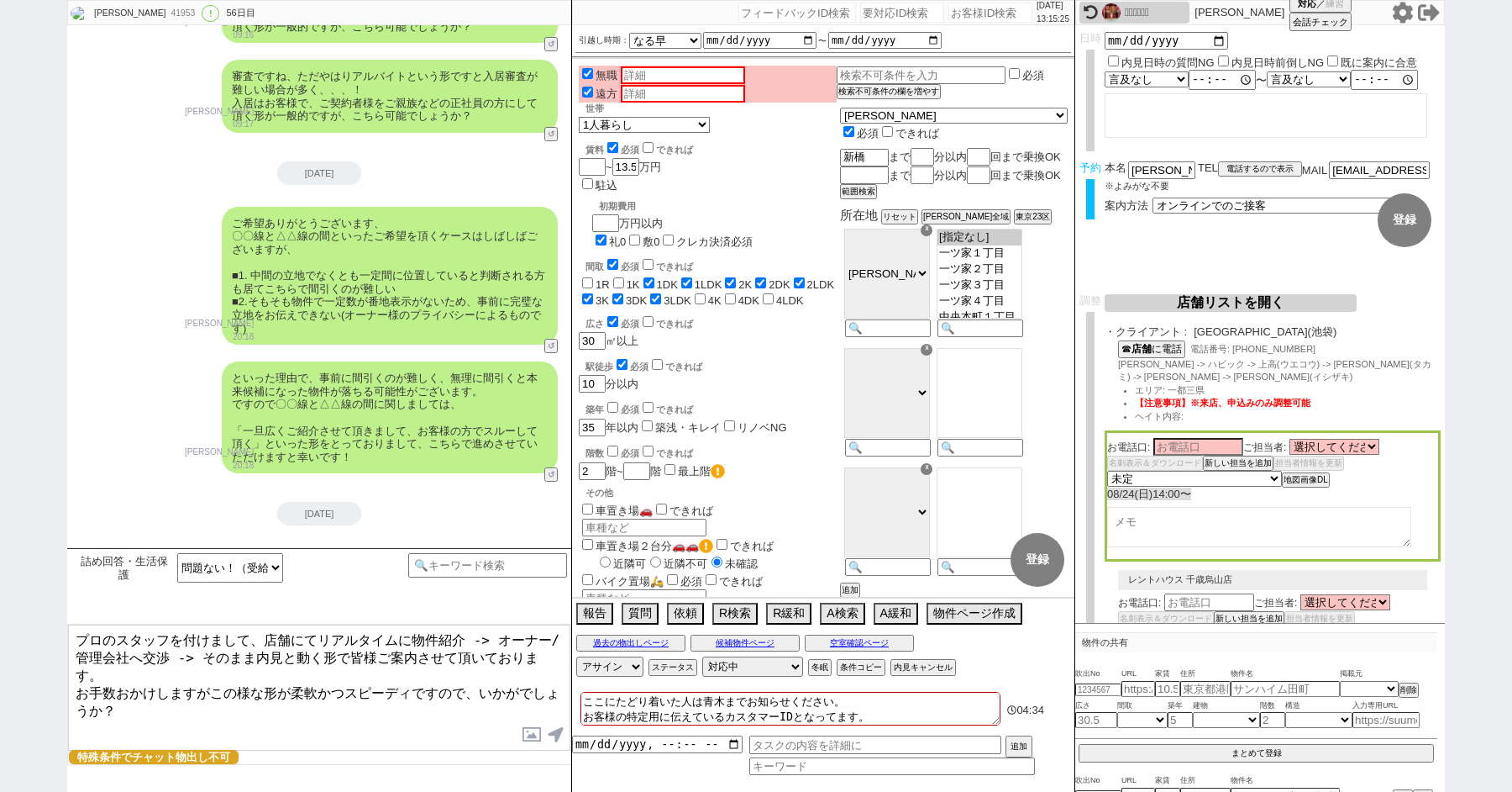
click at [166, 13] on div "41953" at bounding box center [182, 13] width 33 height 13
copy div "41953"
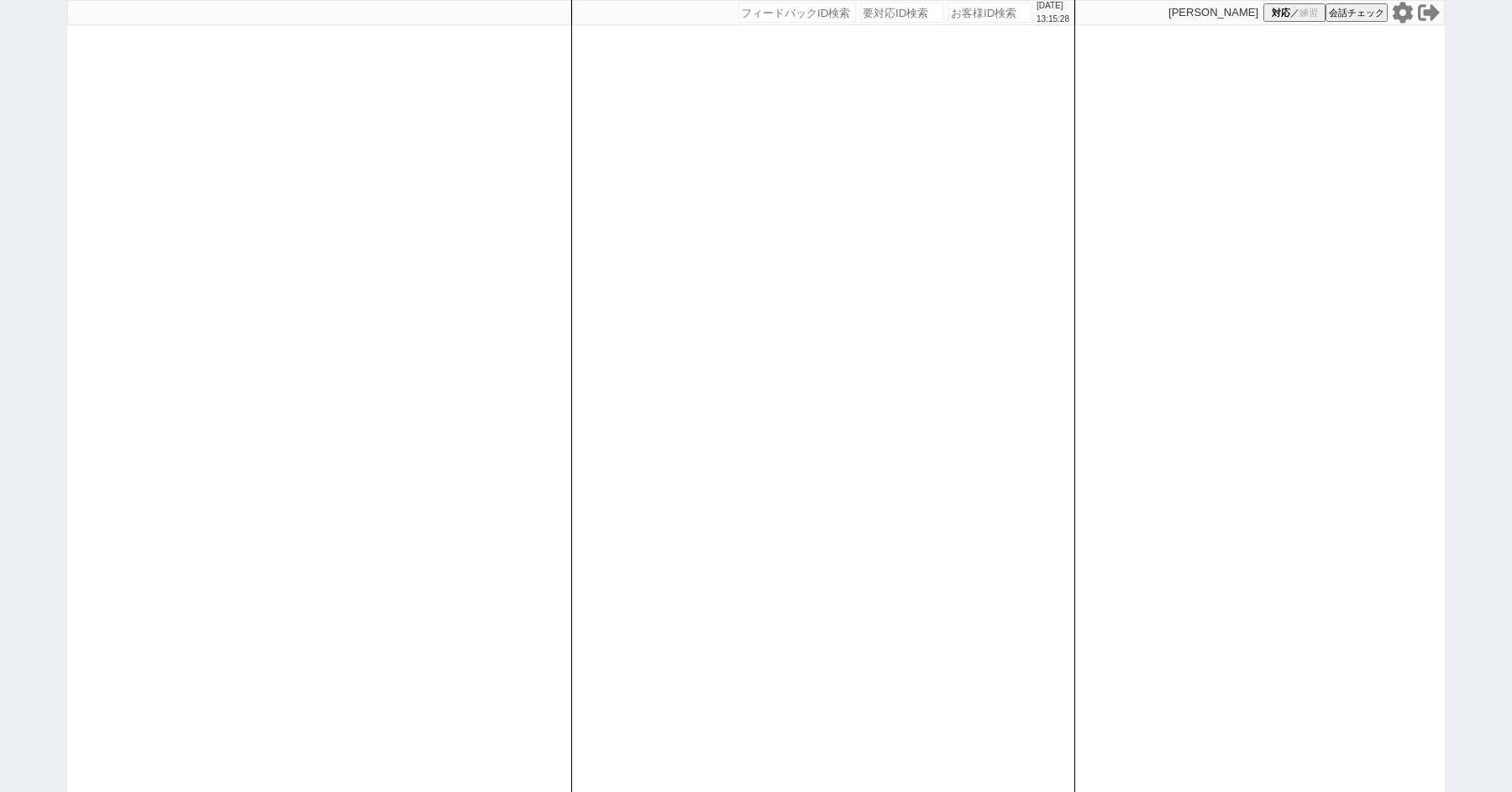
click at [33, 251] on div "2025/08/22 13:15:28 候補物件を追加してしてください 紹介した物件一覧 他社物件を追加する 空室確認ページに追加・削除 紹介した物件一覧 他…" at bounding box center [756, 396] width 1512 height 792
paste input "41953"
type input "41953"
select select
select select "4"
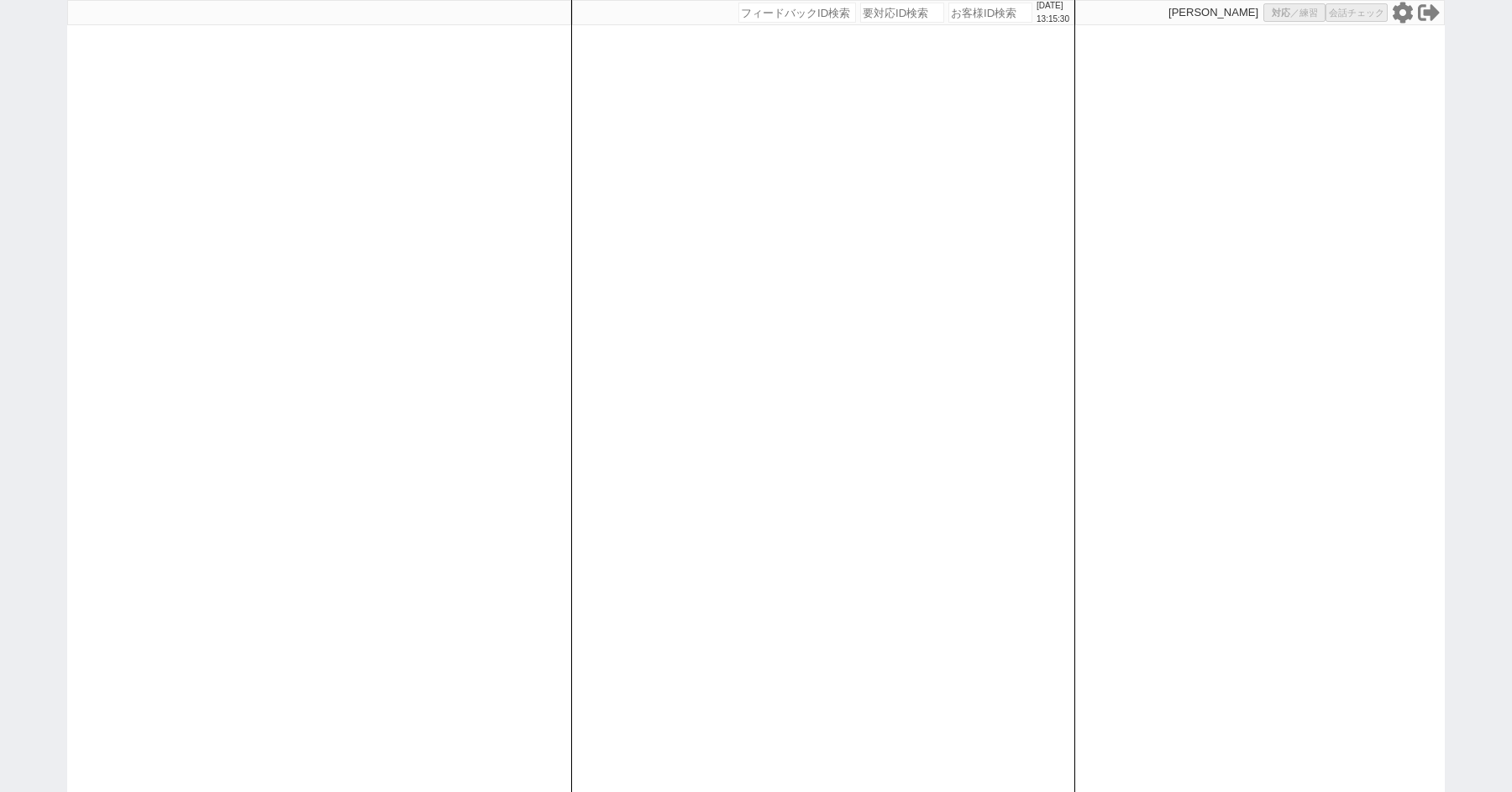
select select "10"
select select "8"
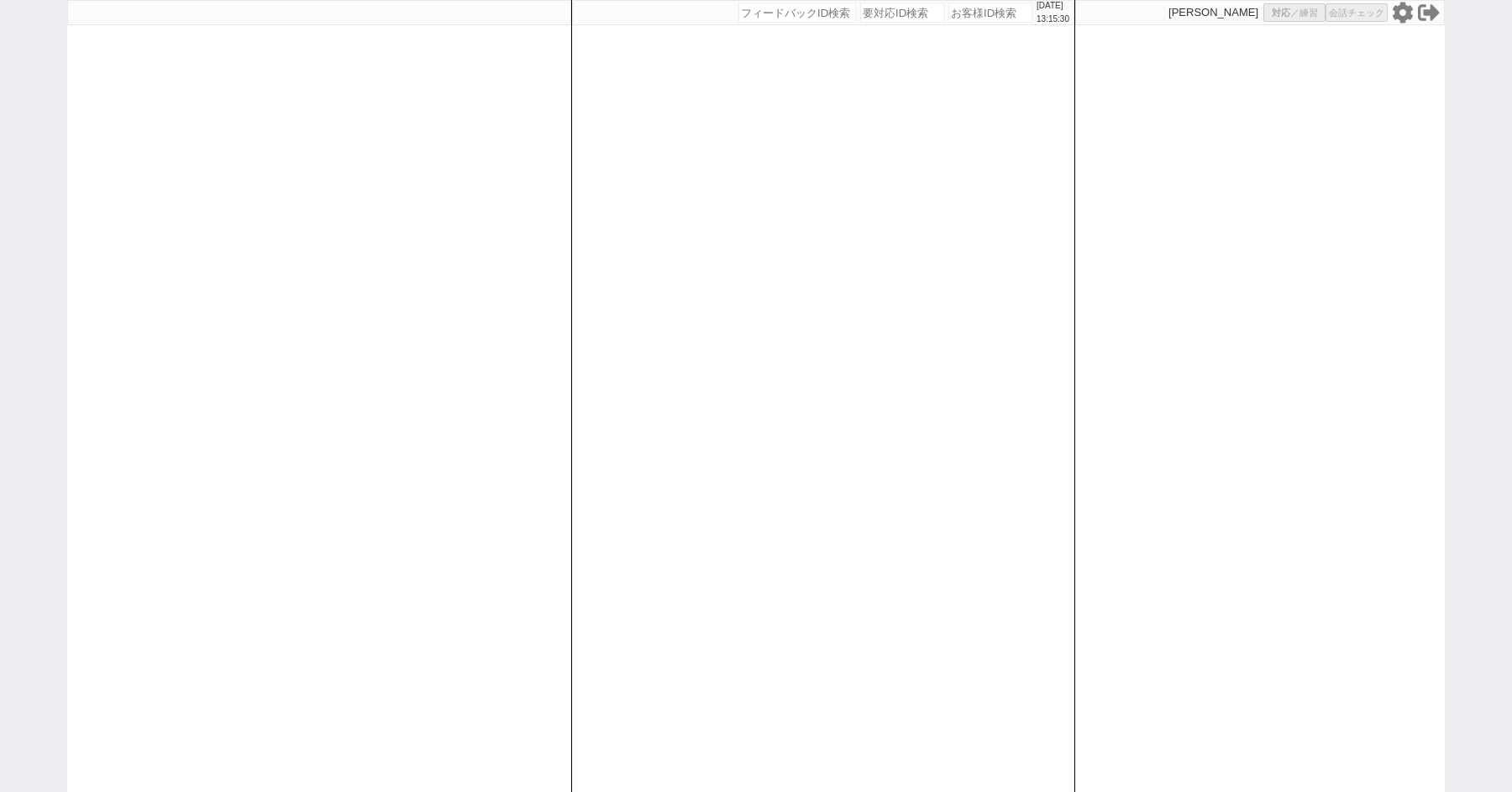
select select "8"
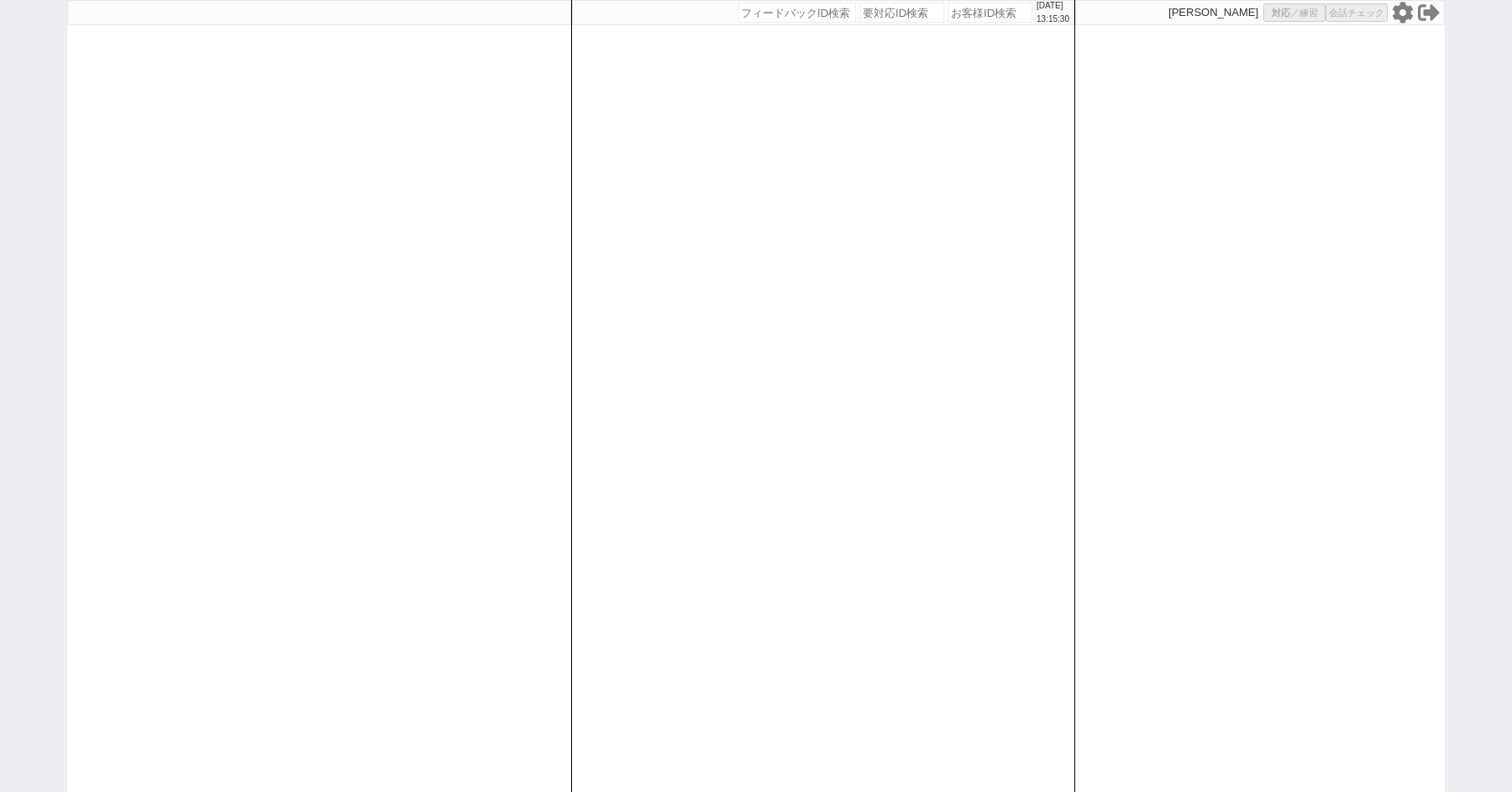
select select "8"
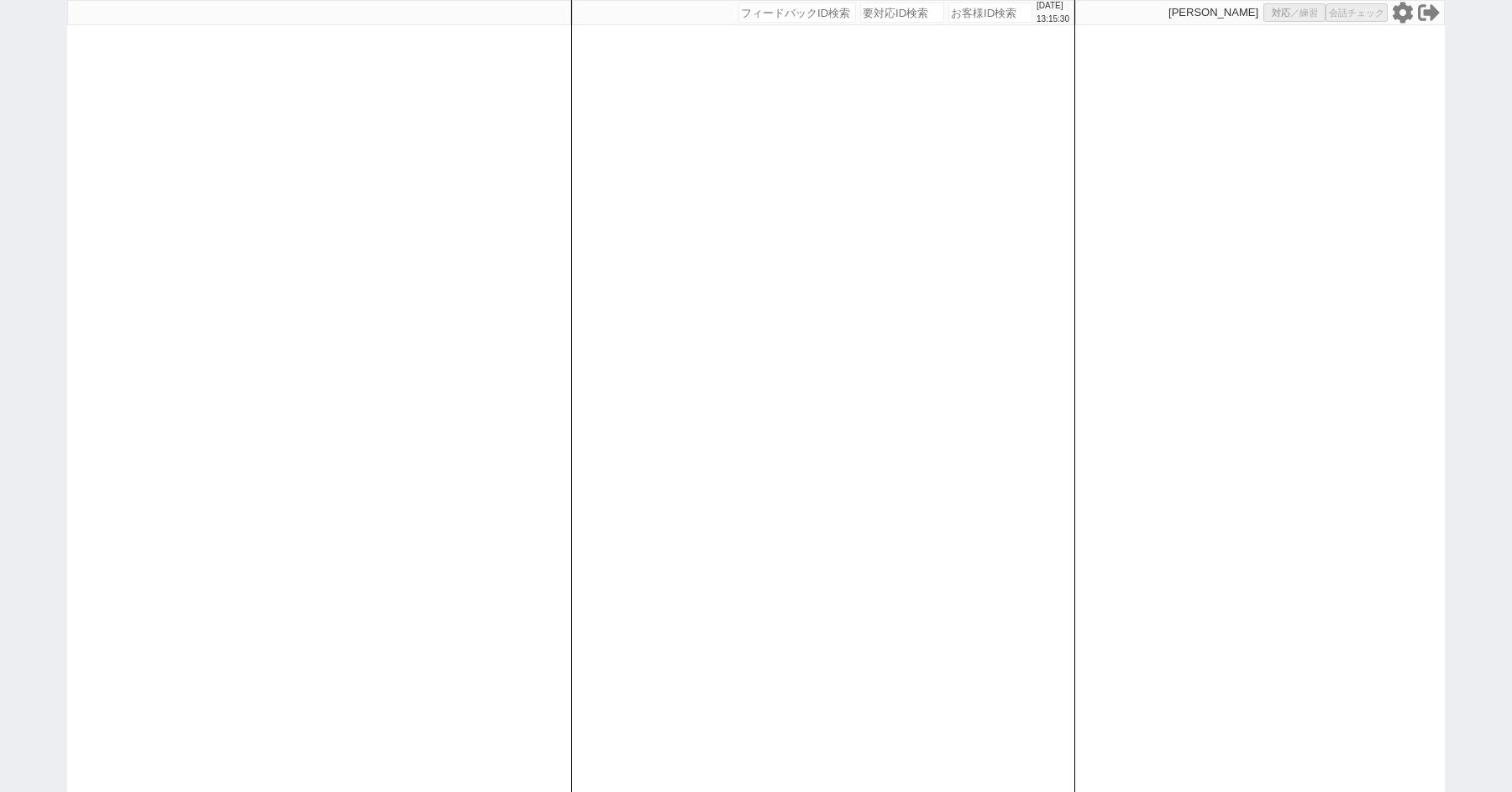
select select "8"
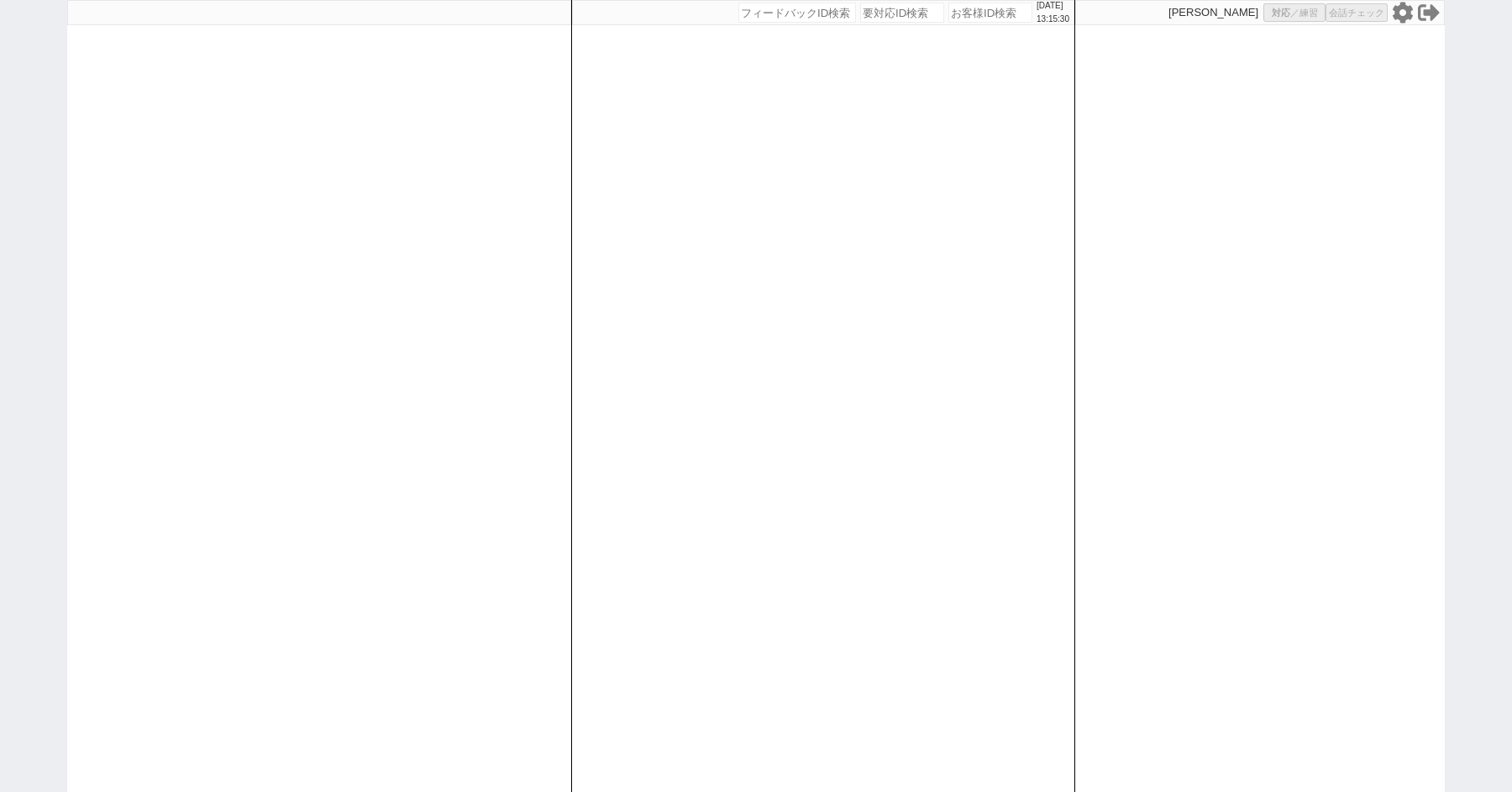
select select "8"
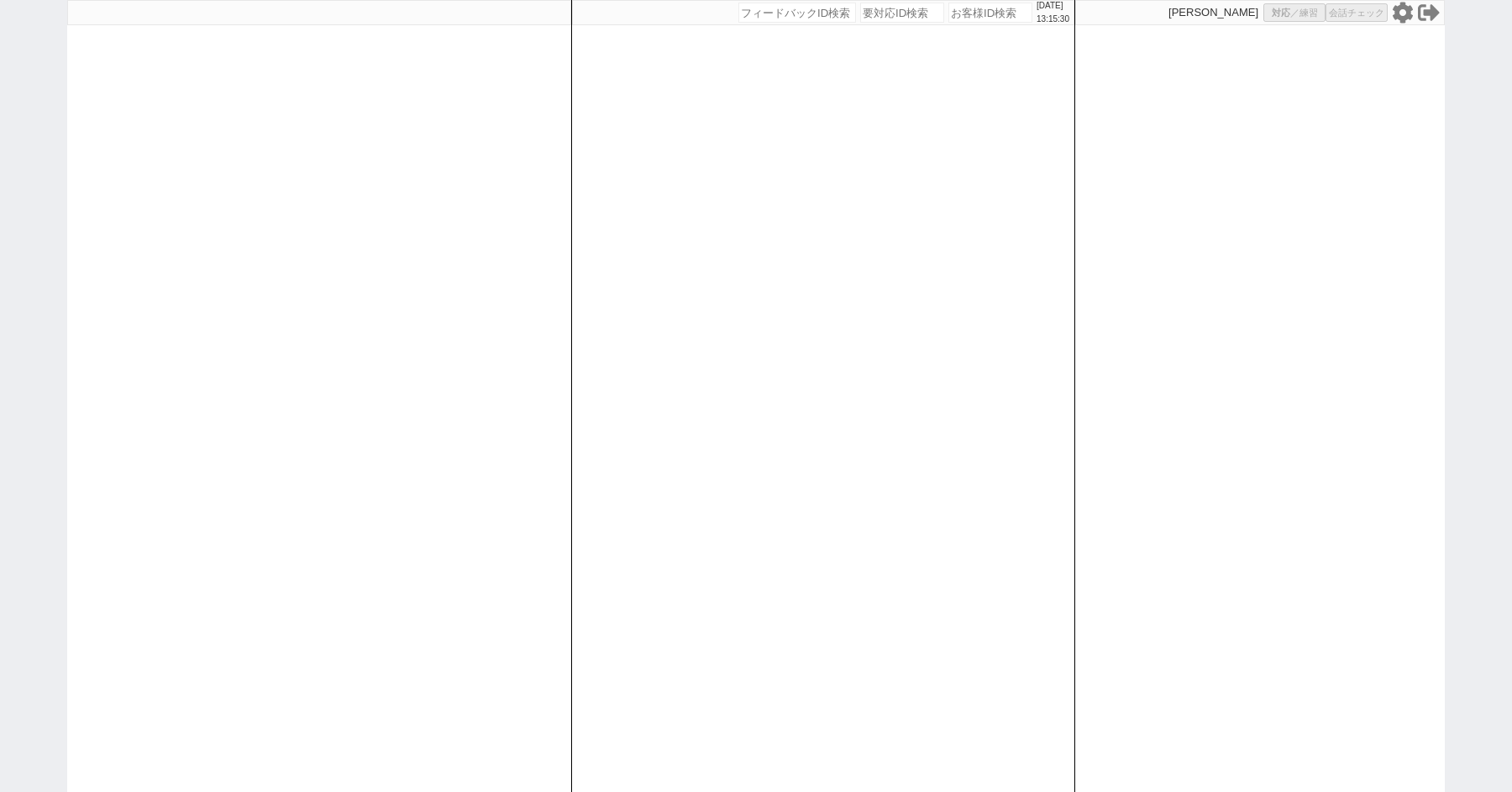
select select "8"
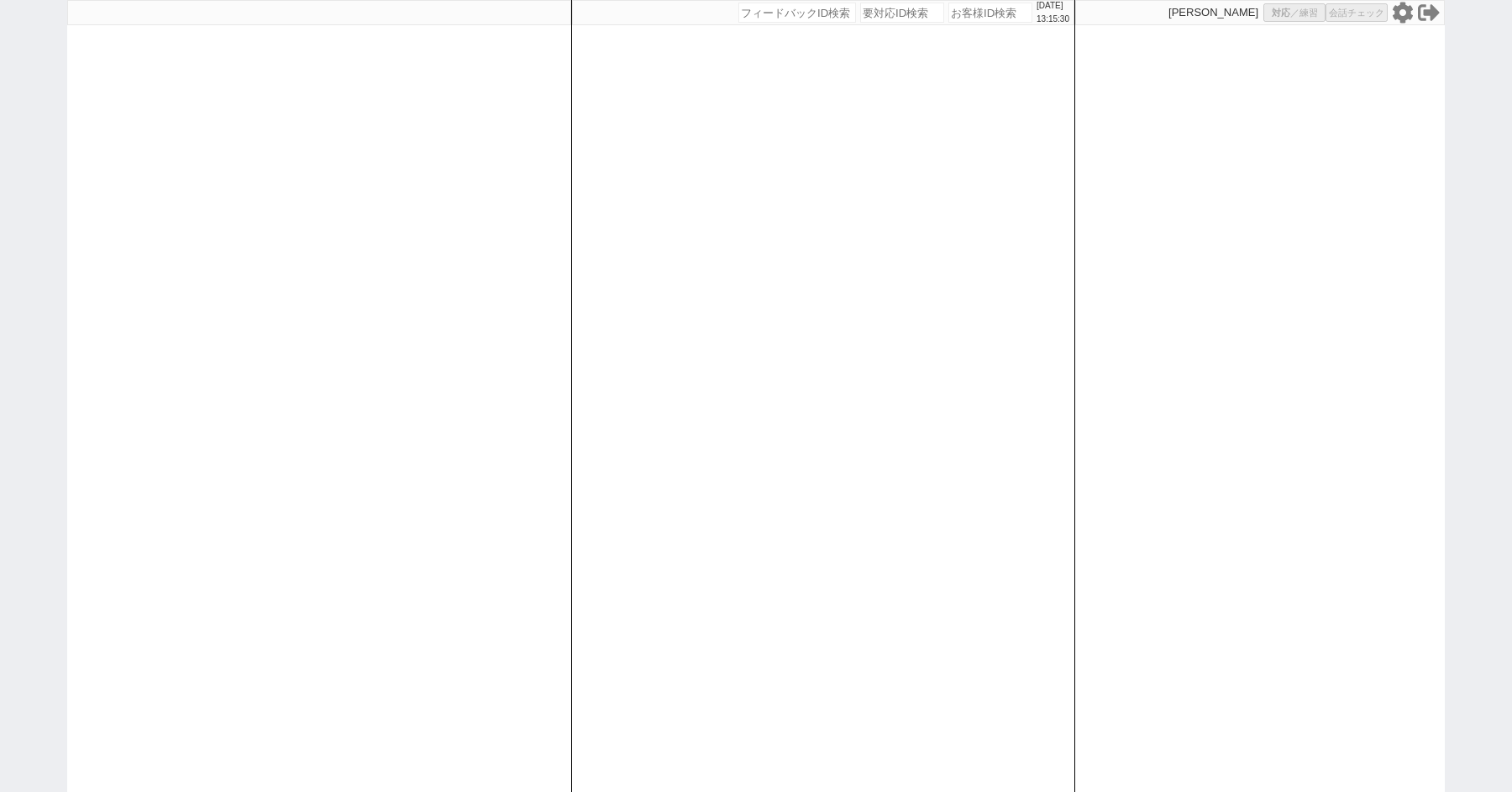
select select "8"
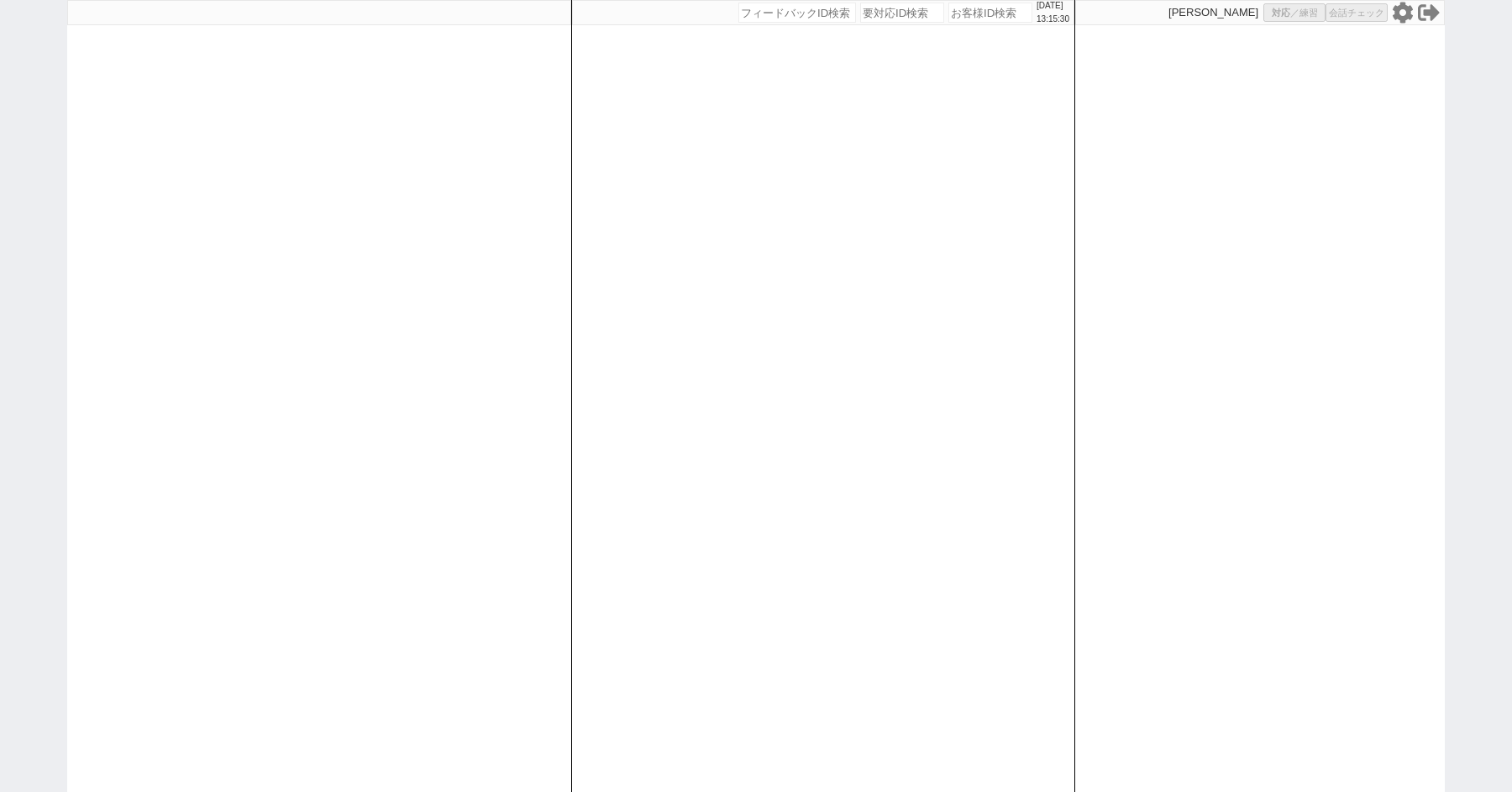
select select "8"
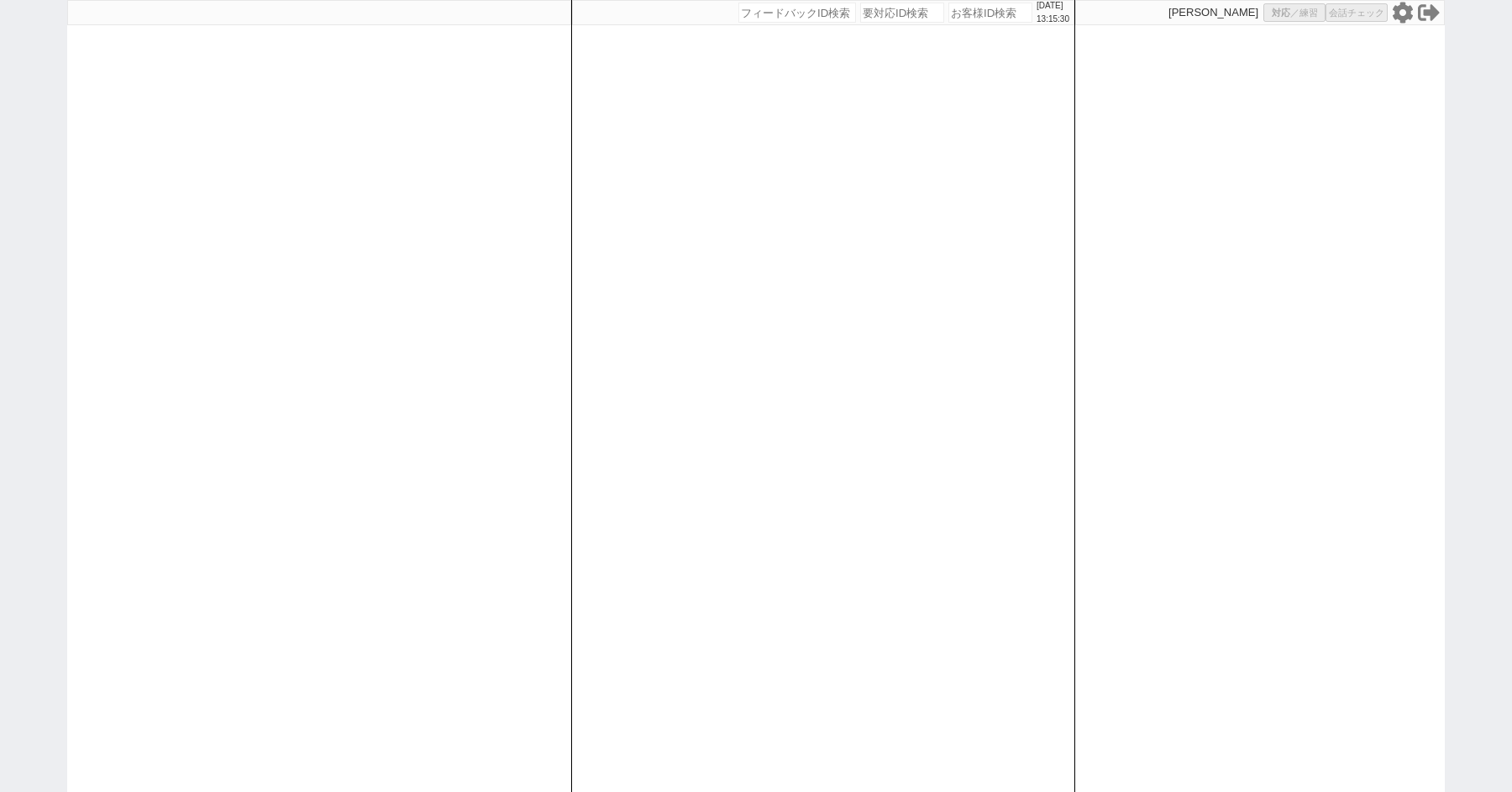
select select "8"
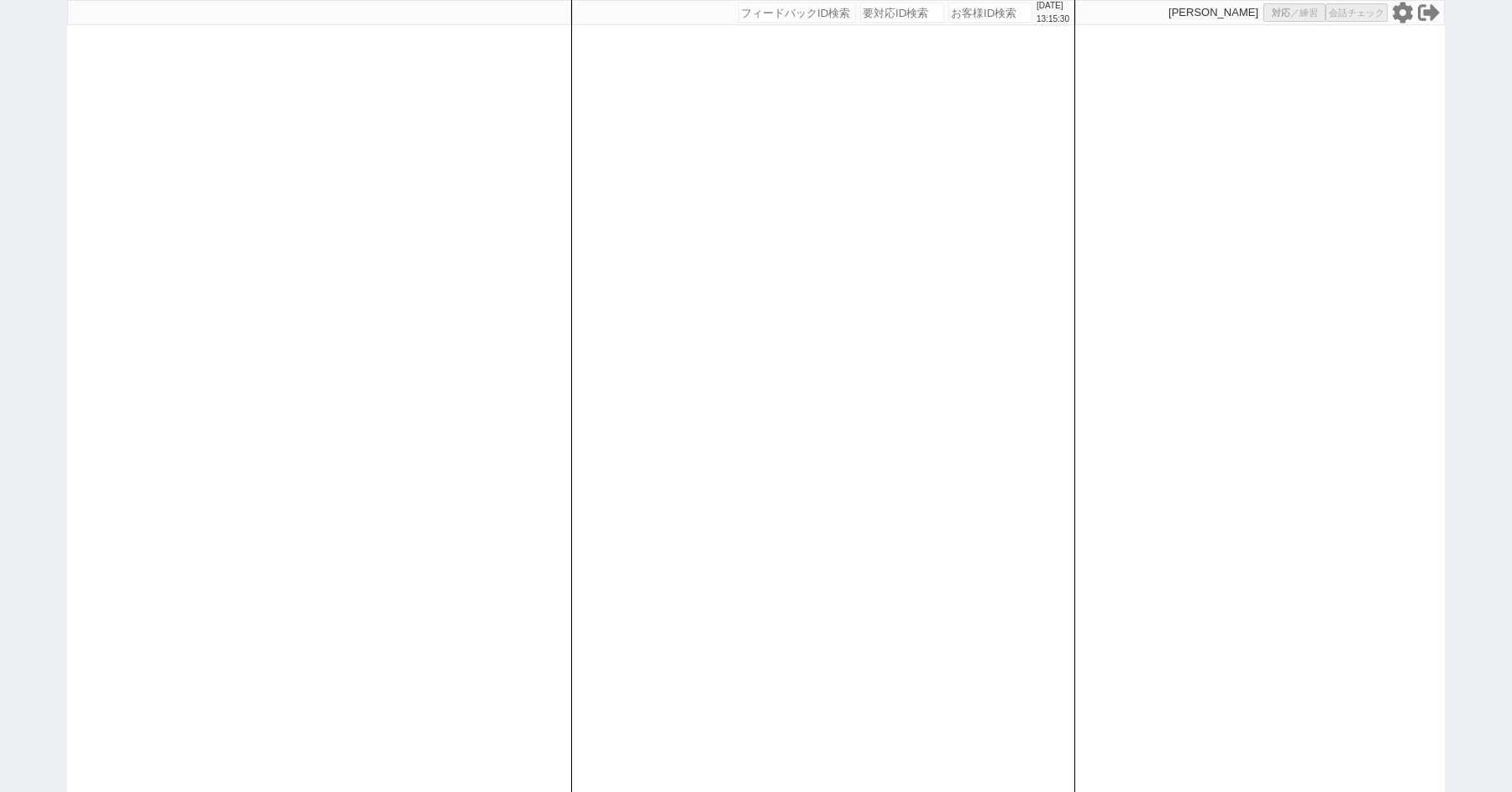
select select "8"
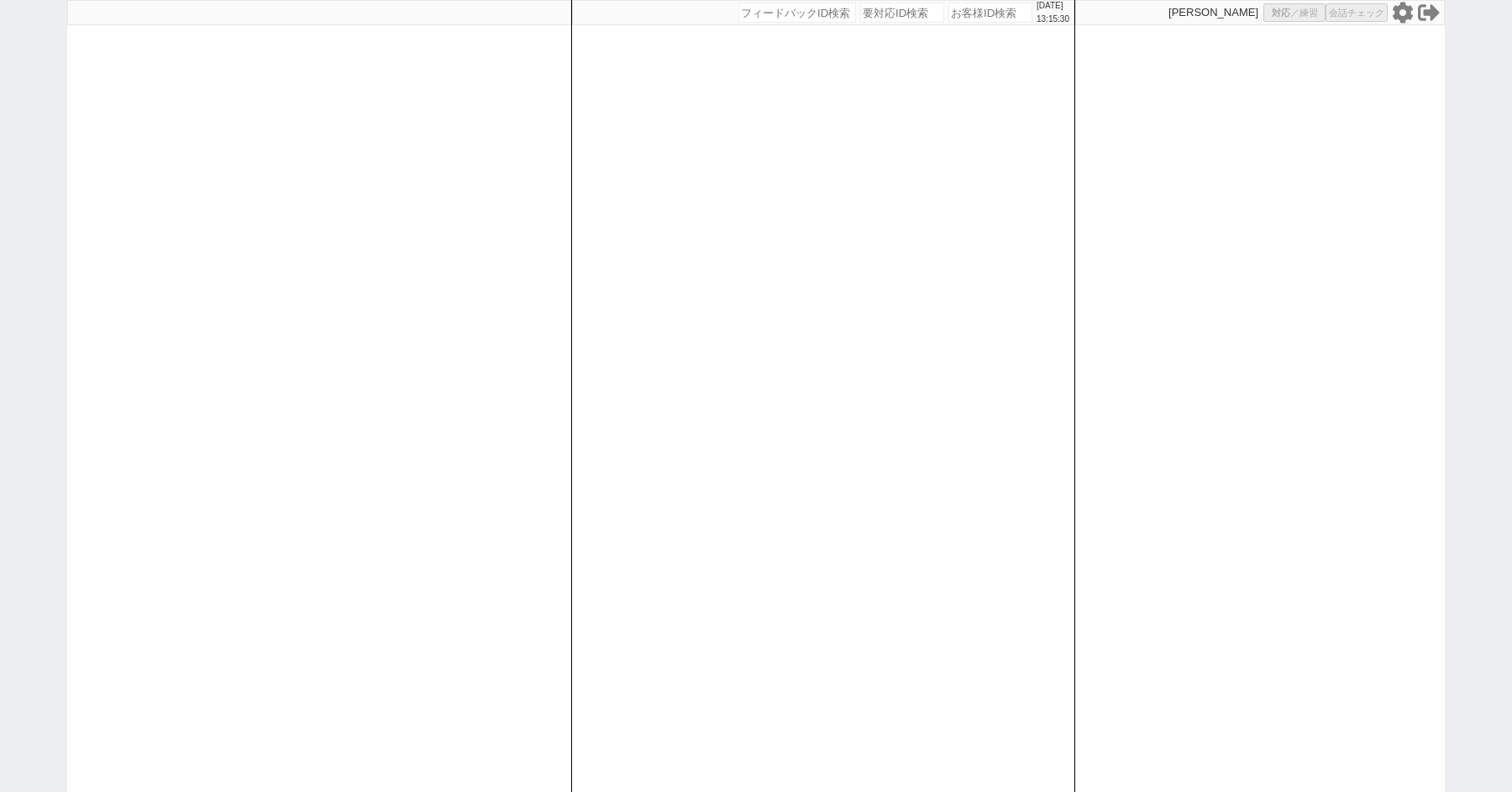
select select "8"
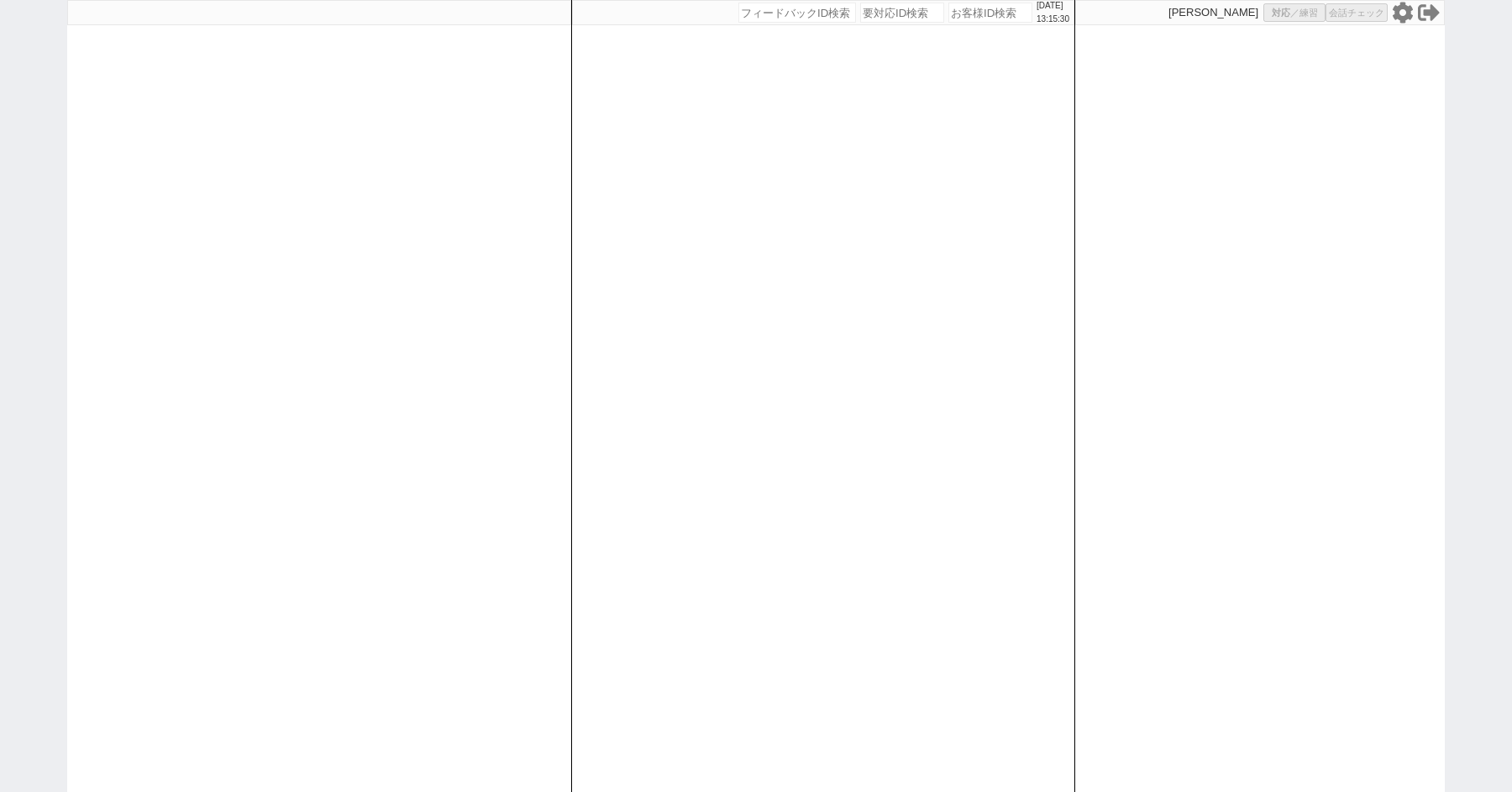
select select "8"
select select "10"
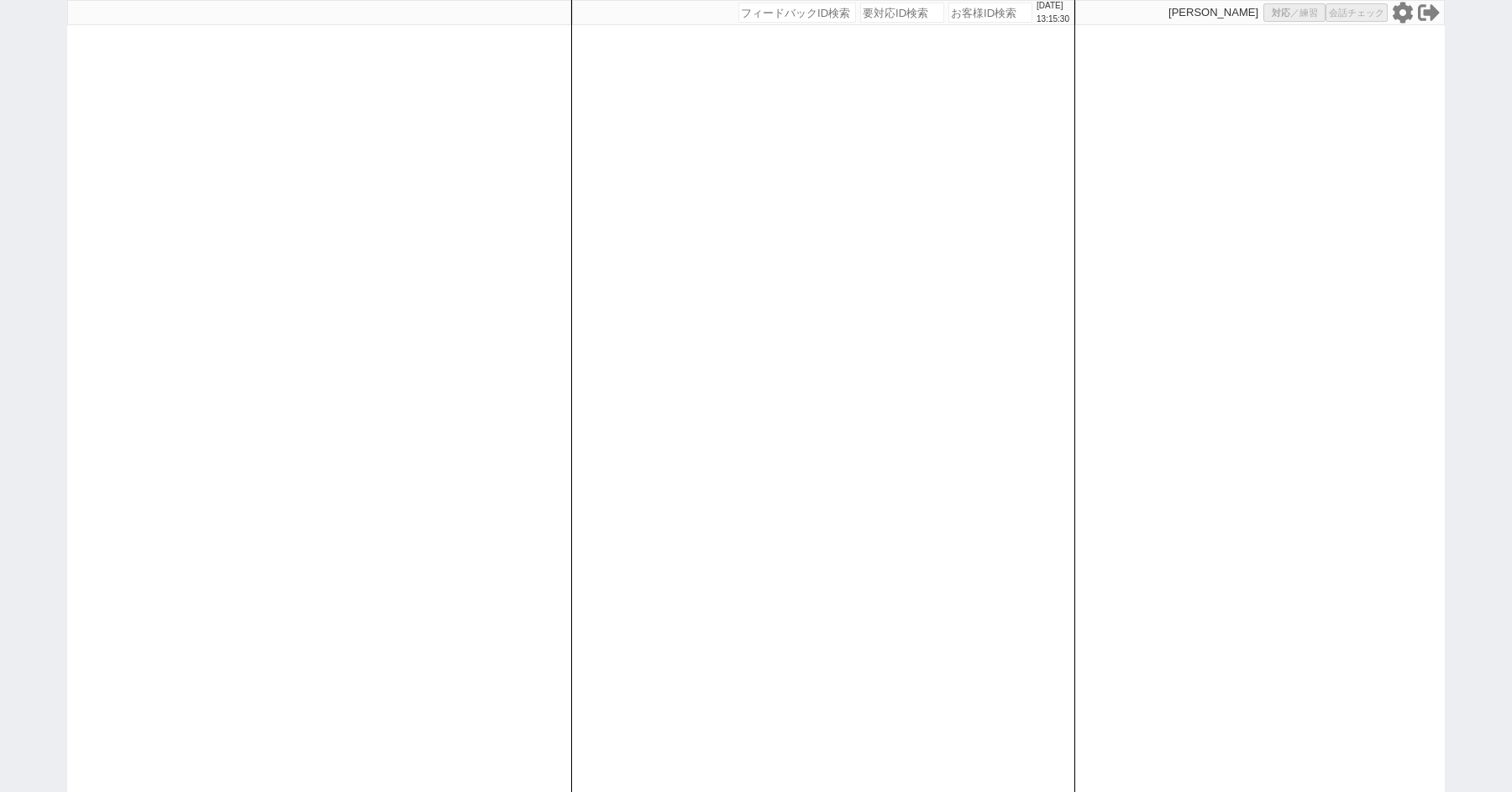
select select "8"
select select "10"
select select "8"
select select "3"
select select "8"
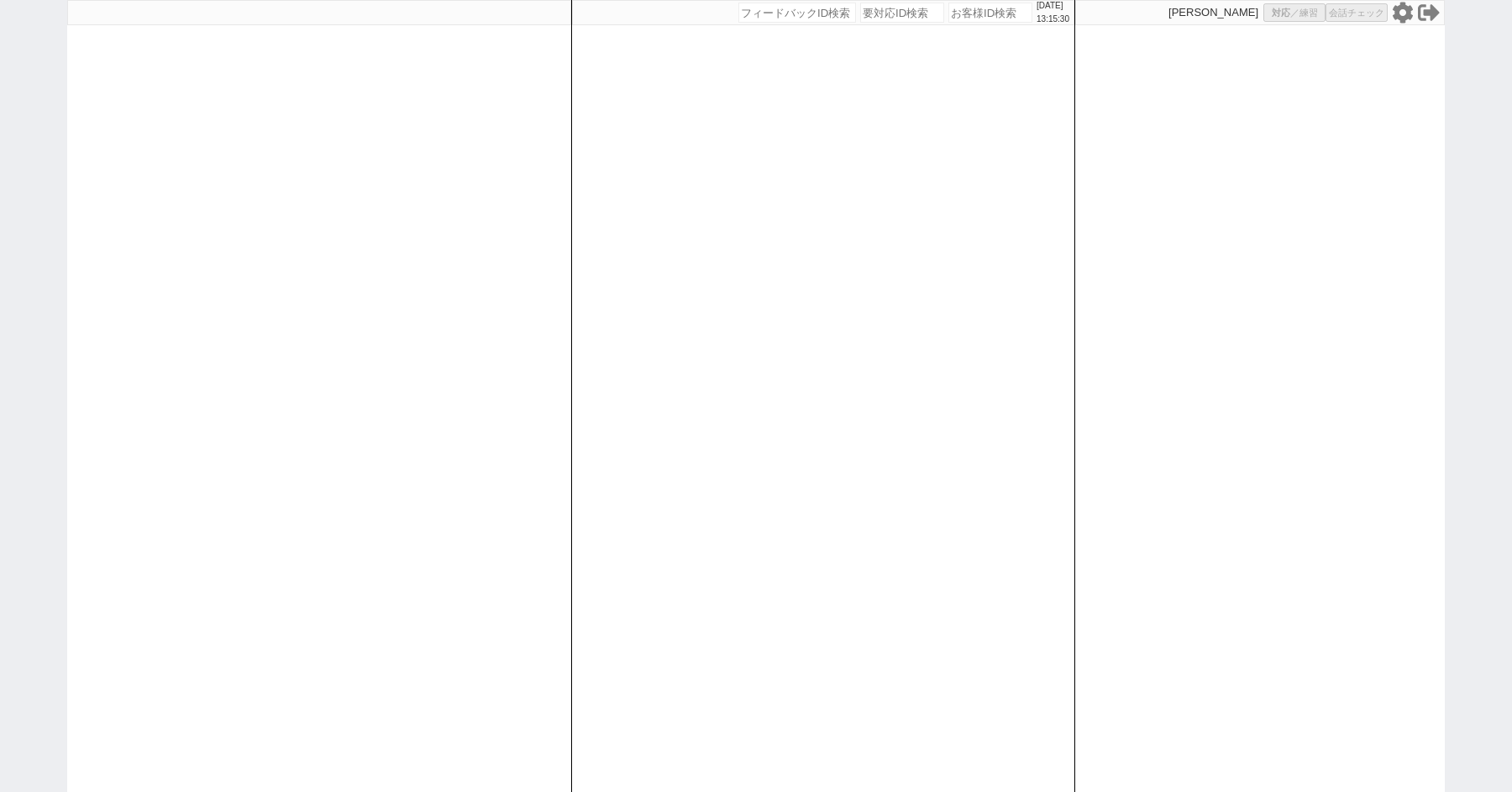
select select "8"
select select
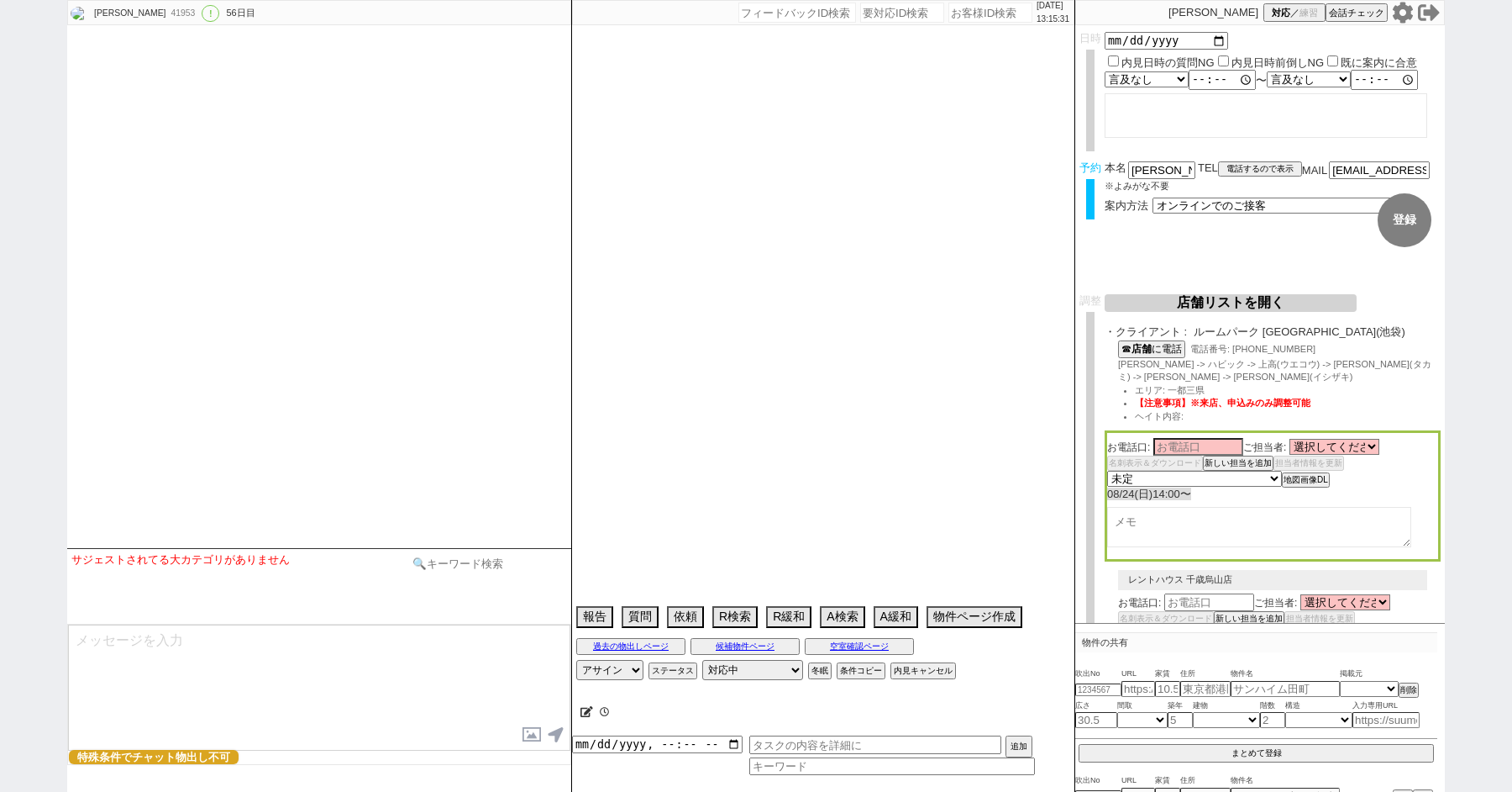
click at [474, 566] on input at bounding box center [488, 564] width 159 height 21
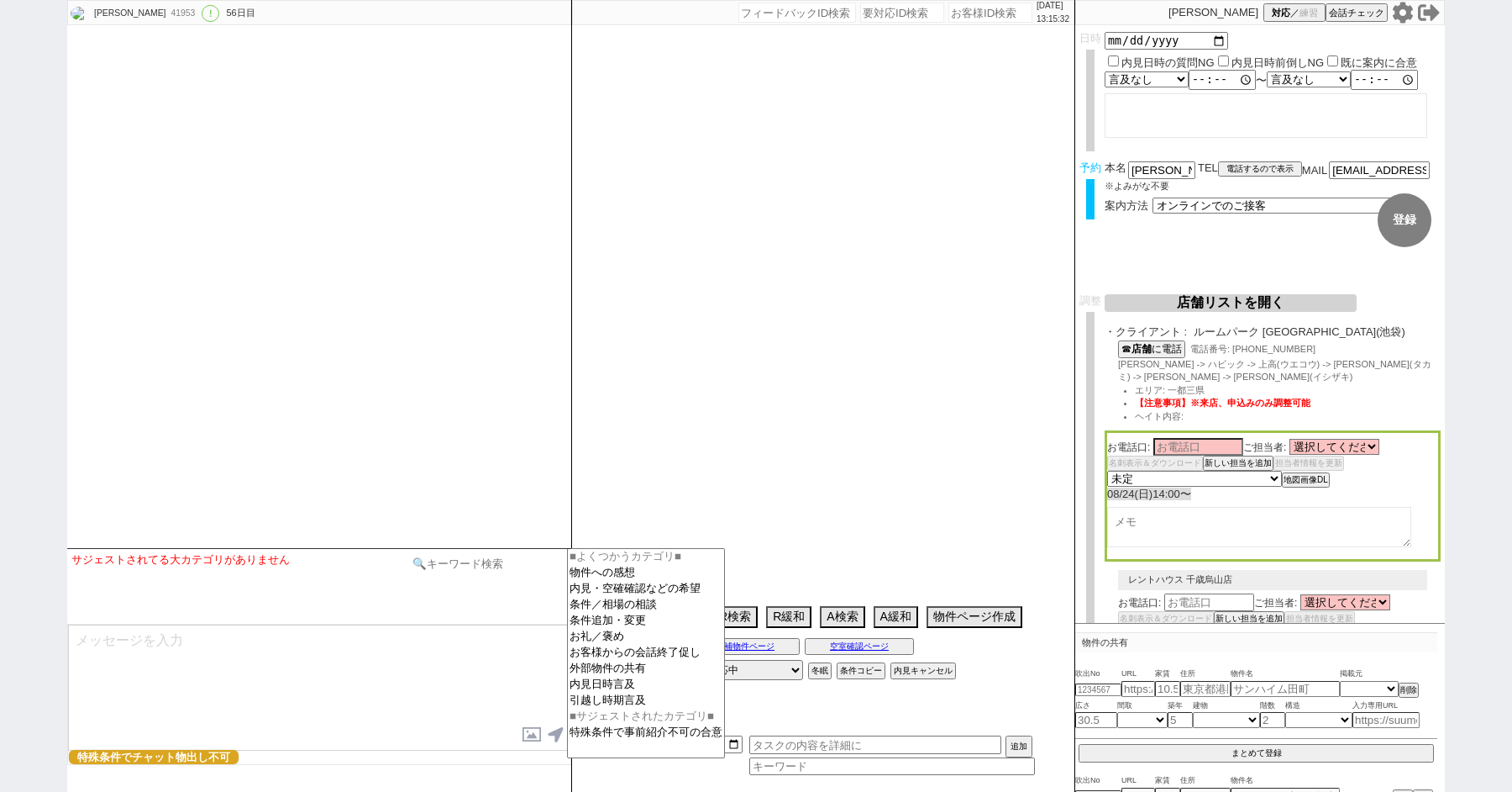
select select "13"
select select "0"
select select "21"
select select "33"
select select "959"
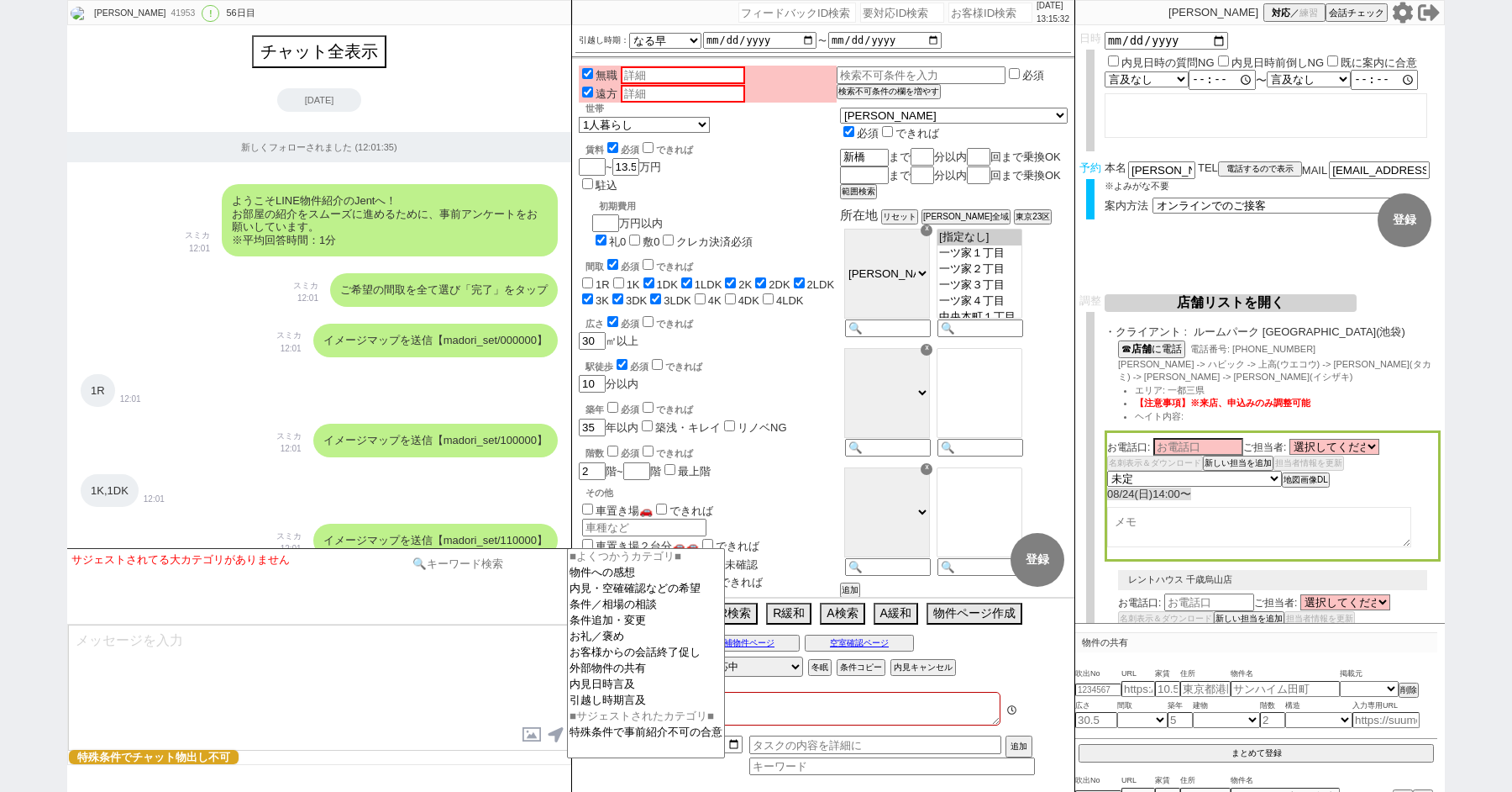
type textarea "ここにたどり着いた人は青木までお知らせください。 お客様の特定用に伝えているカスタマーIDとなってます。"
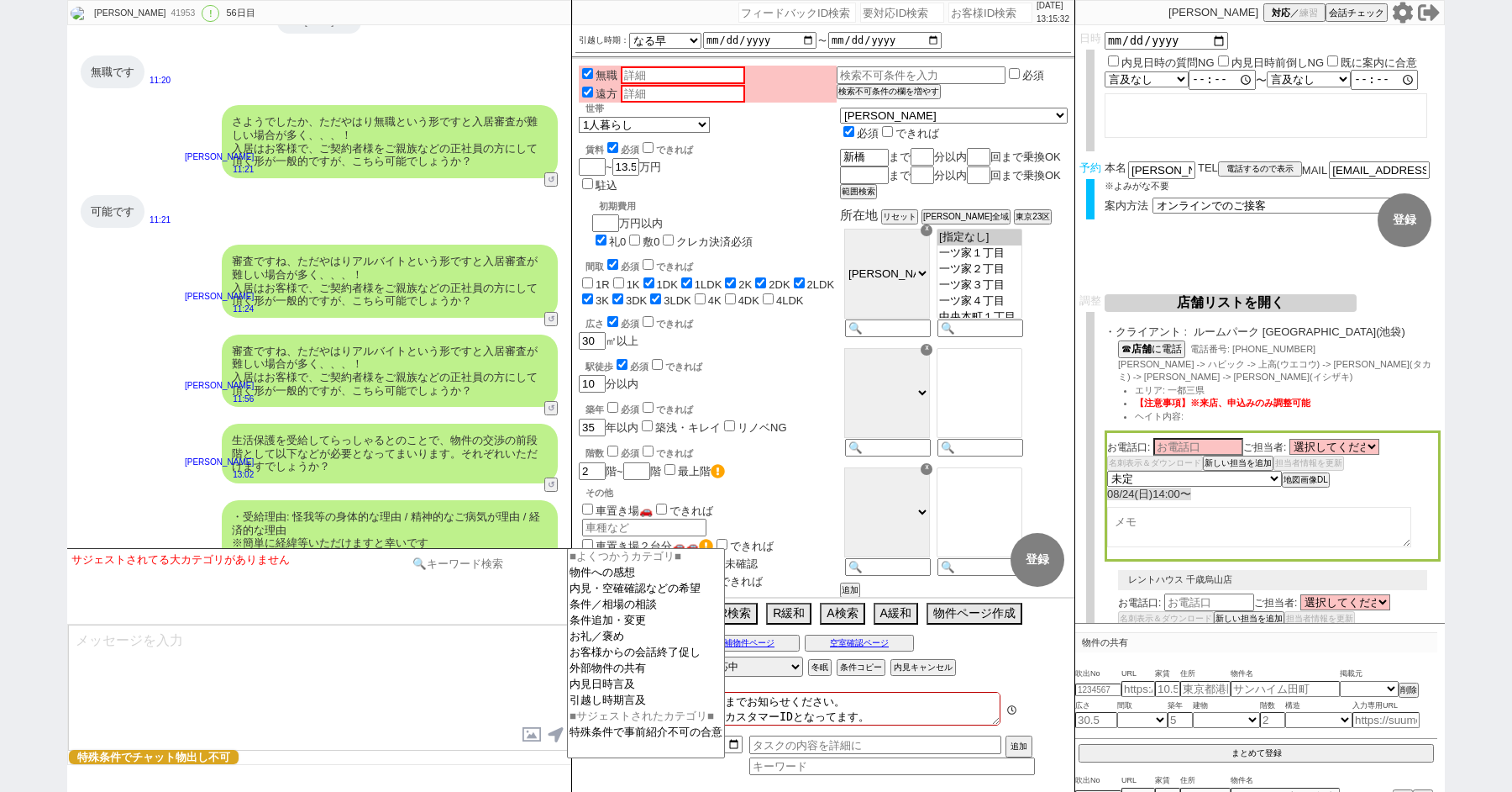
scroll to position [112, 0]
click at [554, 584] on button "↺" at bounding box center [552, 589] width 10 height 11
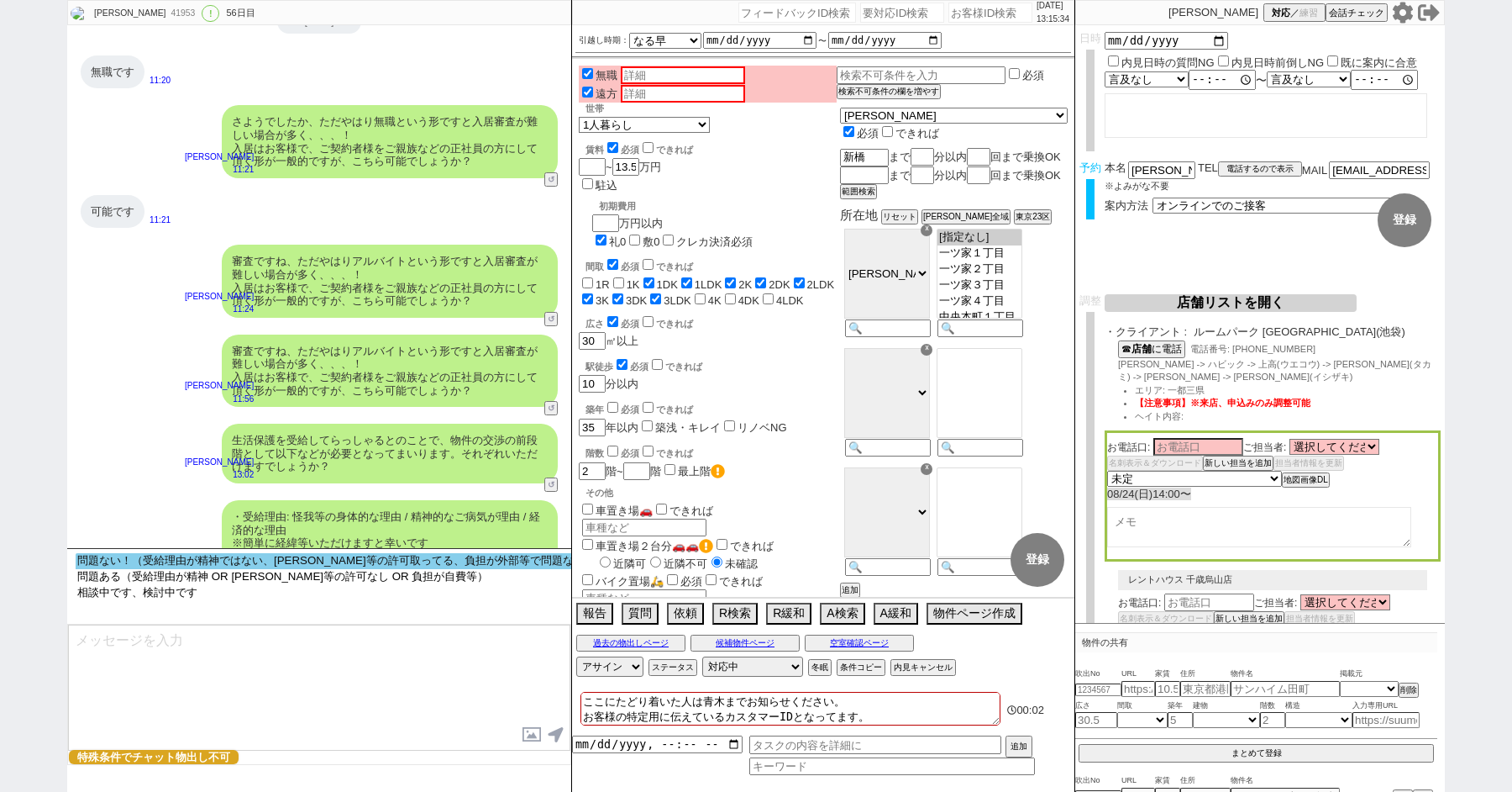
select select "問題ない！（受給理由が精神ではない、ケースワーカー等の許可取ってる、負担が外部等で問題ない）"
click at [275, 568] on option "問題ない！（受給理由が精神ではない、ケースワーカー等の許可取ってる、負担が外部等で問題ない）" at bounding box center [336, 576] width 522 height 16
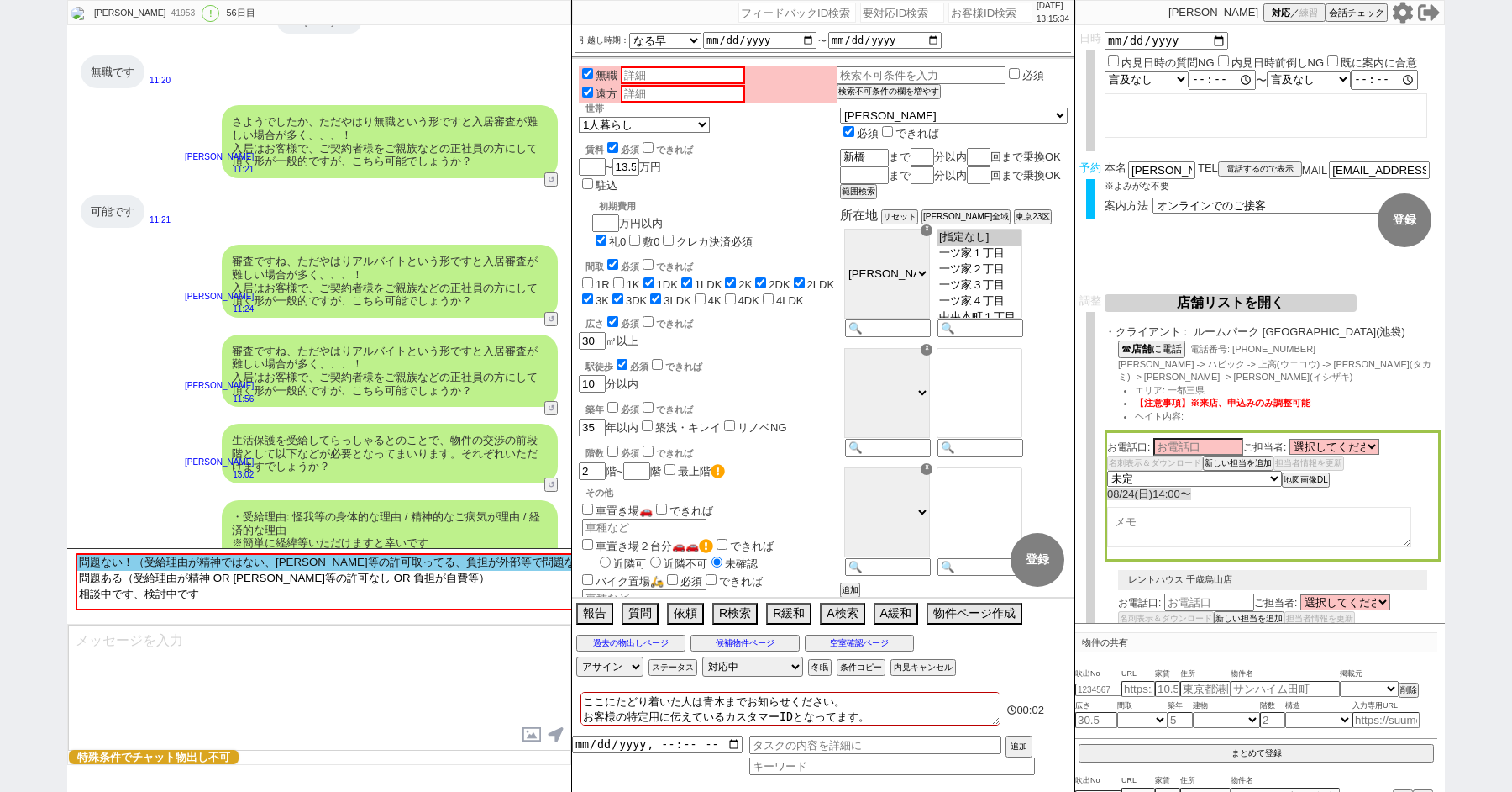
scroll to position [37227, 0]
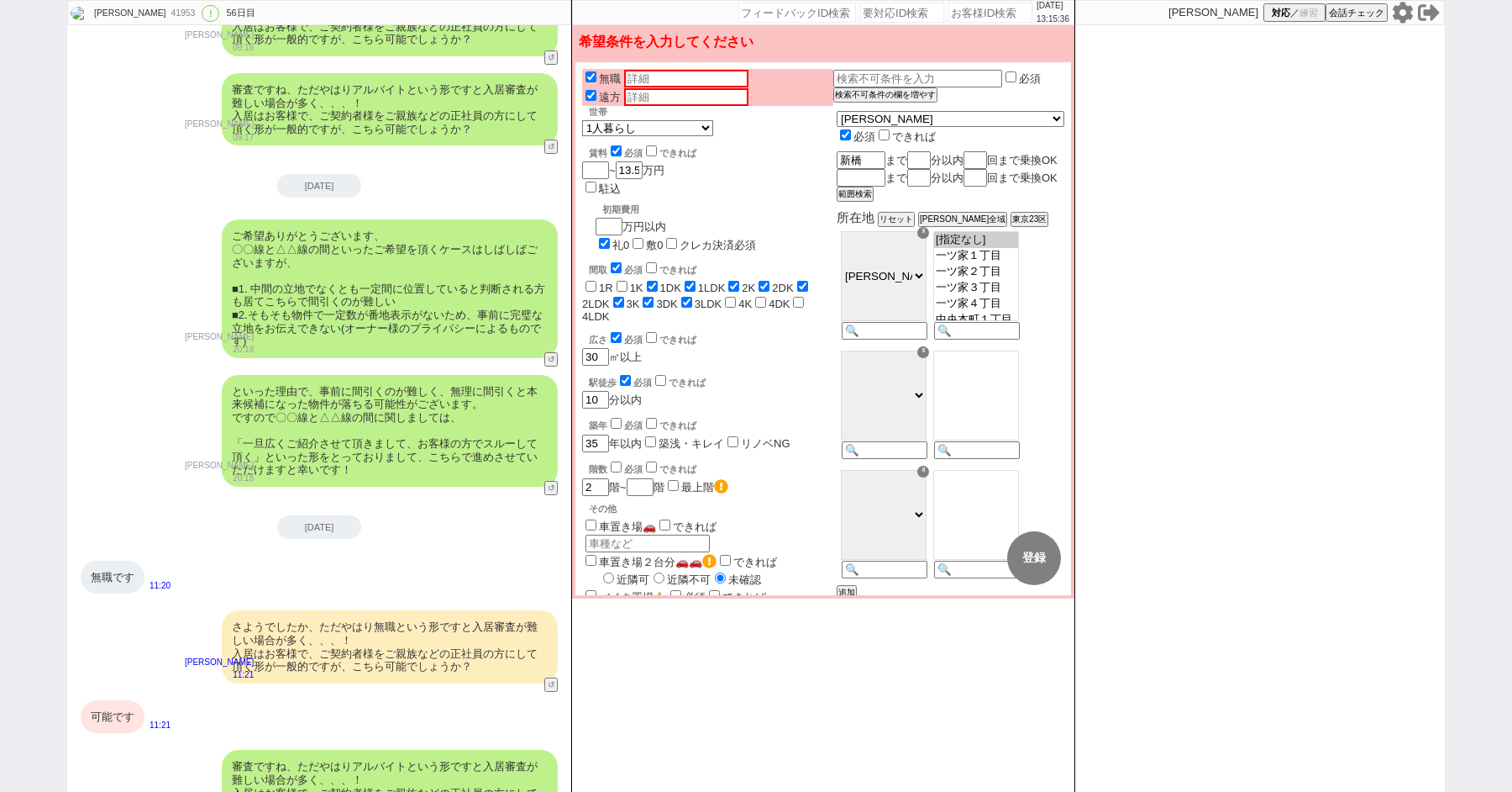
click at [614, 461] on input "checkbox" at bounding box center [616, 467] width 11 height 11
checkbox input "true"
checkbox input "false"
checkbox input "true"
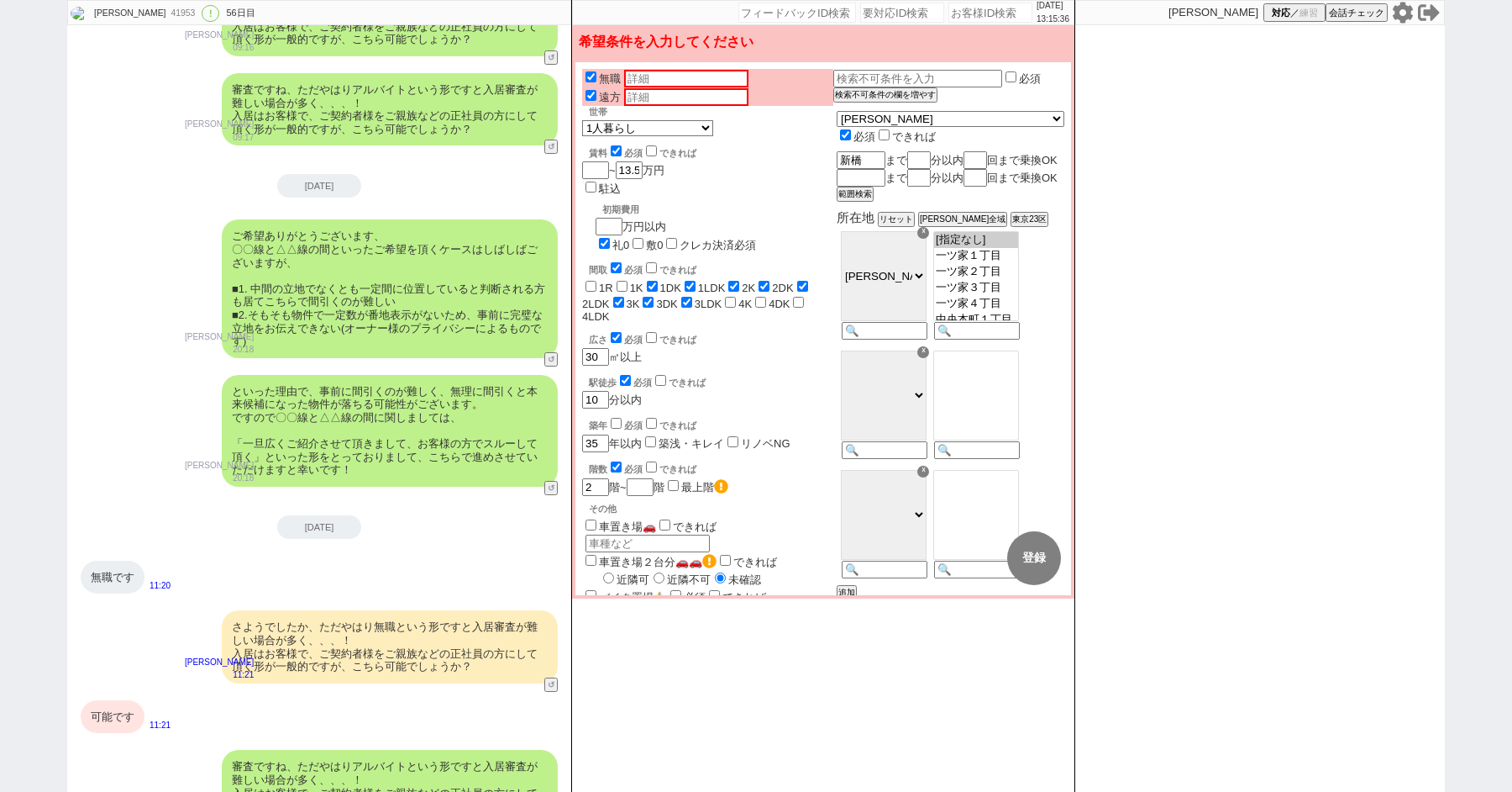
checkbox input "true"
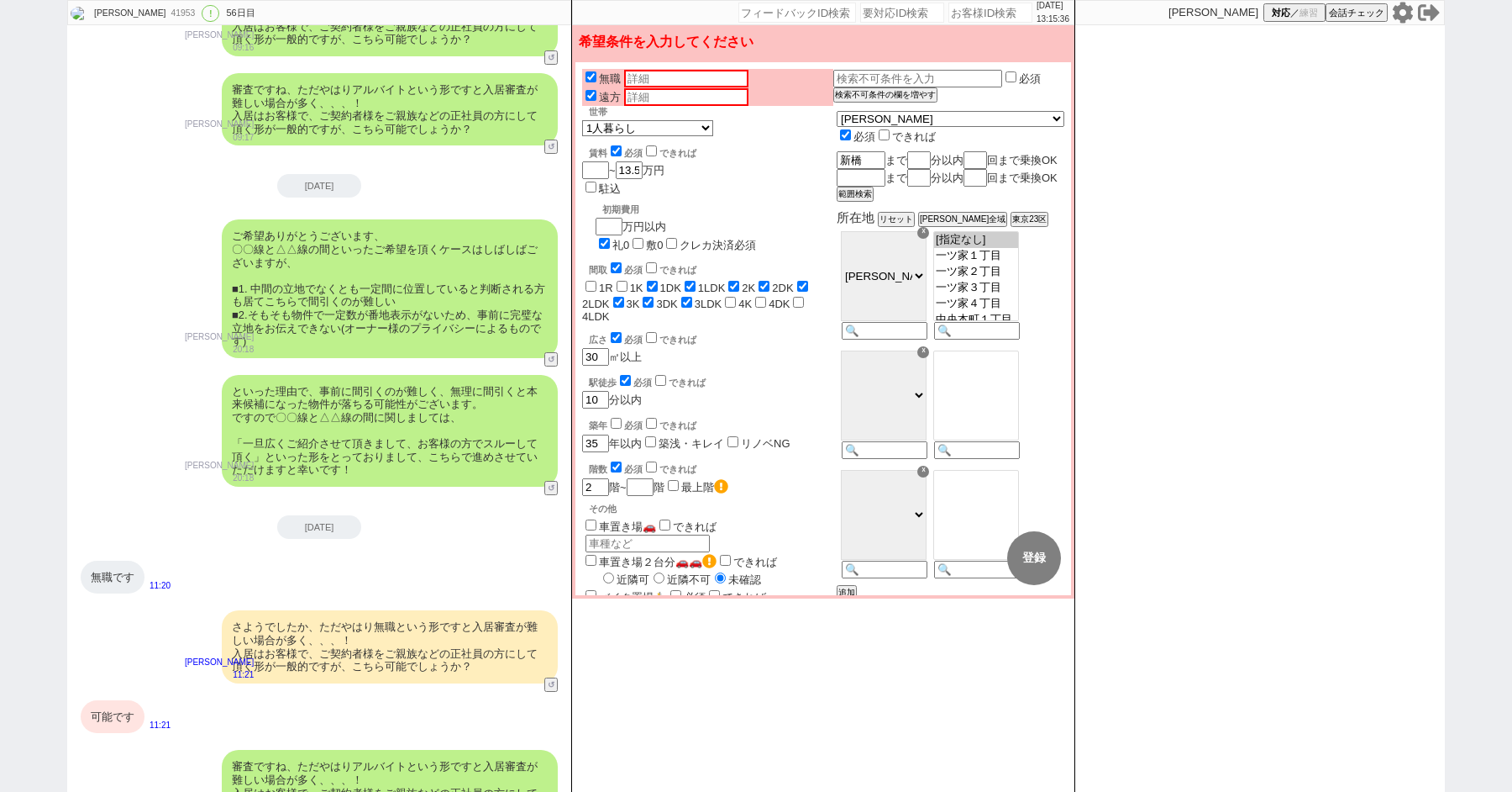
checkbox input "true"
checkbox input "false"
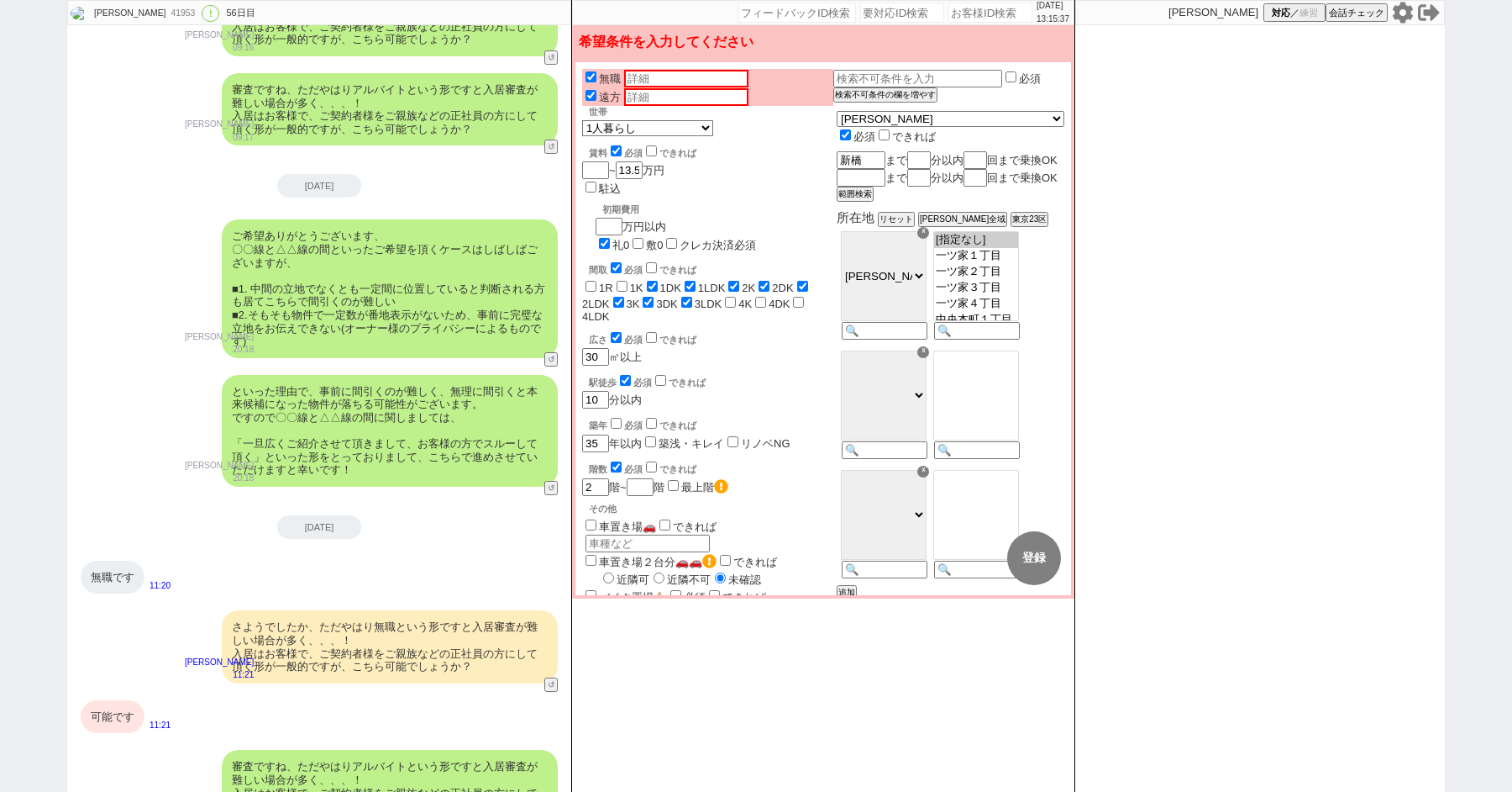
scroll to position [37488, 0]
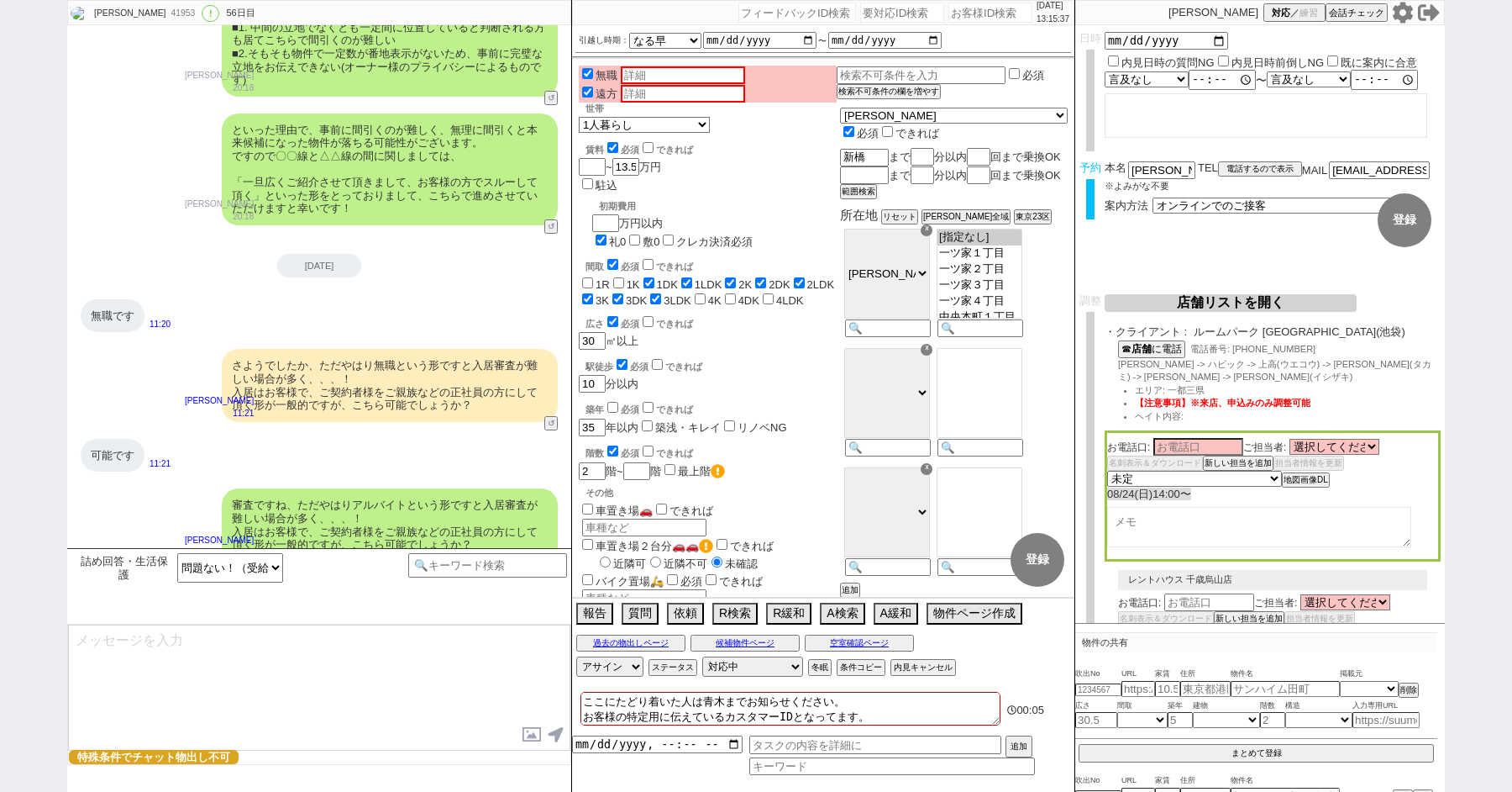
select select "21"
select select "33"
select select "959"
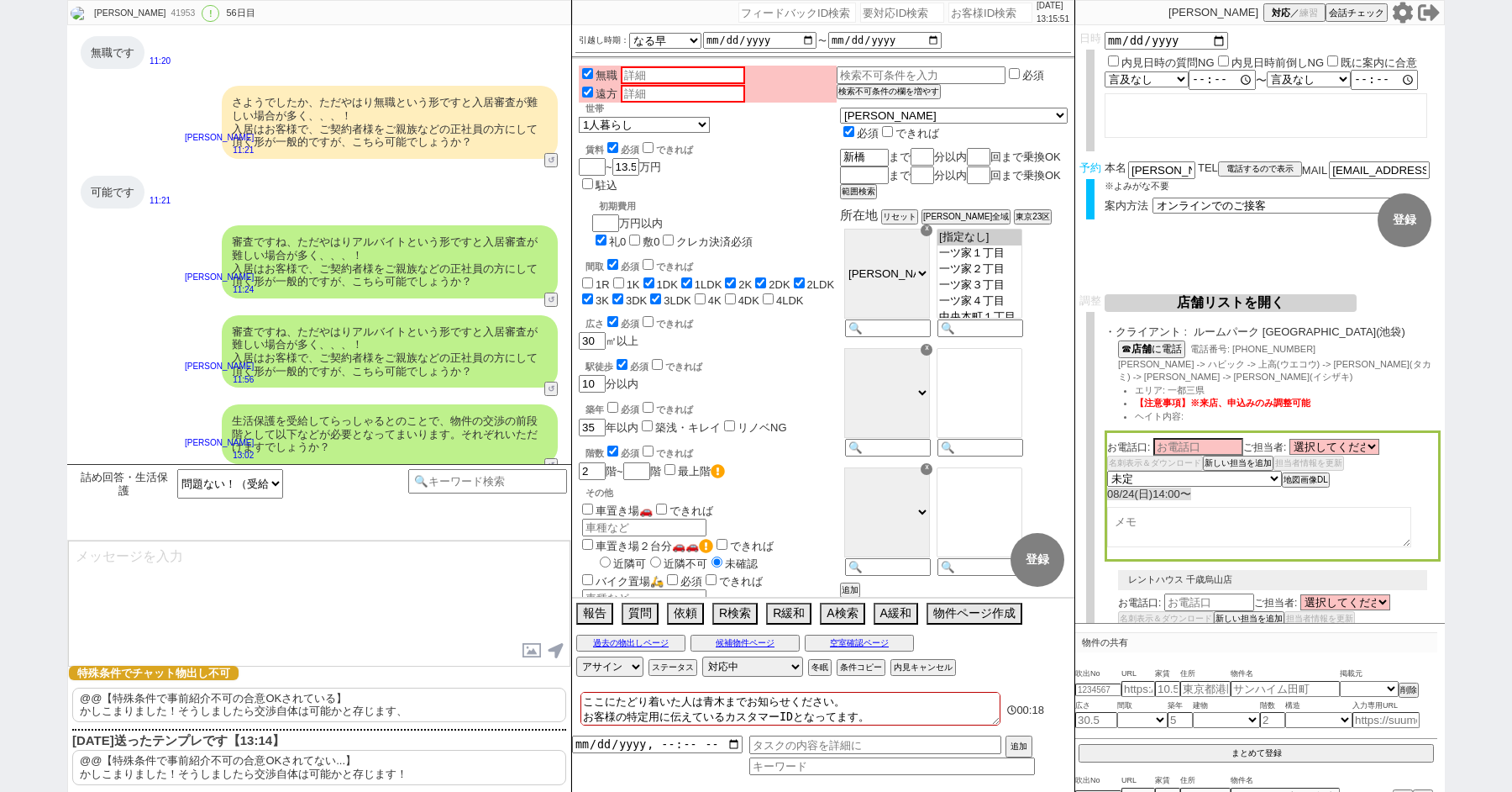
scroll to position [7, 0]
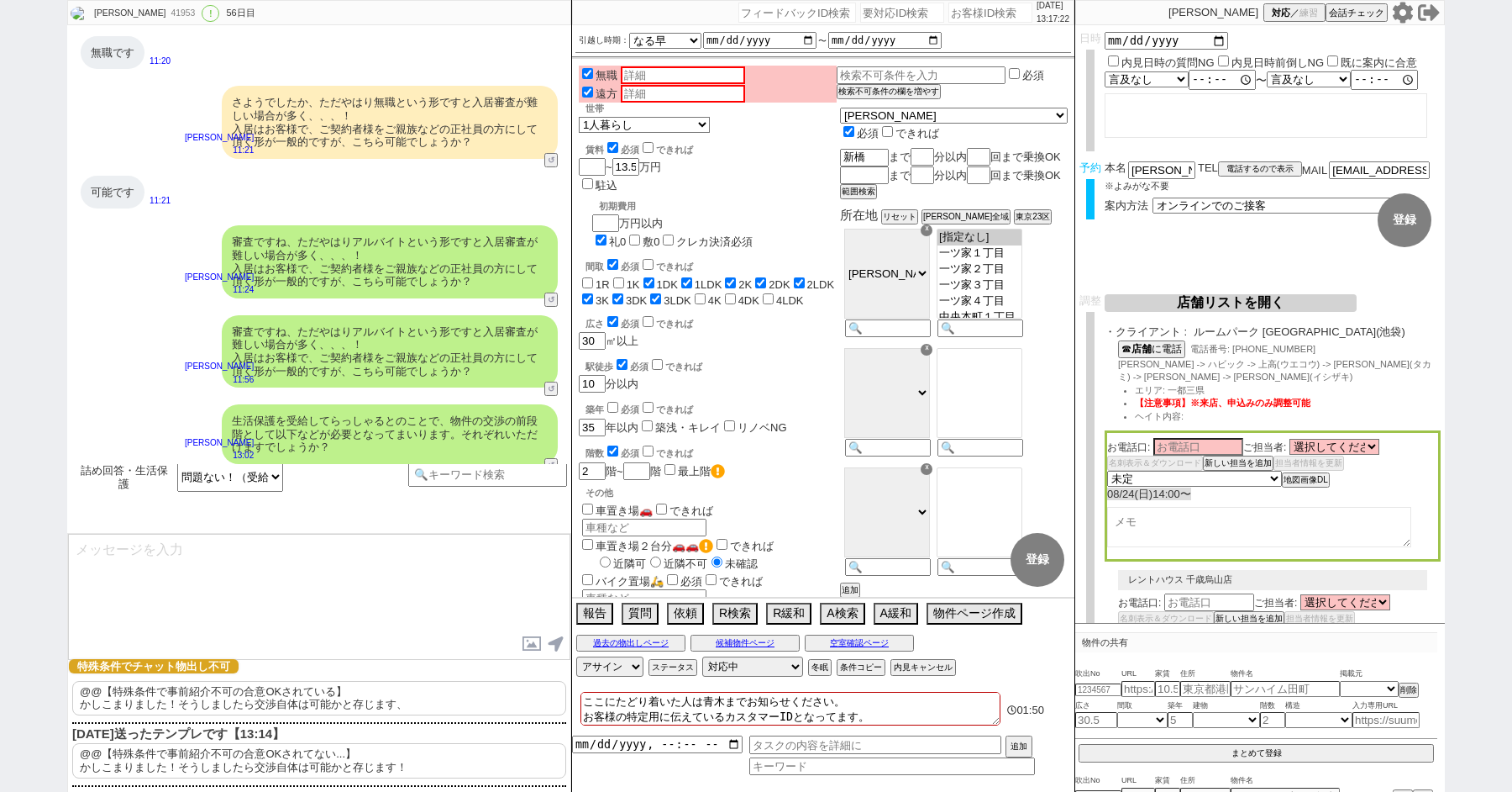
click at [241, 695] on p "@@【特殊条件で事前紹介不可の合意OKされている】 かしこまりました！そうしましたら交渉自体は可能かと存じます、" at bounding box center [319, 697] width 494 height 34
drag, startPoint x: 78, startPoint y: 560, endPoint x: 56, endPoint y: 508, distance: 56.5
click at [58, 510] on div "[PERSON_NAME] 41953 ! 0 56日目 冬眠中 自社客 スミカ スミカ_BPO チャット全表示 [DATE] 新しくフォローされました (1…" at bounding box center [756, 396] width 1512 height 792
type textarea "かしこまりました！そうしましたら交渉自体は可能かと存じます、"
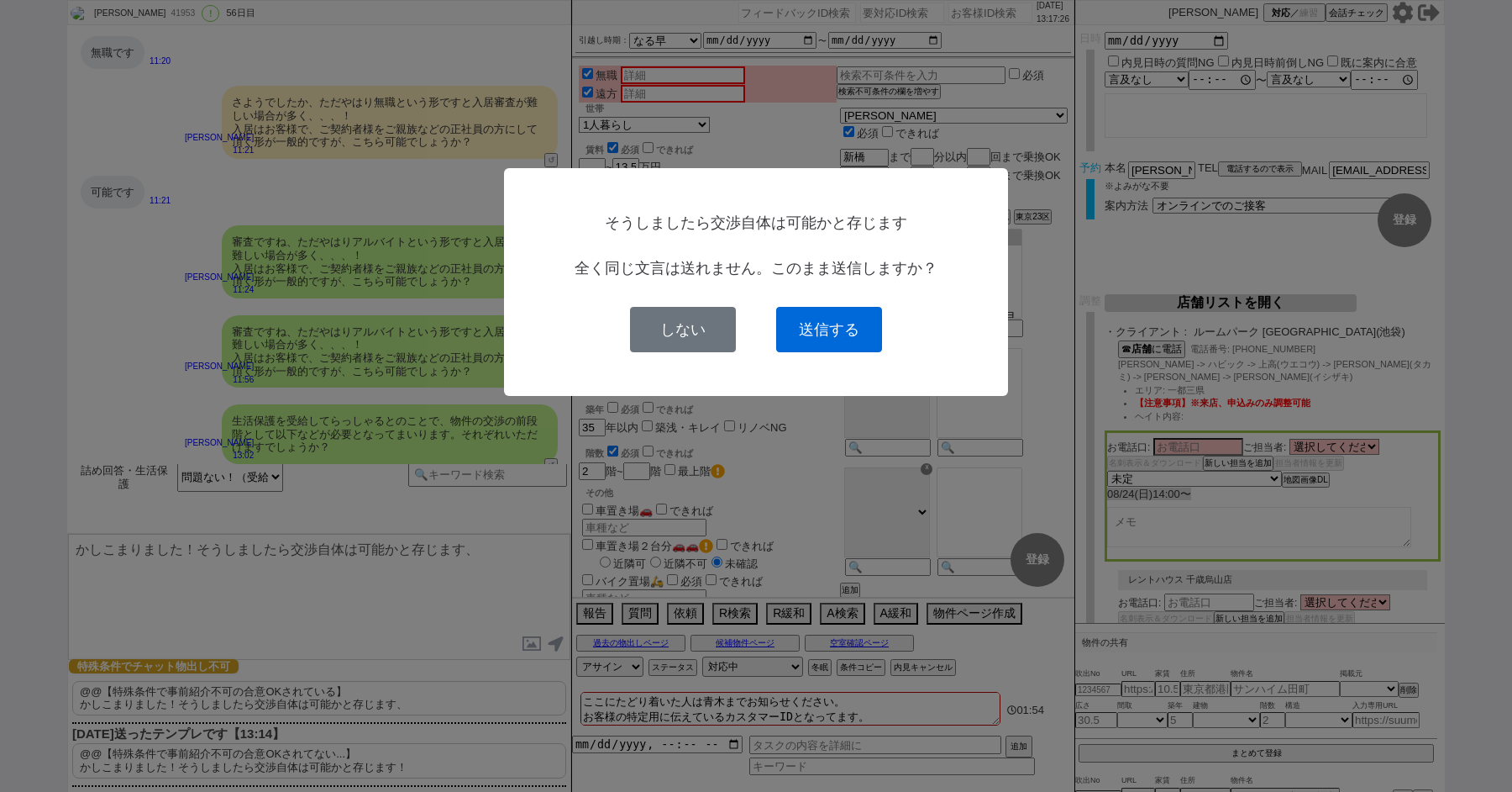
click at [817, 330] on button "送信する" at bounding box center [829, 330] width 106 height 45
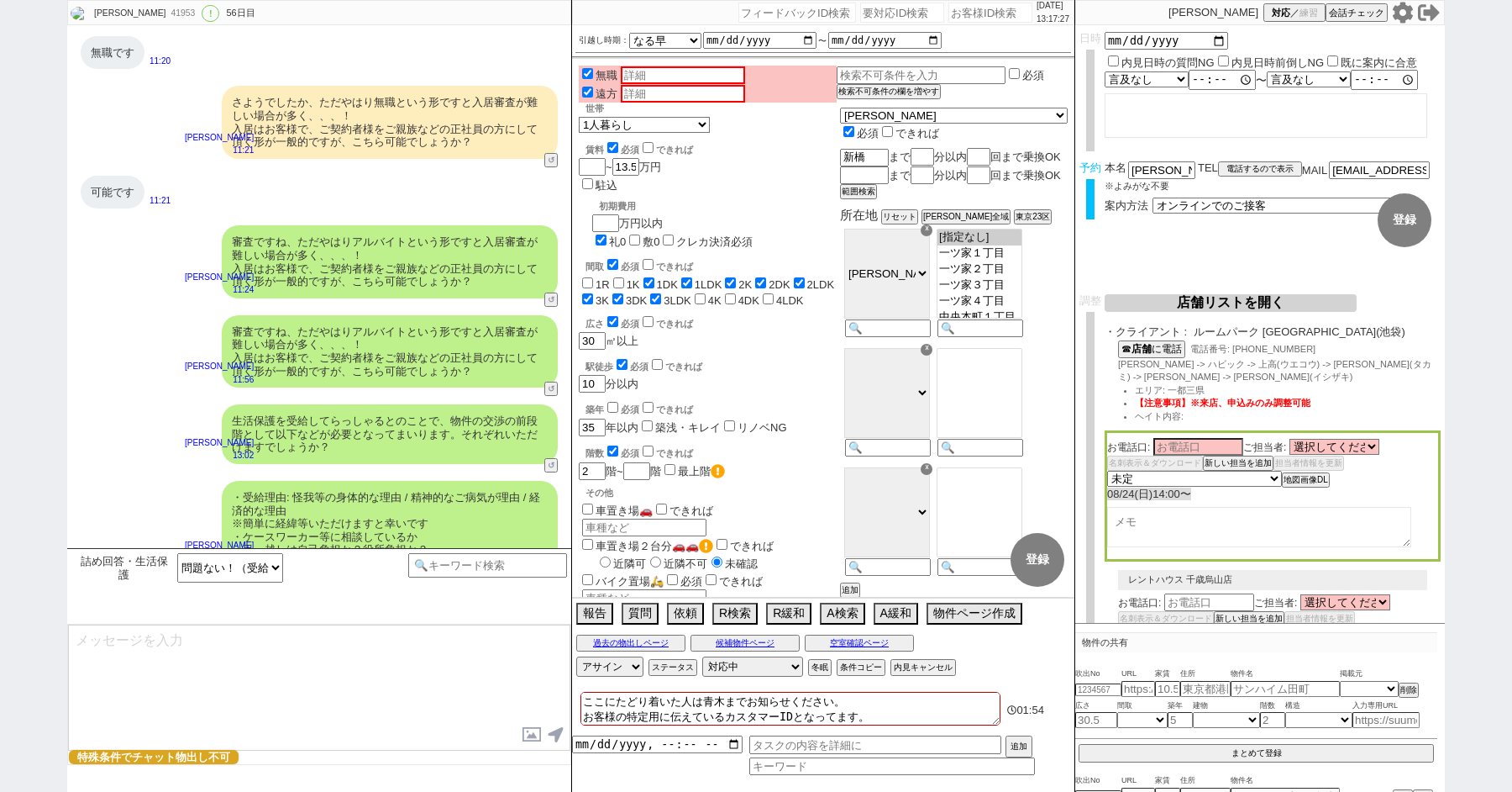
scroll to position [37815, 0]
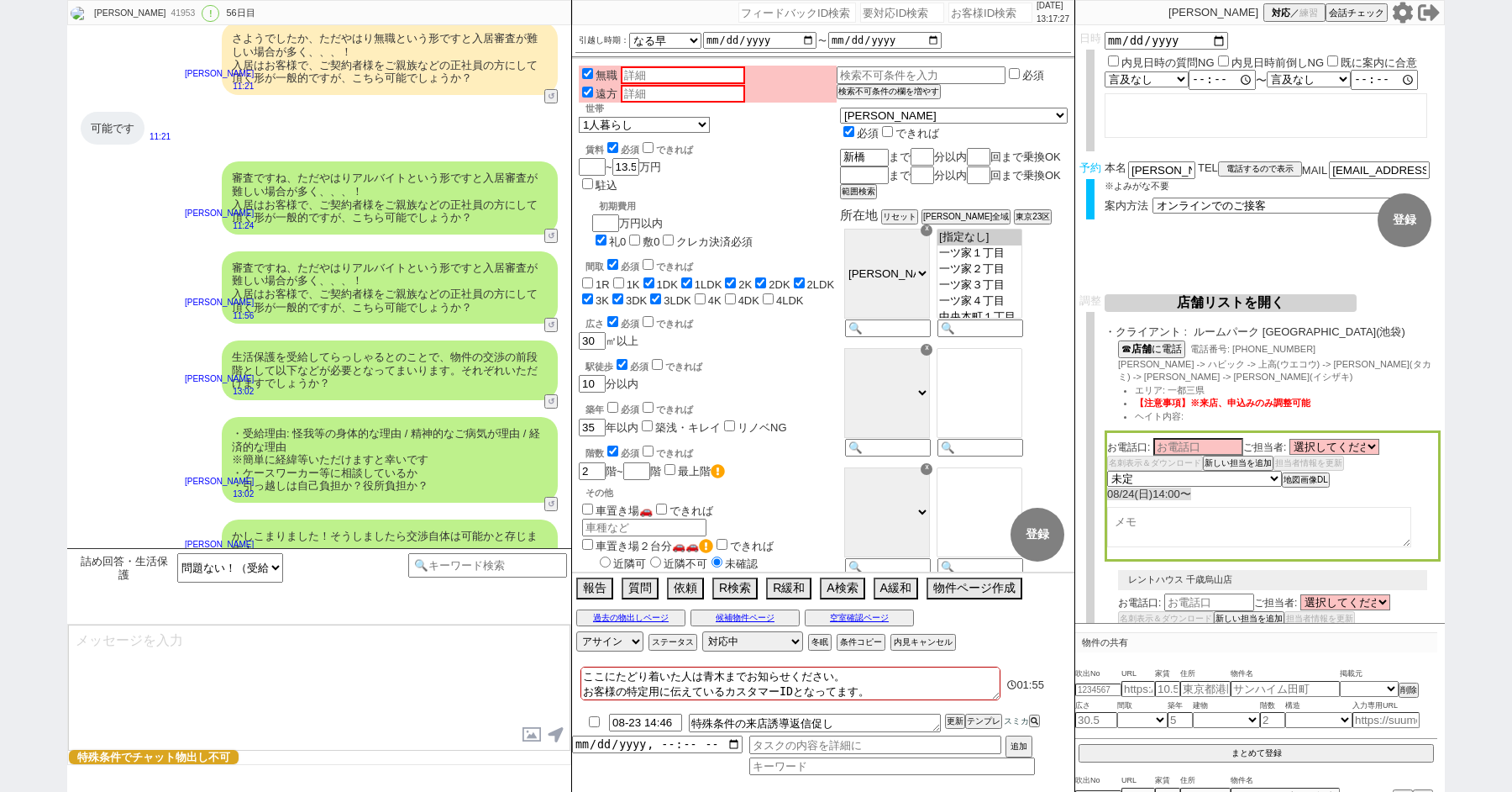
type textarea "そうしましたら、改めてお客様のご希望条件をカバーする店舗ですと、@@綾瀬、錦糸町、赤羽、高田馬場駅にございます！ アクセスが問題なければ、それぞれスタッフの都…"
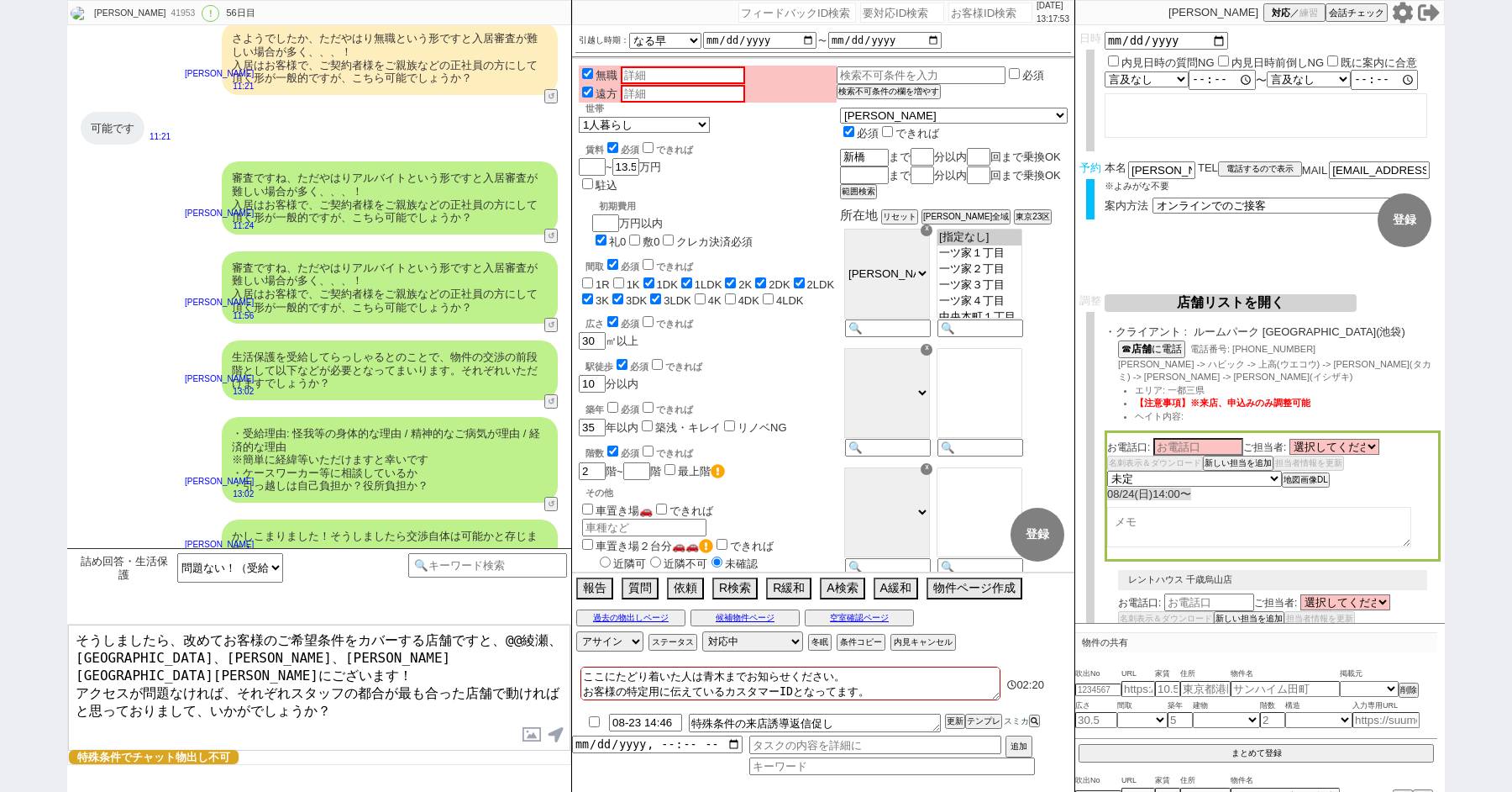
drag, startPoint x: 342, startPoint y: 682, endPoint x: 128, endPoint y: 617, distance: 223.7
click at [128, 617] on div "詰め回答・生活保護 問題ない！（受給理由が精神ではない、ケースワーカー等の許可取ってる、負担が外部等で問題ない） 問題ある（受給理由が精神 OR ケースワーカ…" at bounding box center [319, 669] width 504 height 243
click at [365, 671] on textarea "そうしましたら、改めてお客様のご希望条件をカバーする店舗ですと、@@綾瀬、錦糸町、赤羽、高田馬場駅にございます！ アクセスが問題なければ、それぞれスタッフの都…" at bounding box center [319, 687] width 502 height 126
click at [264, 569] on select "問題ない！（受給理由が精神ではない、ケースワーカー等の許可取ってる、負担が外部等で問題ない） 問題ある（受給理由が精神 OR ケースワーカー等の許可なし OR…" at bounding box center [230, 567] width 106 height 29
select select "問題ある（受給理由が精神 OR ケースワーカー等の許可なし OR 負担が自費等）"
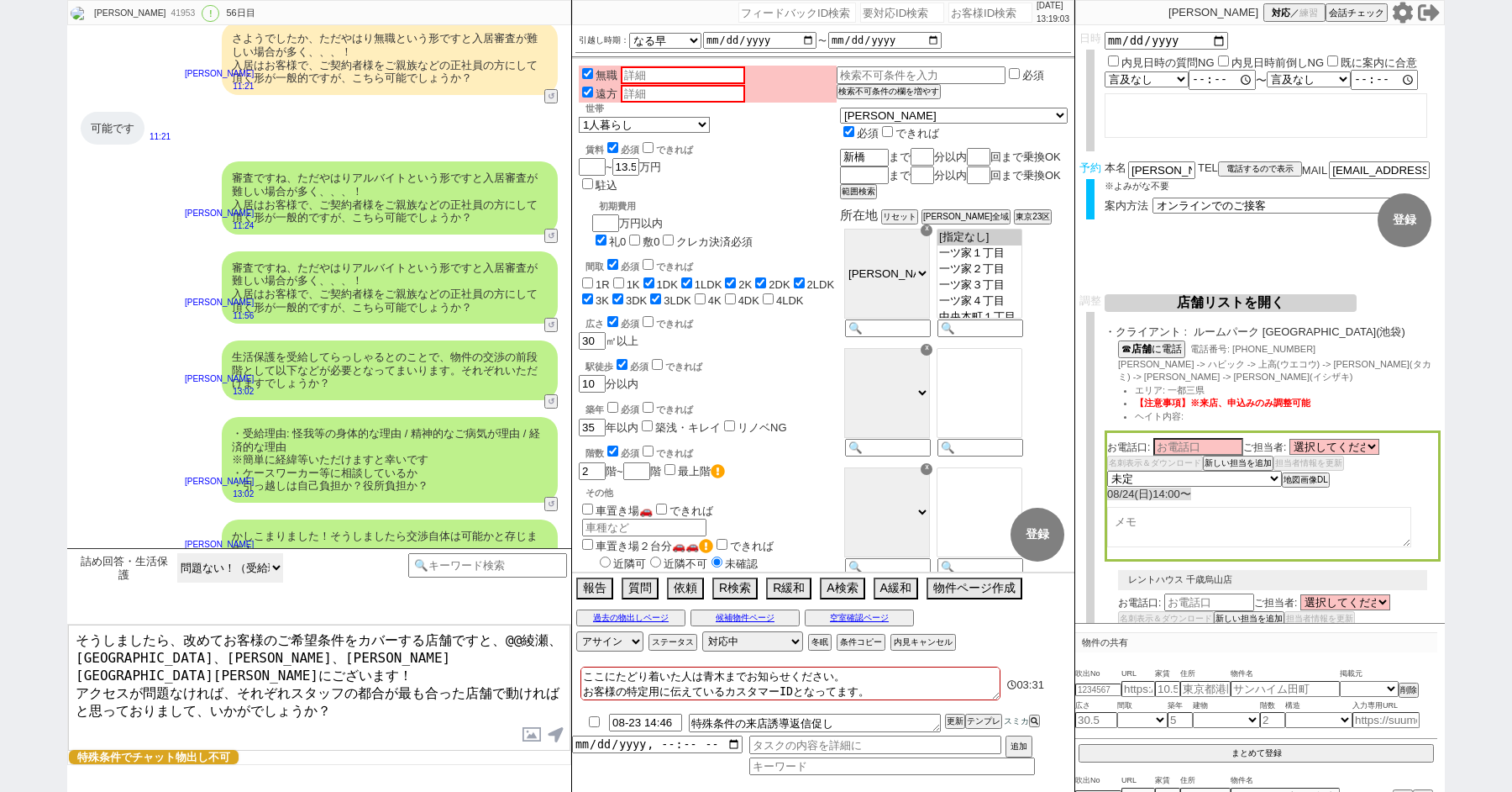
click select "問題ない！（受給理由が精神ではない、ケースワーカー等の許可取ってる、負担が外部等で問題ない） 問題ある（受給理由が精神 OR ケースワーカー等の許可なし OR…" at bounding box center [230, 567] width 106 height 29
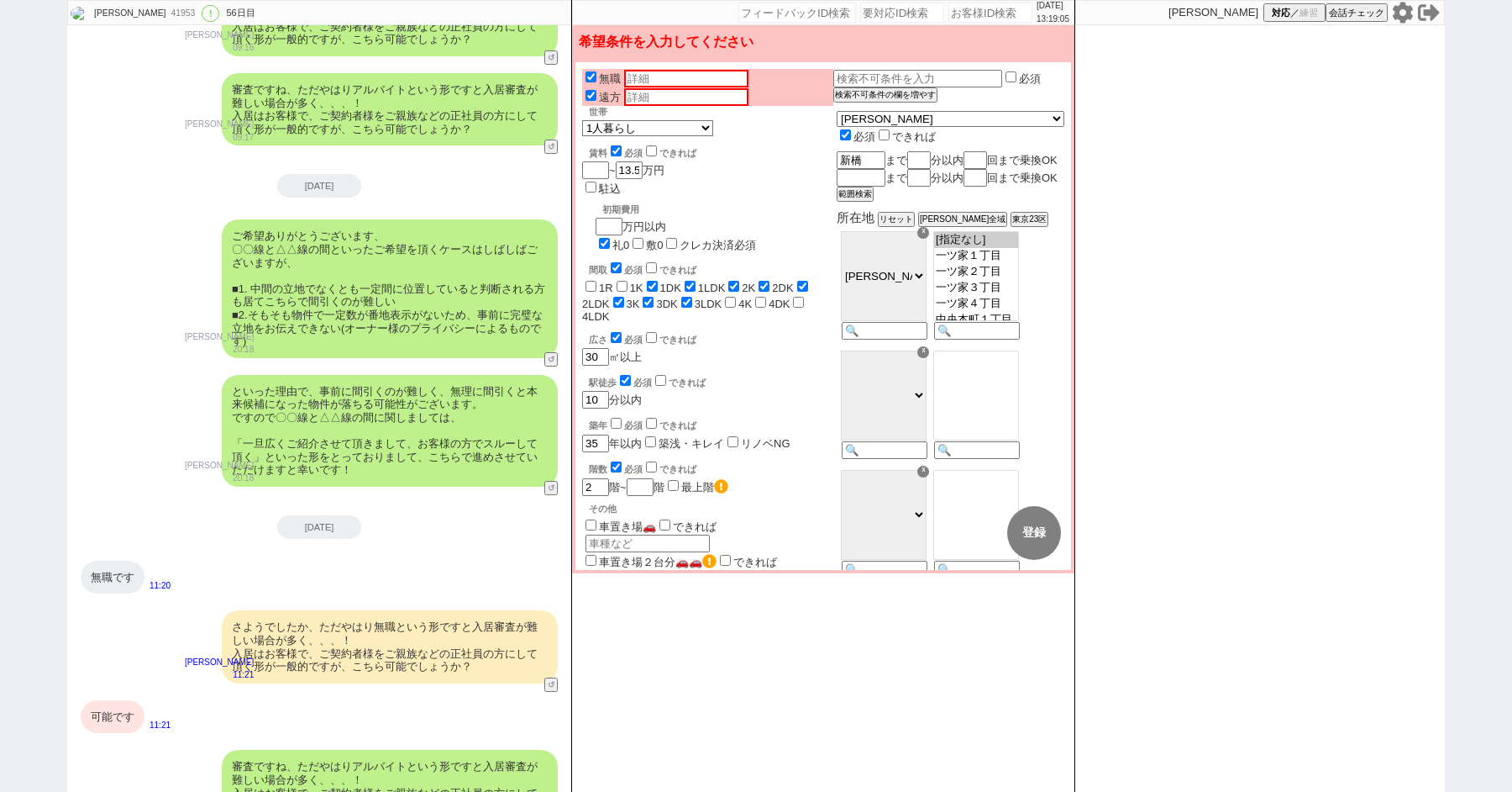
click at [627, 375] on input "checkbox" at bounding box center [626, 381] width 11 height 11
checkbox input "false"
checkbox input "true"
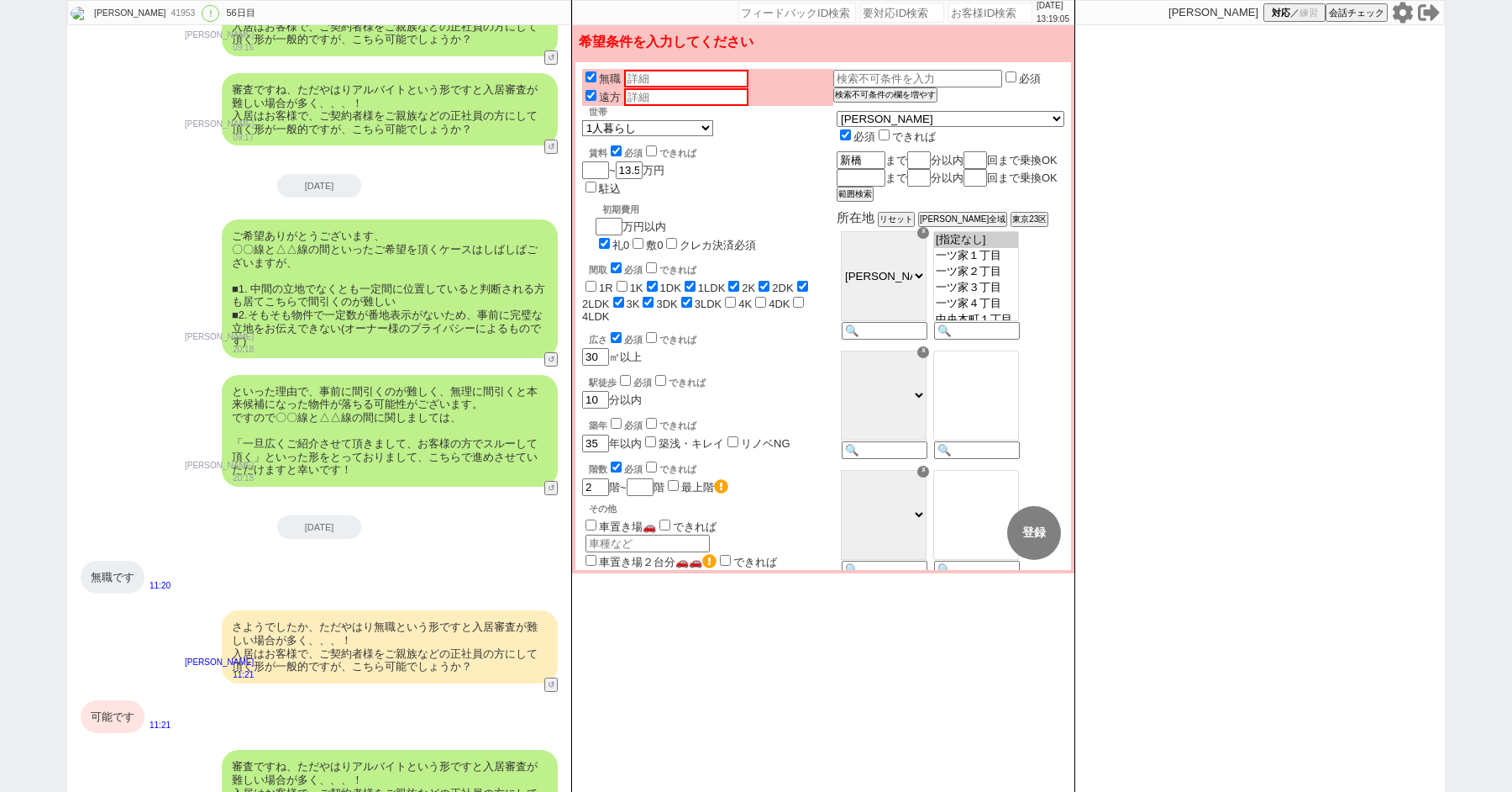
checkbox input "true"
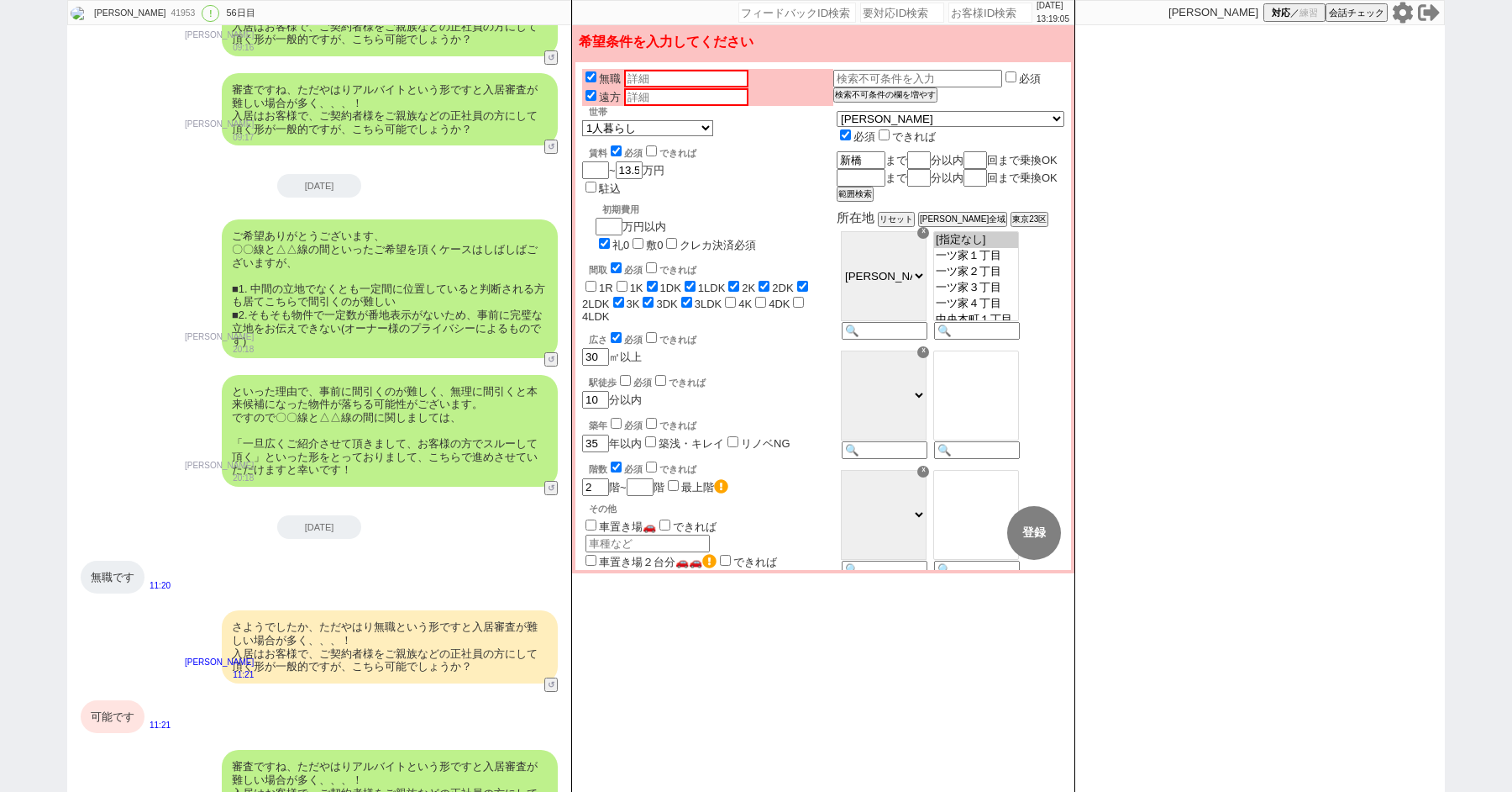
checkbox input "true"
checkbox input "false"
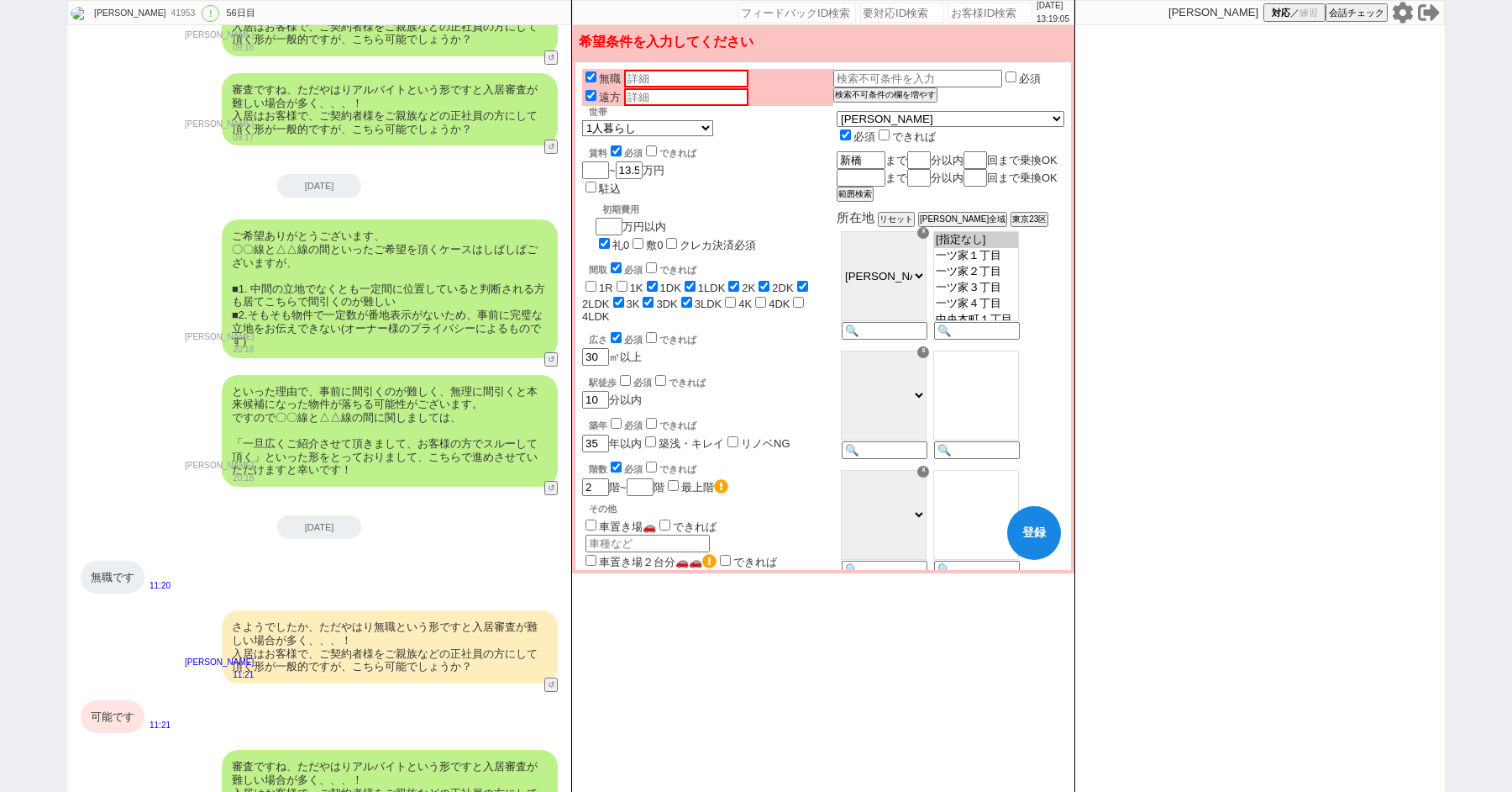
click at [627, 375] on input "checkbox" at bounding box center [626, 381] width 11 height 11
checkbox input "true"
checkbox input "false"
checkbox input "true"
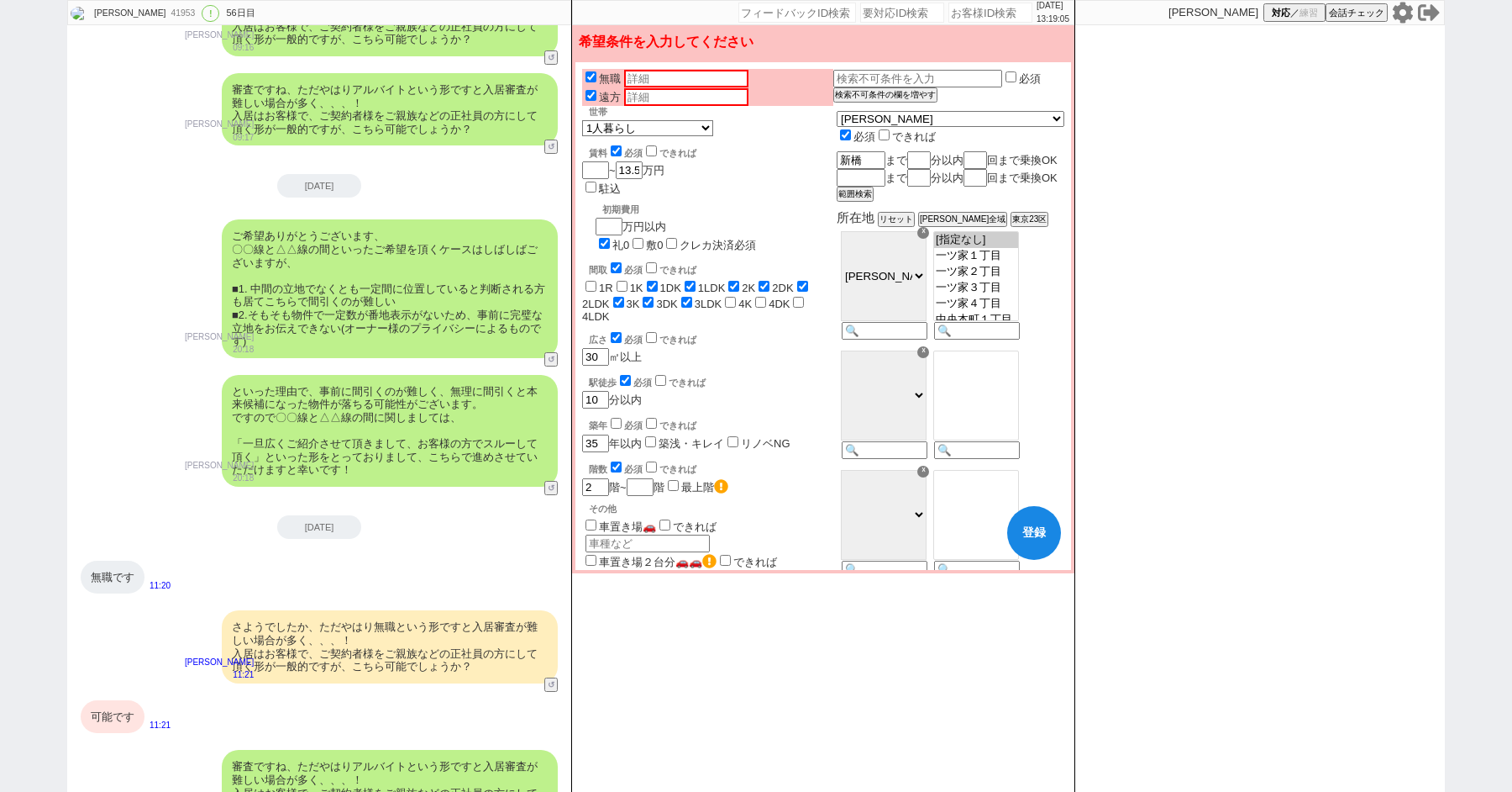
checkbox input "true"
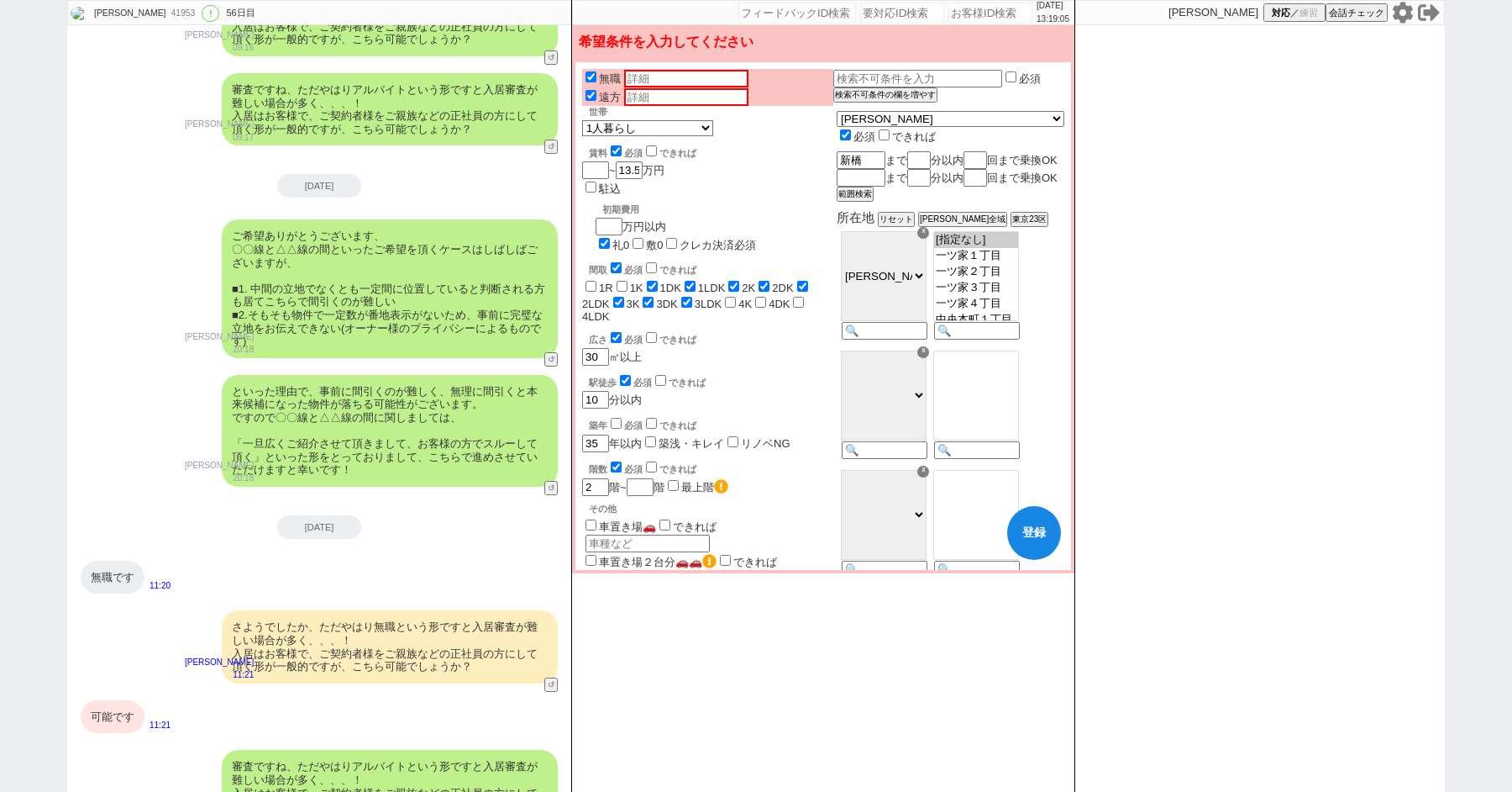
checkbox input "true"
checkbox input "false"
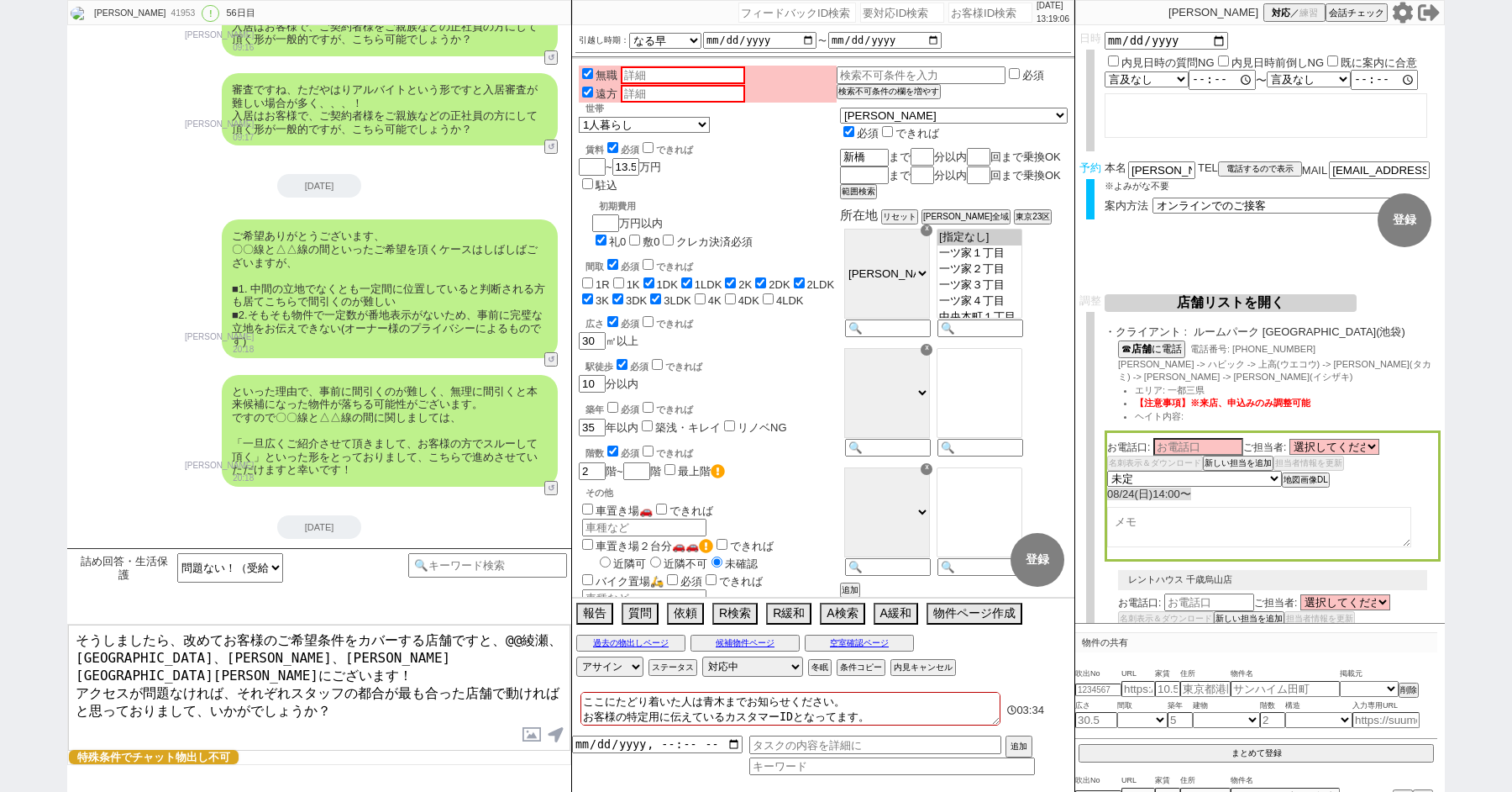
select select "21"
select select "33"
select select "959"
select select "400"
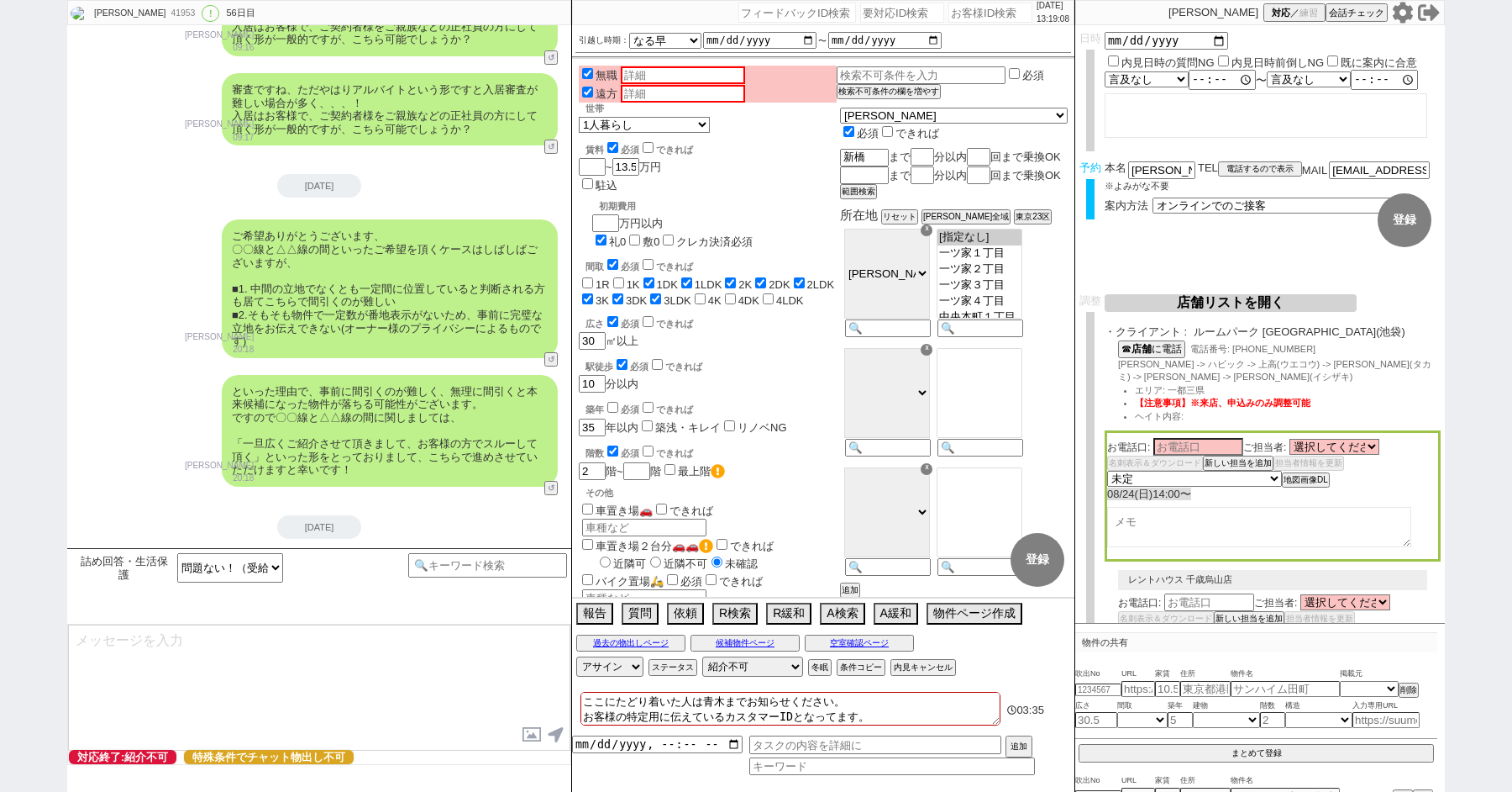
type textarea "@@この文字をクリック"
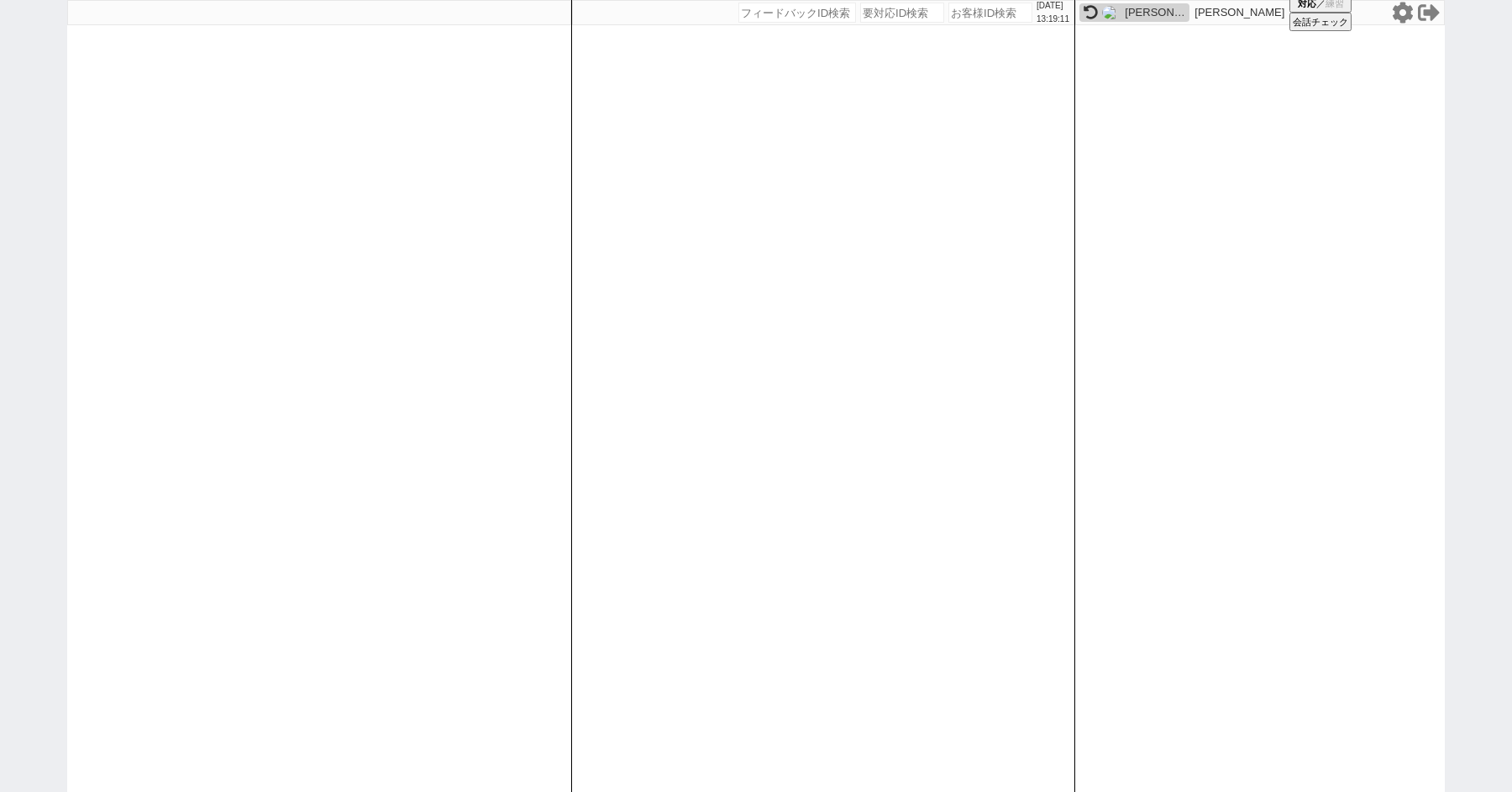
click at [1125, 9] on div "[PERSON_NAME]" at bounding box center [1155, 12] width 61 height 13
select select "400"
select select "4"
select select "10"
select select "8"
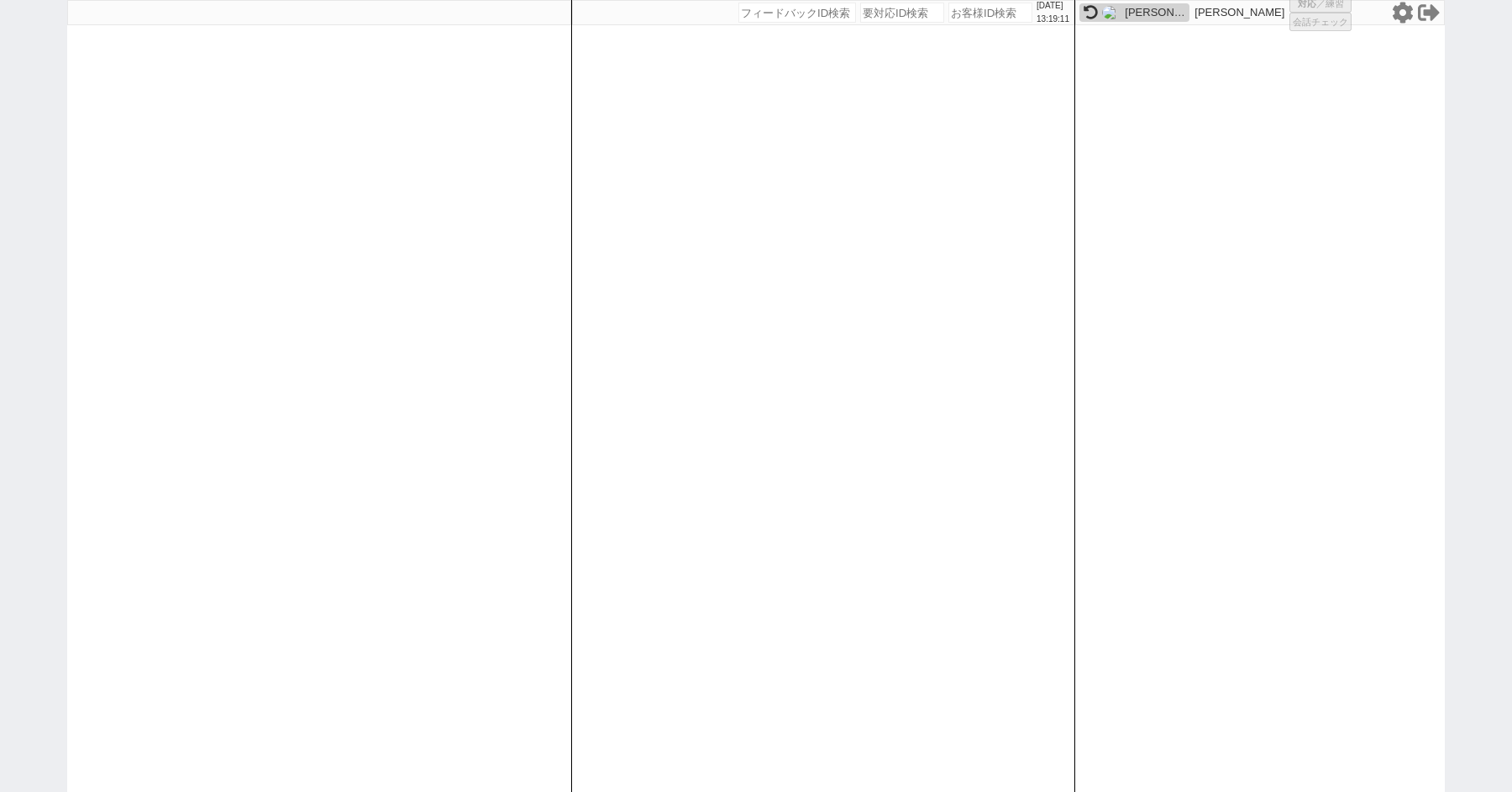
select select "8"
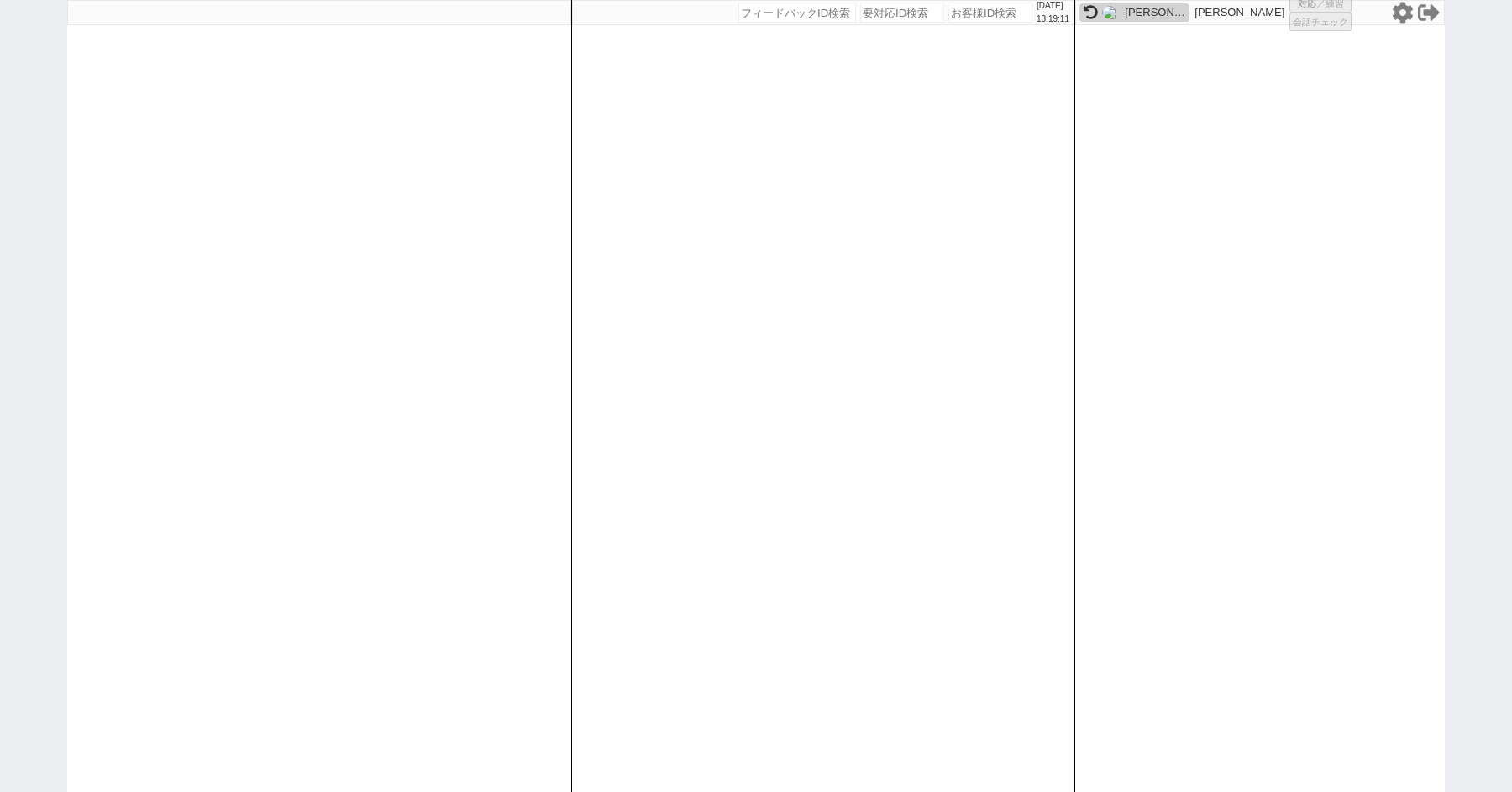
select select "8"
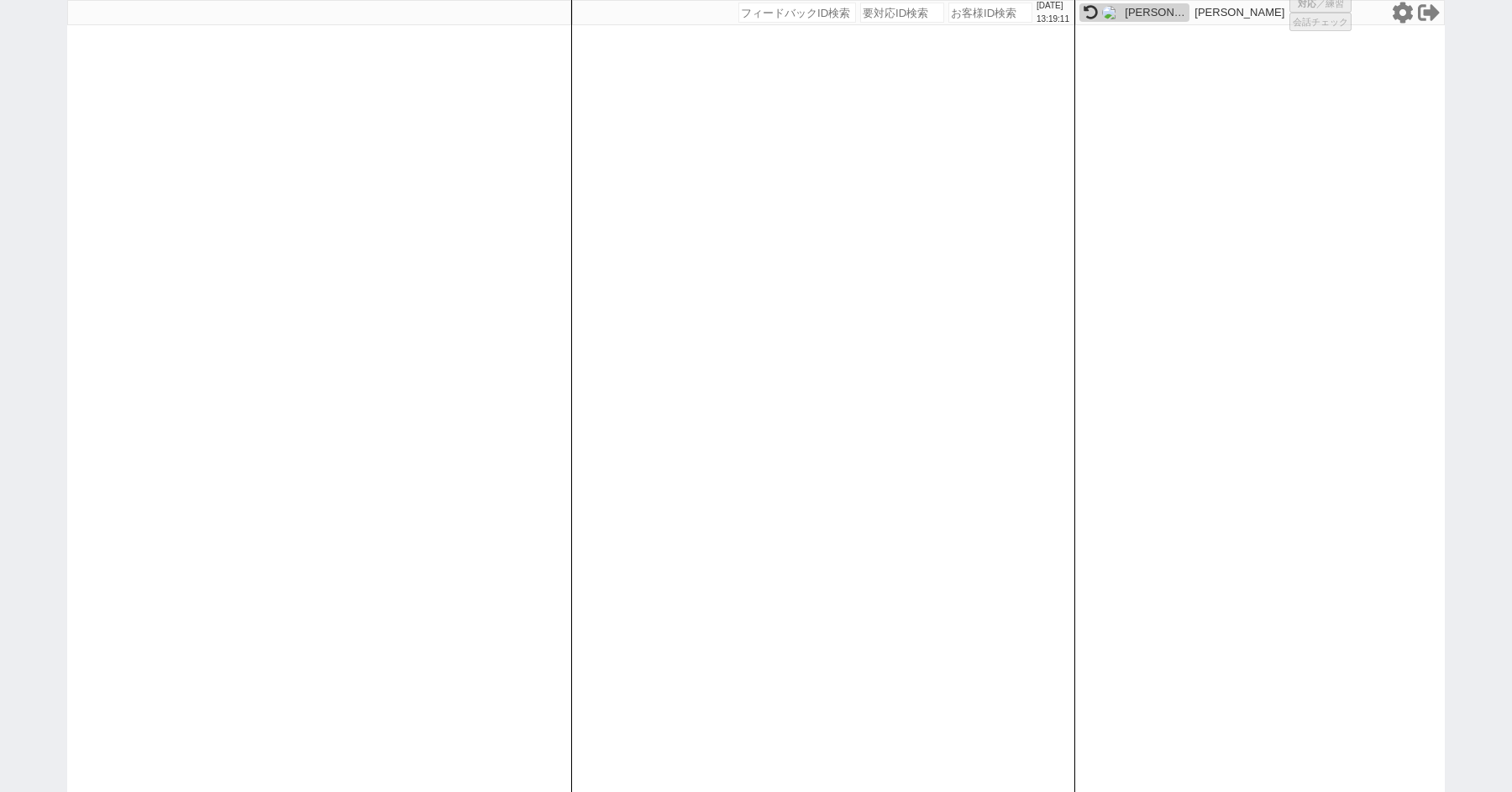
select select "8"
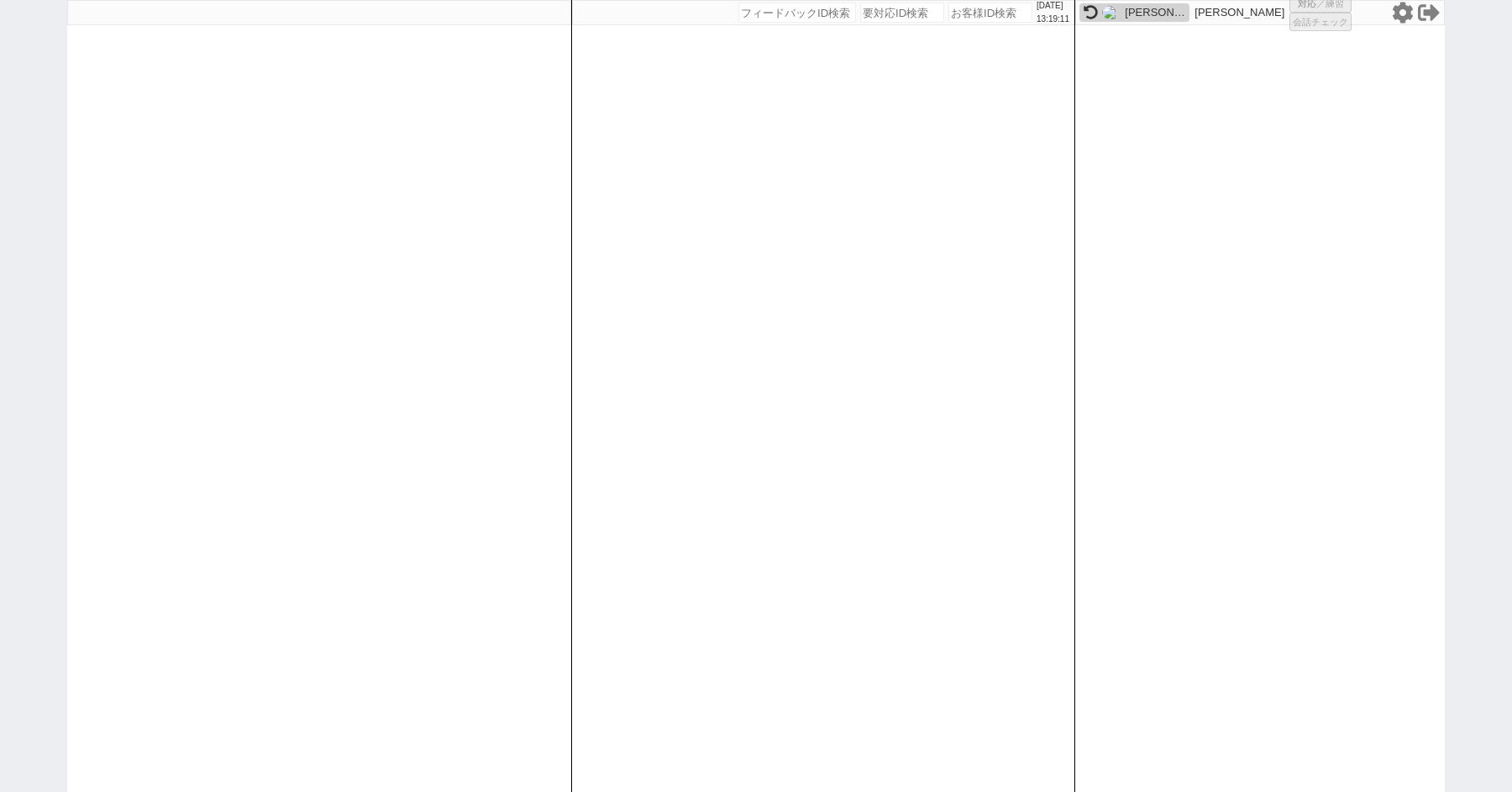
select select "8"
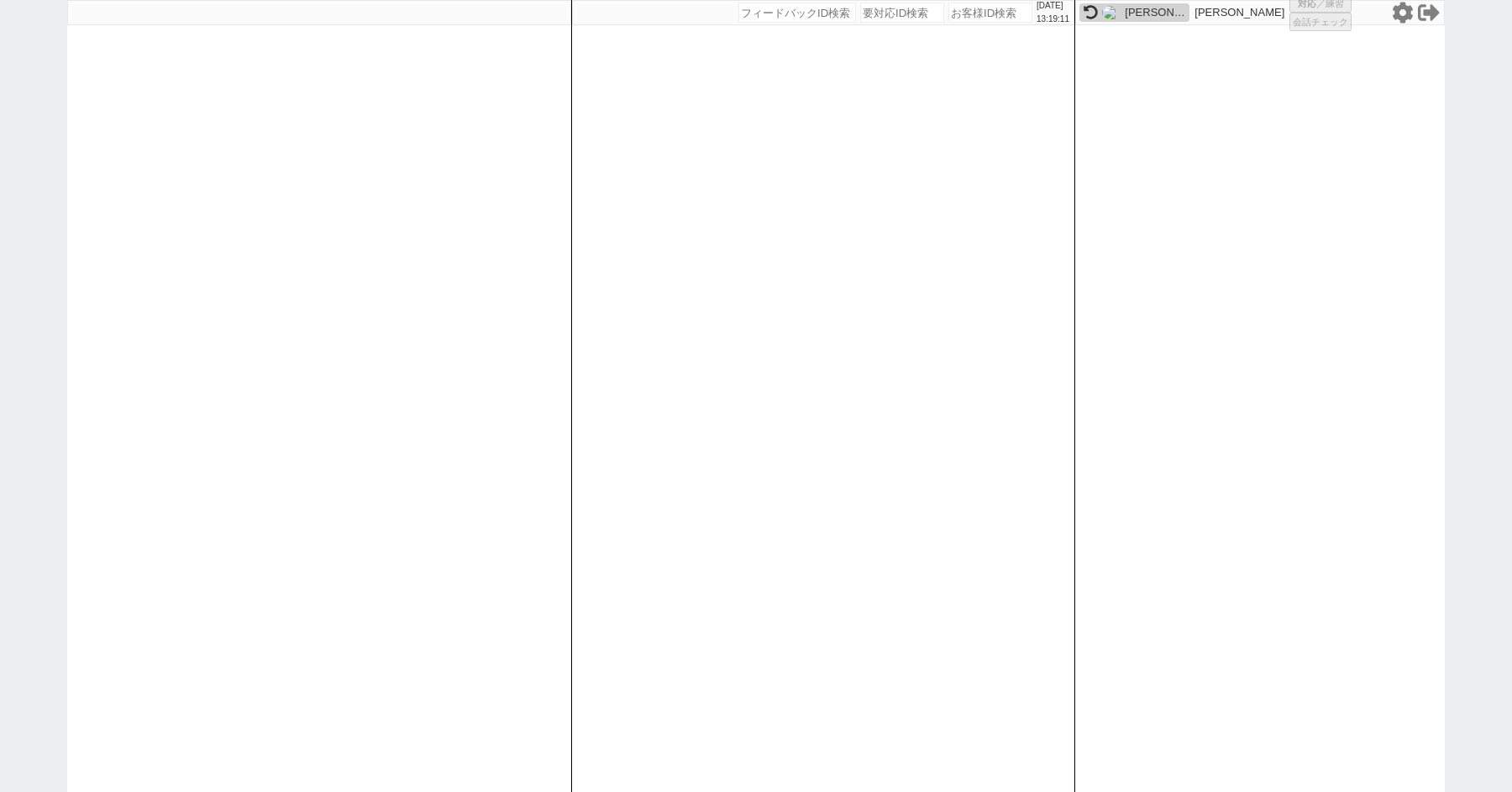
select select "8"
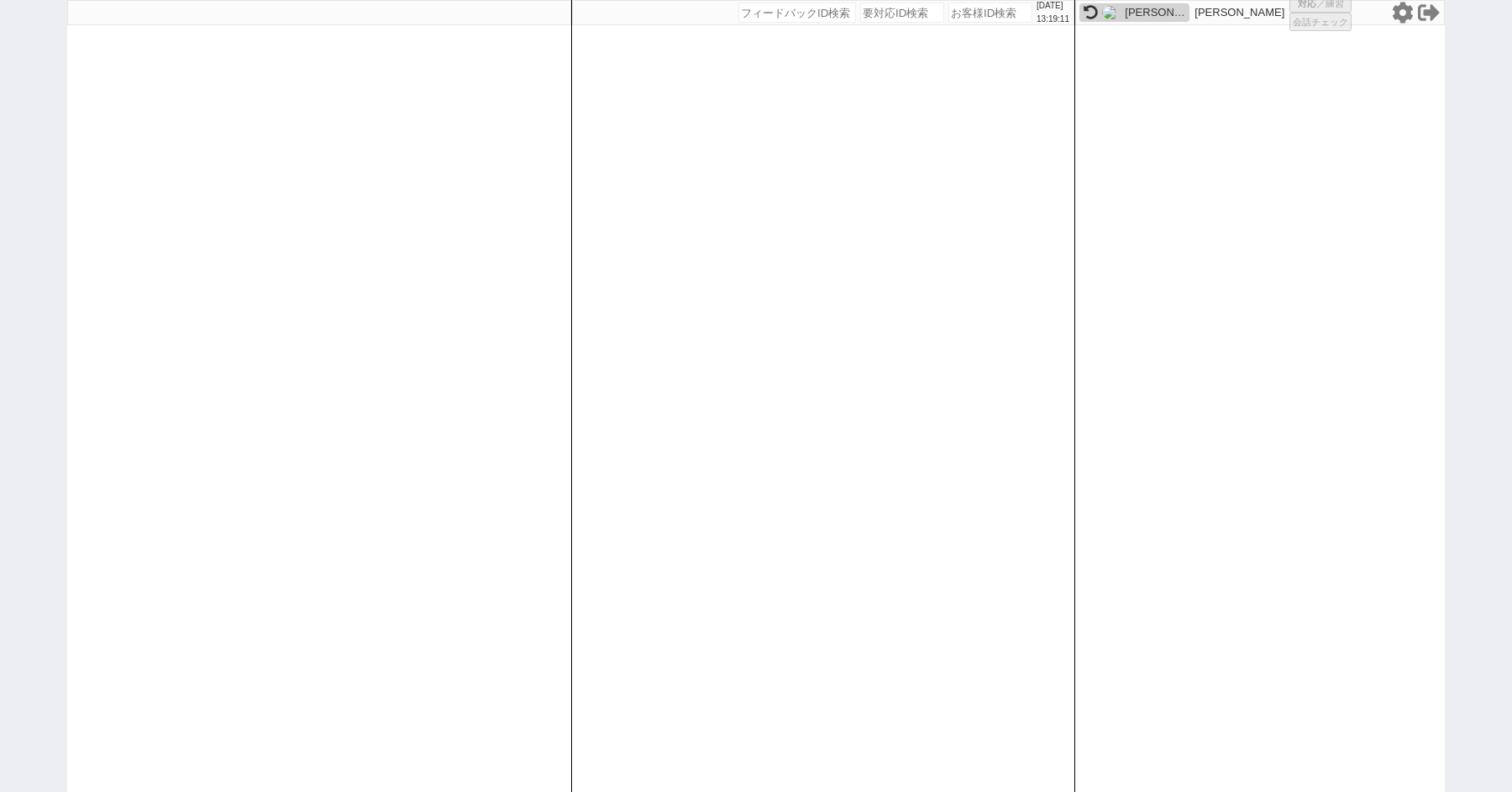
select select "8"
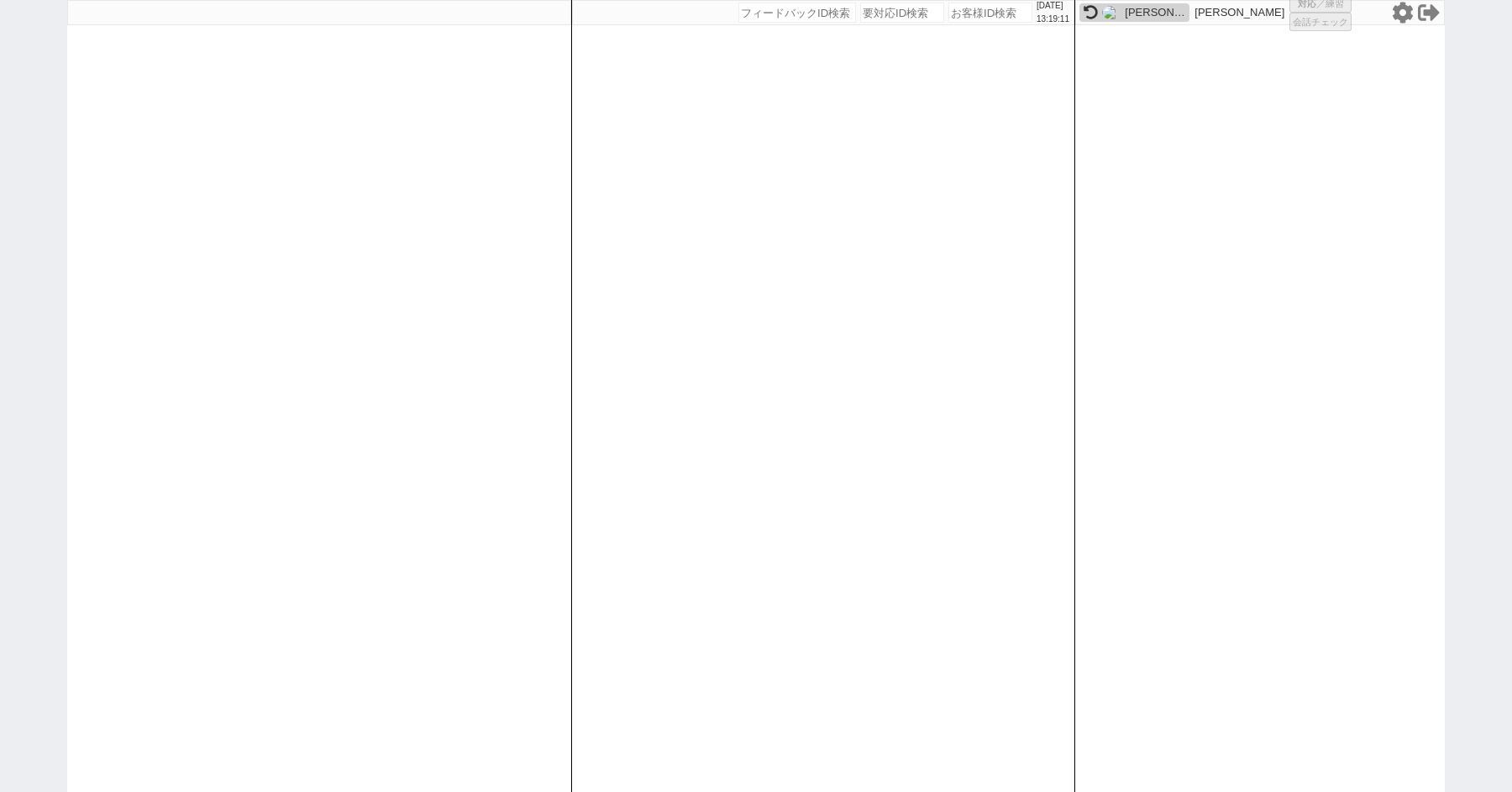
select select "8"
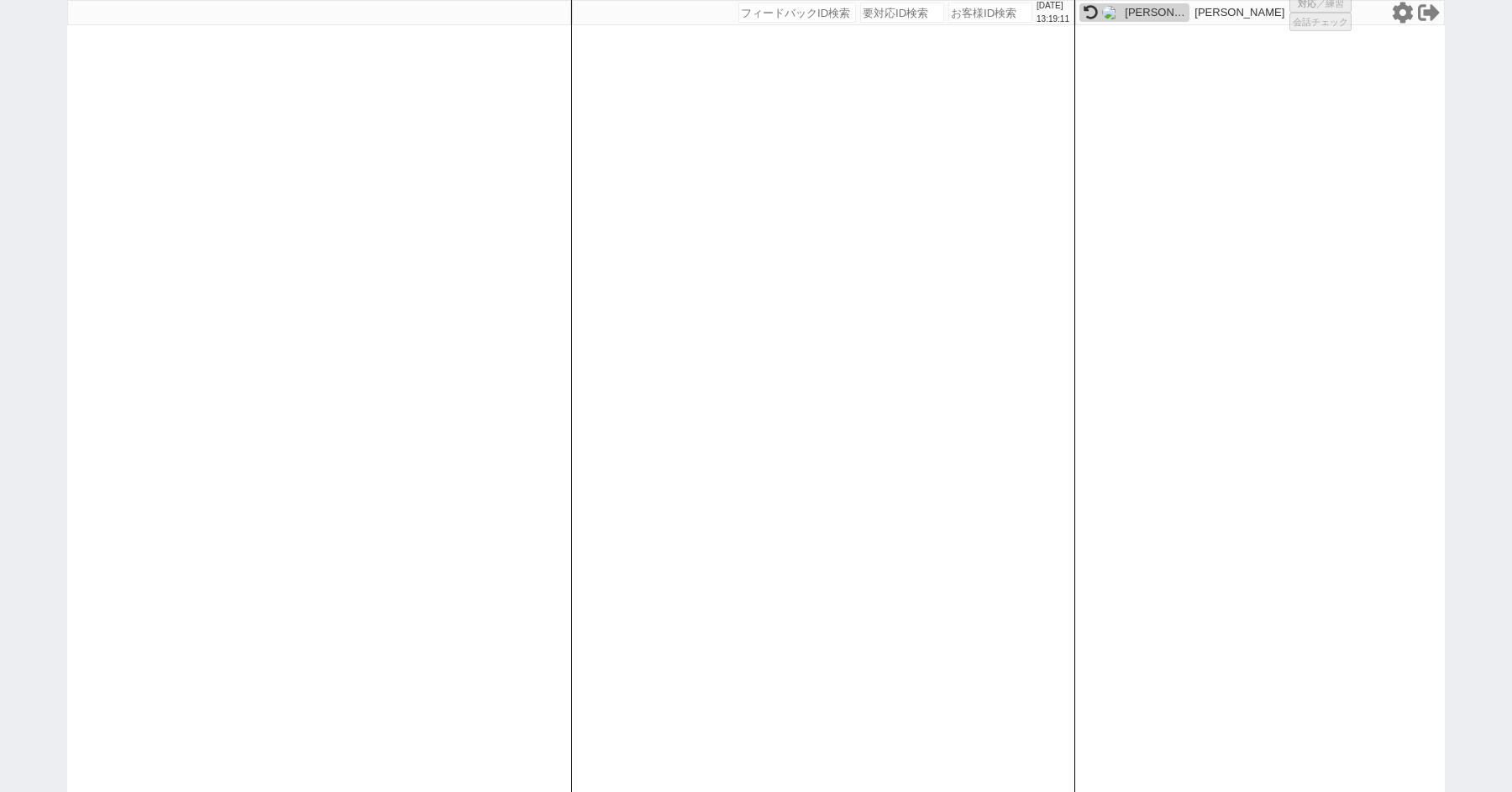
select select "8"
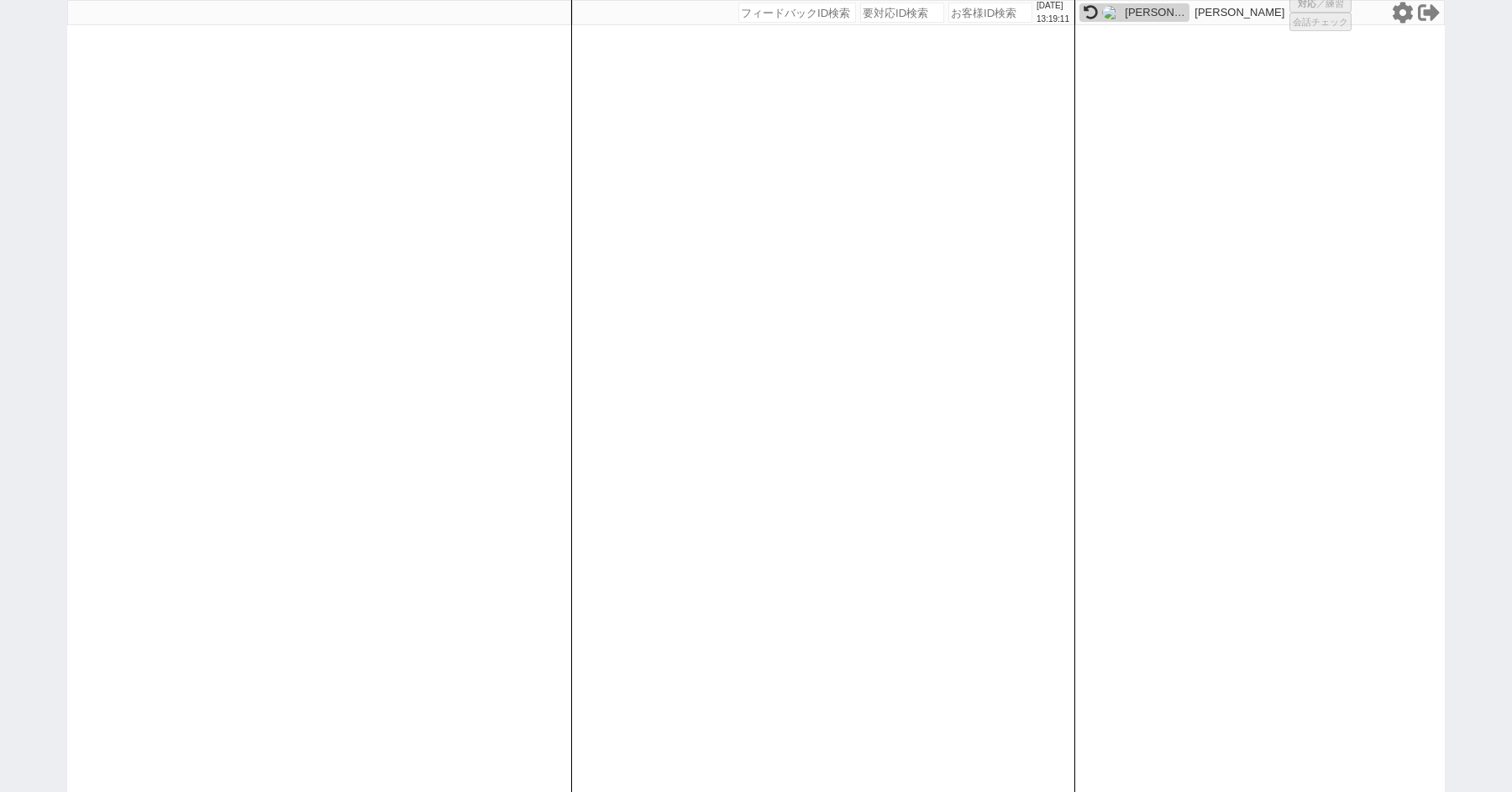
select select "8"
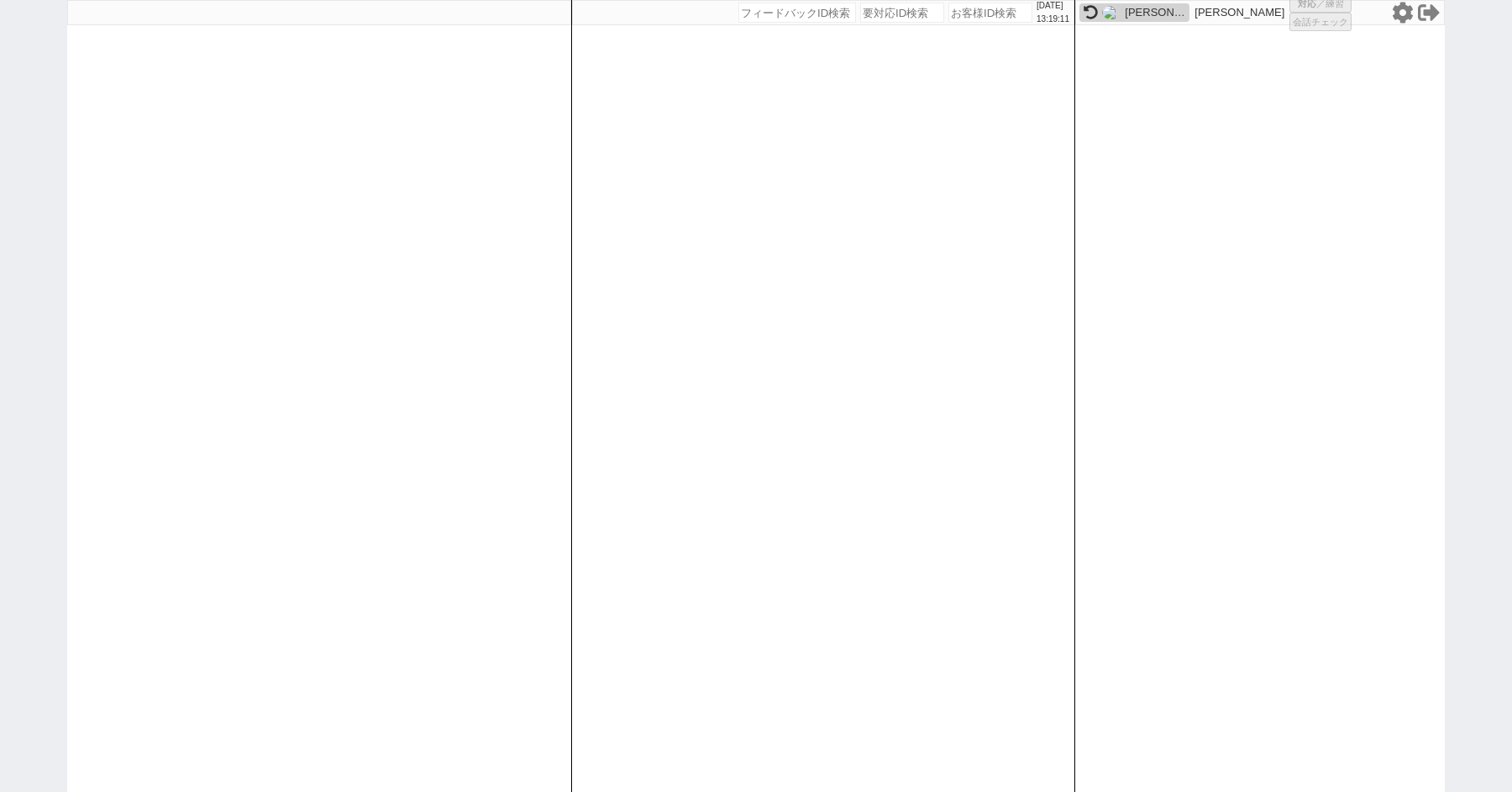
select select "8"
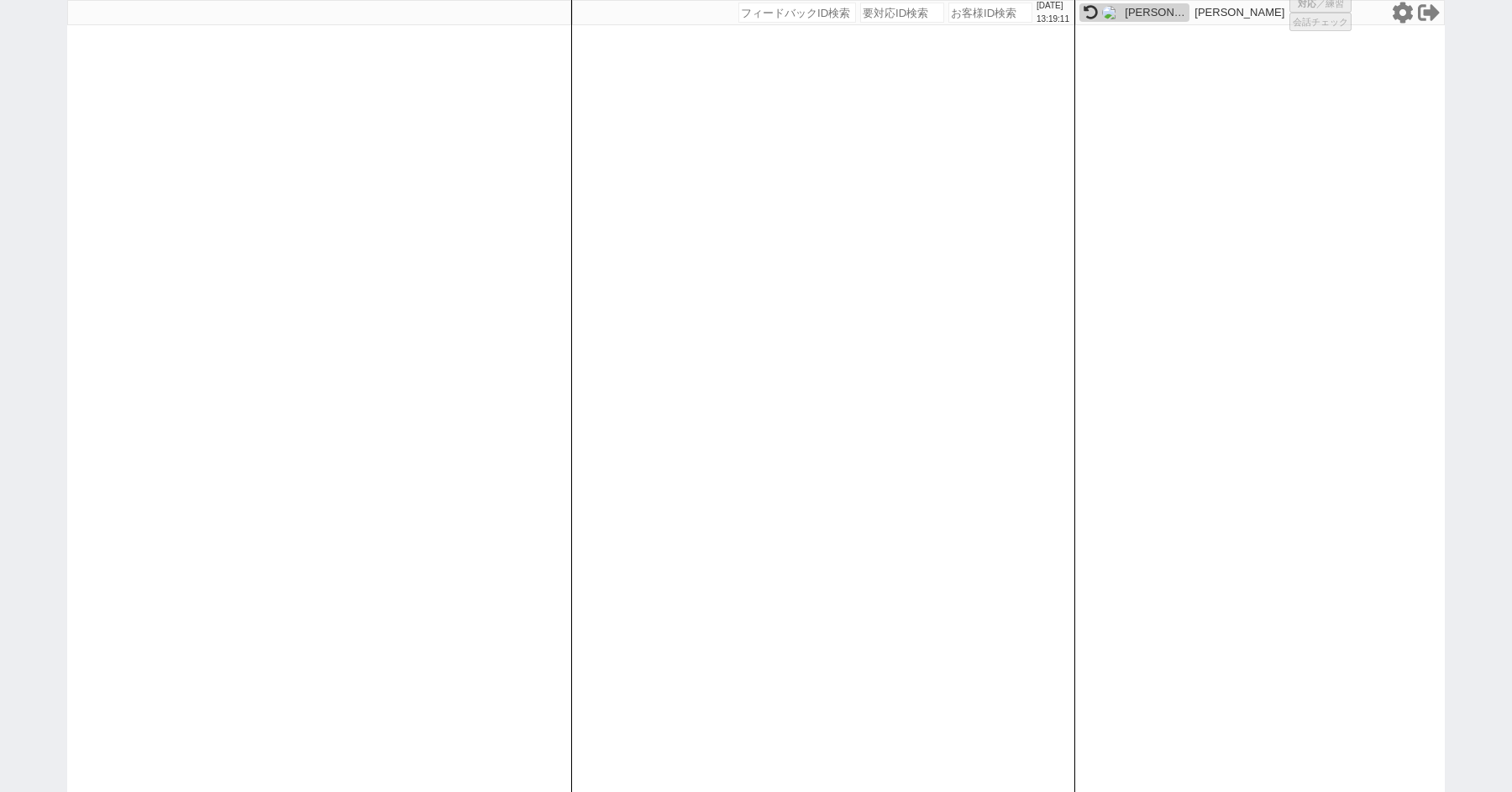
select select "8"
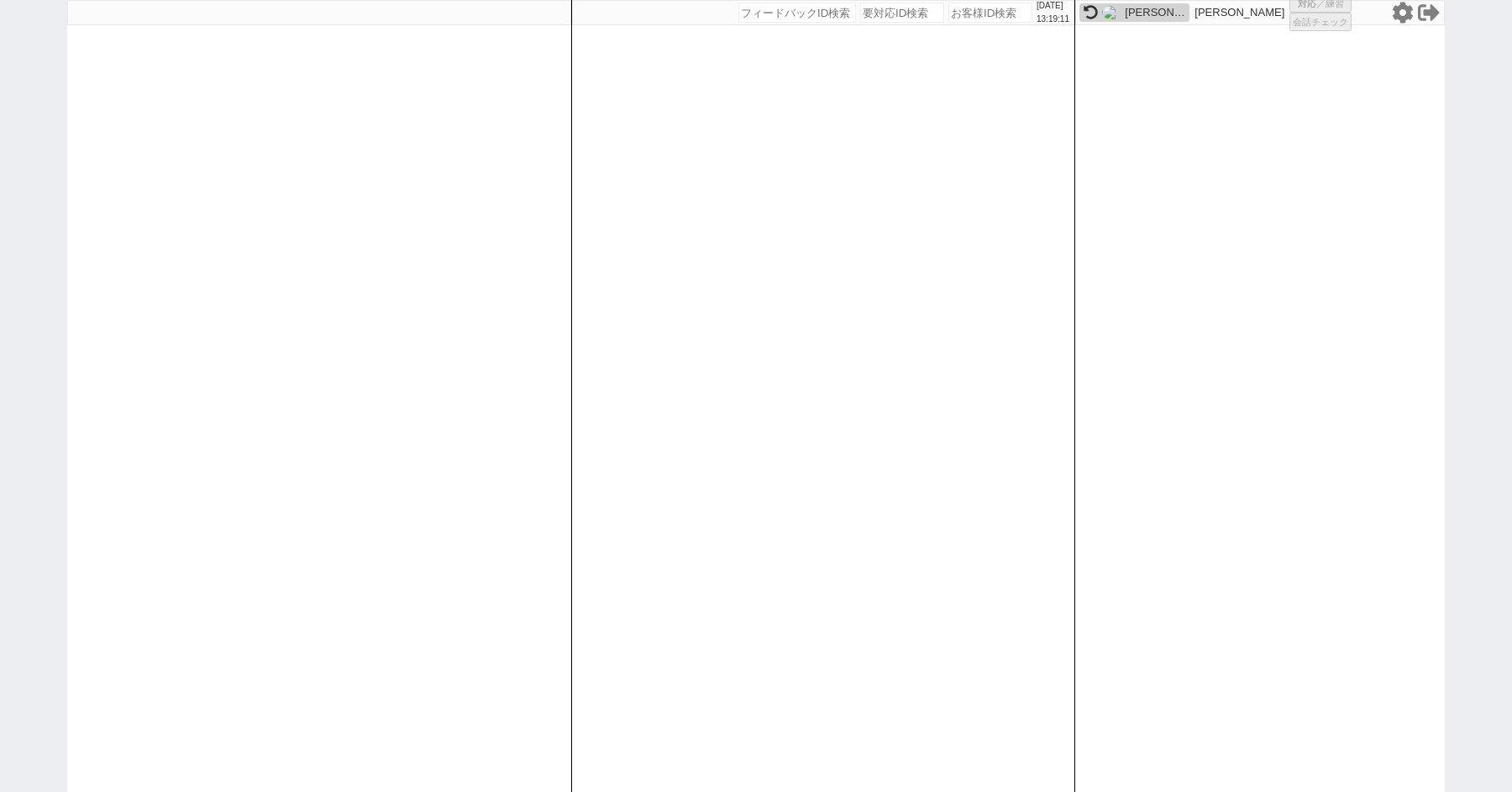
select select "8"
select select "10"
select select "8"
select select "10"
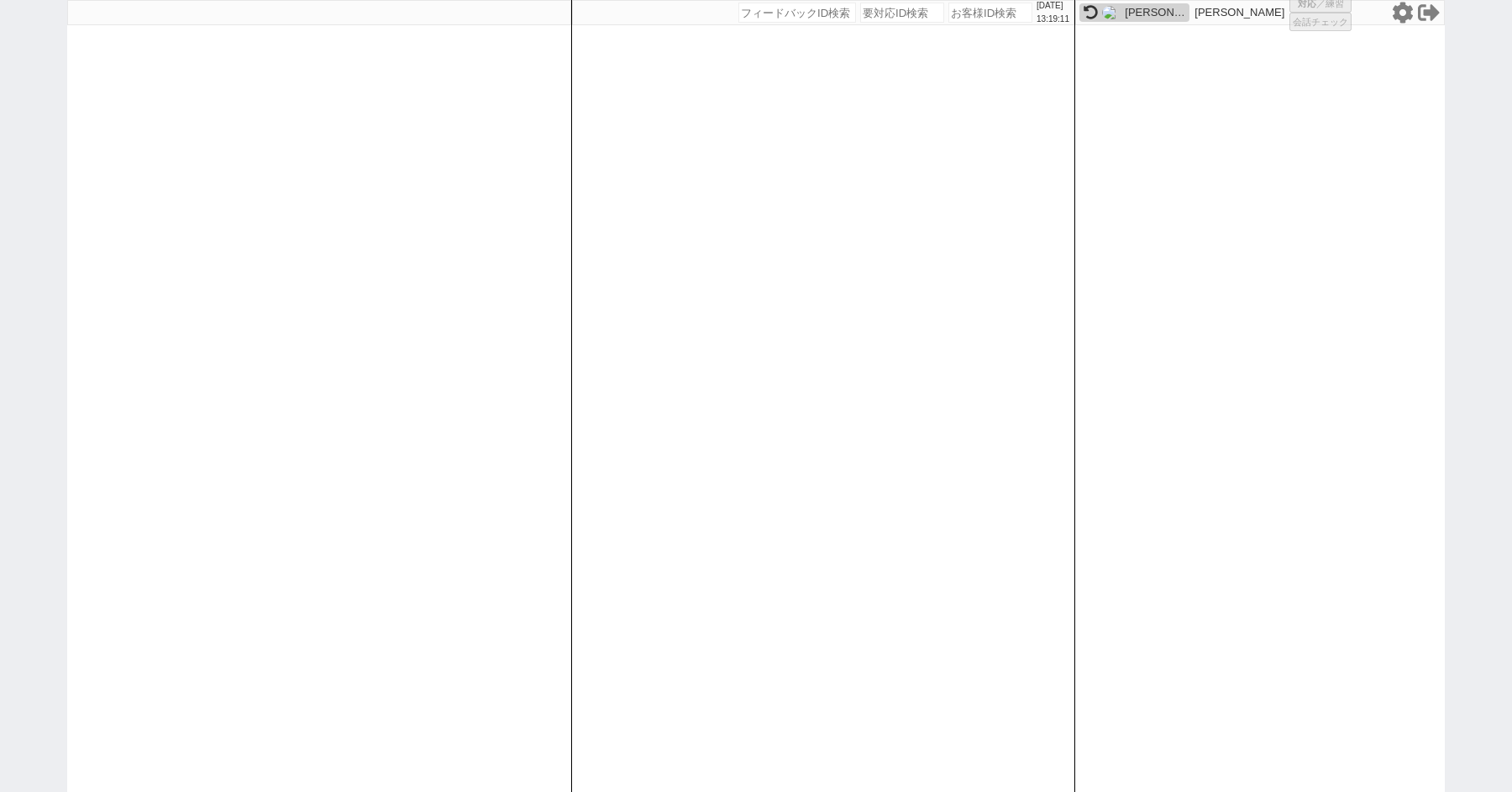
select select "8"
select select "3"
select select "8"
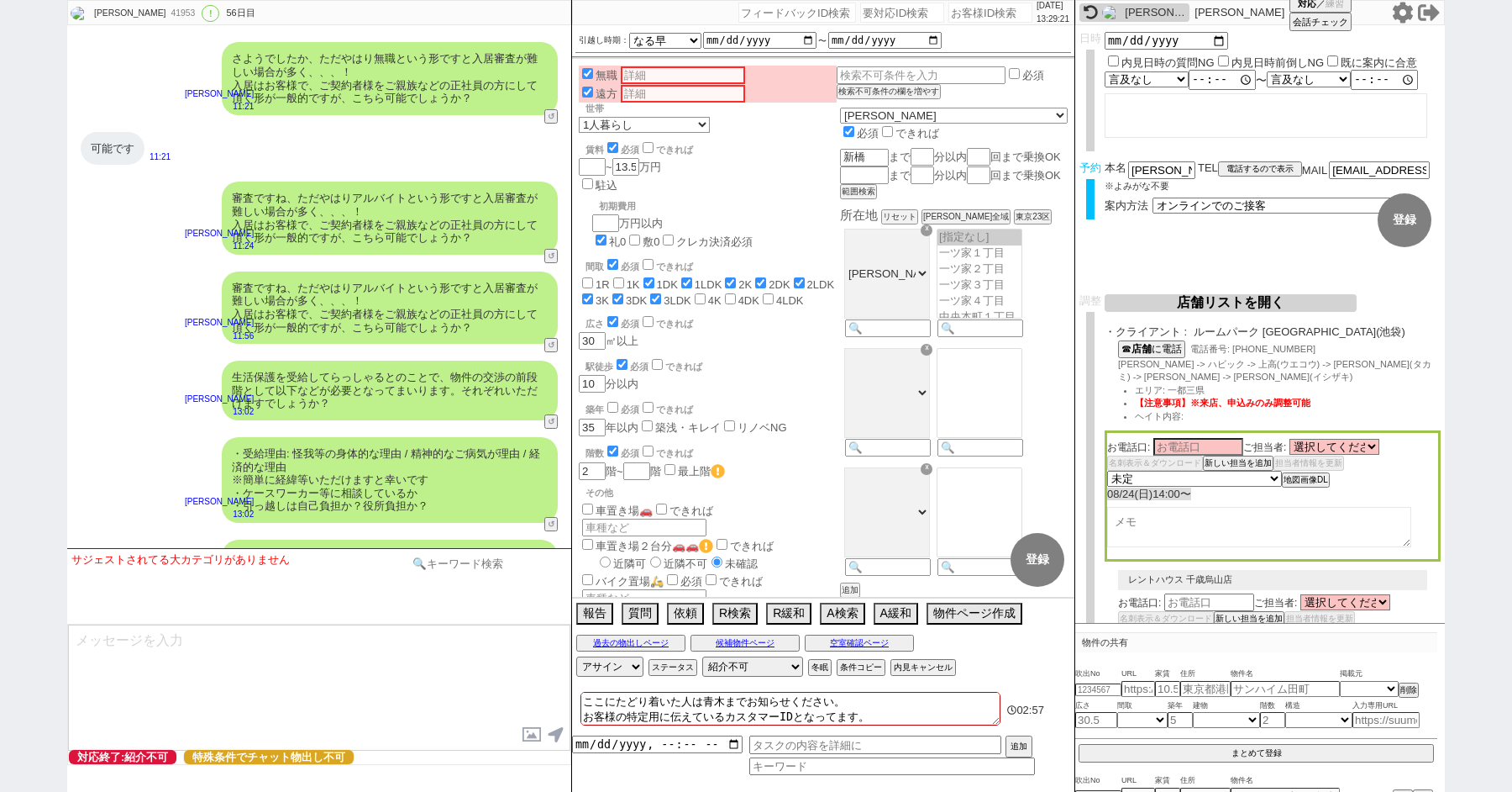
click at [467, 568] on input at bounding box center [488, 564] width 159 height 21
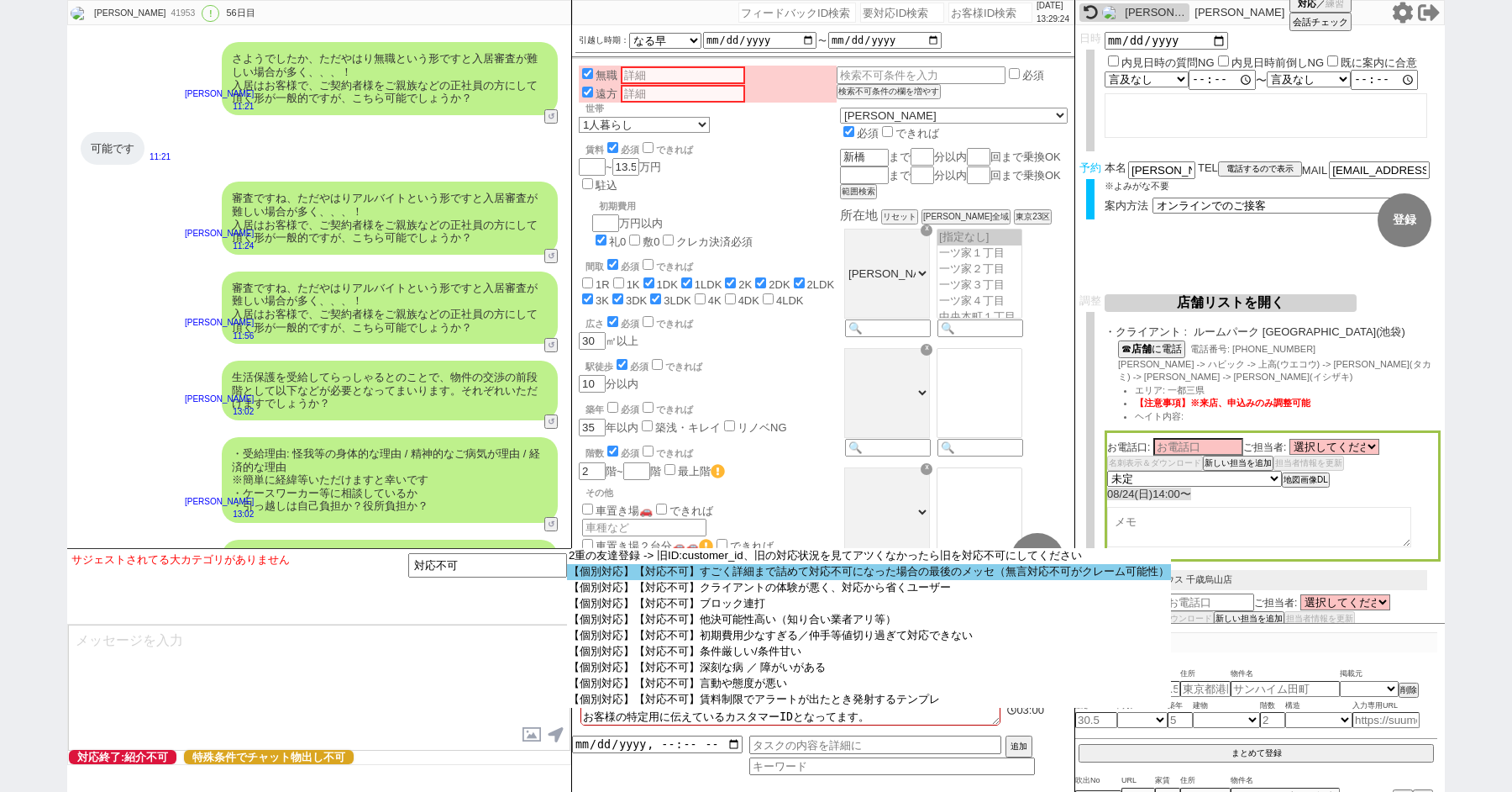
click at [666, 575] on option "【個別対応】【対応不可】すごく詳細まで詰めて対応不可になった場合の最後のメッセ（無言対応不可がクレーム可能性）" at bounding box center [869, 571] width 604 height 16
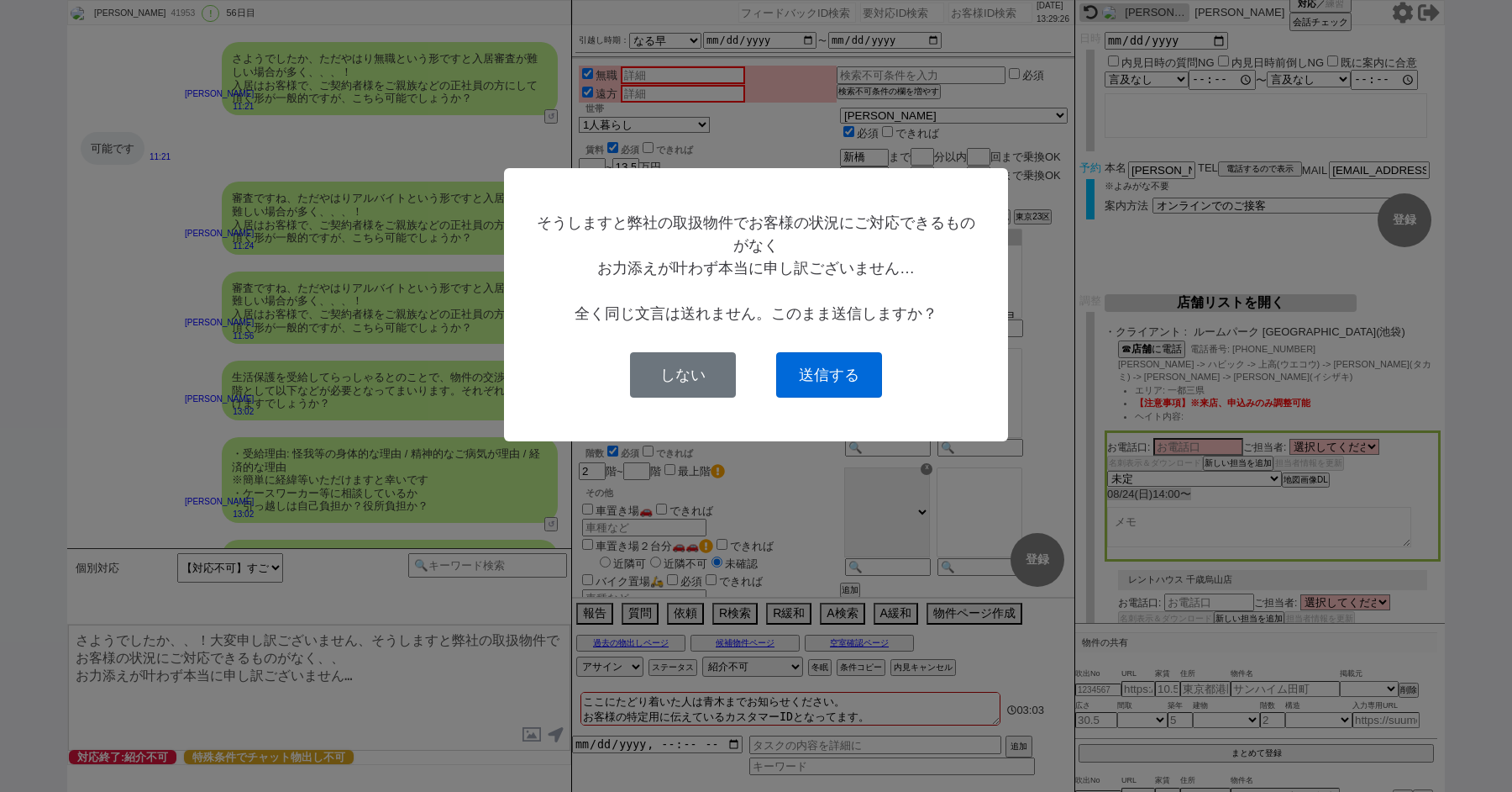
click at [861, 369] on button "送信する" at bounding box center [829, 375] width 106 height 45
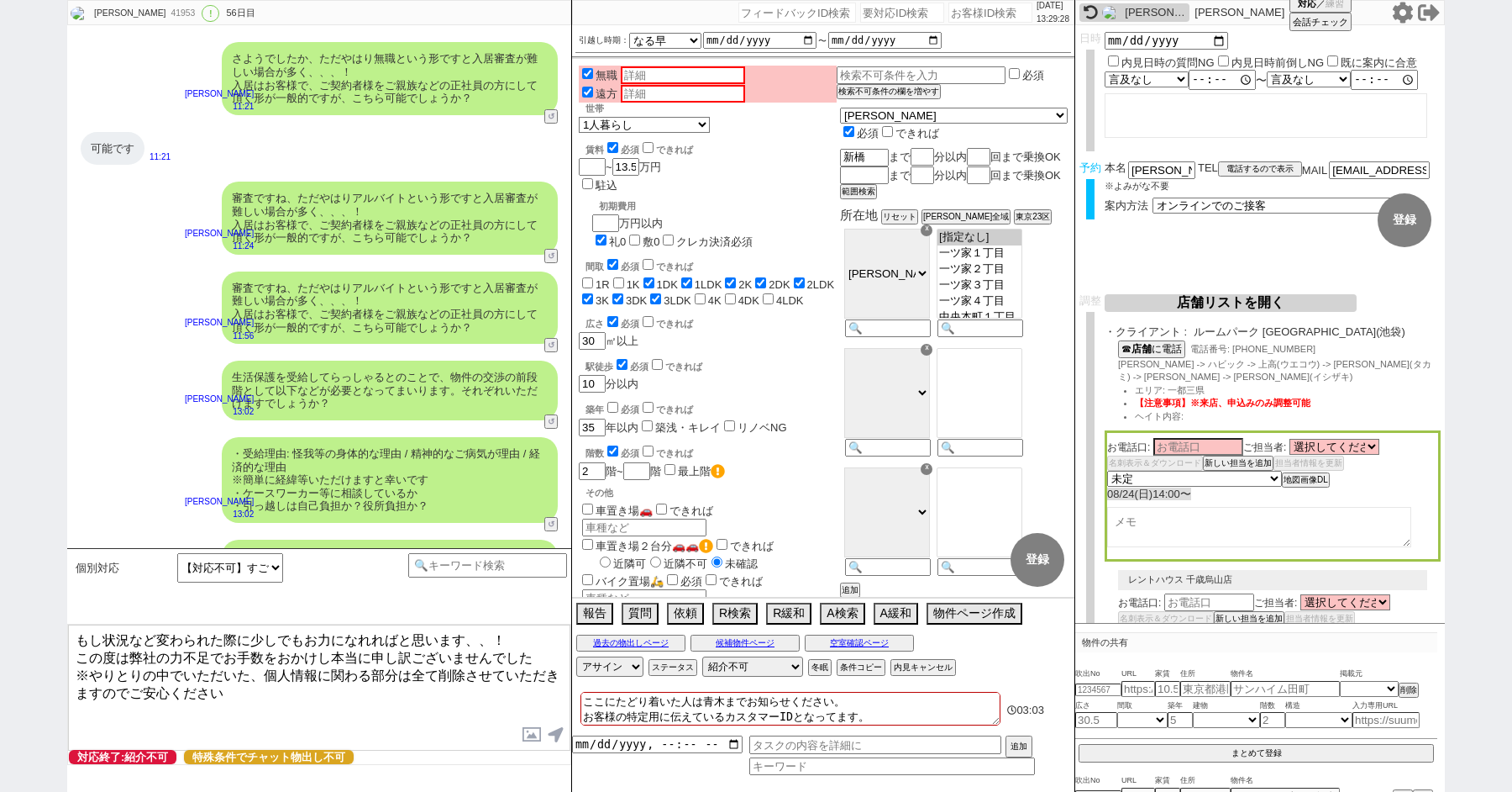
scroll to position [37871, 0]
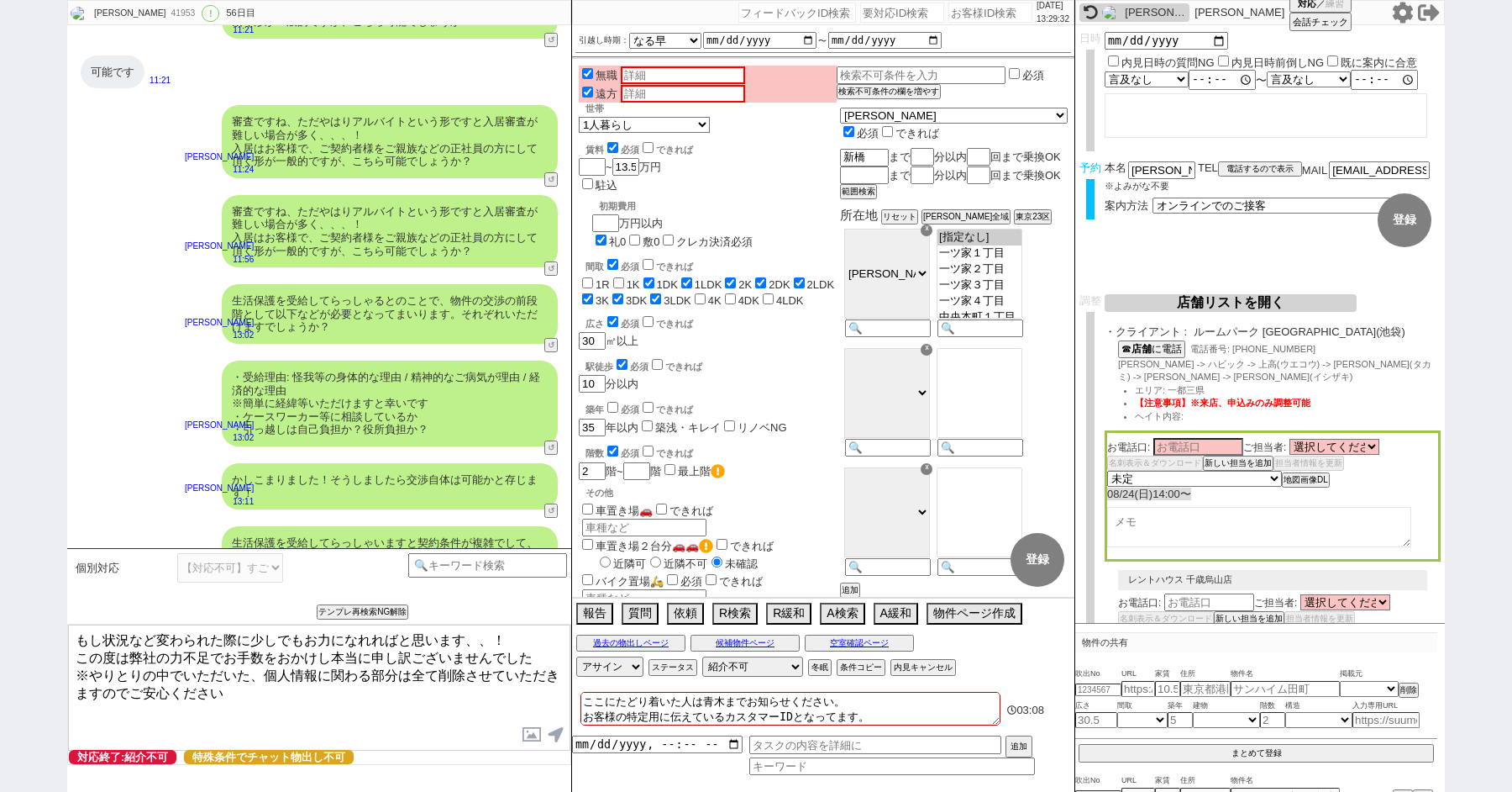
drag, startPoint x: 73, startPoint y: 636, endPoint x: 220, endPoint y: 683, distance: 154.3
click at [220, 683] on textarea "もし状況など変わられた際に少しでもお力になれればと思います、、！ この度は弊社の力不足でお手数をおかけし本当に申し訳ございませんでした ※やりとりの中でいただ…" at bounding box center [319, 687] width 502 height 126
drag, startPoint x: 235, startPoint y: 495, endPoint x: 470, endPoint y: 520, distance: 236.3
click at [470, 717] on div "さようでしたか、、！大変申し訳ございません、そうしますと弊社の取扱物件でお客様の状況にご対応できるものがなく、、 お力添えが叶わず本当に申し訳ございません…" at bounding box center [389, 747] width 336 height 60
copy div "さようでしたか、、！大変申し訳ございません、そうしますと弊社の取扱物件でお客様の状況にご対応できるものがなく、、 お力添えが叶わず本当に申し訳ございません…"
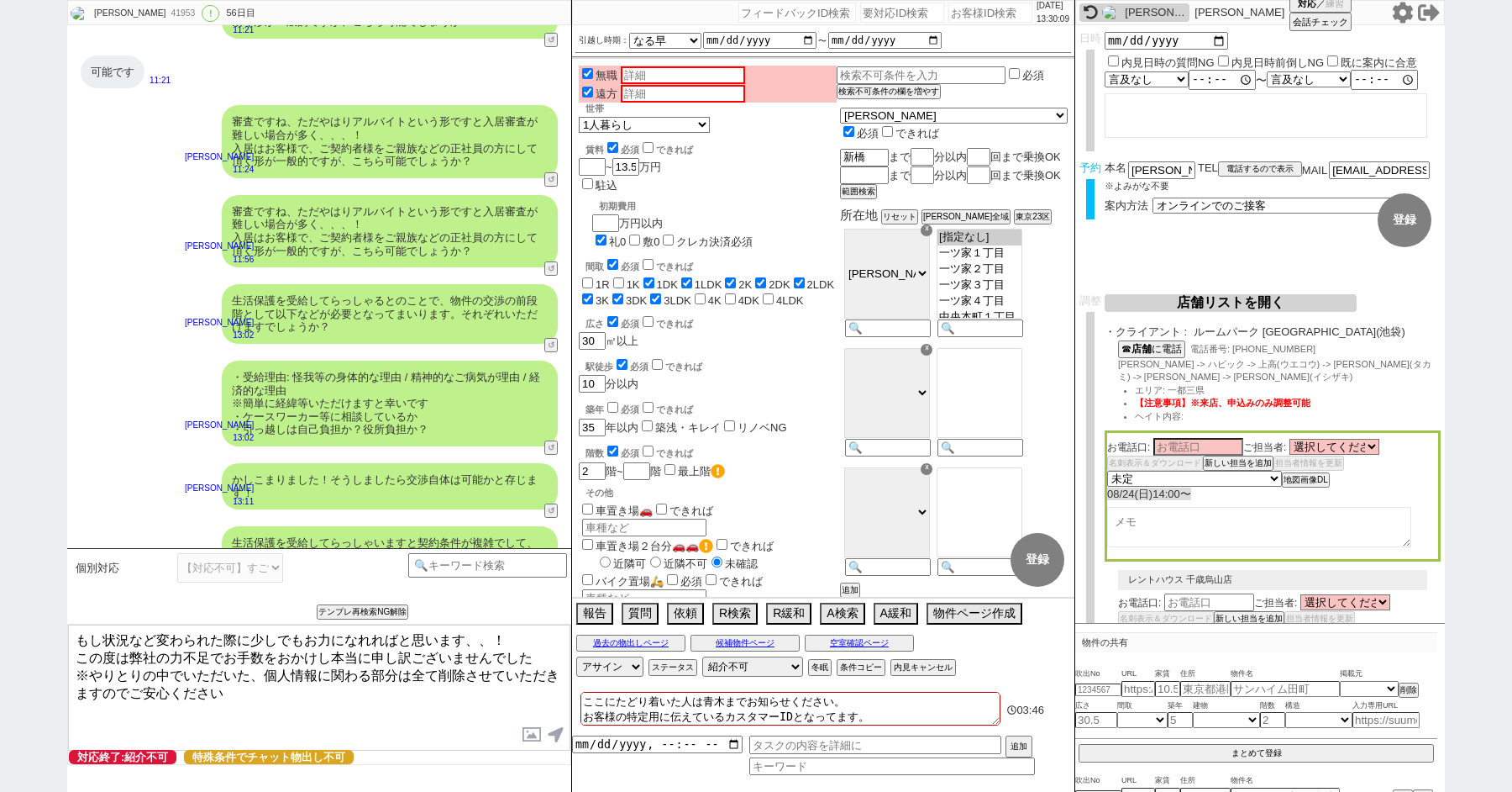
click at [220, 688] on textarea "もし状況など変わられた際に少しでもお力になれればと思います、、！ この度は弊社の力不足でお手数をおかけし本当に申し訳ございませんでした ※やりとりの中でいただ…" at bounding box center [319, 687] width 502 height 126
drag, startPoint x: 228, startPoint y: 695, endPoint x: 44, endPoint y: 623, distance: 197.6
click at [44, 623] on div "[PERSON_NAME] 41953 ! 0 56日目 冬眠中 自社客 スミカ スミカ_BPO チャット全表示 [DATE] 新しくフォローされました (1…" at bounding box center [756, 396] width 1512 height 792
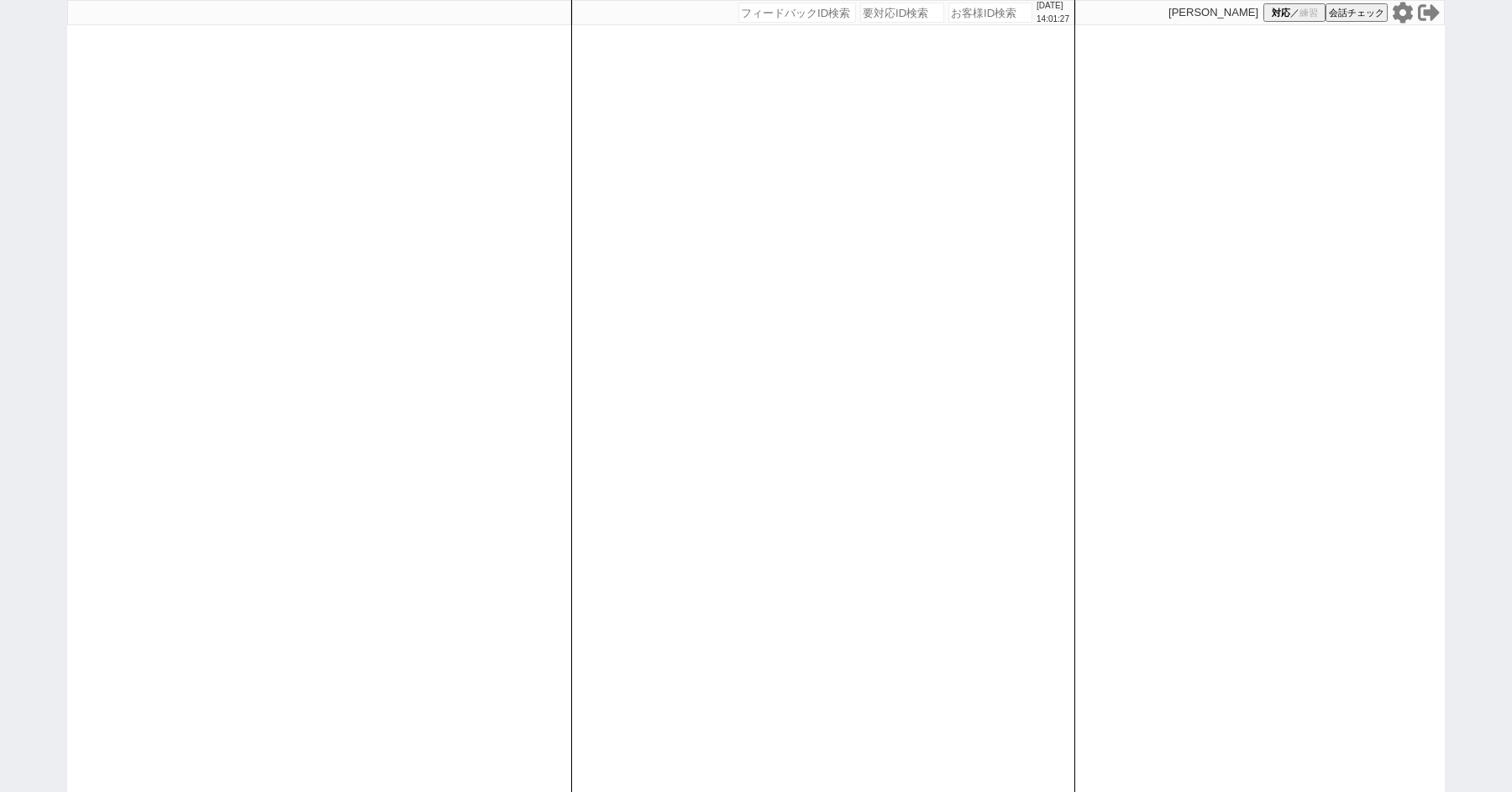
click at [948, 11] on input "number" at bounding box center [989, 12] width 84 height 20
click at [878, 11] on input "number" at bounding box center [901, 12] width 84 height 20
paste input "8674852"
type input "8674852"
select select "100"
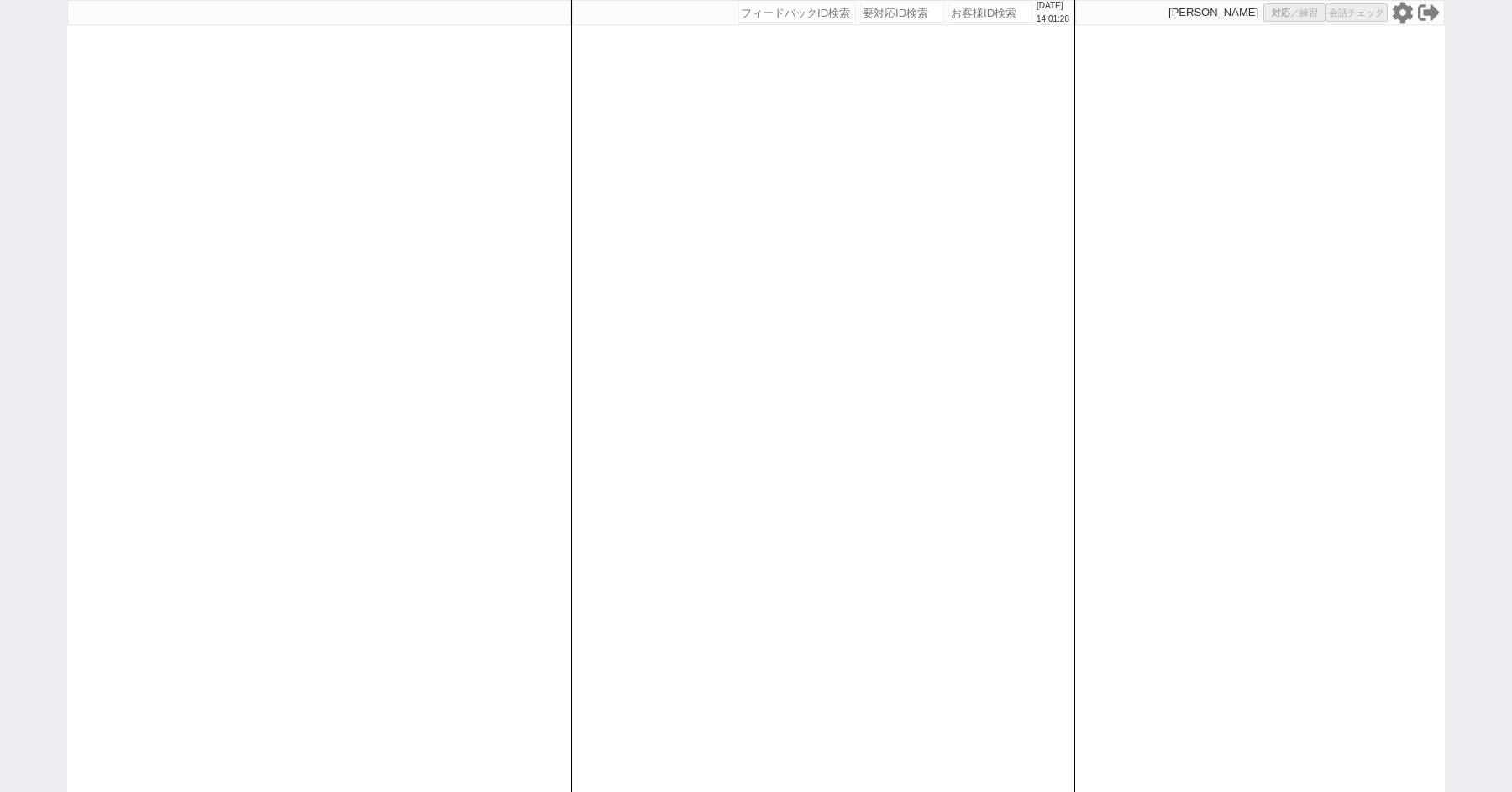
select select "2"
select select "5"
select select
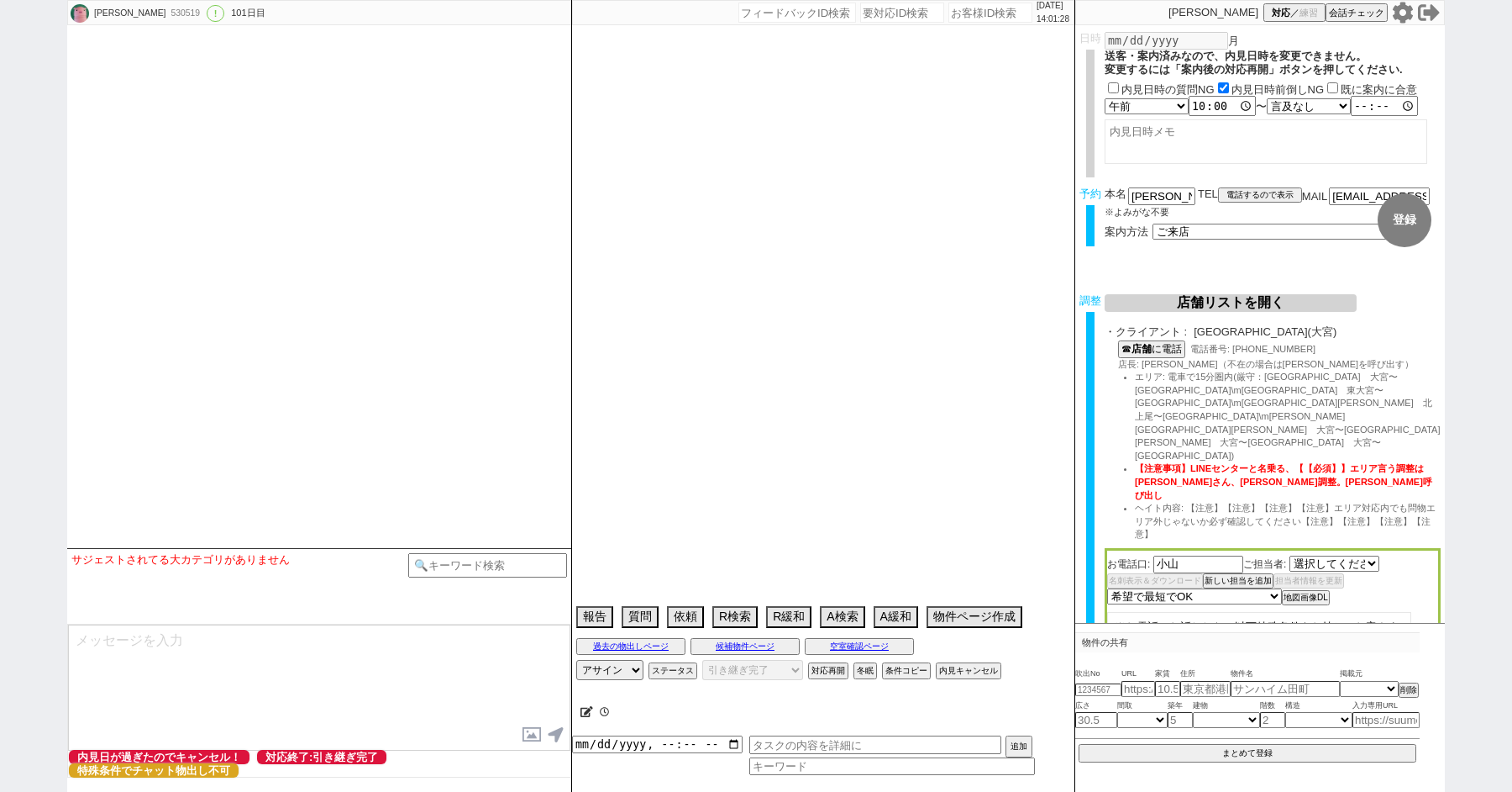
select select "413"
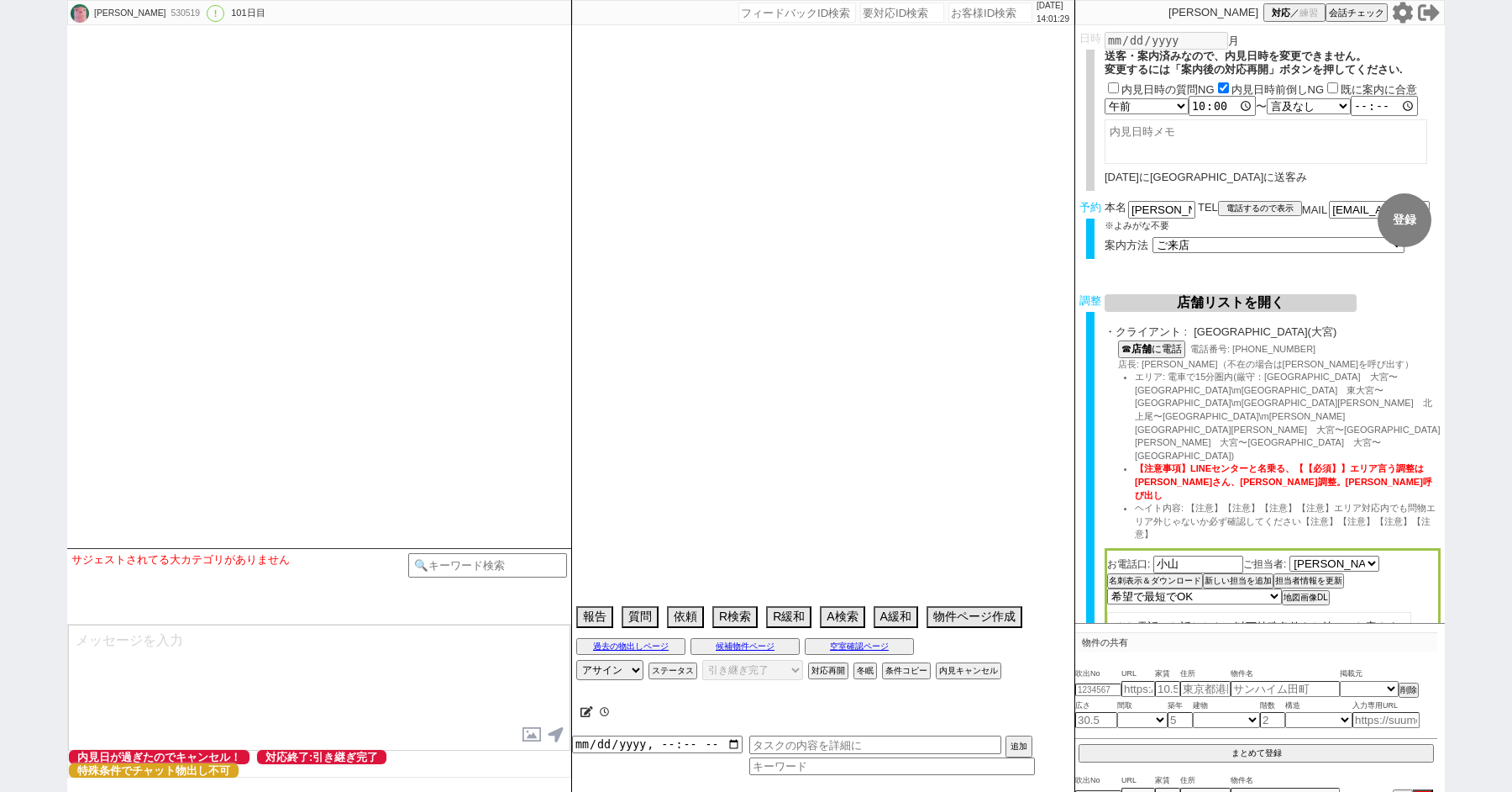
select select "2025"
select select "7"
select select "34"
select select "1"
select select "11"
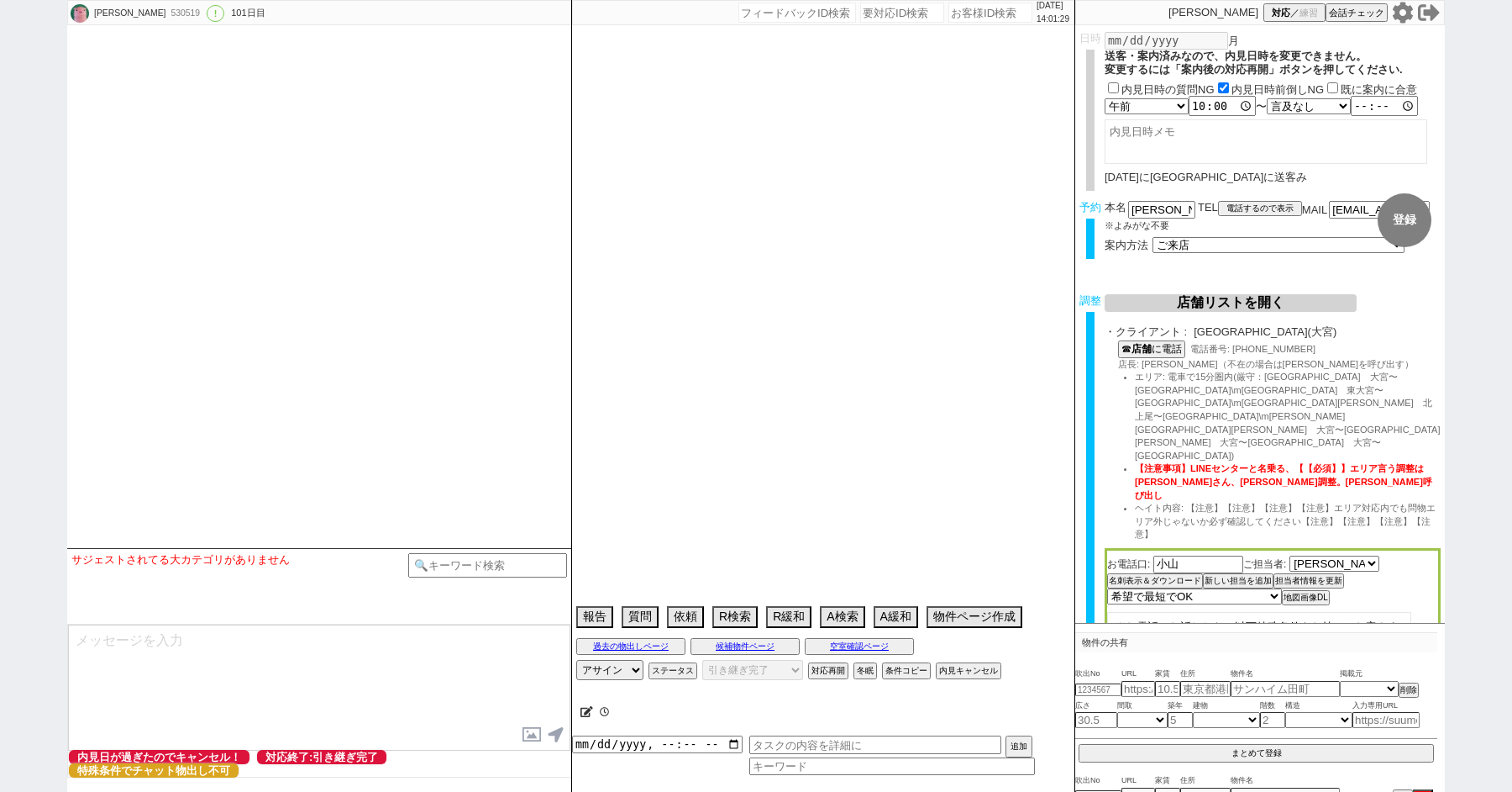
select select "25"
select select "792"
select select "9"
select select "327"
select select "10"
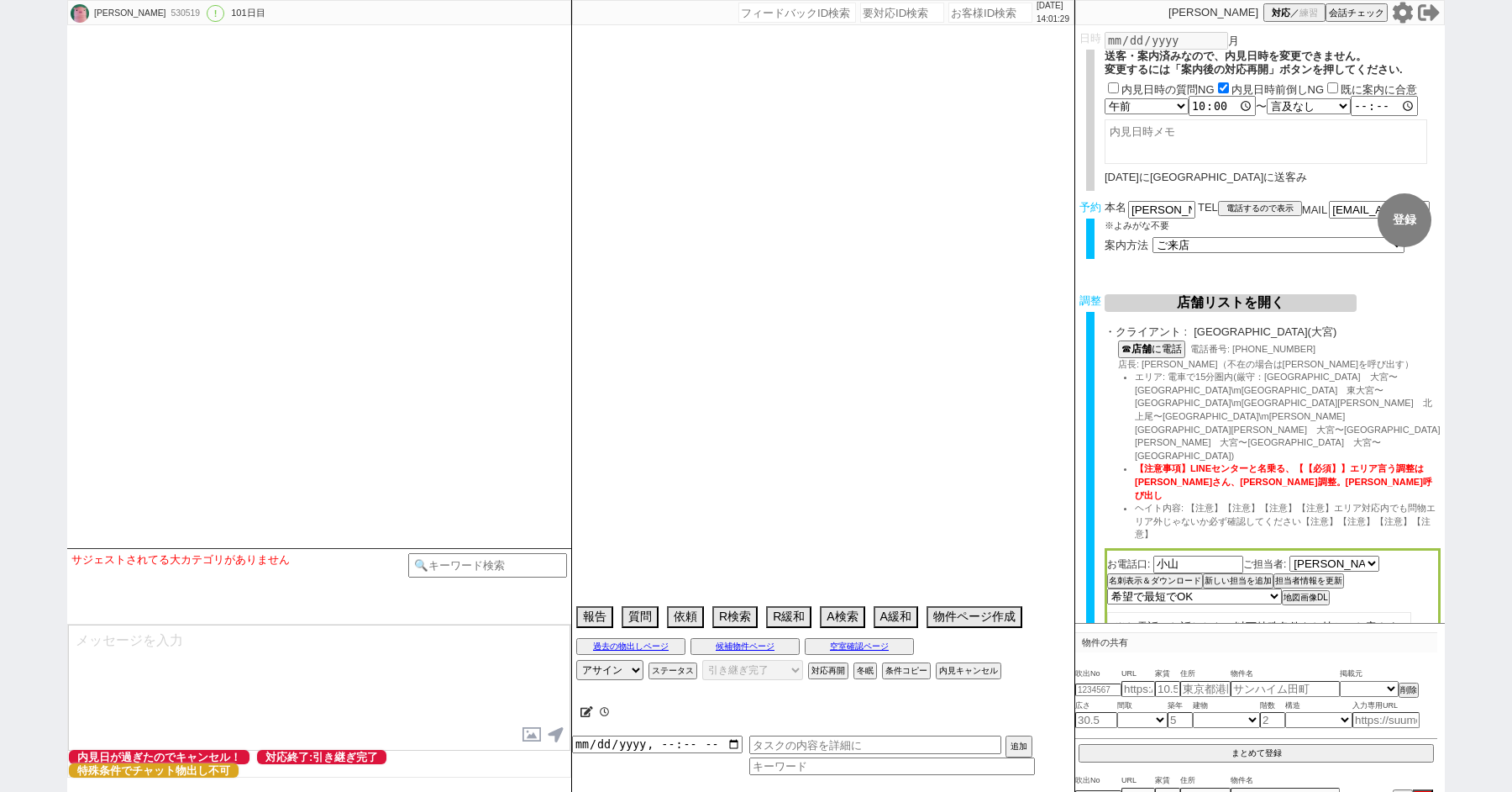
select select "369"
select select "118"
select select "2939"
select select "123"
select select "121"
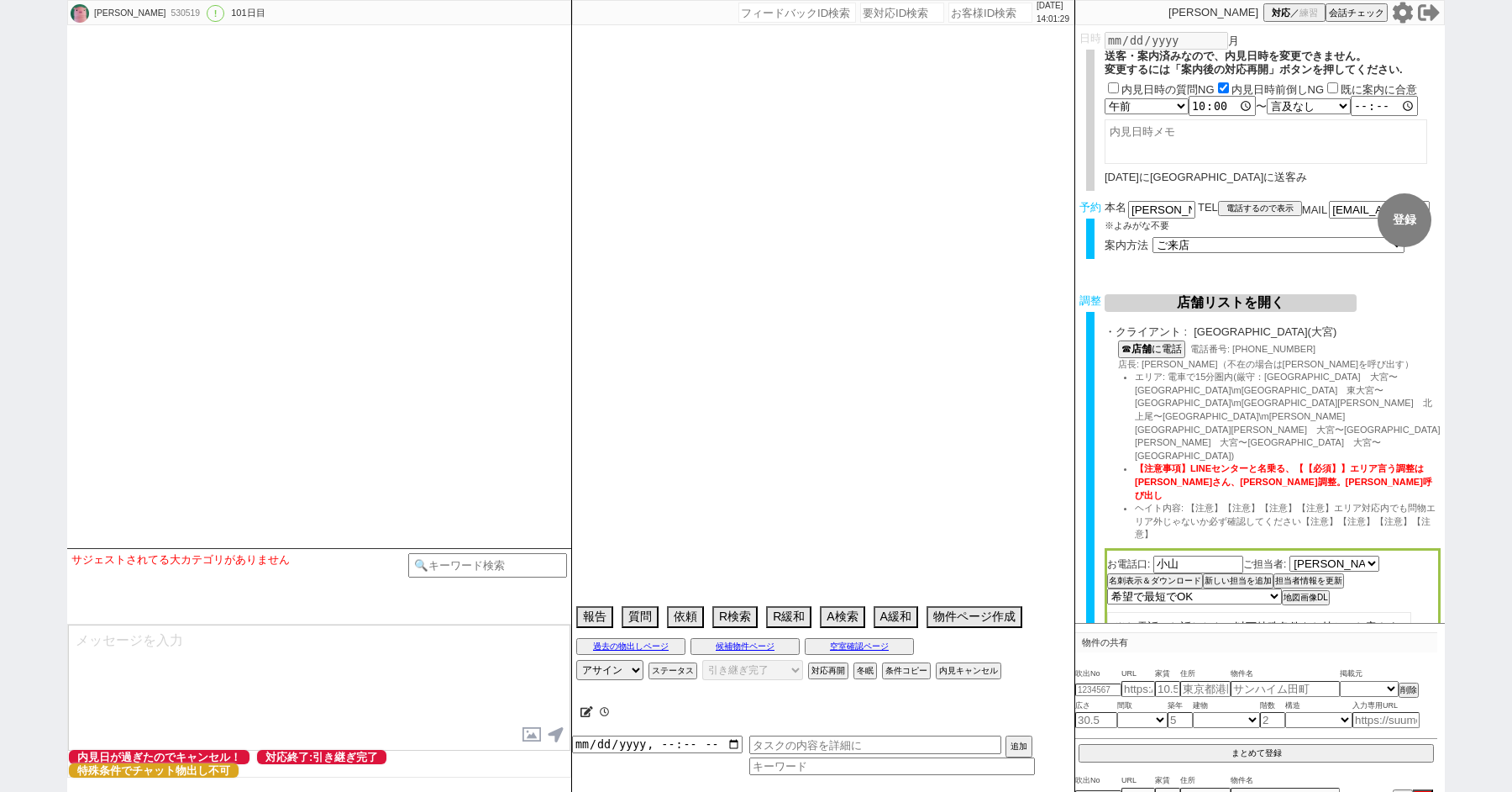
select select "16"
select select "536"
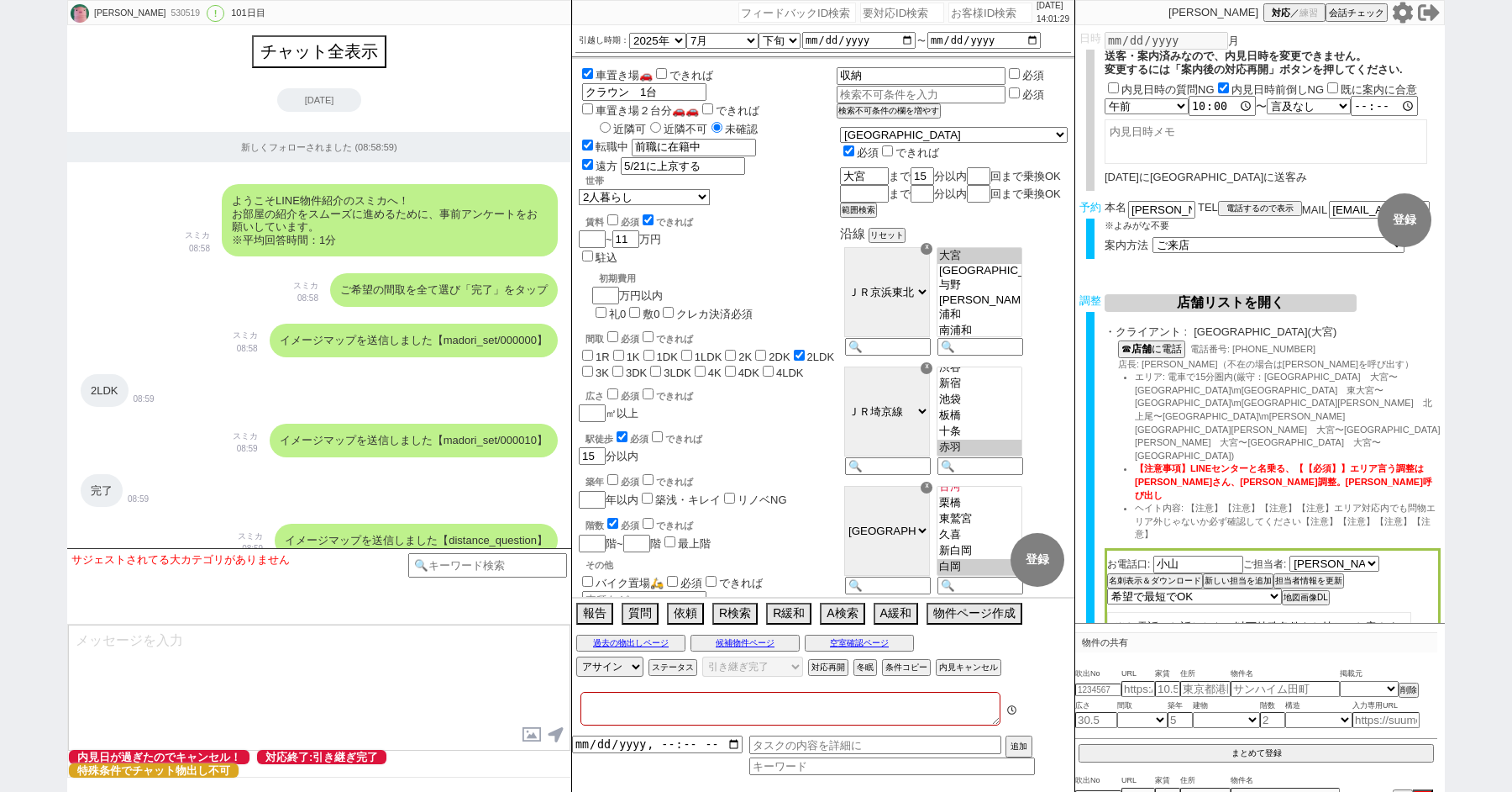
type textarea "@車(クラウン)、無職特殊 ・旦那さん61歳、奥さん59歳 ・契約者は旦那さん(42年間同じ会社で勤めて、退職後その後再雇用で就労中) ・東北に持ち家があり売…"
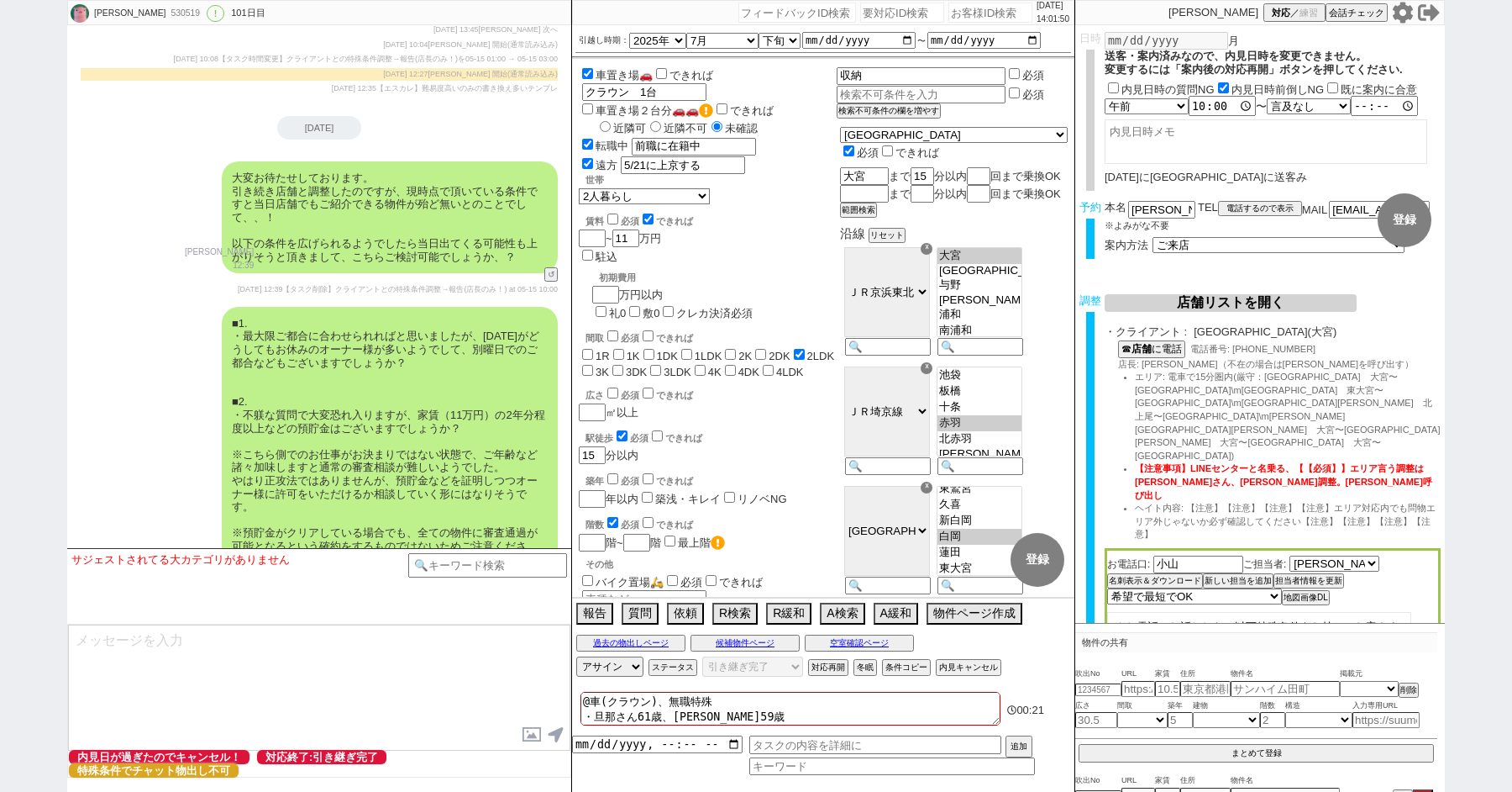
scroll to position [13159, 0]
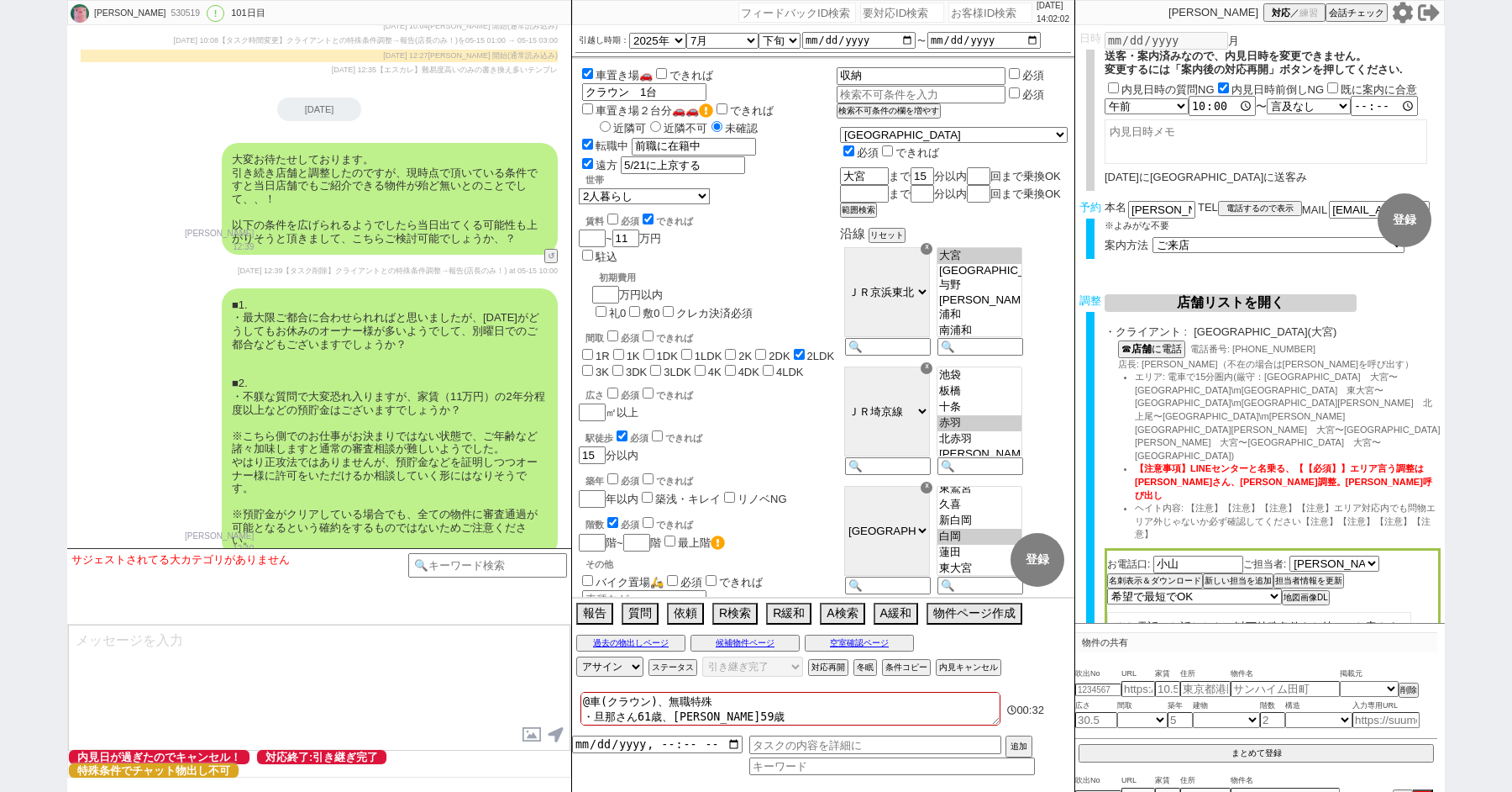
click at [872, 10] on input "number" at bounding box center [901, 12] width 84 height 20
paste input "8270709"
type input "8270709"
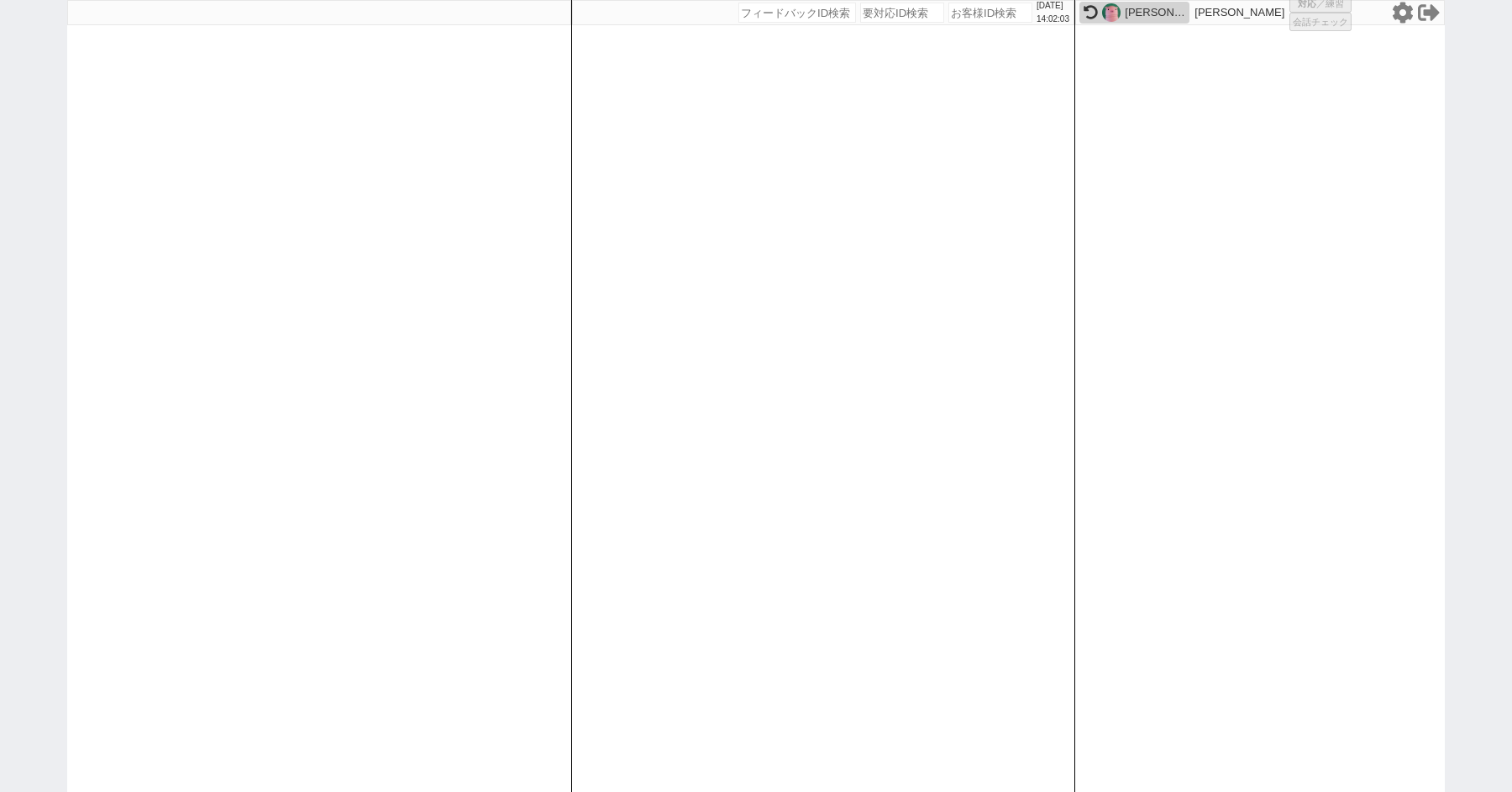
select select "100"
select select "3"
select select "2"
select select "5"
select select
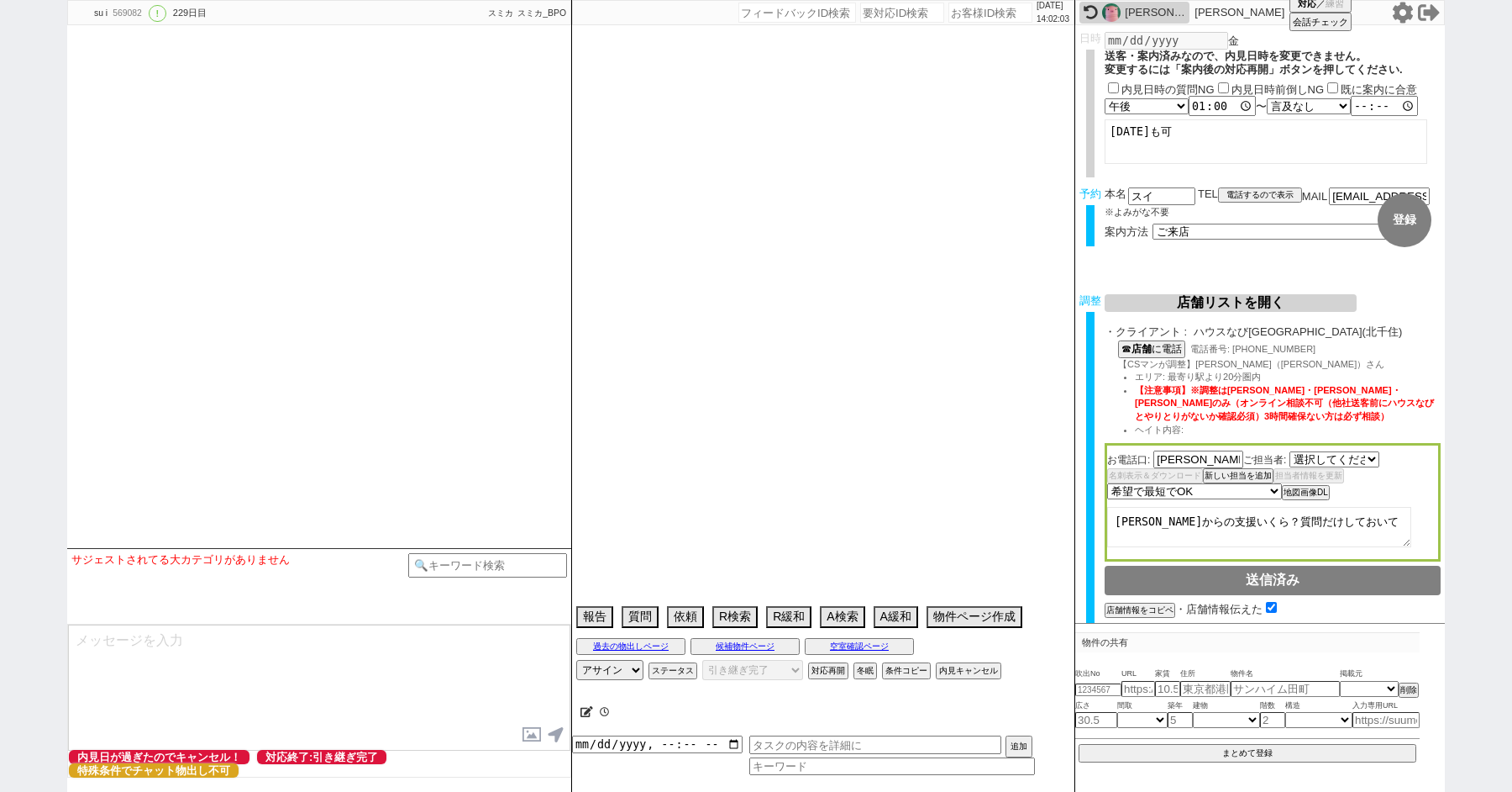
select select "2573"
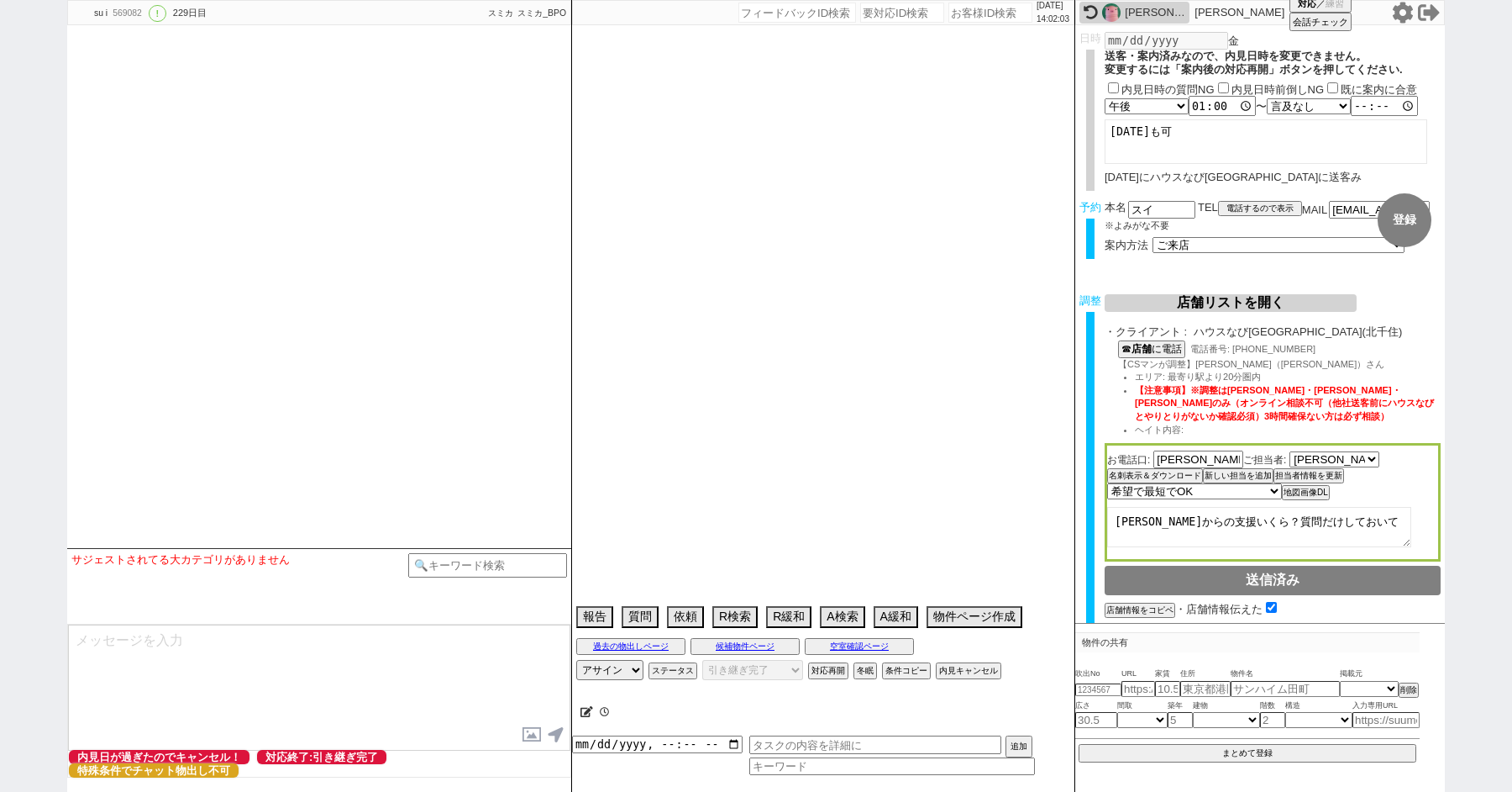
select select "2025"
select select "2"
select select "34"
select select "0"
select select "69"
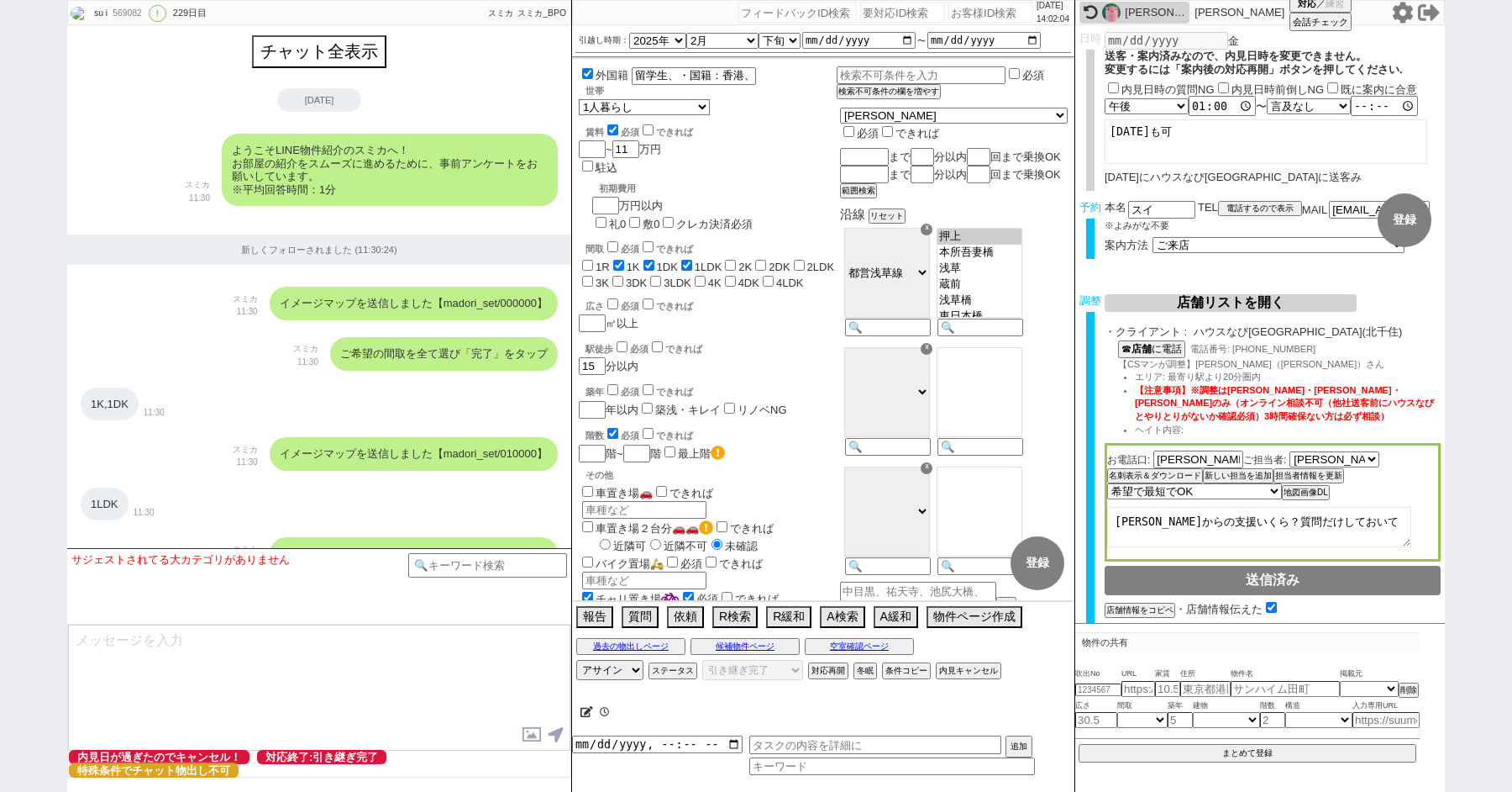
scroll to position [6337, 0]
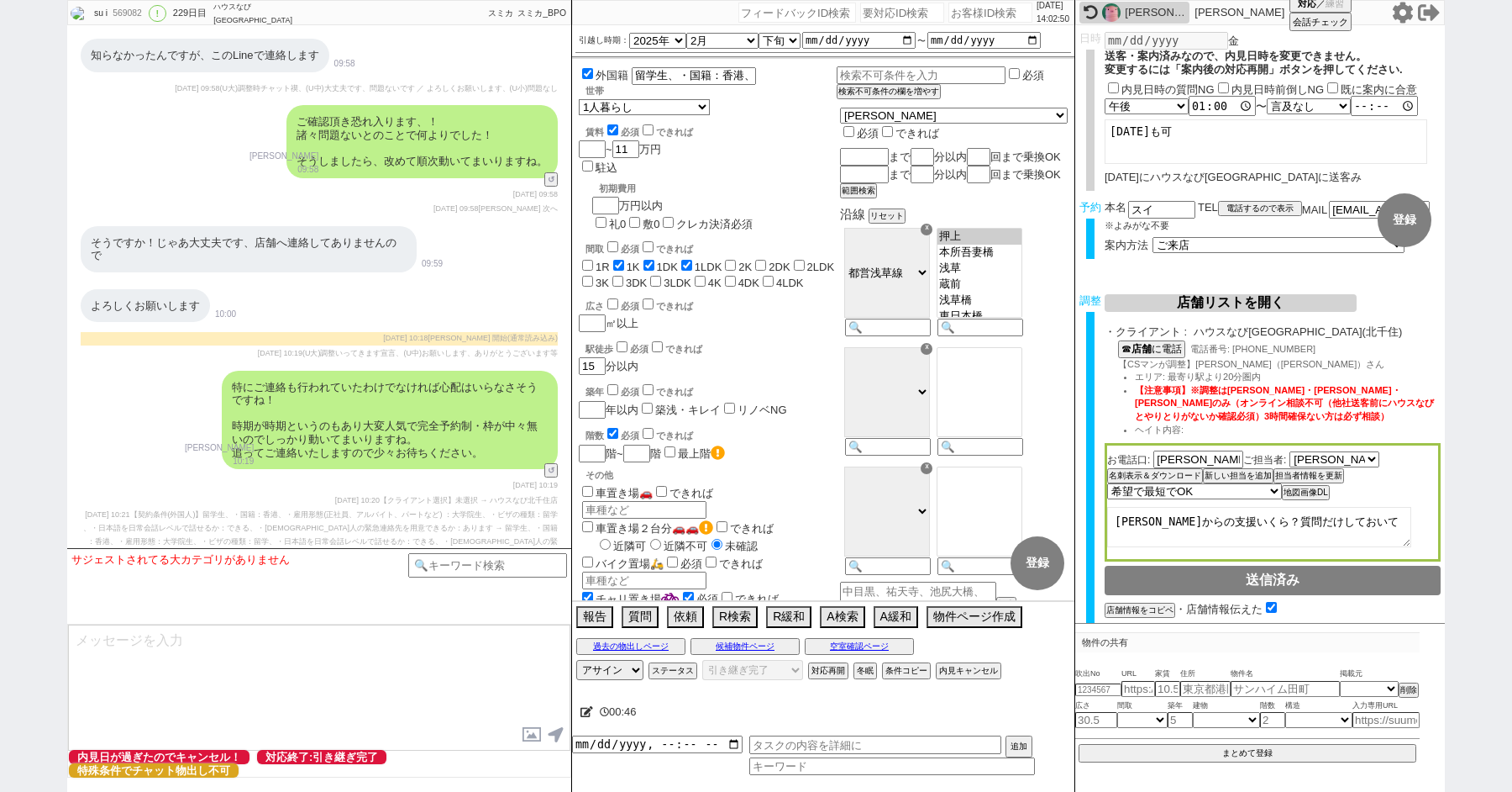
click at [1403, 19] on icon at bounding box center [1402, 12] width 20 height 21
click at [881, 13] on input "number" at bounding box center [901, 12] width 84 height 20
paste input "8556988"
type input "8556988"
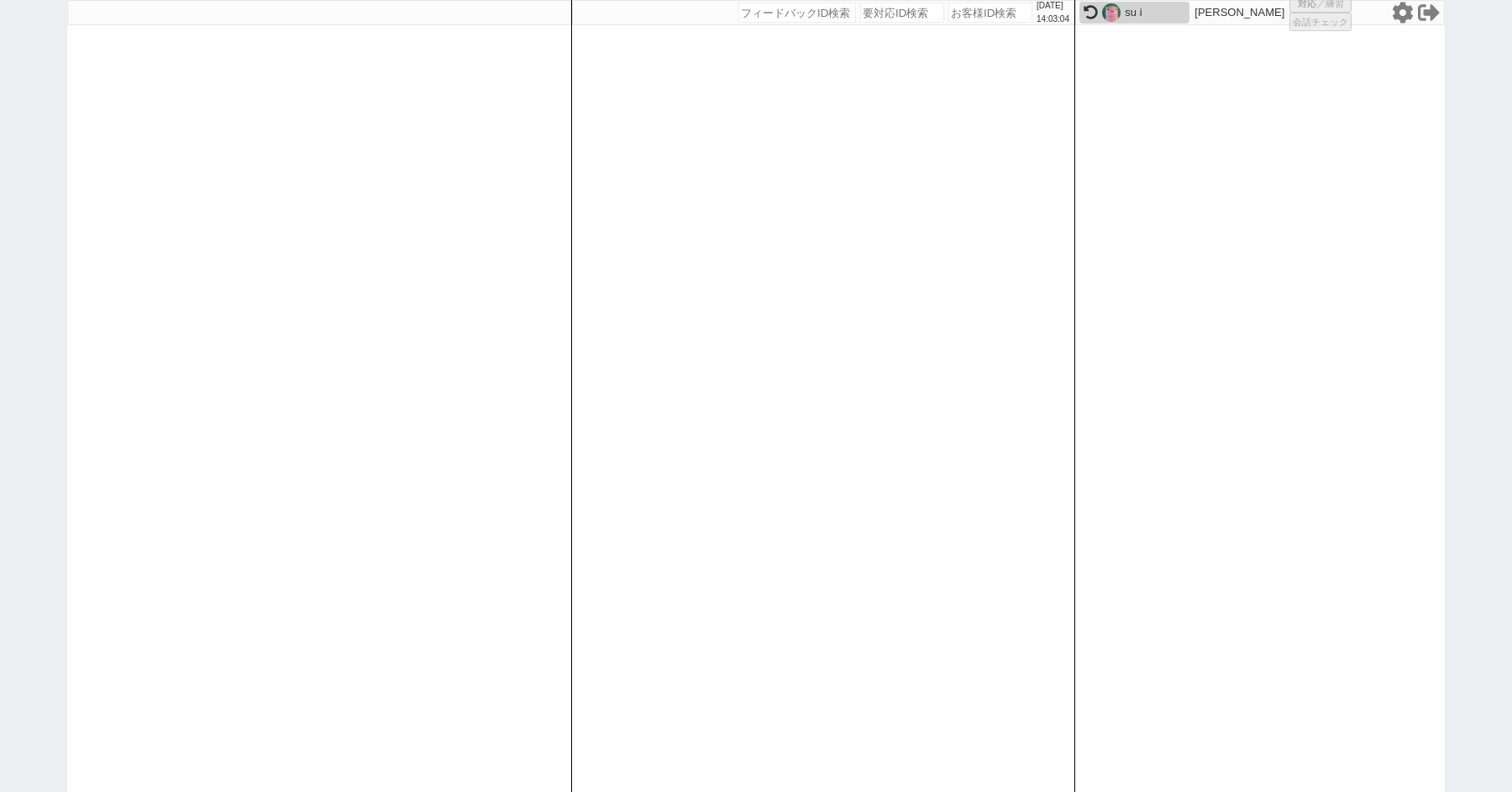
select select "100"
select select "1"
select select "2"
select select "5"
select select "10"
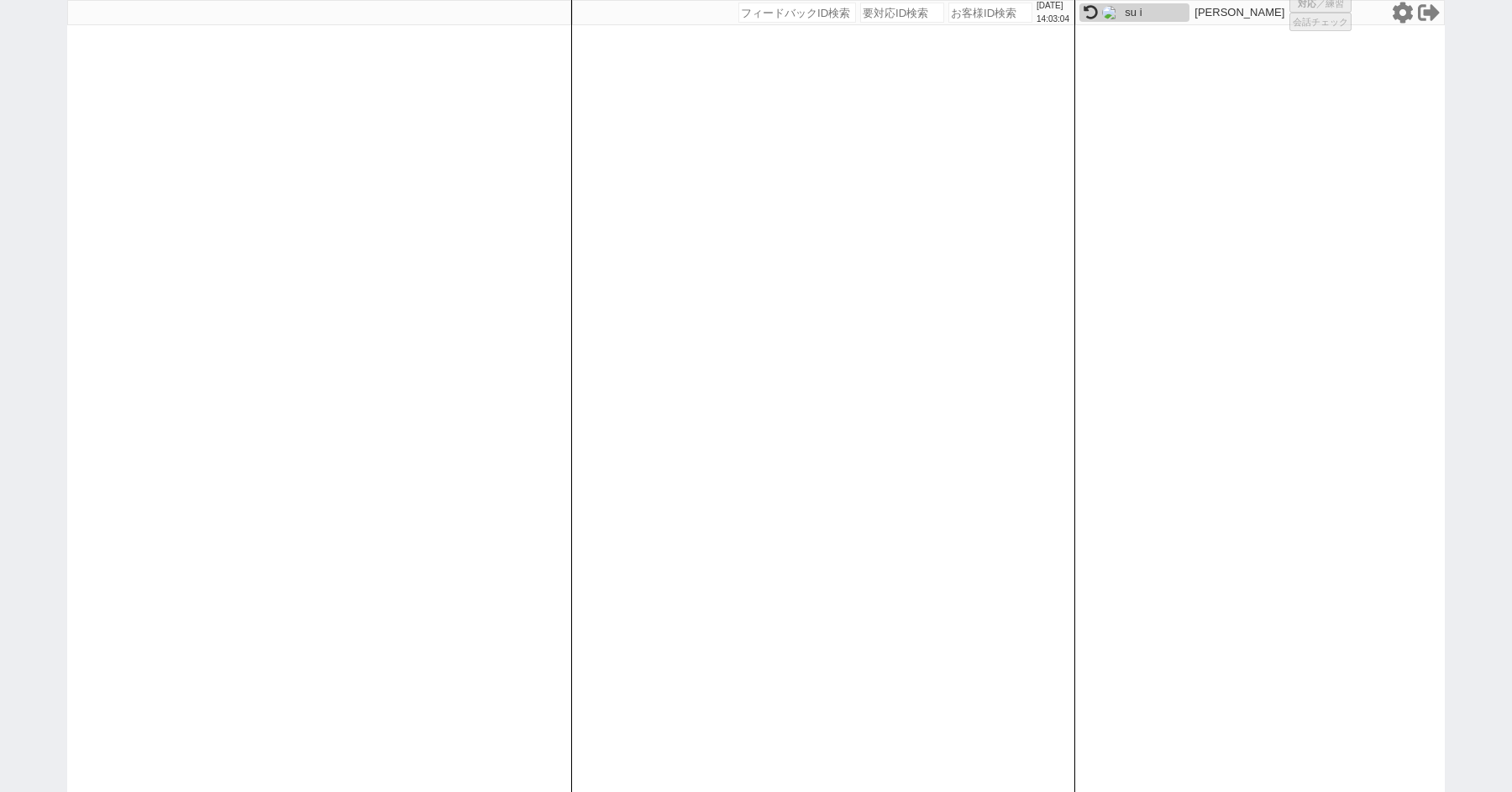
select select
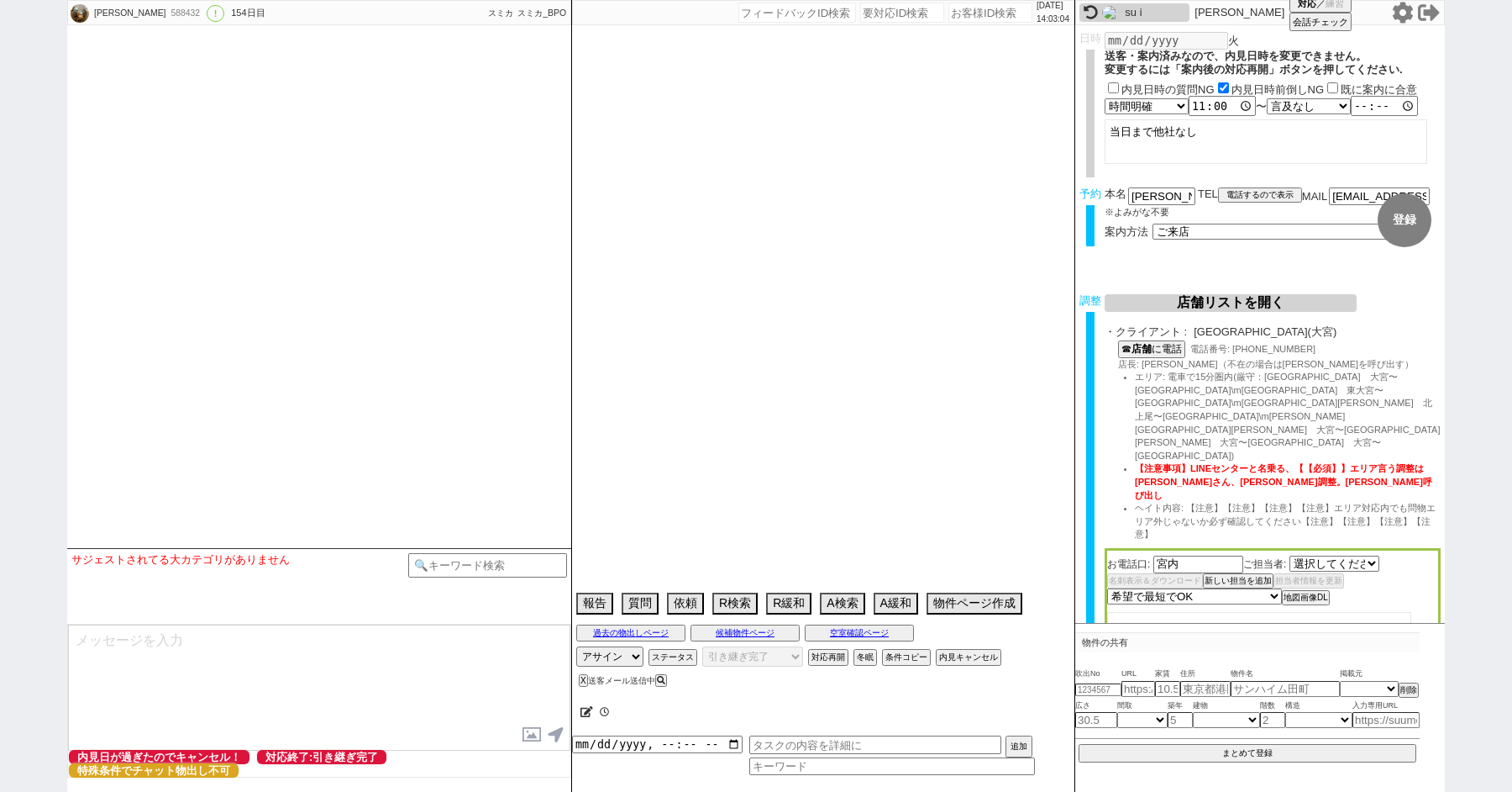
select select "413"
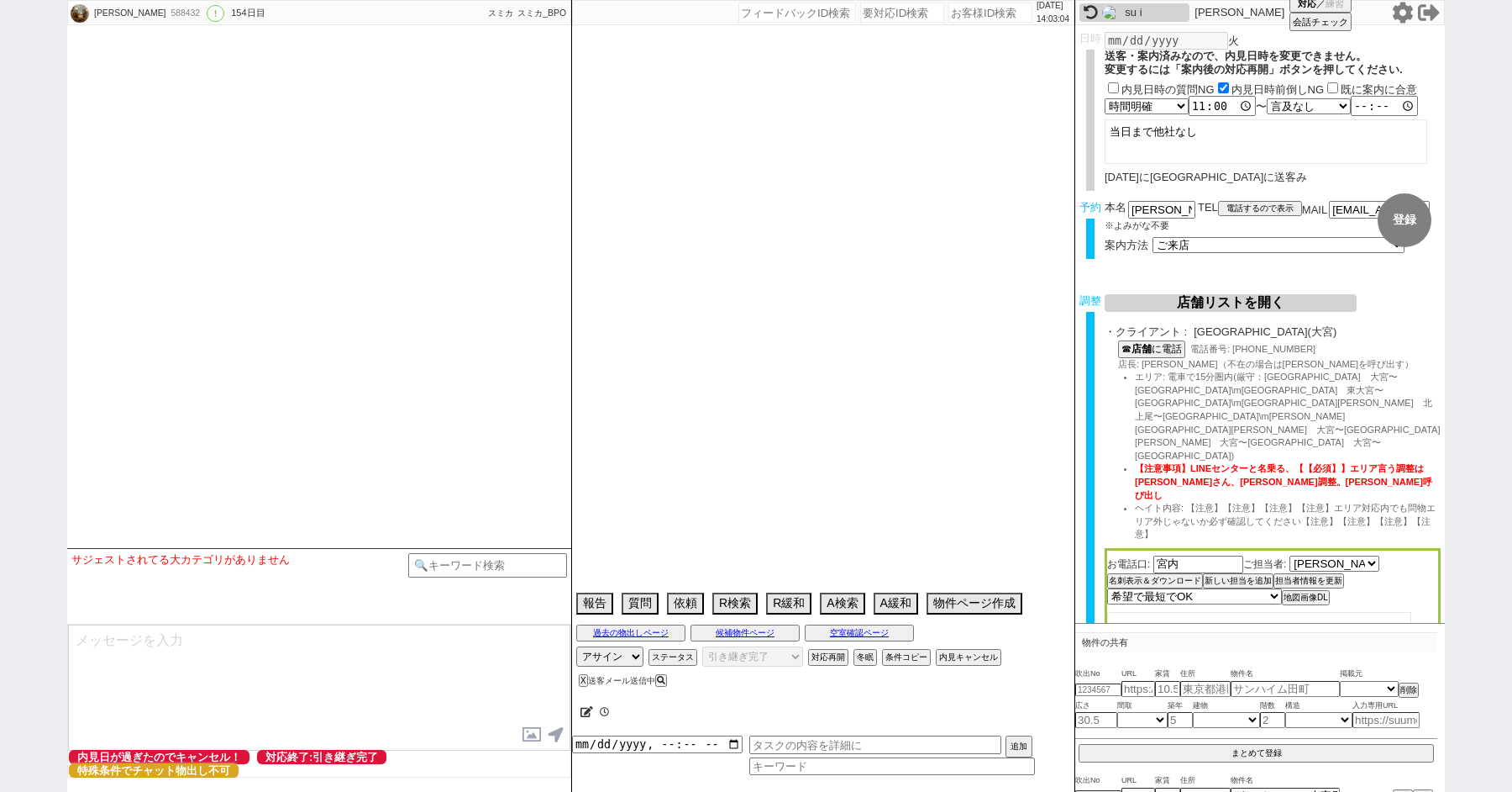
type textarea "預貯金800万＋婚姻費用がある タウンハウジングとリロは見つからなくてフェードアウトされたのでNG ご兄弟　保証人になれる。 5人入居 遠藤さんと母親1名の5…"
select select "13"
select select "6"
select select "11"
select select "121"
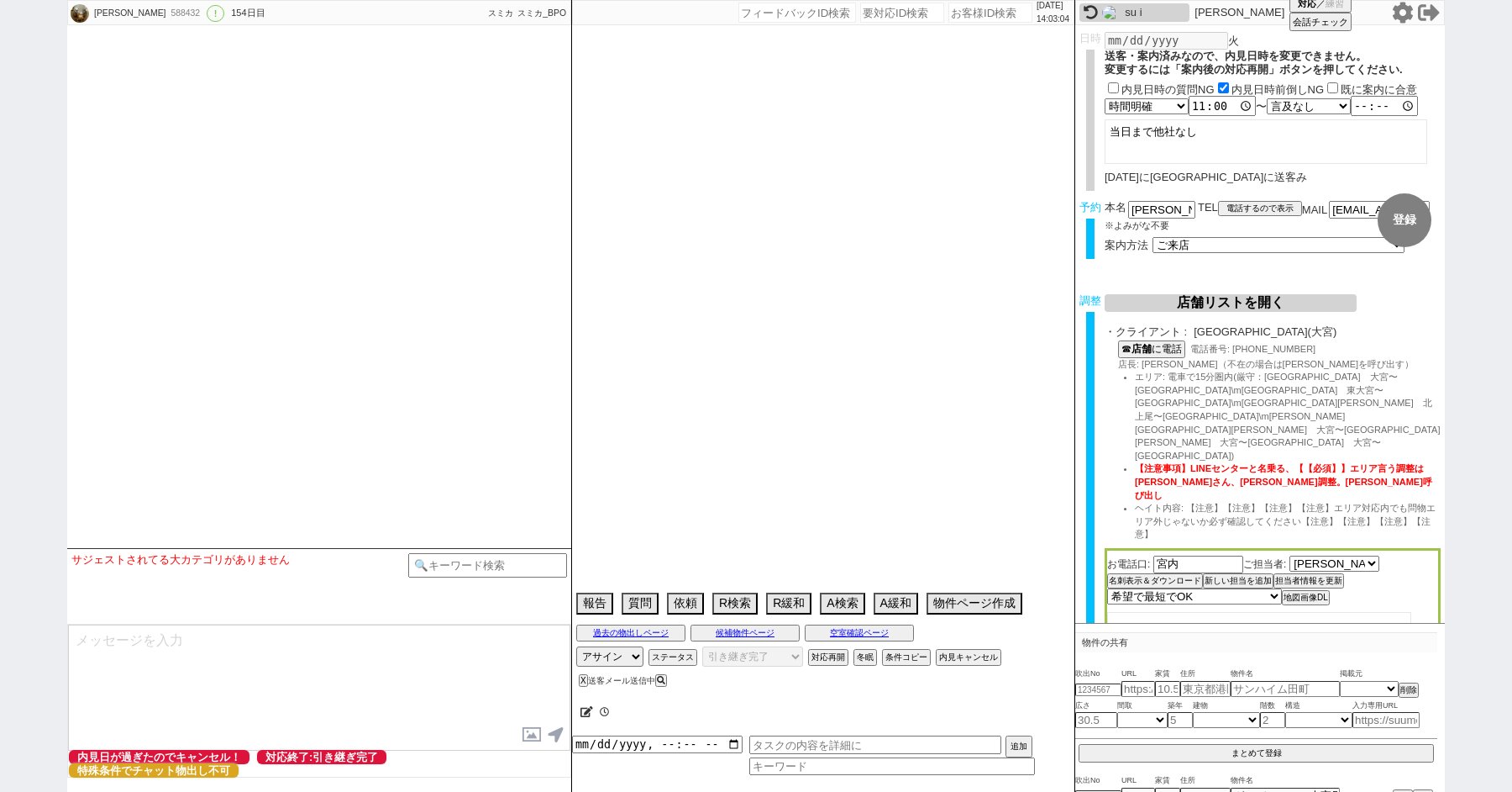
select select "2963"
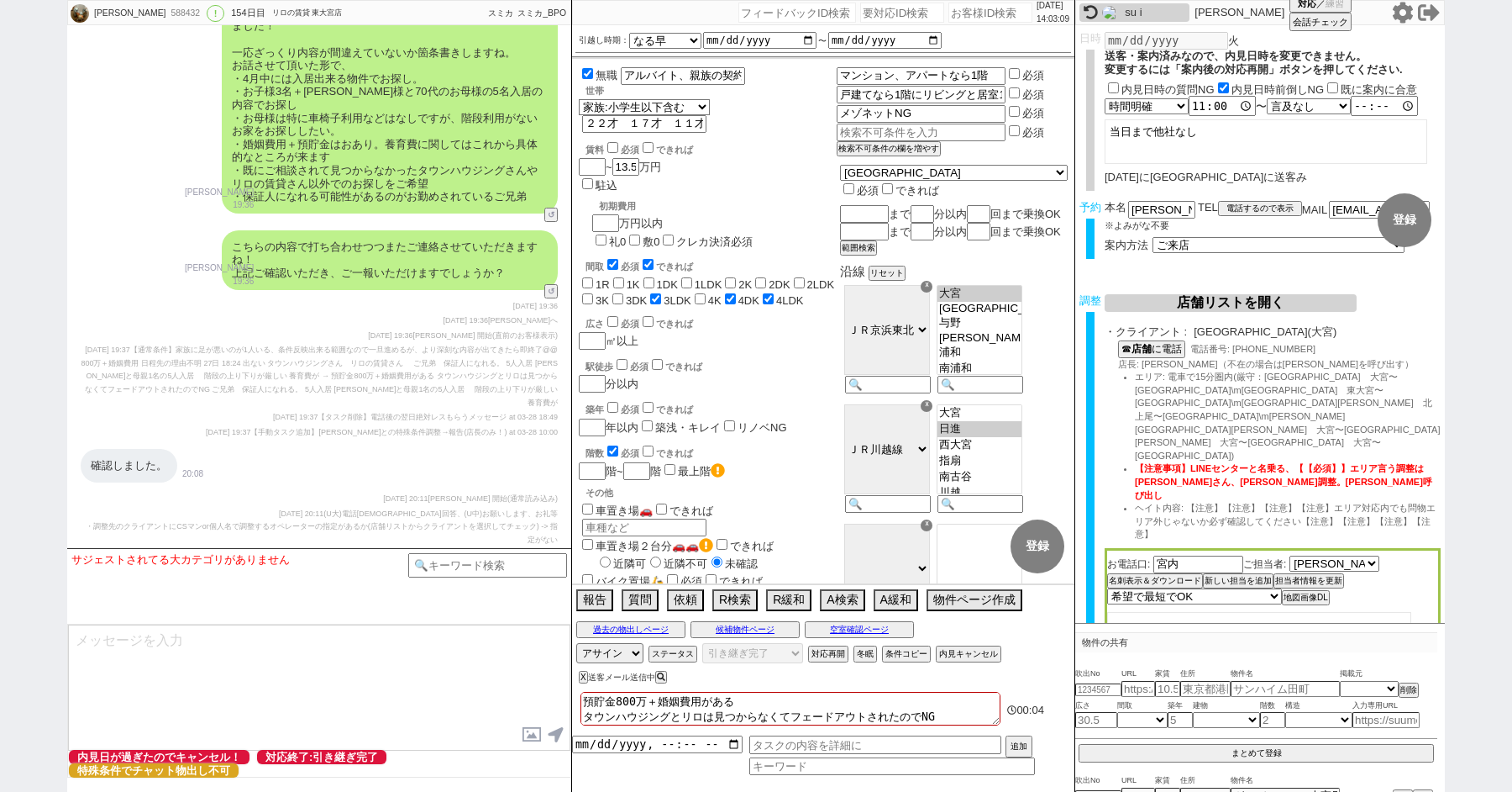
scroll to position [14462, 0]
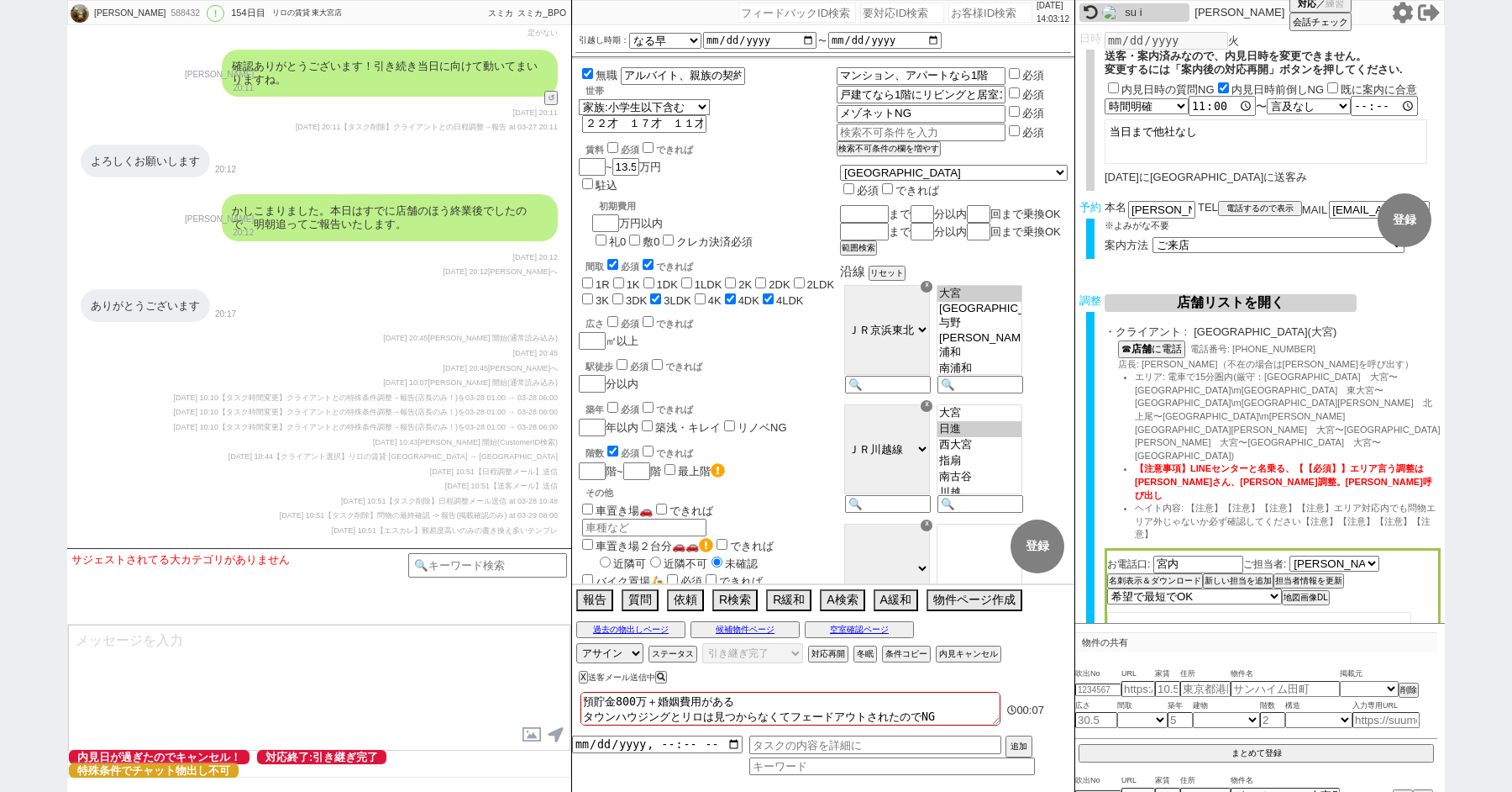
click at [878, 12] on input "number" at bounding box center [901, 12] width 84 height 20
paste input "8608127"
type input "8608127"
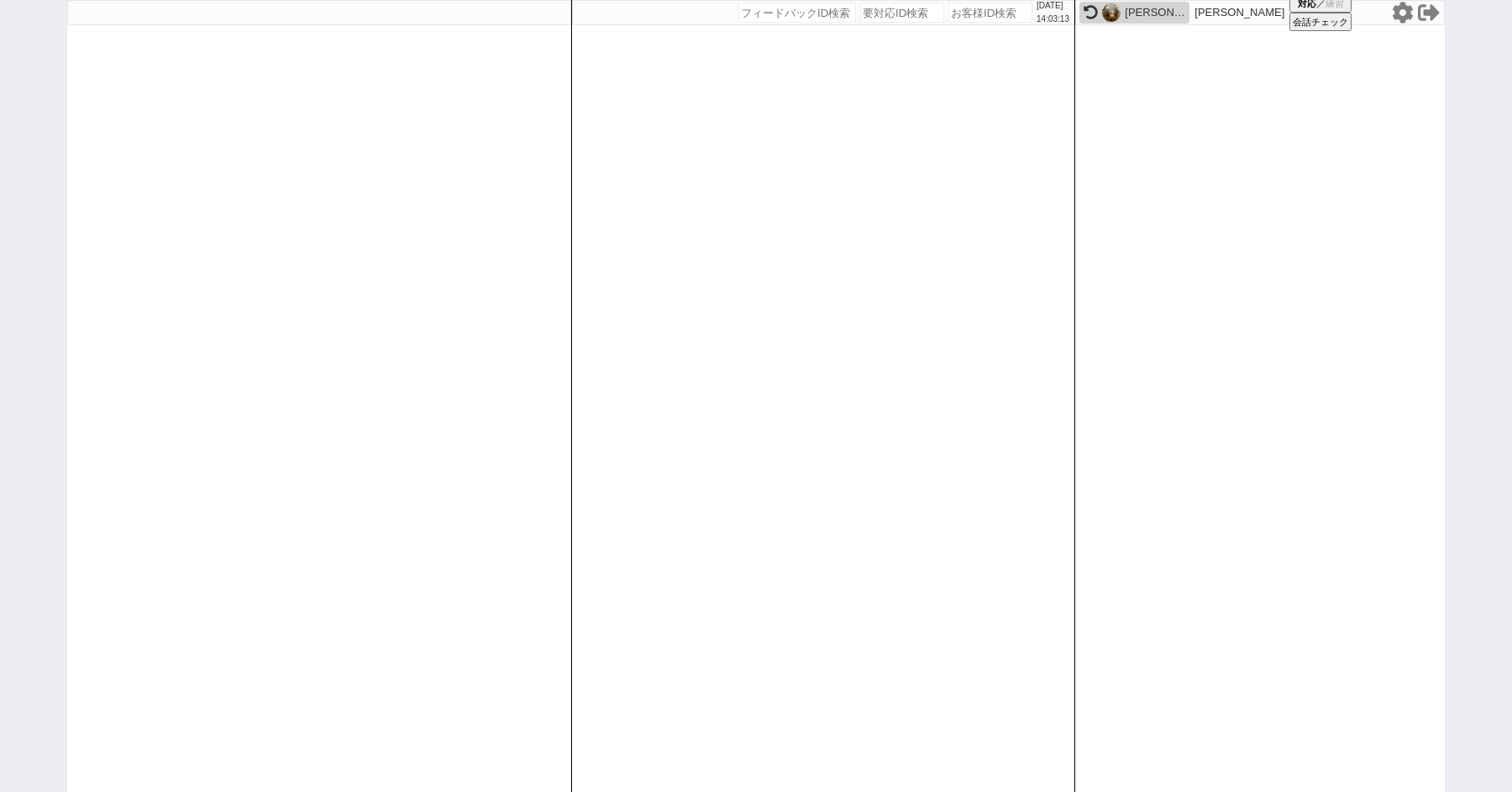
select select "100"
select select "1"
select select "2"
select select "5"
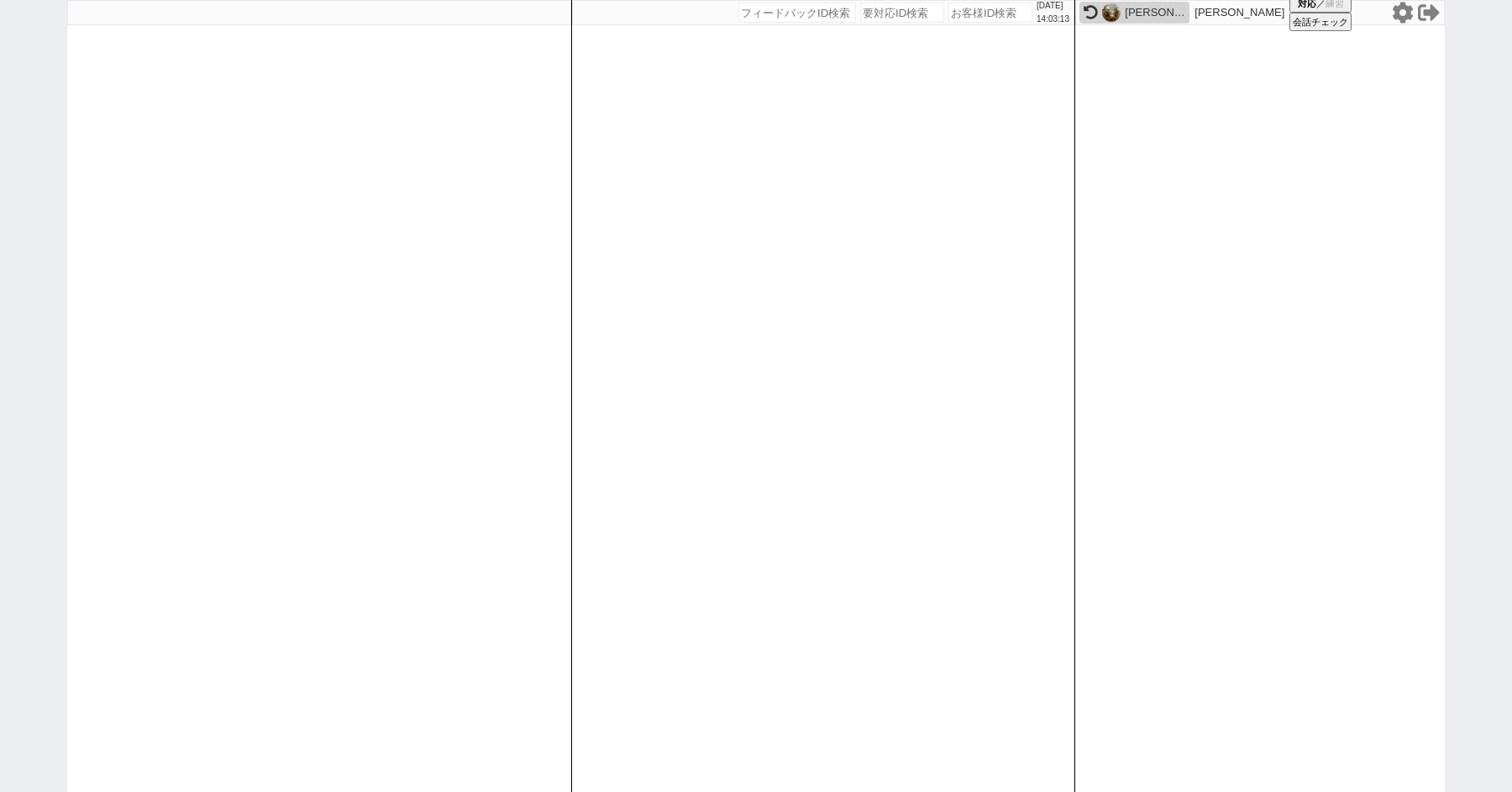
select select
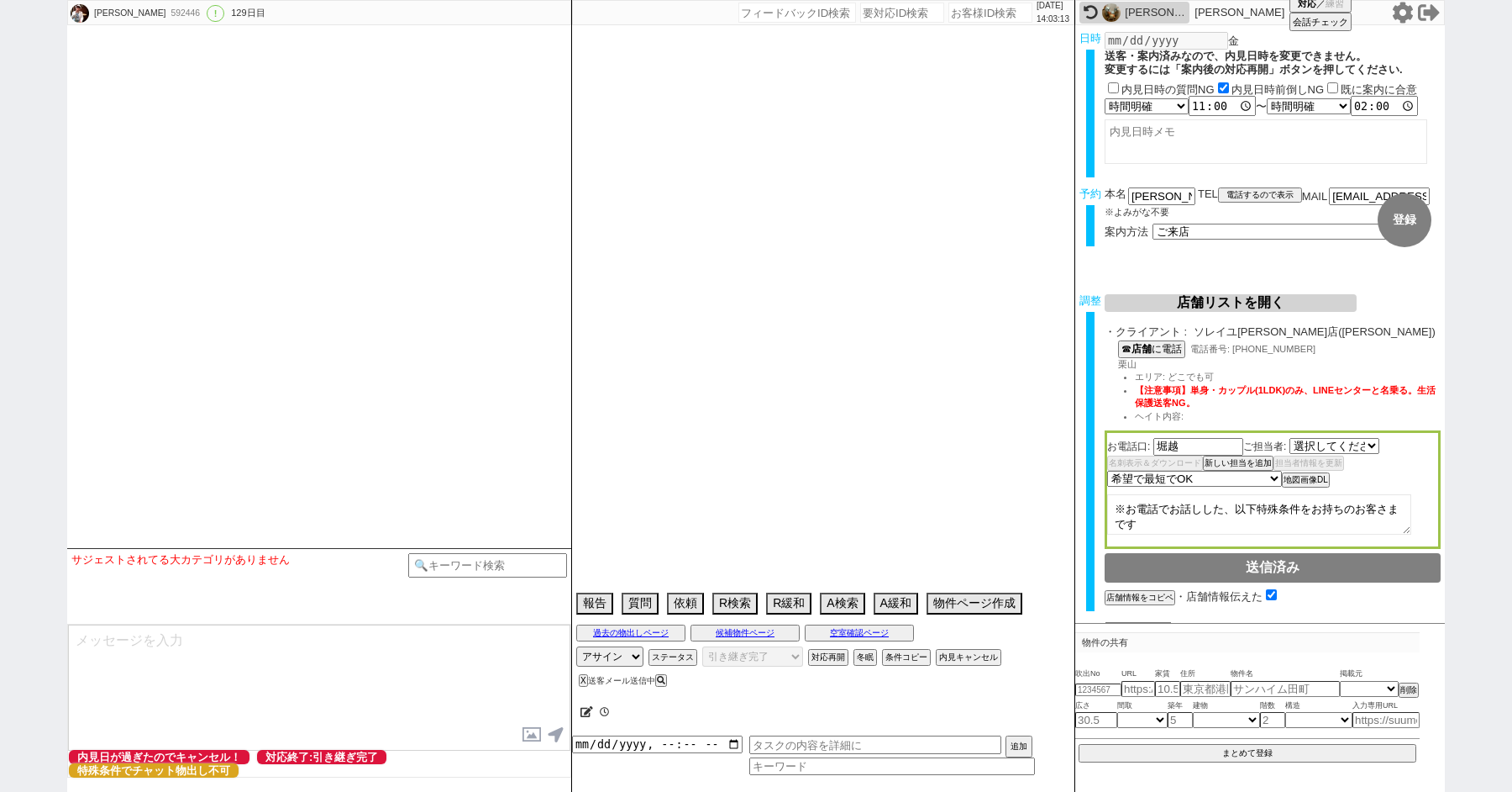
select select "1661"
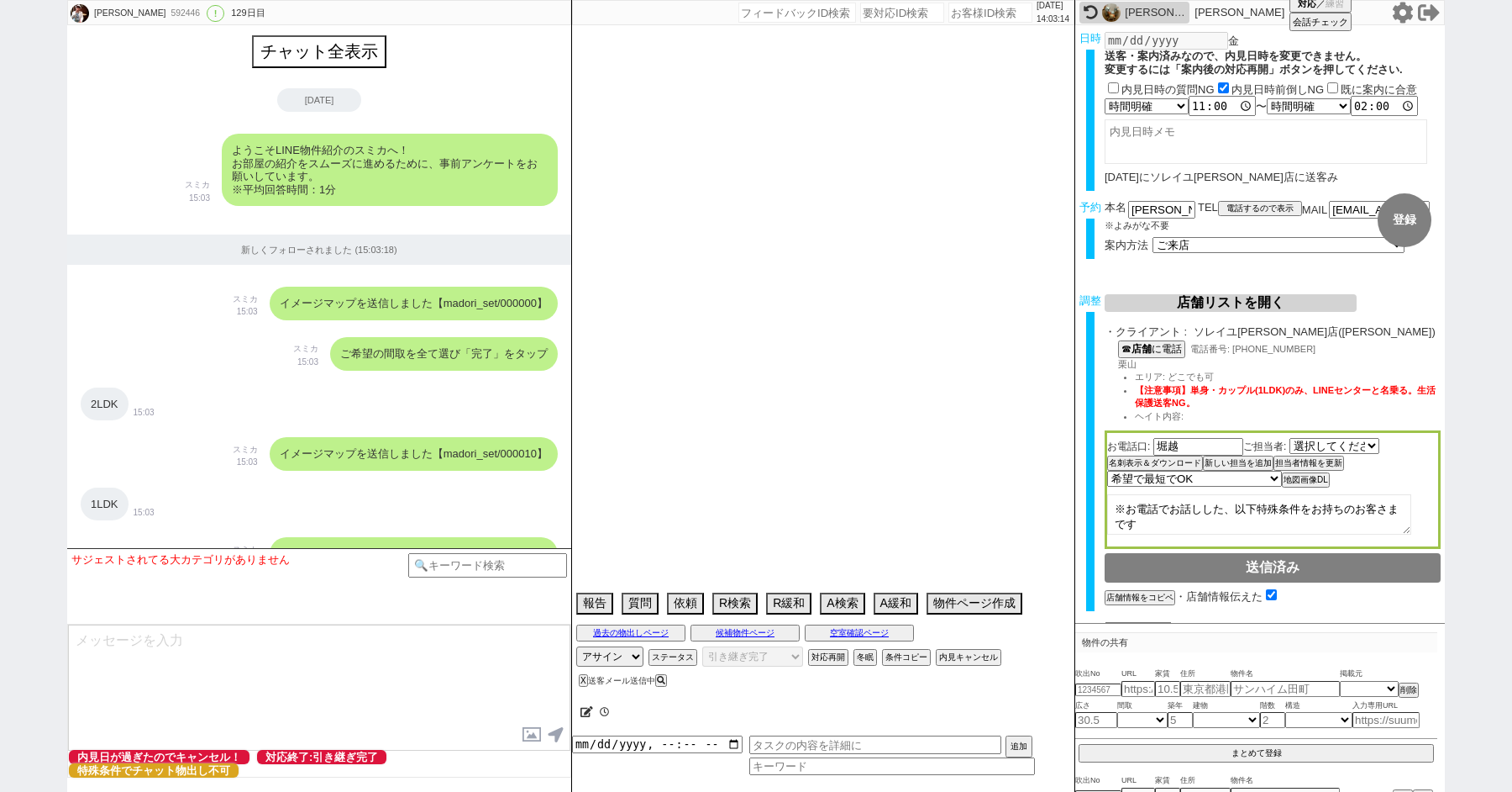
type textarea "五反田希望 審査複雑すぎて呼ばないとわかんない 年収900、やりとりと電話まとも。仕方なくやばすぎたら連絡ください着地になった"
select select "2025"
select select "5"
select select "34"
select select "0"
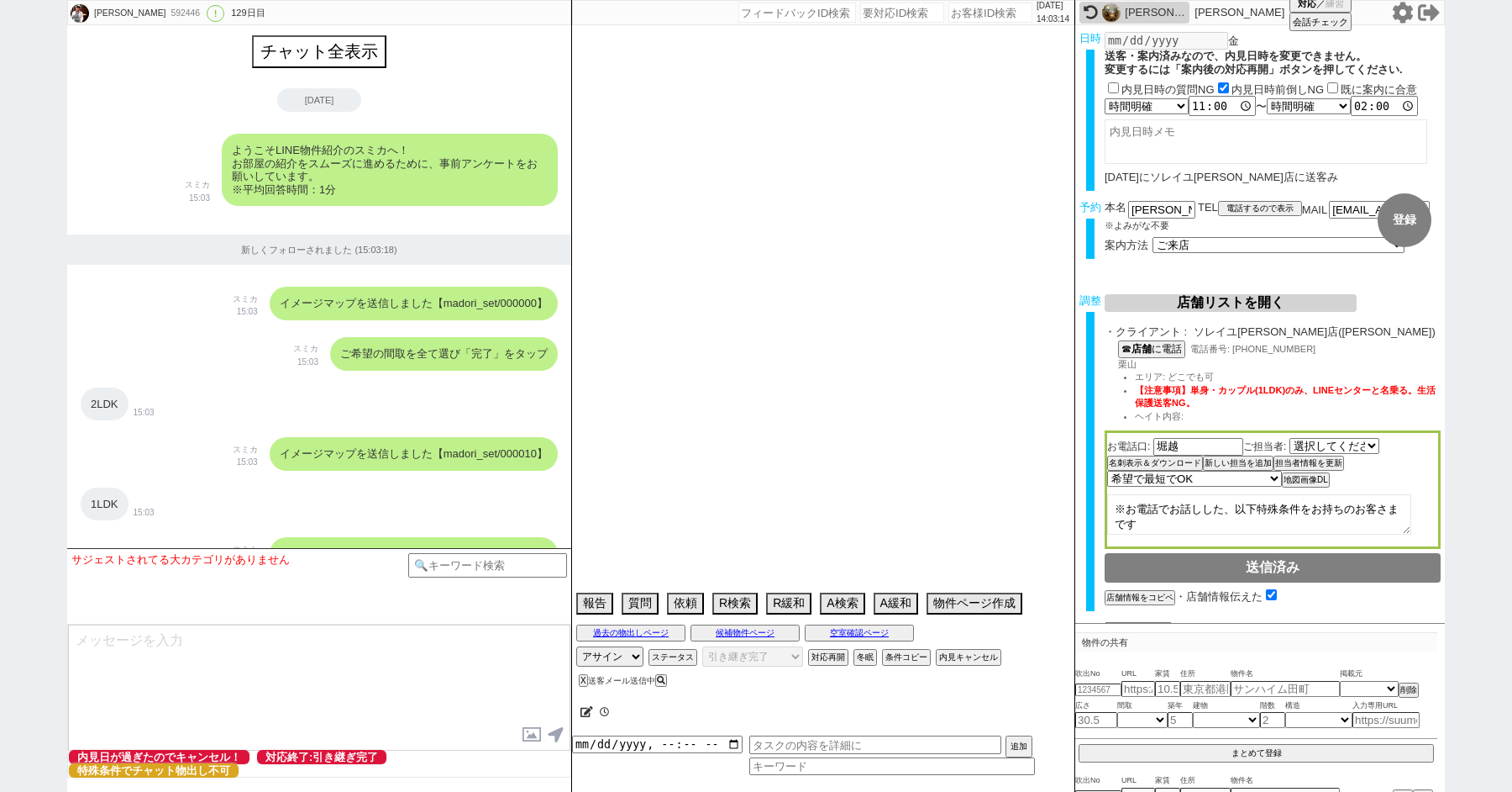
select select "54"
select select "56"
select select "1388"
select select "23"
select select "750"
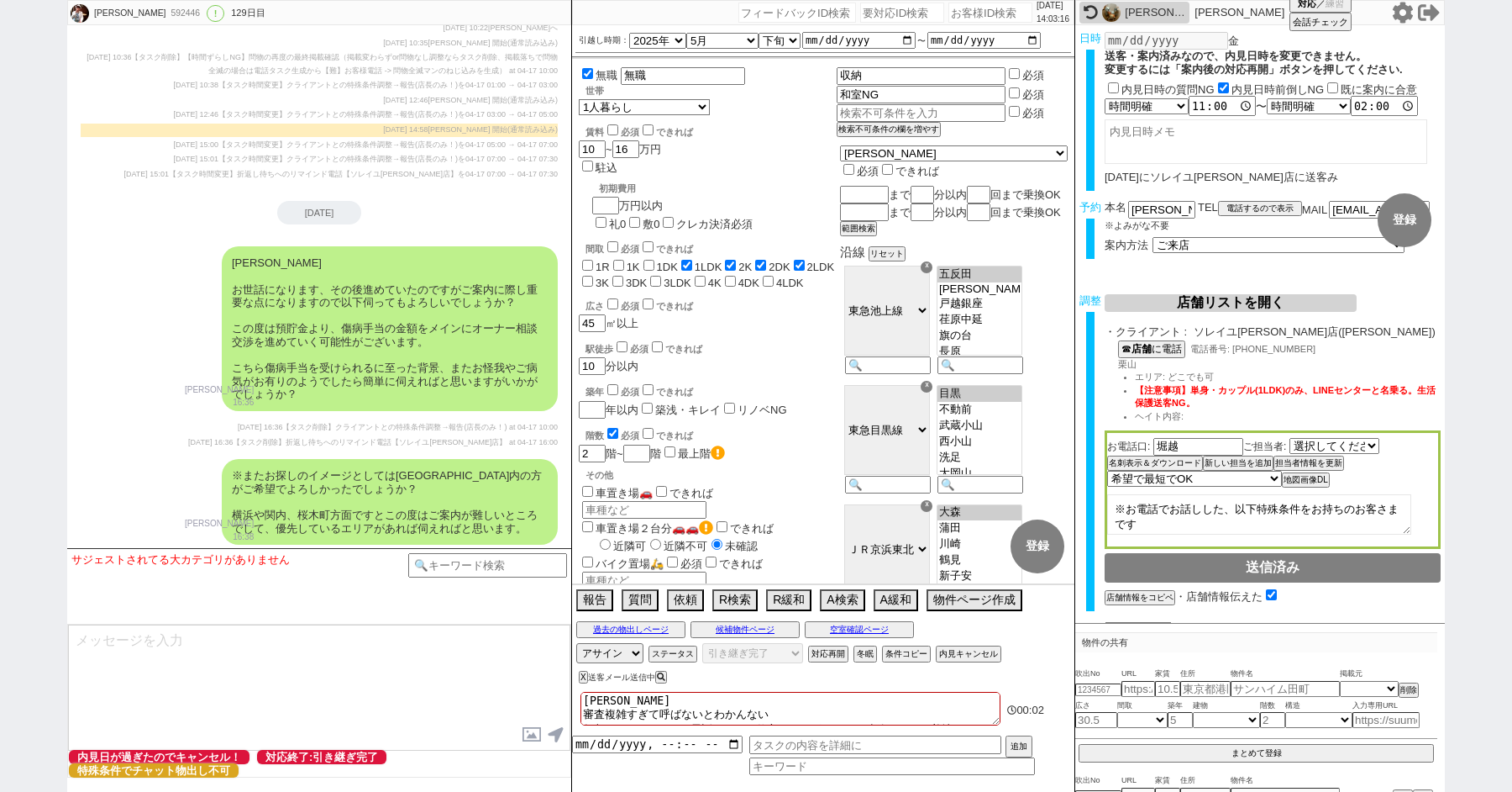
scroll to position [8577, 0]
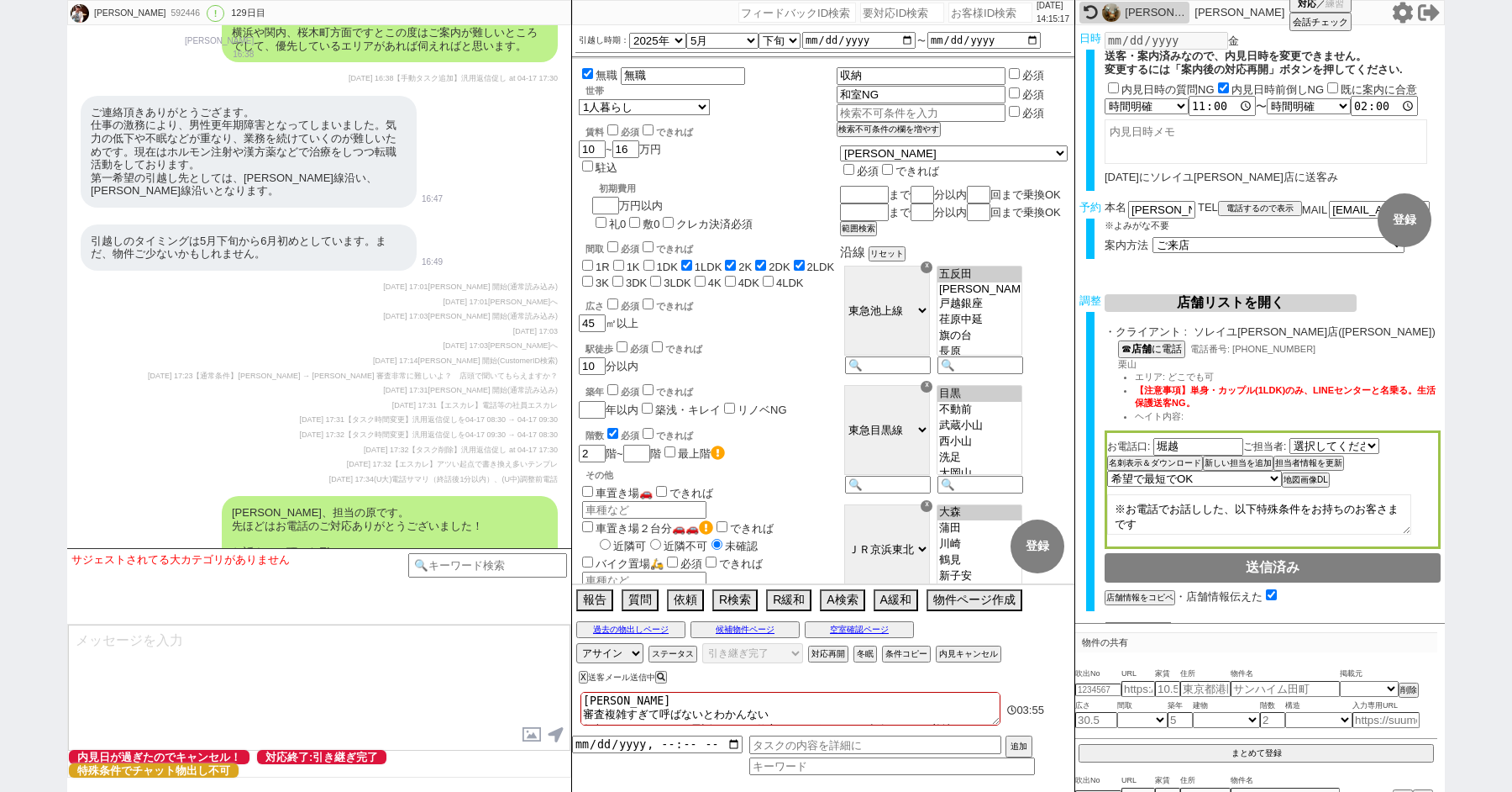
click at [1397, 7] on icon at bounding box center [1402, 12] width 20 height 21
